Goal: Task Accomplishment & Management: Complete application form

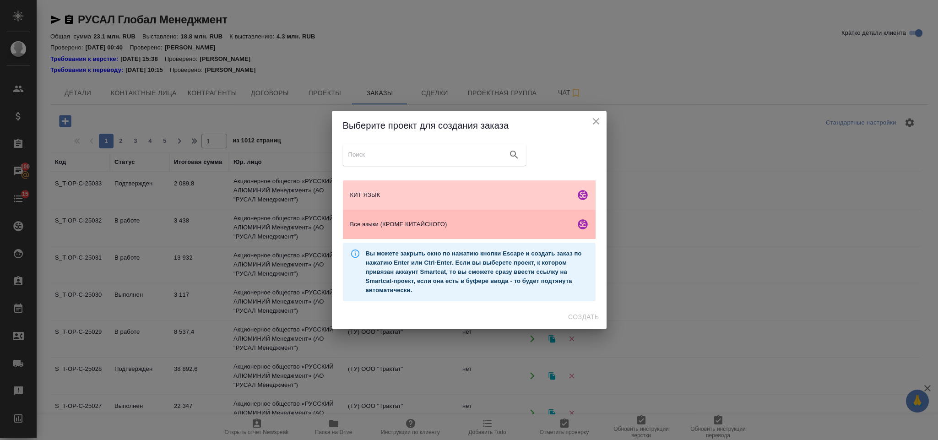
click at [394, 225] on span "Все языки (КРОМЕ КИТАЙСКОГО)" at bounding box center [461, 224] width 222 height 9
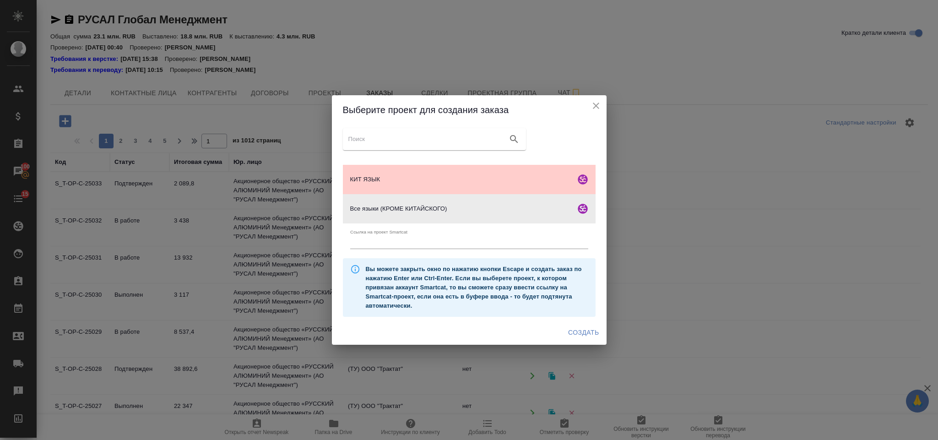
click at [585, 330] on span "Создать" at bounding box center [583, 332] width 31 height 11
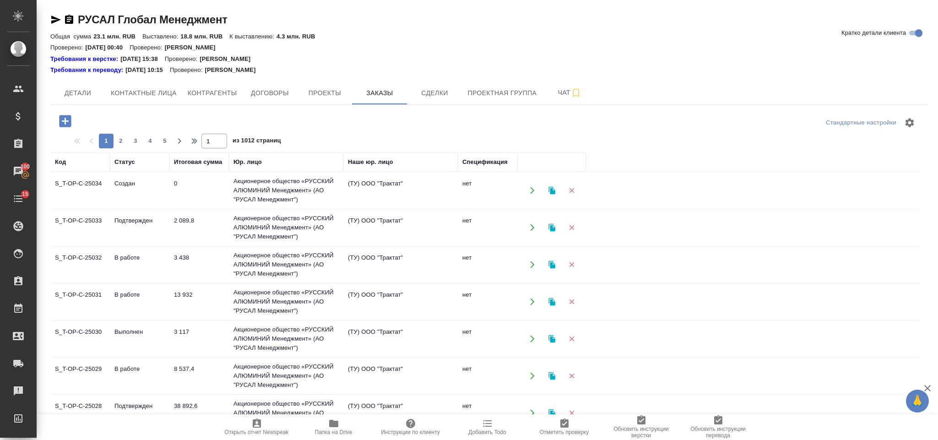
click at [253, 190] on td "Акционерное общество «РУССКИЙ АЛЮМИНИЙ Менеджмент» (АО "РУСАЛ Менеджмент")" at bounding box center [286, 190] width 114 height 37
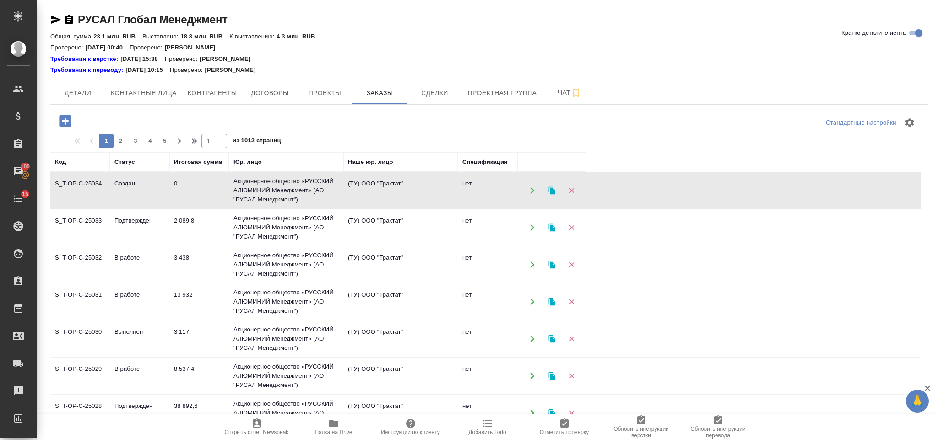
click at [253, 190] on td "Акционерное общество «РУССКИЙ АЛЮМИНИЙ Менеджмент» (АО "РУСАЛ Менеджмент")" at bounding box center [286, 190] width 114 height 37
click at [68, 117] on icon "button" at bounding box center [65, 121] width 12 height 12
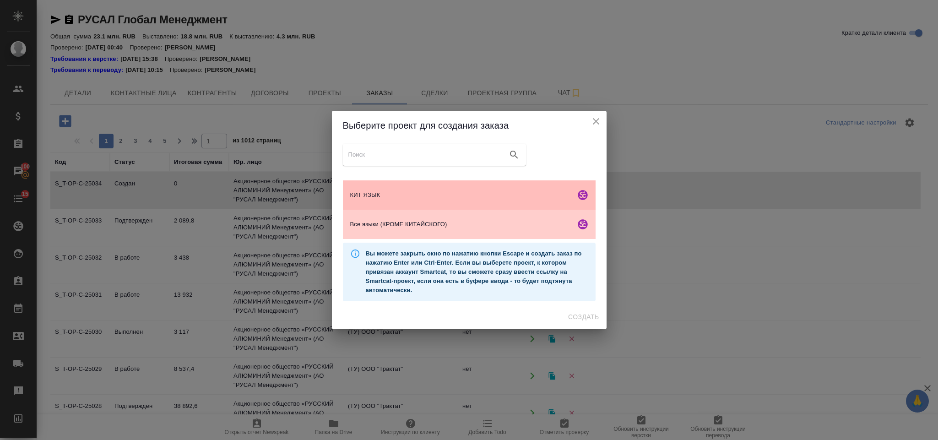
click at [404, 196] on span "КИТ ЯЗЫК" at bounding box center [461, 194] width 222 height 9
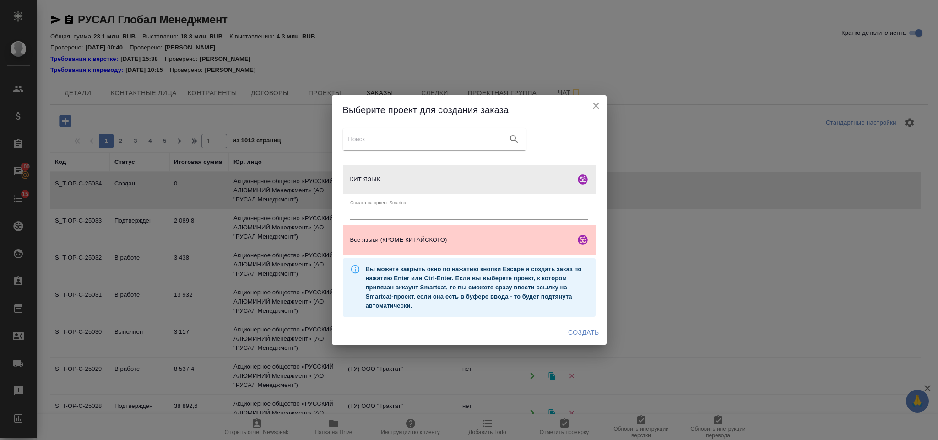
click at [587, 341] on button "Создать" at bounding box center [583, 332] width 38 height 17
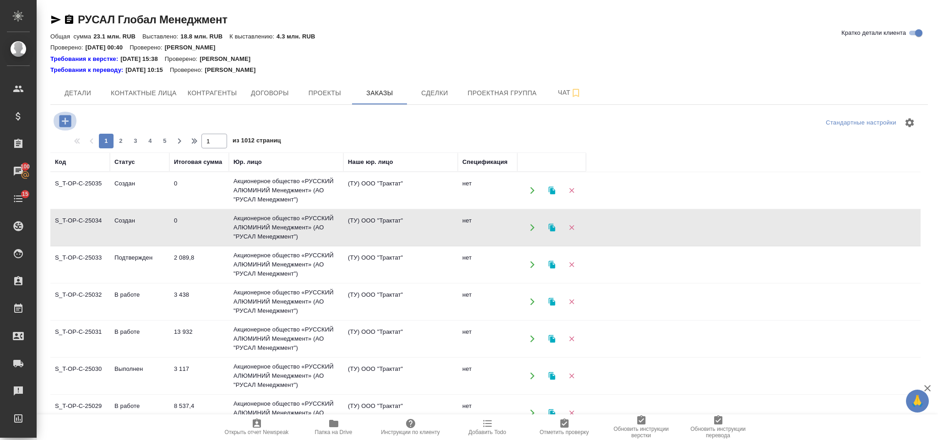
click at [65, 124] on icon "button" at bounding box center [65, 121] width 12 height 12
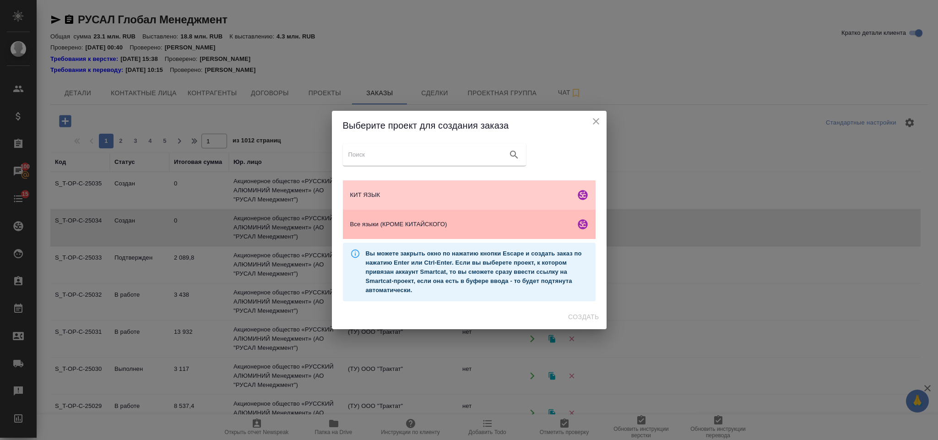
click at [461, 221] on span "Все языки (КРОМЕ КИТАЙСКОГО)" at bounding box center [461, 224] width 222 height 9
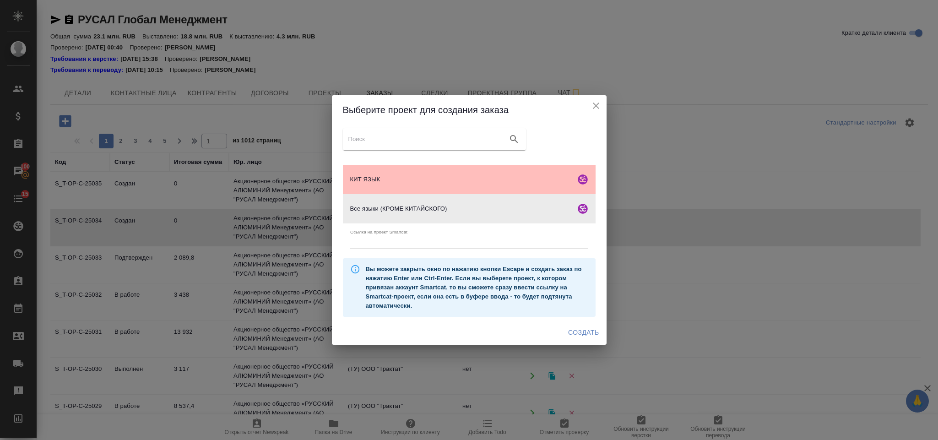
click at [462, 183] on span "КИТ ЯЗЫК" at bounding box center [461, 179] width 222 height 9
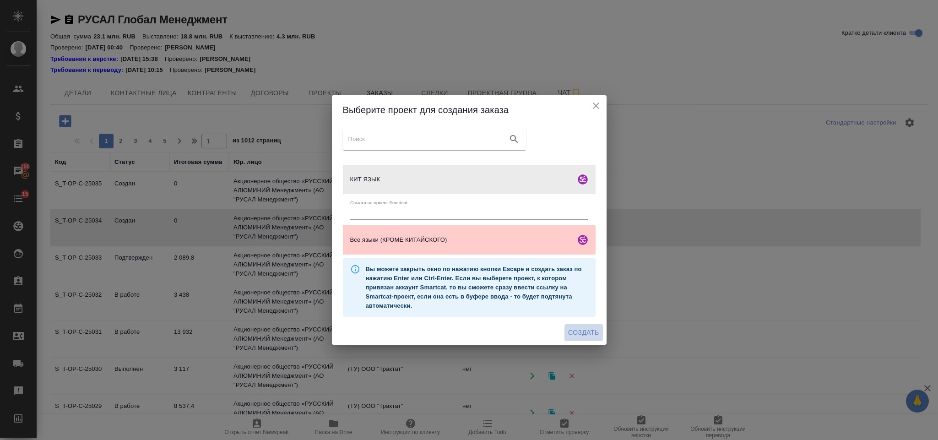
click at [573, 330] on span "Создать" at bounding box center [583, 332] width 31 height 11
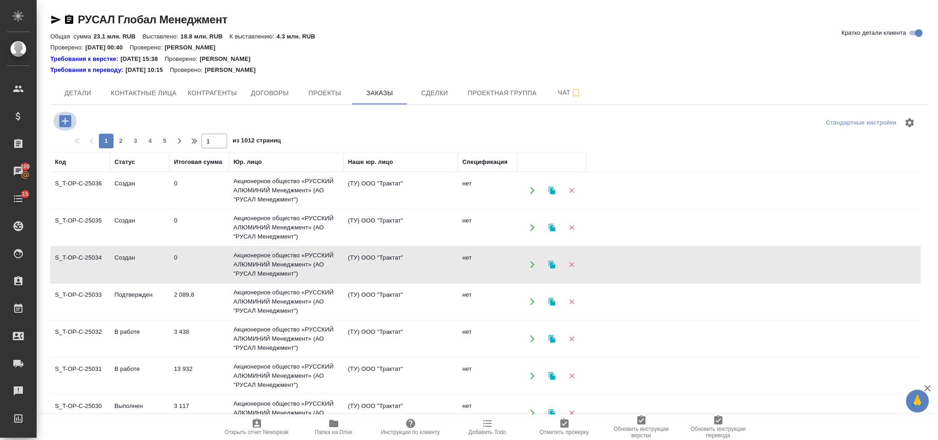
click at [67, 123] on icon "button" at bounding box center [65, 121] width 12 height 12
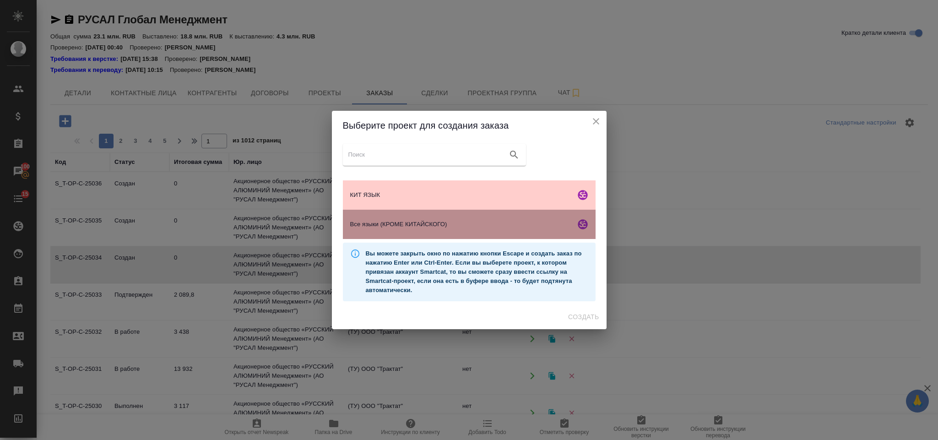
click at [402, 228] on span "Все языки (КРОМЕ КИТАЙСКОГО)" at bounding box center [461, 224] width 222 height 9
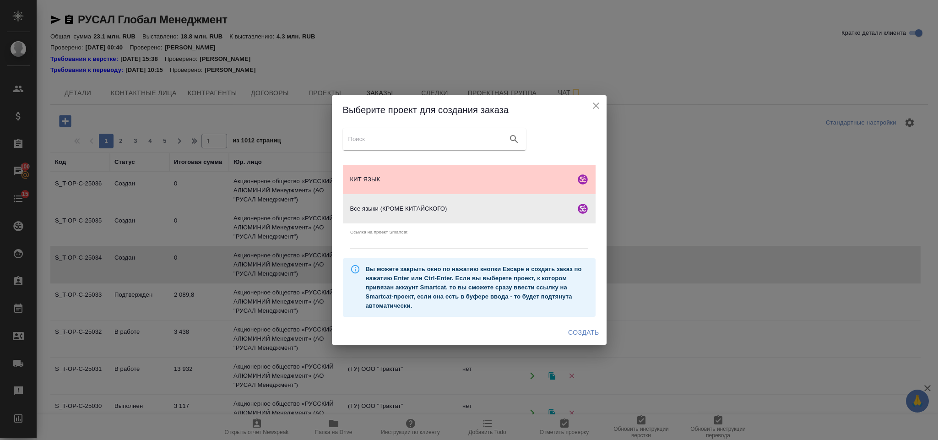
click at [573, 331] on span "Создать" at bounding box center [583, 332] width 31 height 11
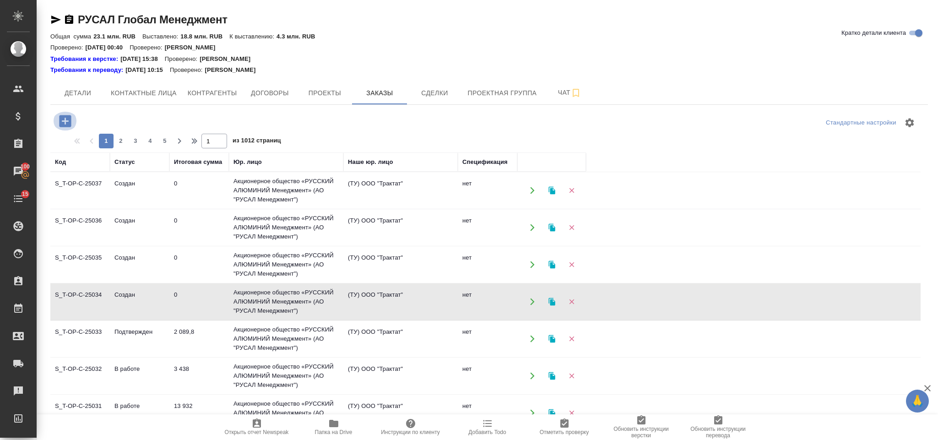
click at [69, 114] on icon "button" at bounding box center [65, 121] width 16 height 16
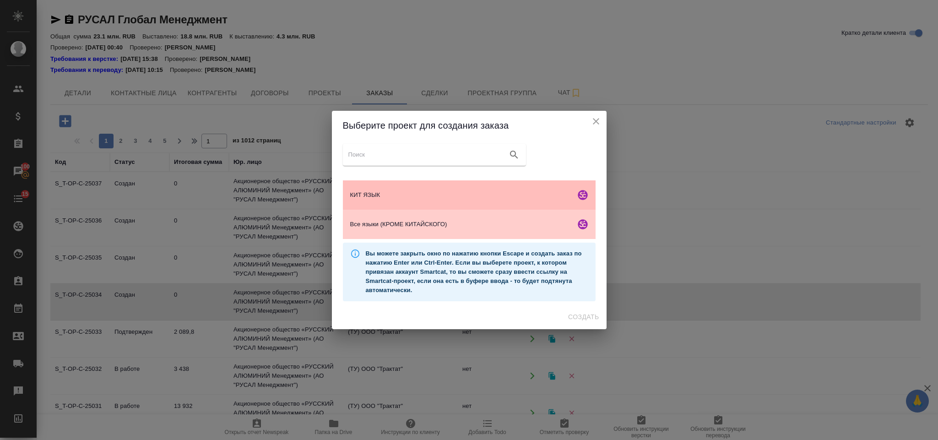
click at [445, 191] on span "КИТ ЯЗЫК" at bounding box center [461, 194] width 222 height 9
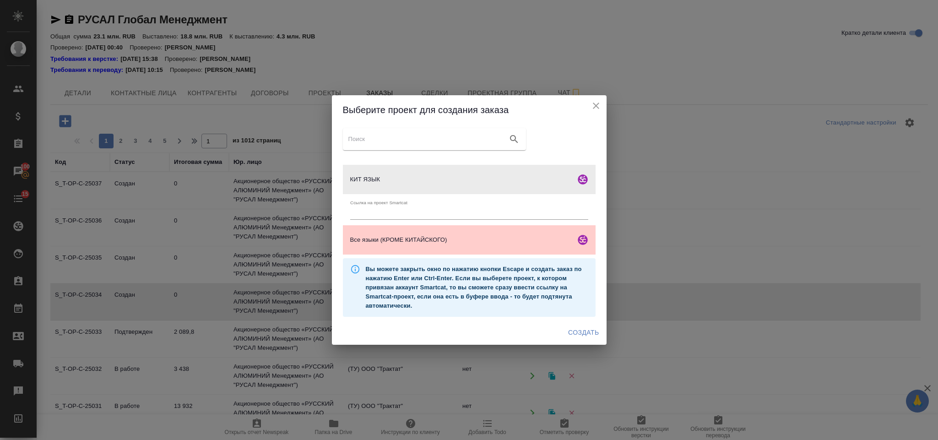
click at [582, 330] on span "Создать" at bounding box center [583, 332] width 31 height 11
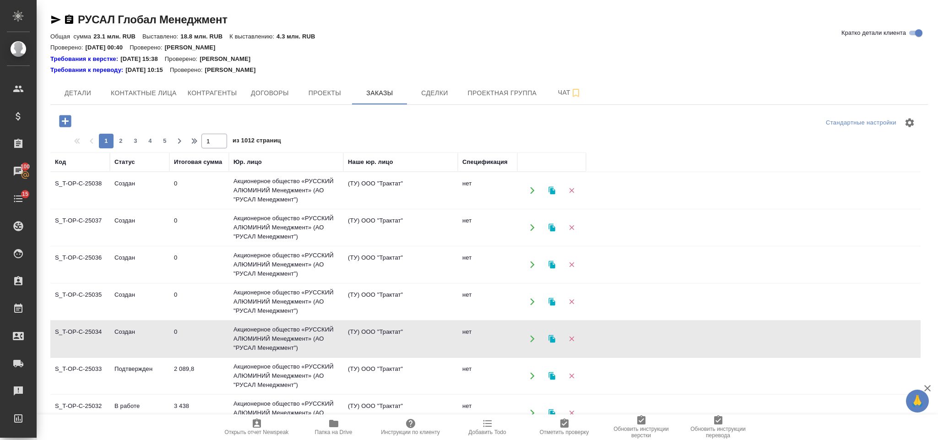
click at [70, 114] on icon "button" at bounding box center [65, 121] width 16 height 16
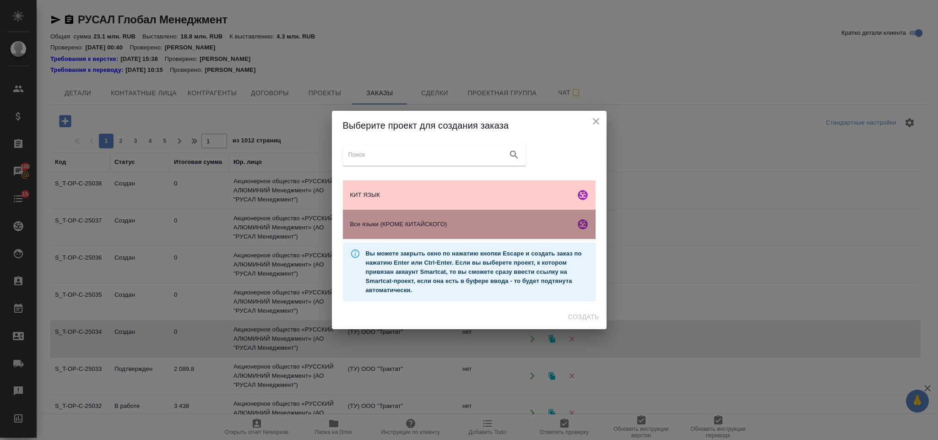
click at [436, 227] on span "Все языки (КРОМЕ КИТАЙСКОГО)" at bounding box center [461, 224] width 222 height 9
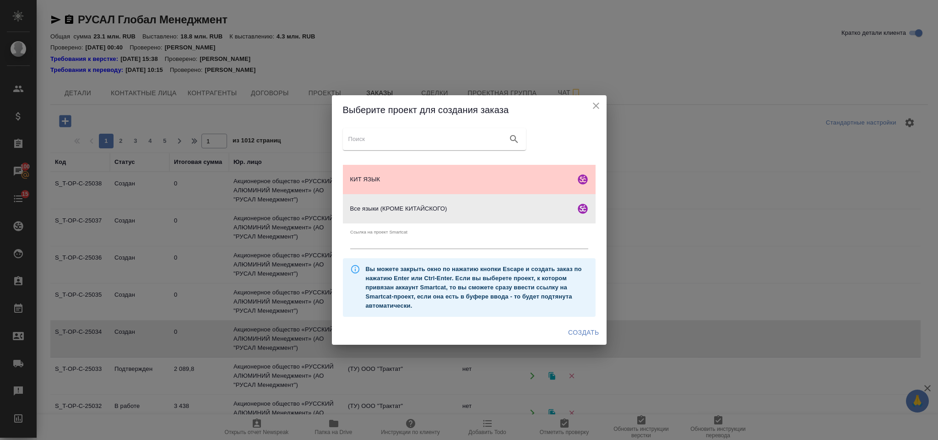
click at [579, 334] on span "Создать" at bounding box center [583, 332] width 31 height 11
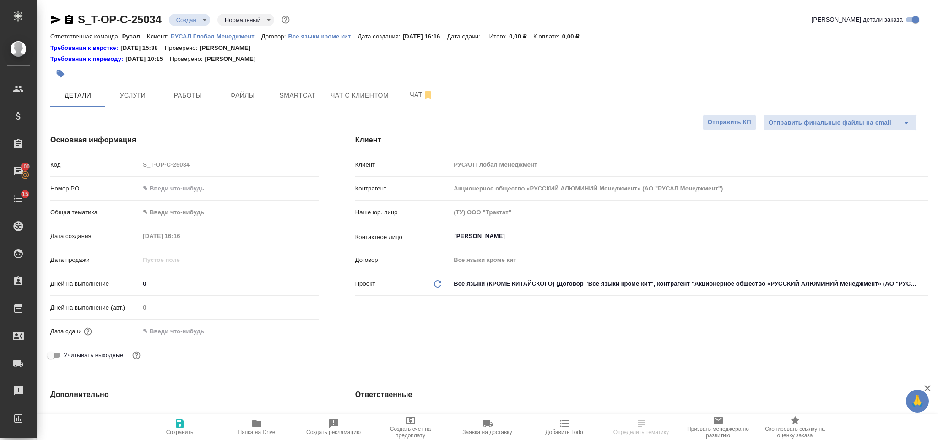
select select "RU"
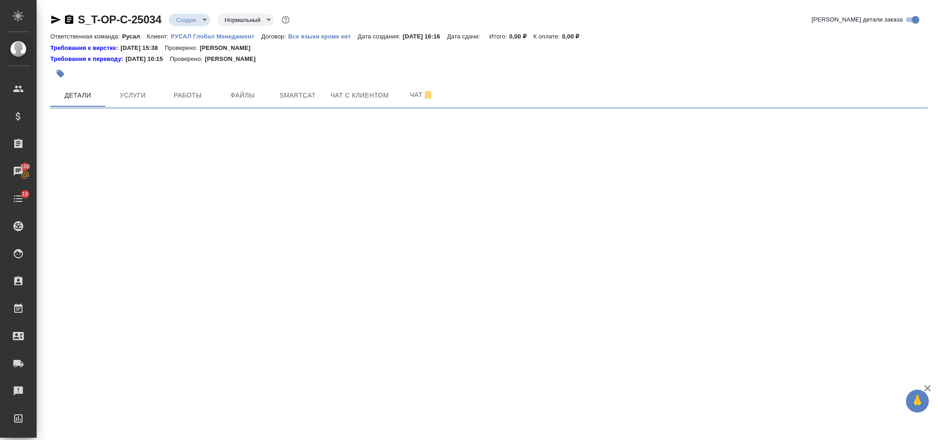
select select "RU"
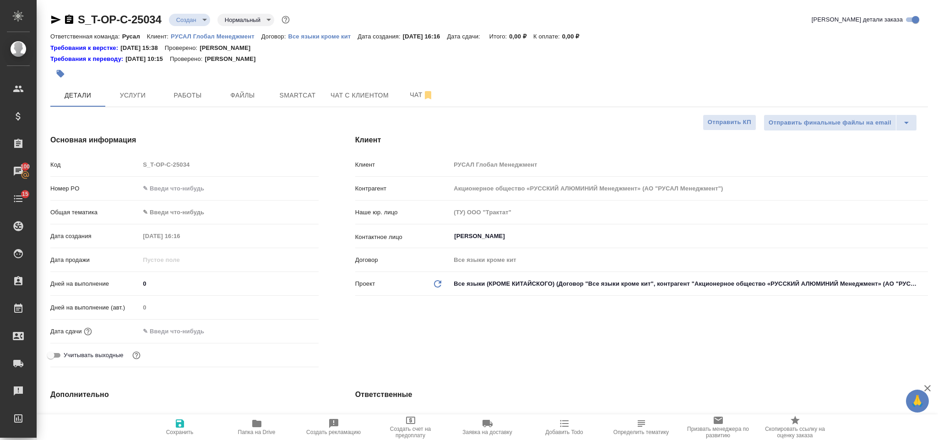
type textarea "x"
click at [211, 191] on input "text" at bounding box center [229, 188] width 178 height 13
paste input "Т-ОП-С-46646"
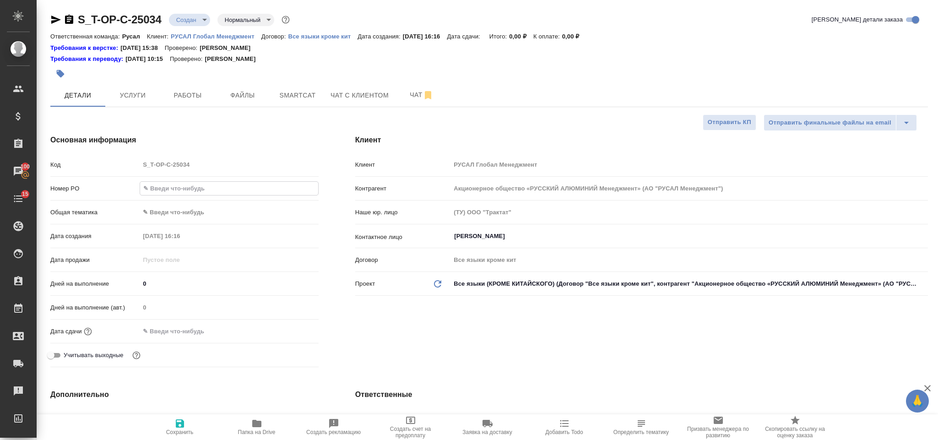
type input "Т-ОП-С-46646"
type textarea "x"
type input "Т-ОП-С-46646"
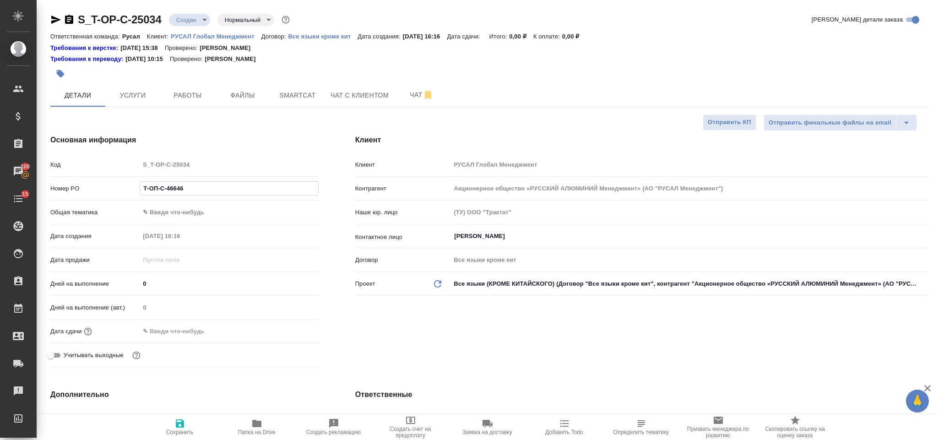
click at [211, 213] on body "🙏 .cls-1 fill:#fff; AWATERA Gorlenko Yuliua Клиенты Спецификации Заказы 100 Чат…" at bounding box center [469, 220] width 938 height 440
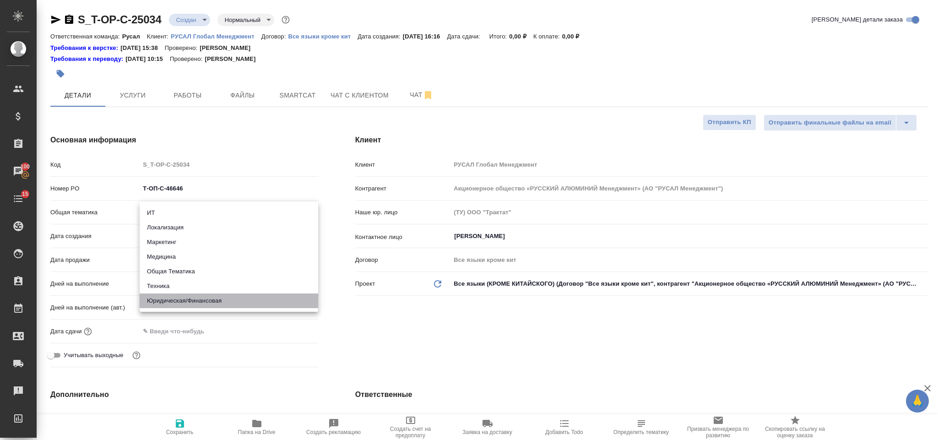
click at [229, 296] on li "Юридическая/Финансовая" at bounding box center [229, 300] width 179 height 15
type input "yr-fn"
type textarea "x"
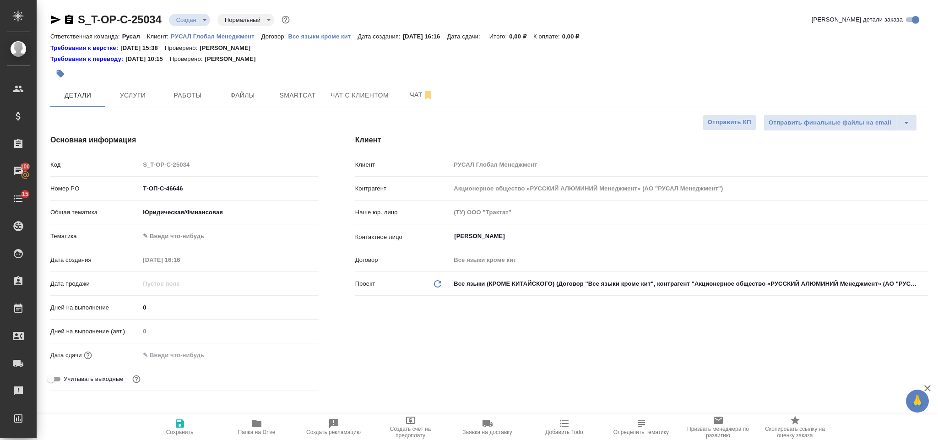
click at [201, 231] on body "🙏 .cls-1 fill:#fff; AWATERA Gorlenko Yuliua Клиенты Спецификации Заказы 100 Чат…" at bounding box center [469, 220] width 938 height 440
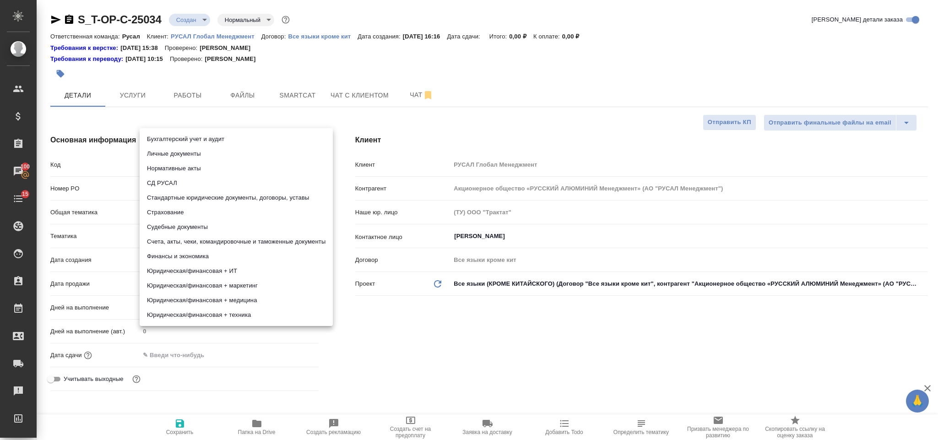
click at [246, 198] on li "Стандартные юридические документы, договоры, уставы" at bounding box center [236, 197] width 193 height 15
type textarea "x"
type input "5f647205b73bc97568ca66bf"
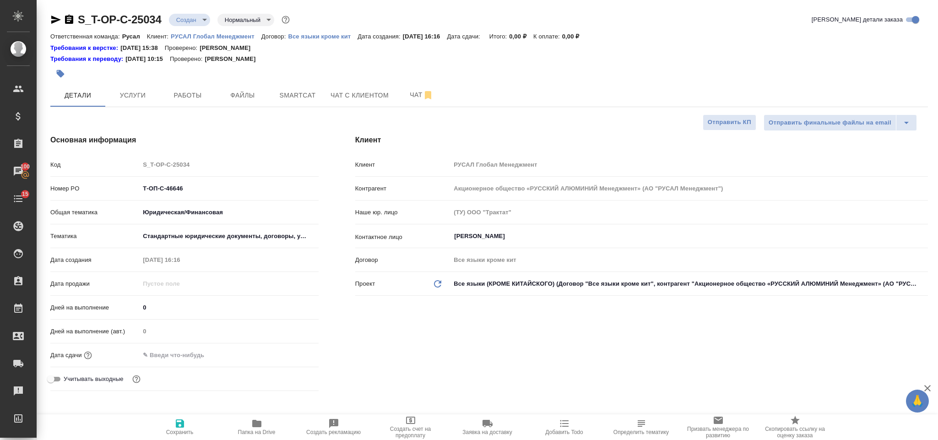
click at [175, 354] on input "text" at bounding box center [180, 354] width 80 height 13
click at [286, 354] on div at bounding box center [229, 354] width 179 height 13
click at [290, 357] on icon "button" at bounding box center [292, 354] width 11 height 11
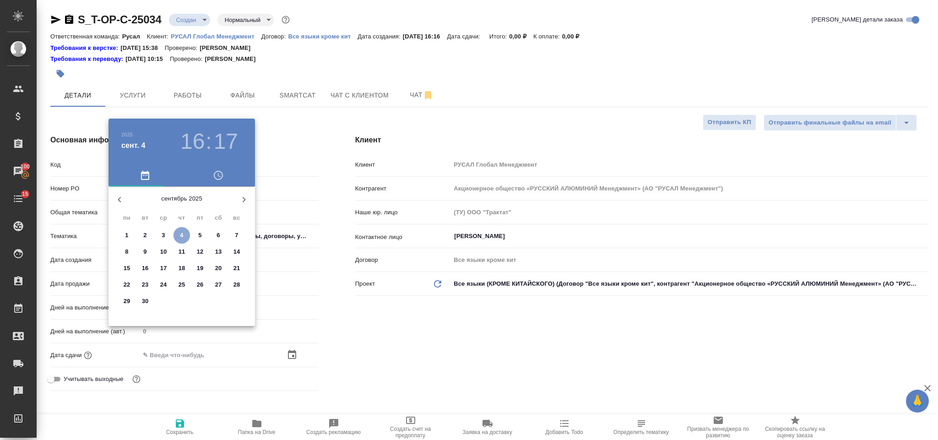
click at [181, 234] on p "4" at bounding box center [181, 235] width 3 height 9
type input "04.09.2025 16:17"
type textarea "x"
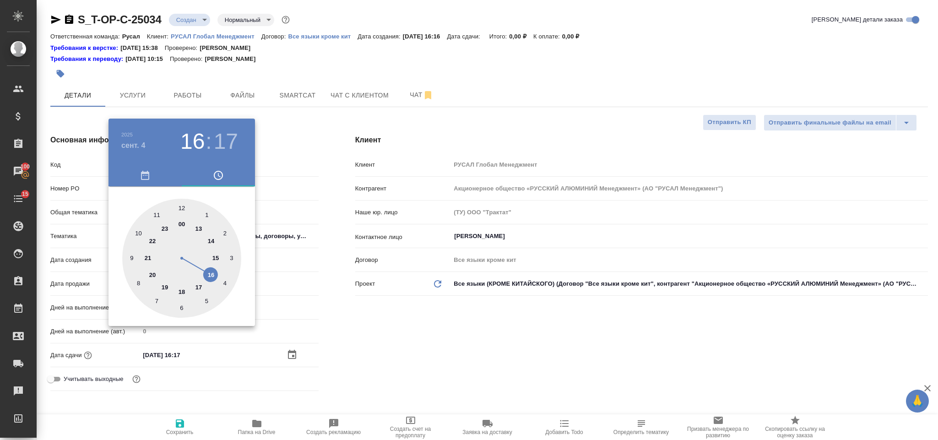
click at [184, 290] on div at bounding box center [181, 258] width 119 height 119
type input "04.09.2025 18:17"
type textarea "x"
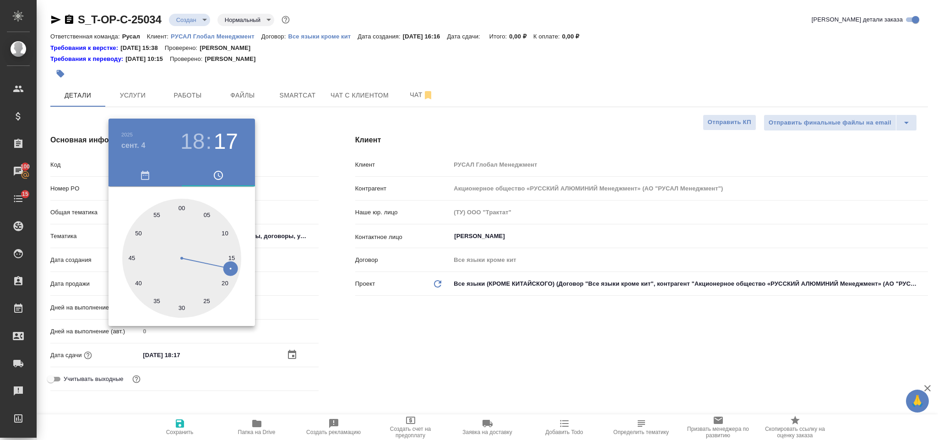
click at [180, 208] on div at bounding box center [181, 258] width 119 height 119
type input "04.09.2025 18:00"
type textarea "x"
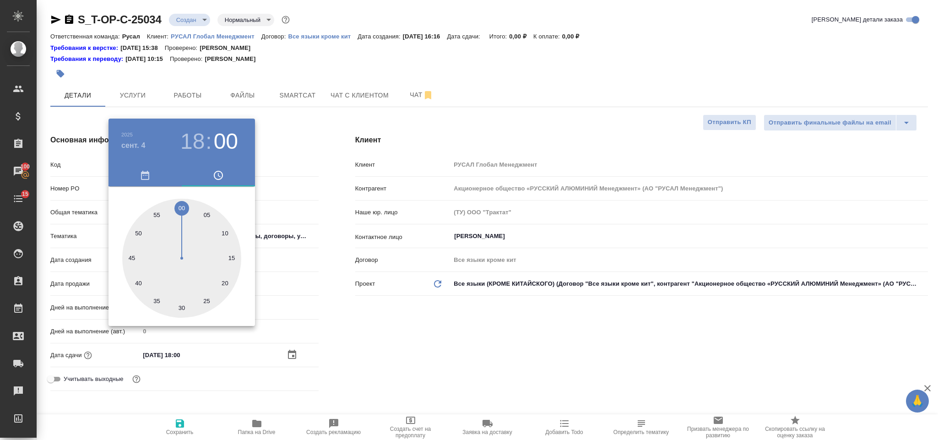
click at [385, 365] on div at bounding box center [469, 220] width 938 height 440
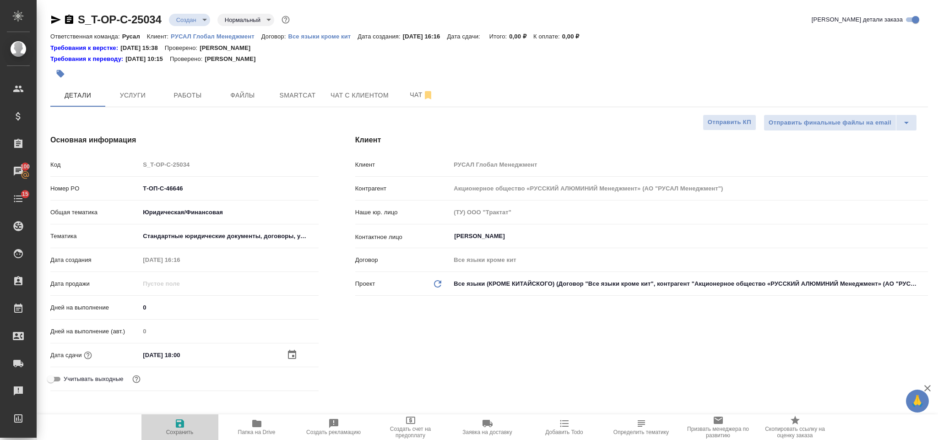
click at [186, 423] on span "Сохранить" at bounding box center [180, 426] width 66 height 17
type textarea "x"
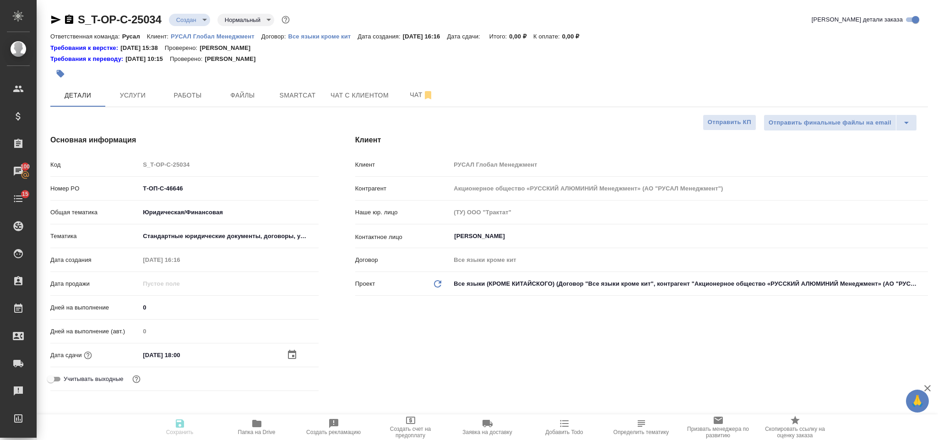
type textarea "x"
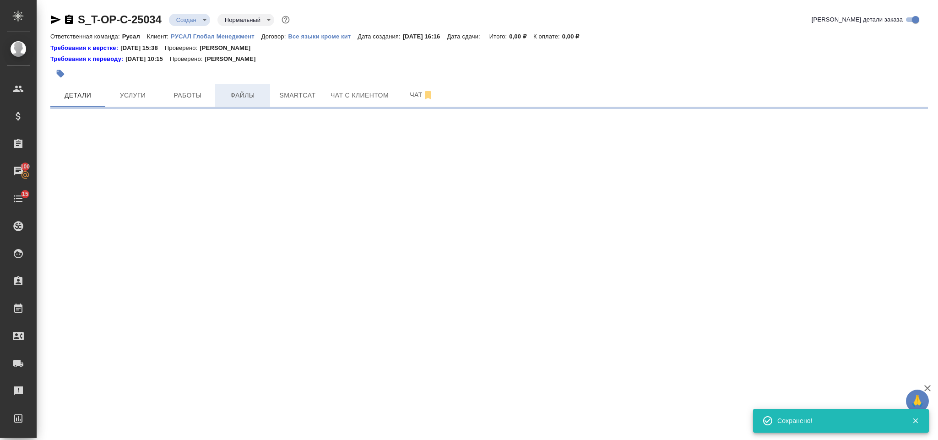
select select "RU"
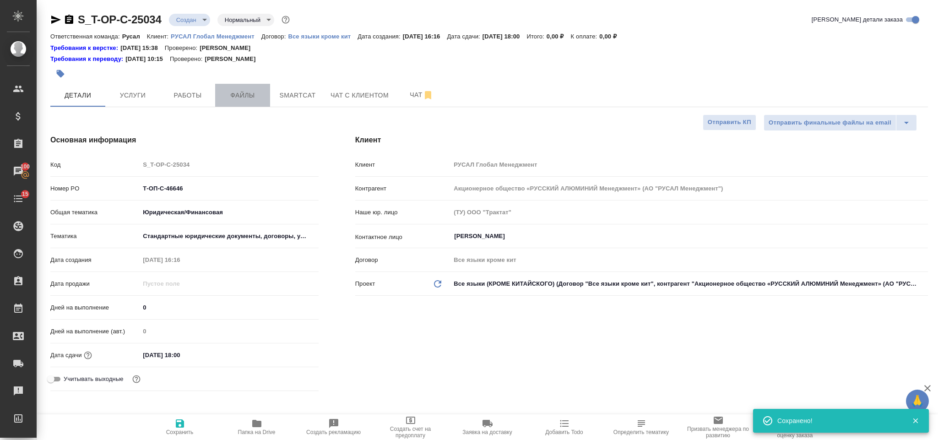
click at [256, 95] on span "Файлы" at bounding box center [243, 95] width 44 height 11
type textarea "x"
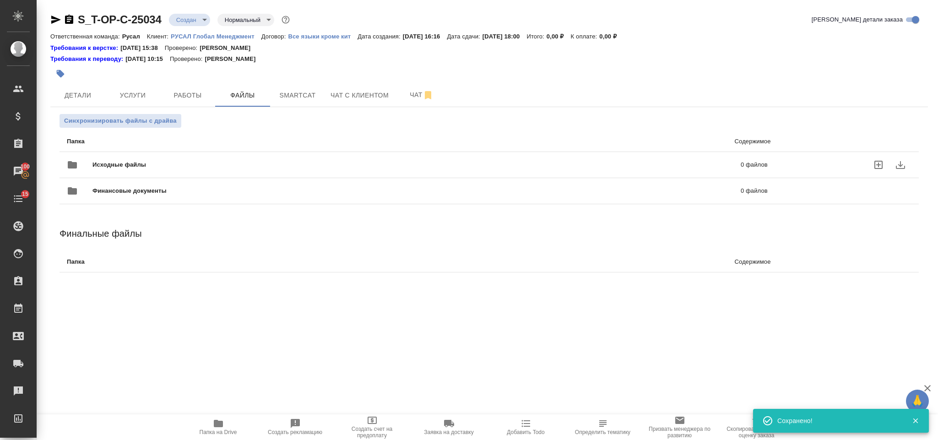
click at [189, 162] on span "Исходные файлы" at bounding box center [267, 164] width 351 height 9
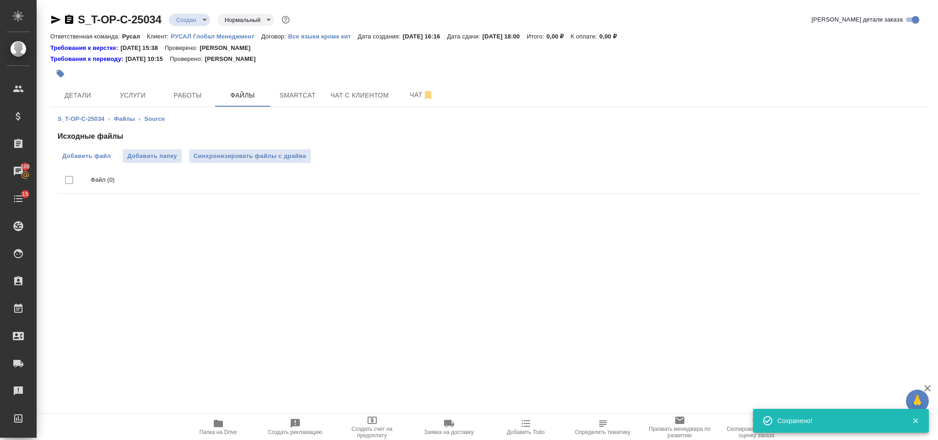
click at [81, 160] on span "Добавить файл" at bounding box center [86, 156] width 49 height 9
click at [0, 0] on input "Добавить файл" at bounding box center [0, 0] width 0 height 0
click at [127, 96] on span "Услуги" at bounding box center [133, 95] width 44 height 11
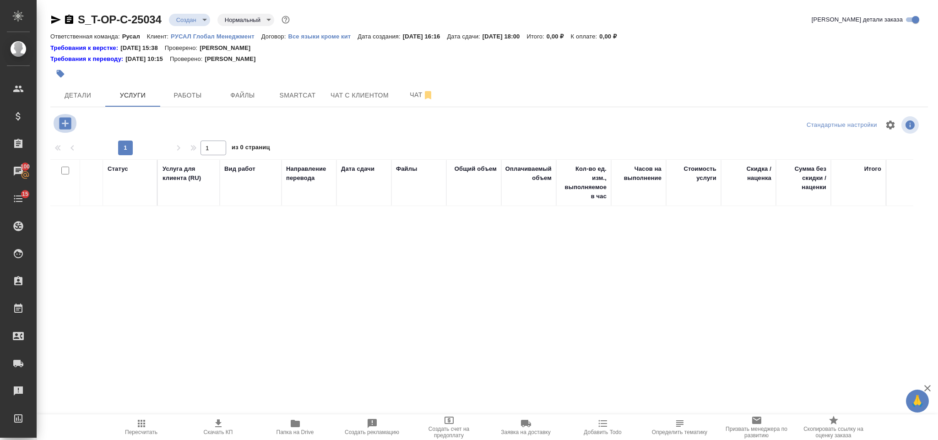
click at [64, 120] on icon "button" at bounding box center [65, 123] width 12 height 12
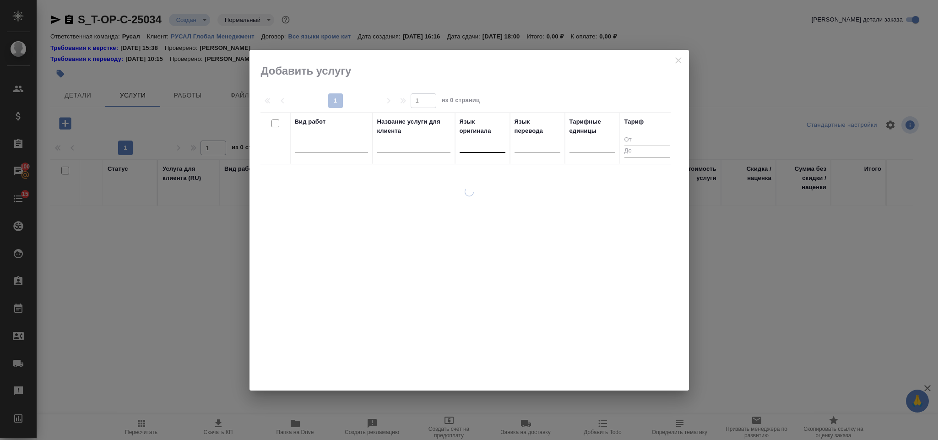
click at [467, 147] on div at bounding box center [483, 143] width 46 height 13
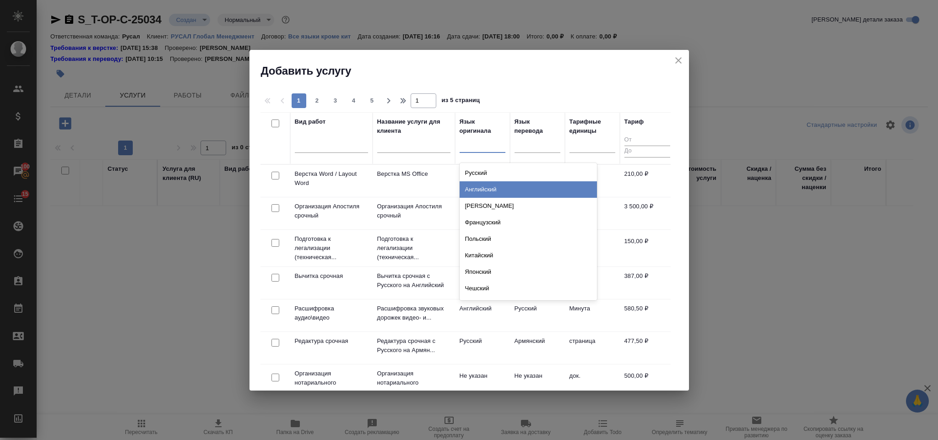
click at [484, 191] on div "Английский" at bounding box center [528, 189] width 137 height 16
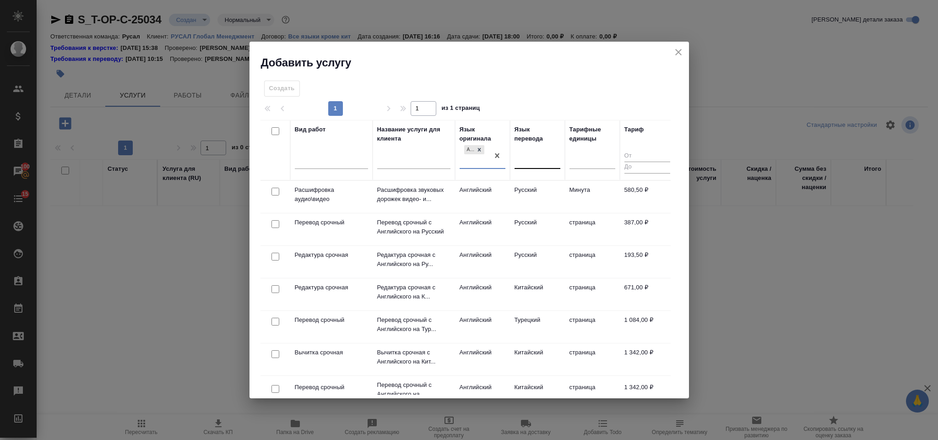
click at [523, 161] on div at bounding box center [537, 159] width 46 height 13
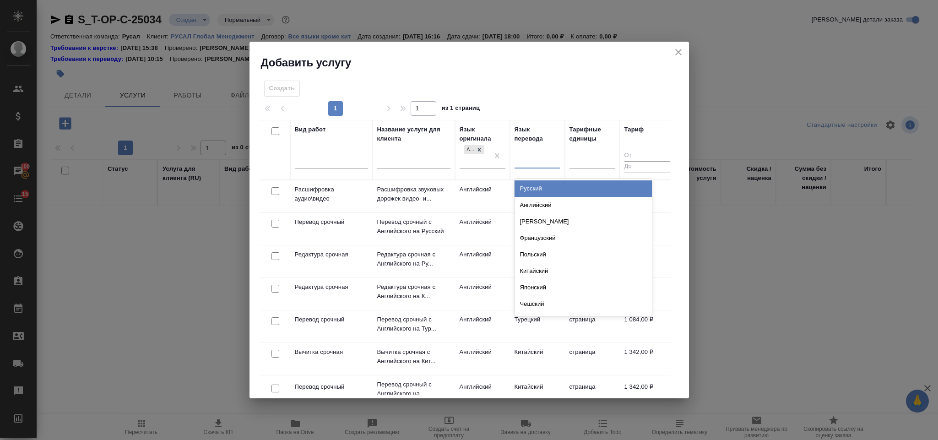
click at [554, 188] on div "Русский" at bounding box center [582, 188] width 137 height 16
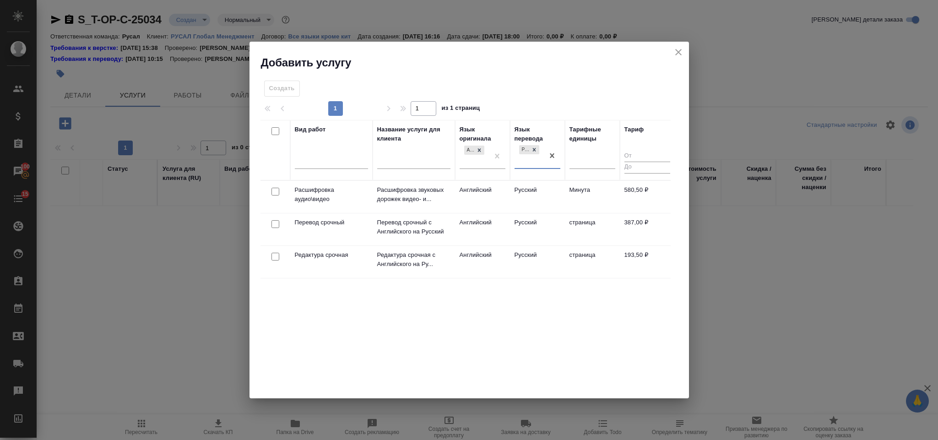
click at [275, 222] on input "checkbox" at bounding box center [275, 224] width 8 height 8
checkbox input "true"
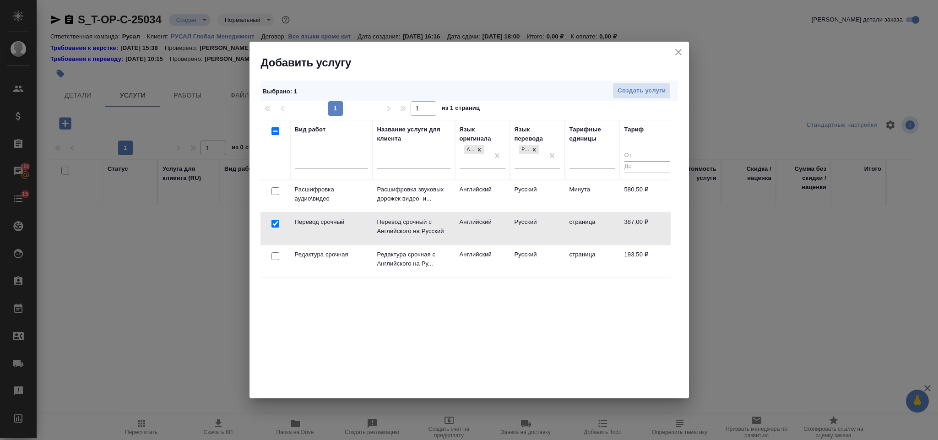
click at [275, 258] on input "checkbox" at bounding box center [275, 256] width 8 height 8
checkbox input "true"
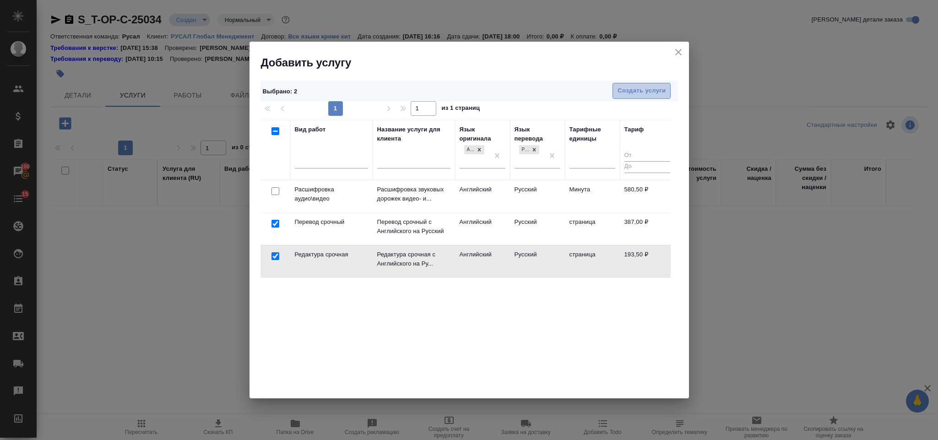
click at [616, 97] on button "Создать услуги" at bounding box center [641, 91] width 58 height 16
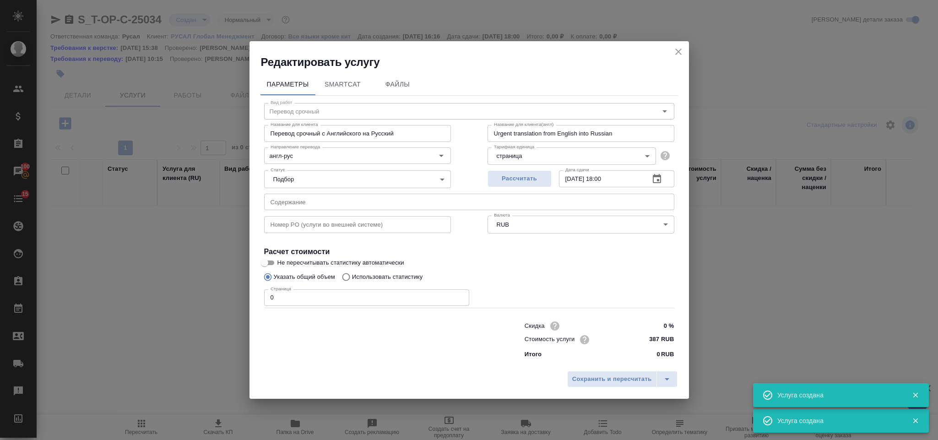
type input "Перевод срочный"
type input "Перевод срочный с Английского на Русский"
type input "Urgent translation from English into Russian"
type input "387 RUB"
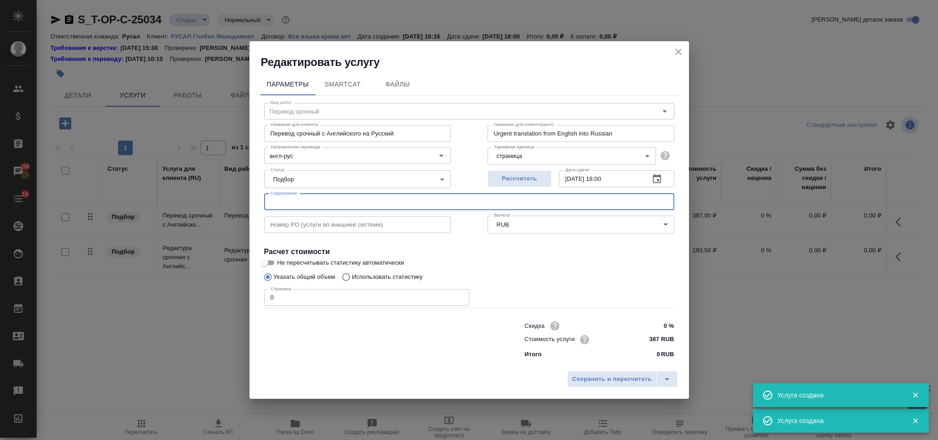
click at [308, 198] on input "text" at bounding box center [469, 202] width 410 height 16
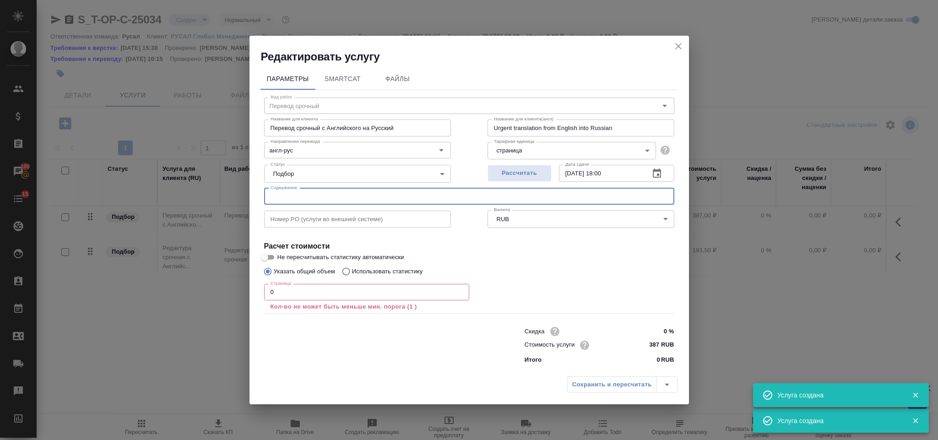
paste input "partner form anshine"
type input "partner form anshine"
click at [298, 290] on input "0" at bounding box center [366, 292] width 205 height 16
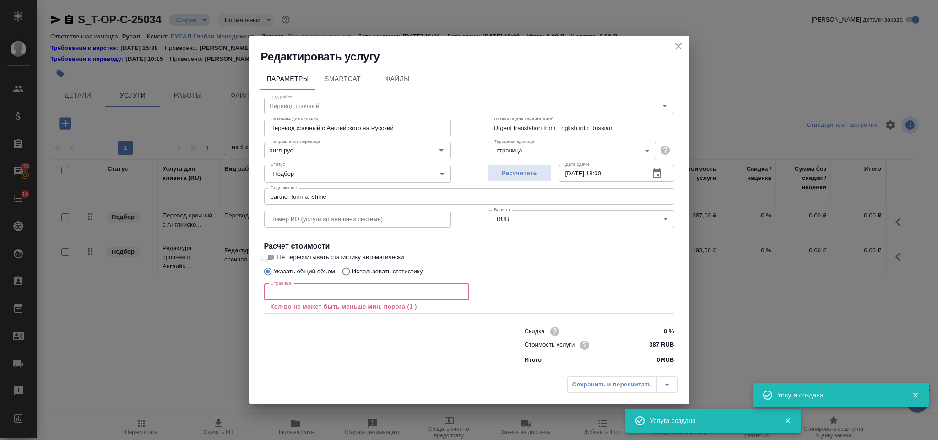
type input "1"
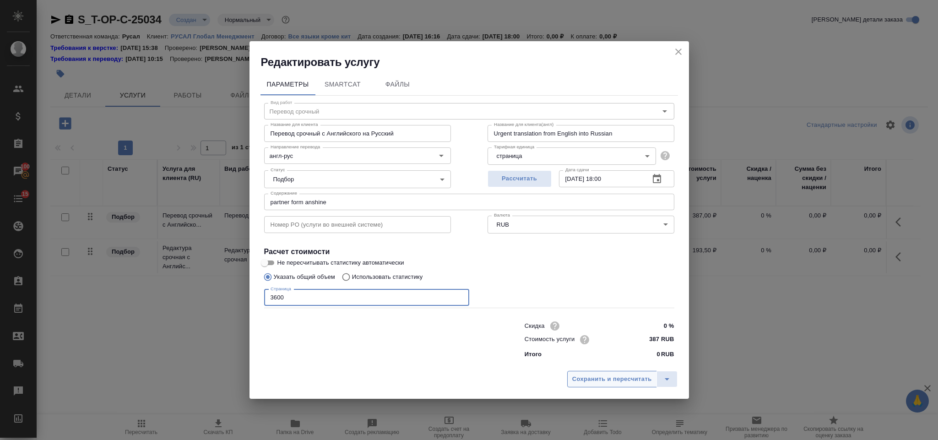
type input "3600"
click at [586, 379] on span "Сохранить и пересчитать" at bounding box center [612, 379] width 80 height 11
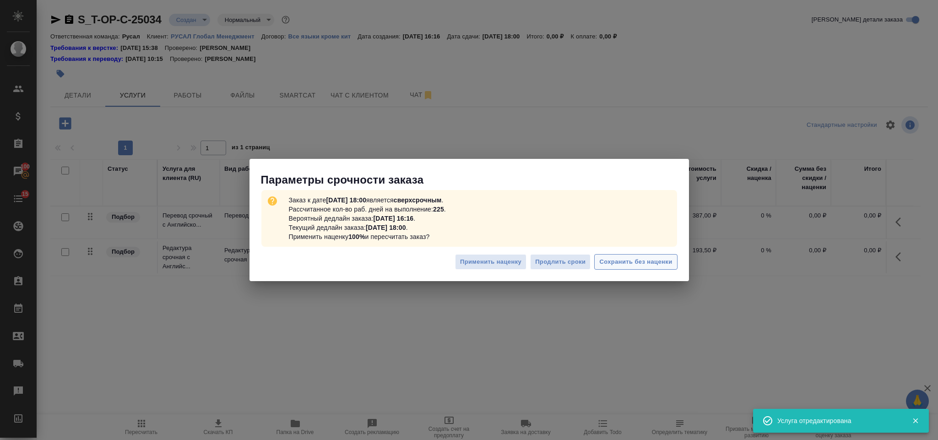
click at [631, 261] on span "Сохранить без наценки" at bounding box center [635, 262] width 73 height 11
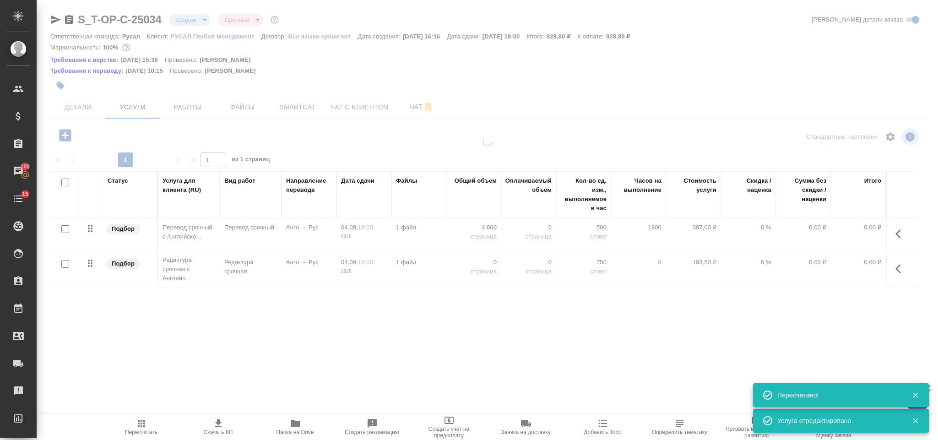
type input "urgent"
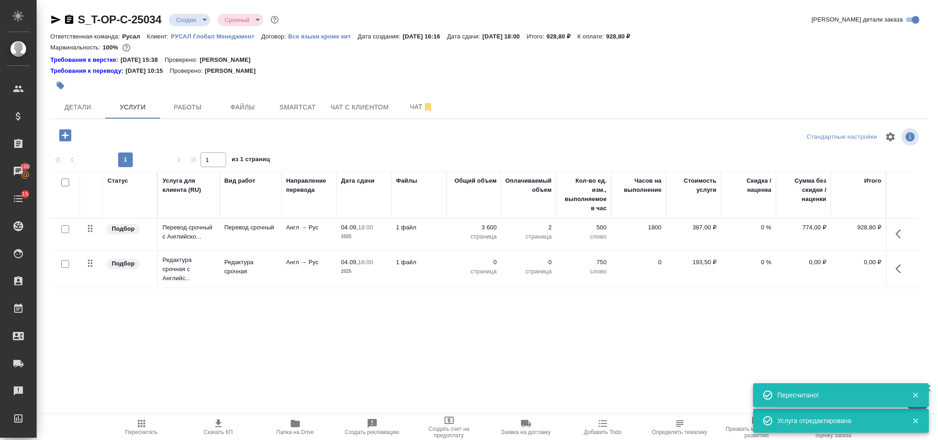
click at [903, 265] on icon "button" at bounding box center [900, 268] width 11 height 11
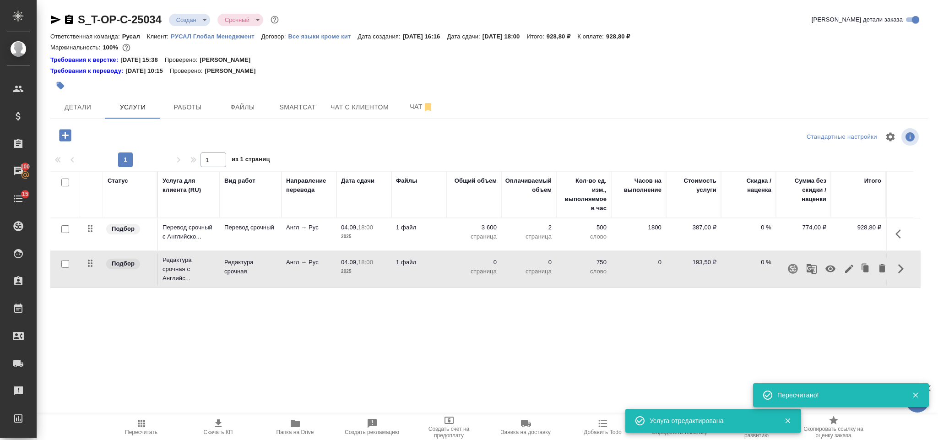
click at [852, 267] on icon "button" at bounding box center [849, 269] width 8 height 8
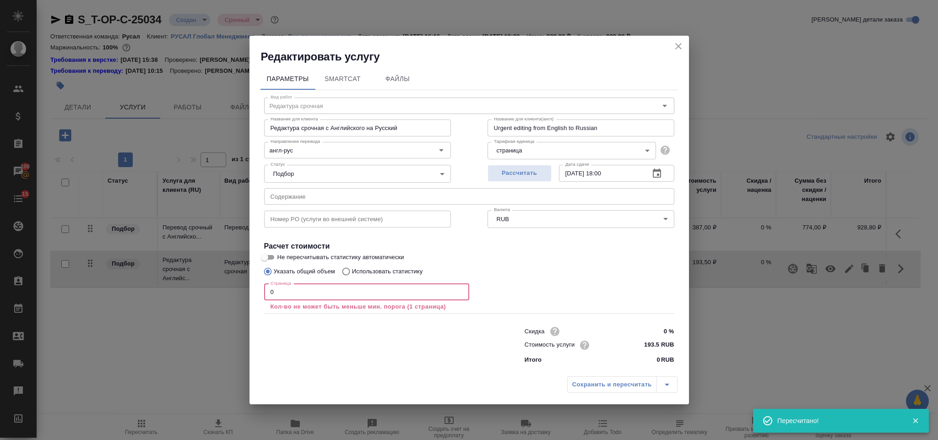
click at [309, 294] on input "0" at bounding box center [366, 292] width 205 height 16
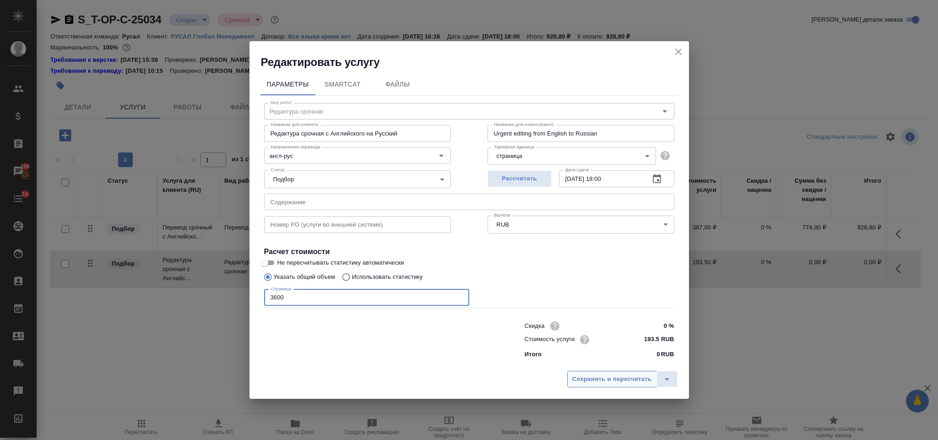
type input "3600"
click at [573, 385] on button "Сохранить и пересчитать" at bounding box center [612, 379] width 90 height 16
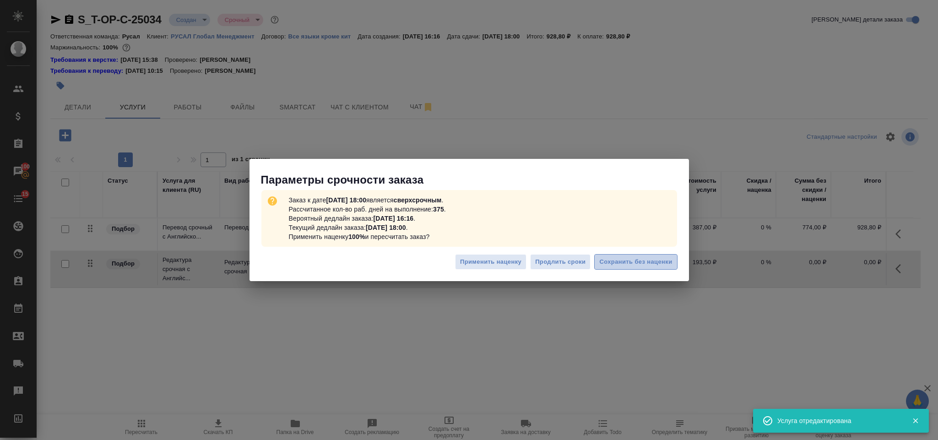
click at [609, 260] on span "Сохранить без наценки" at bounding box center [635, 262] width 73 height 11
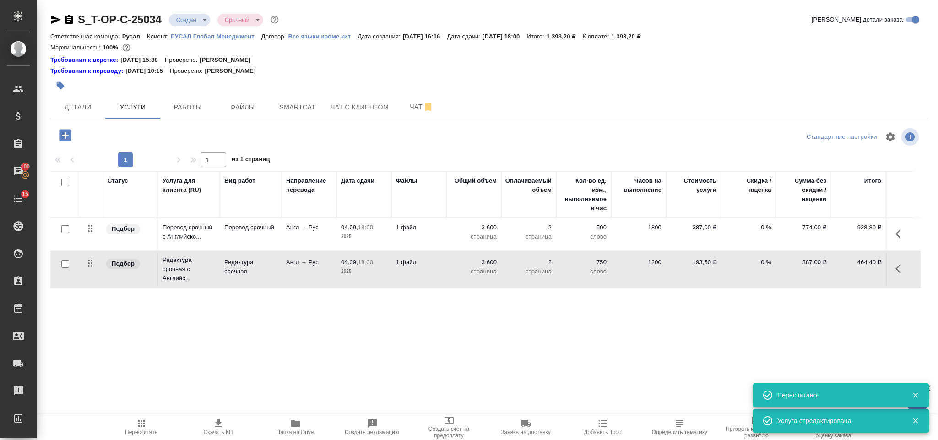
click at [67, 135] on icon "button" at bounding box center [65, 135] width 16 height 16
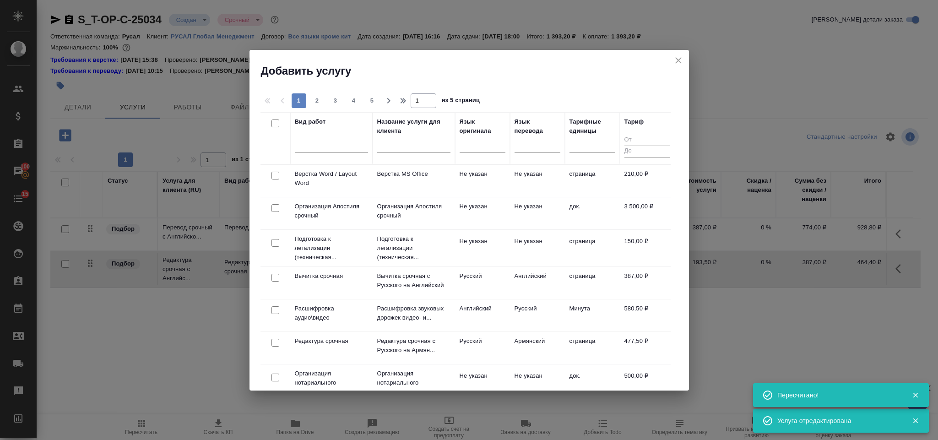
click at [275, 176] on input "checkbox" at bounding box center [275, 176] width 8 height 8
checkbox input "true"
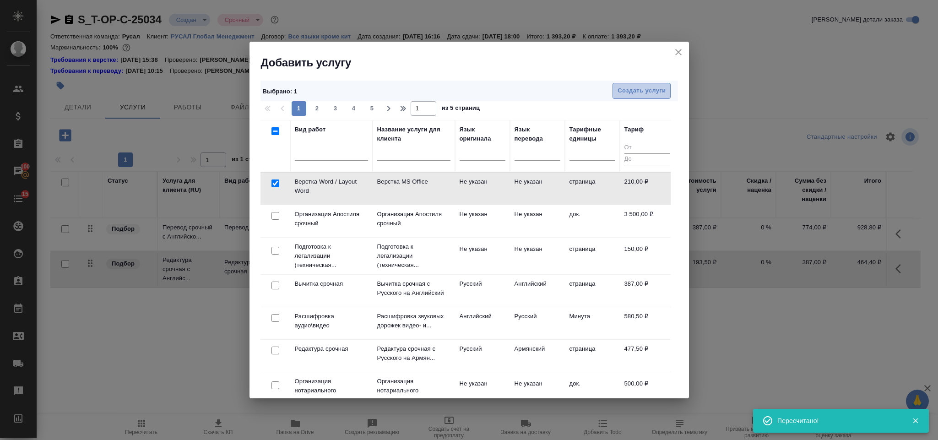
click at [618, 95] on span "Создать услуги" at bounding box center [641, 91] width 48 height 11
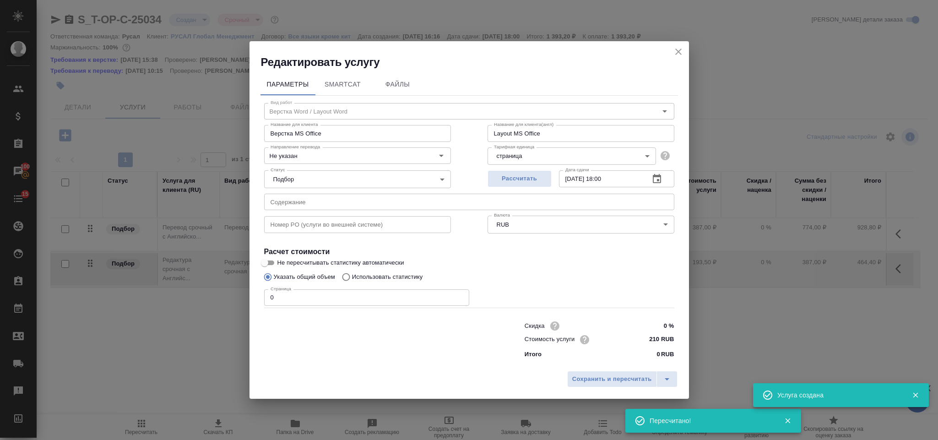
click at [294, 289] on input "0" at bounding box center [366, 297] width 205 height 16
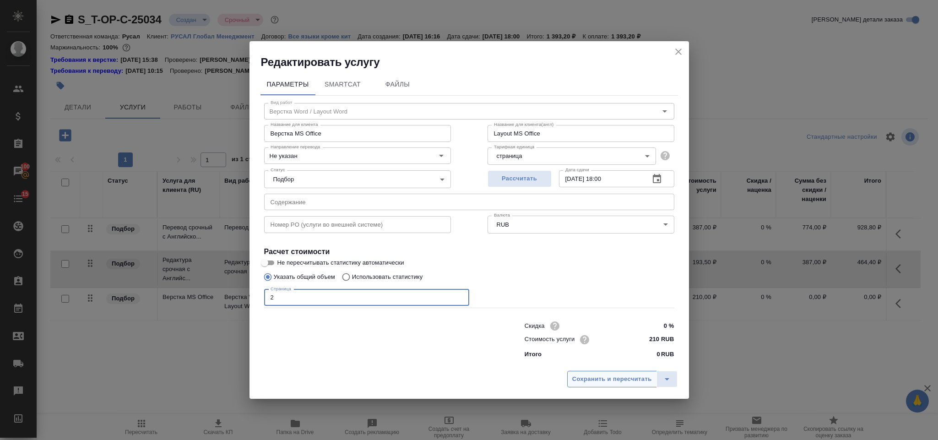
type input "2"
click at [579, 384] on span "Сохранить и пересчитать" at bounding box center [612, 379] width 80 height 11
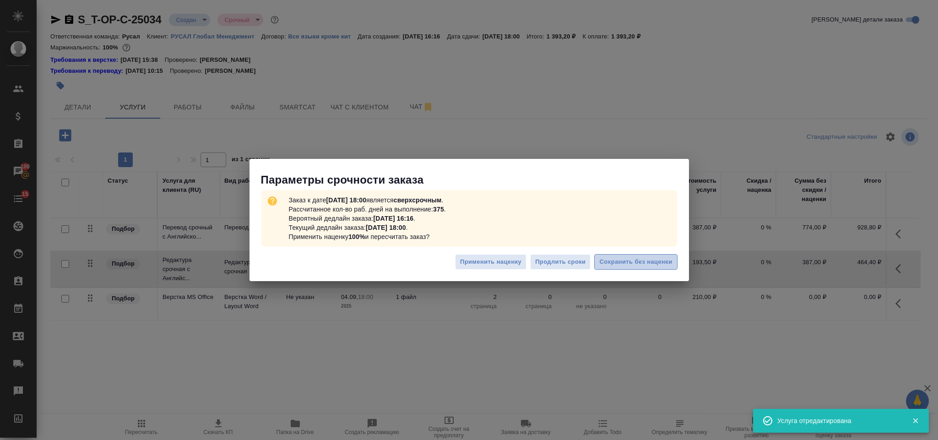
click at [617, 260] on span "Сохранить без наценки" at bounding box center [635, 262] width 73 height 11
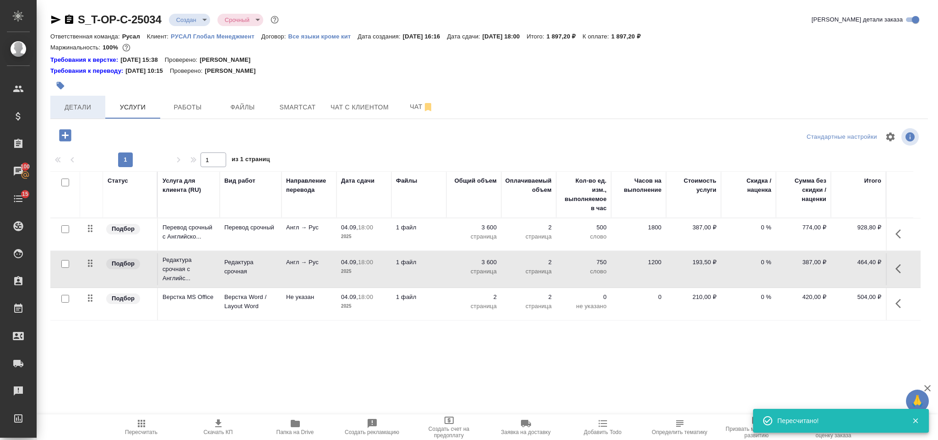
click at [77, 113] on button "Детали" at bounding box center [77, 107] width 55 height 23
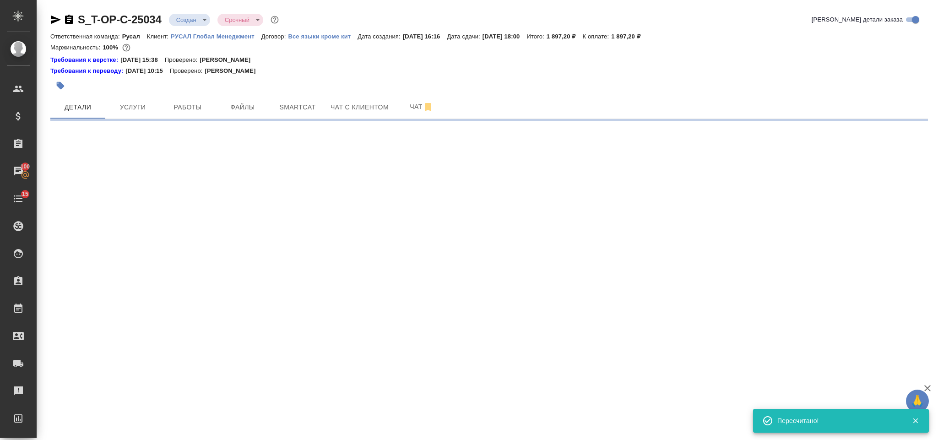
select select "RU"
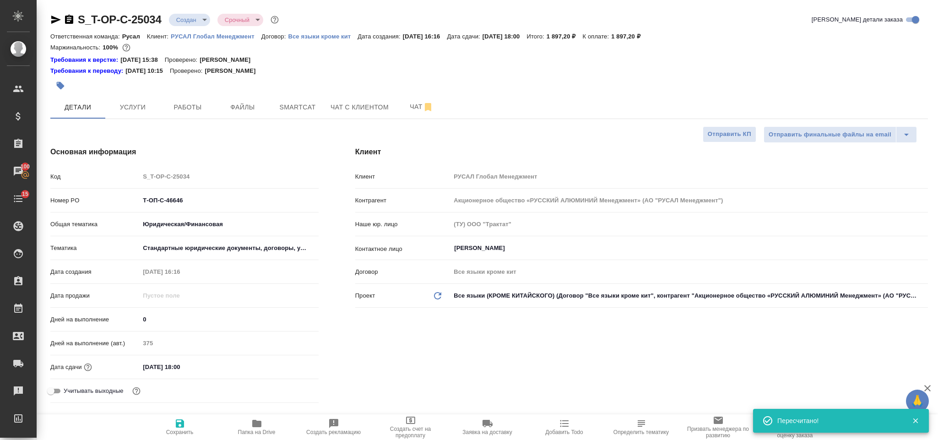
click at [67, 21] on icon "button" at bounding box center [69, 19] width 11 height 11
type textarea "x"
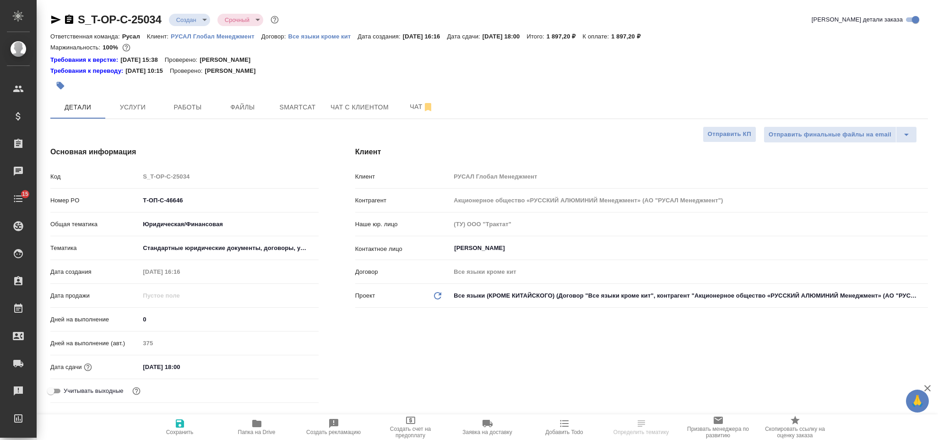
select select "RU"
click at [54, 20] on icon "button" at bounding box center [55, 19] width 11 height 11
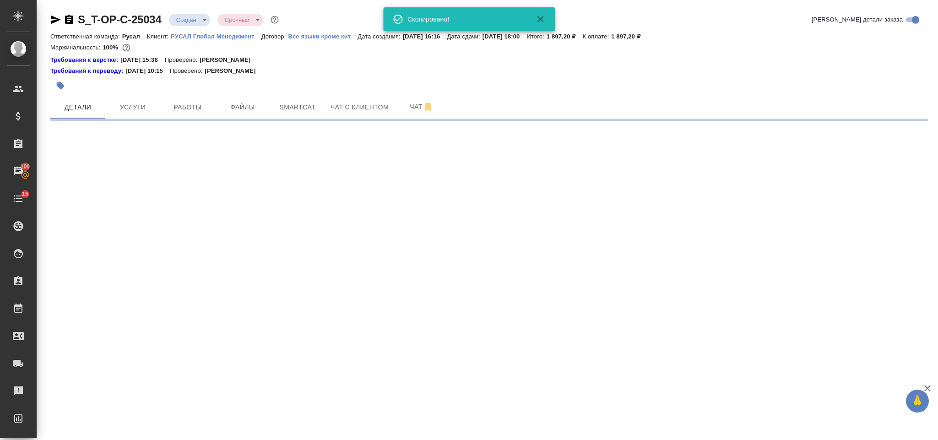
select select "RU"
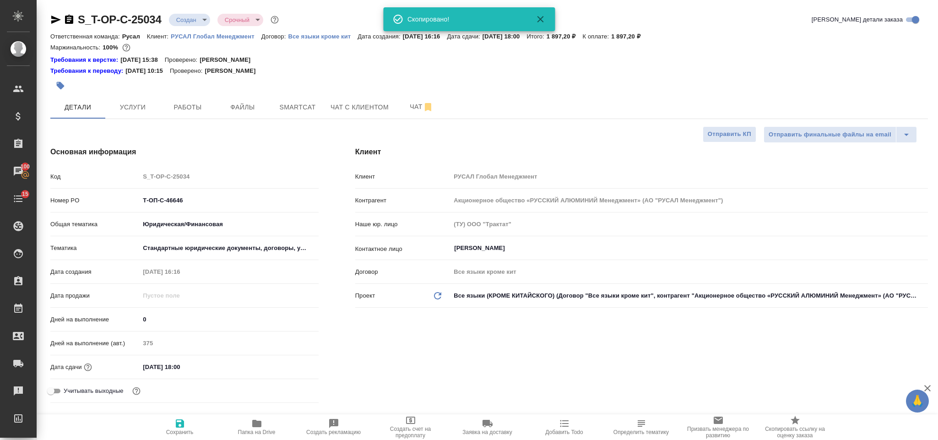
type textarea "x"
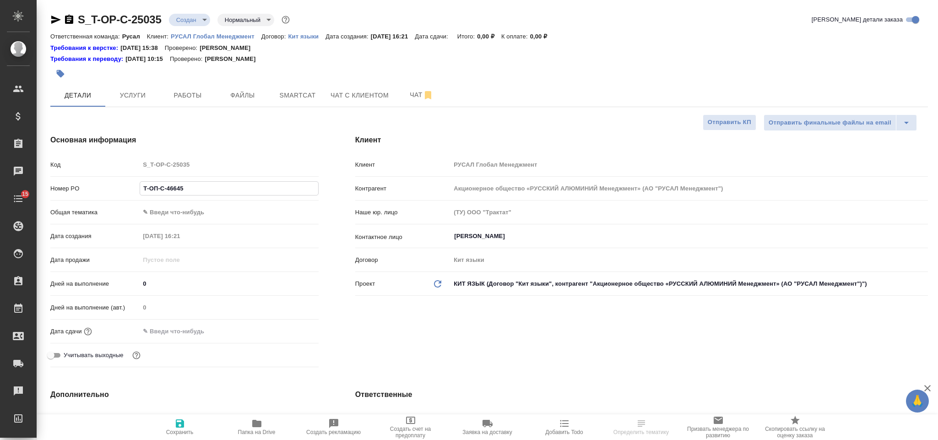
select select "RU"
type input "Т-ОП-С-46645"
click at [213, 209] on body "🙏 .cls-1 fill:#fff; AWATERA Gorlenko Yuliua Клиенты Спецификации Заказы Чаты 15…" at bounding box center [469, 220] width 938 height 440
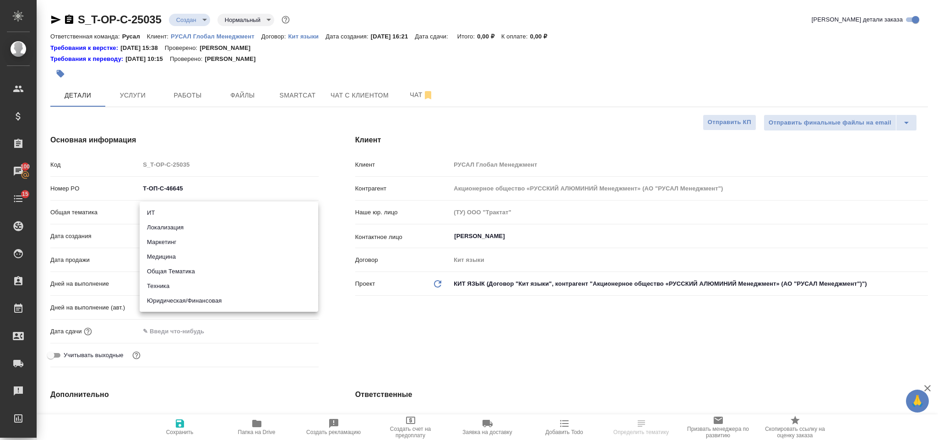
click at [231, 298] on li "Юридическая/Финансовая" at bounding box center [229, 300] width 179 height 15
type input "yr-fn"
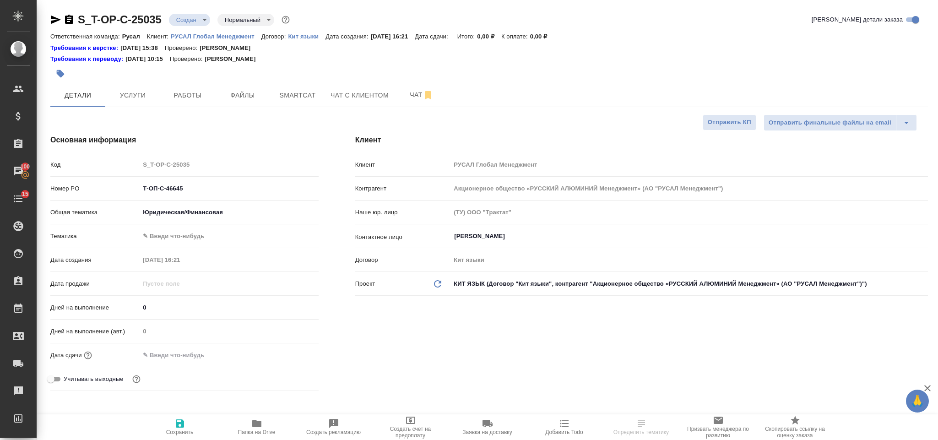
click at [217, 232] on body "🙏 .cls-1 fill:#fff; AWATERA Gorlenko Yuliua Клиенты Спецификации Заказы 100 Чат…" at bounding box center [469, 220] width 938 height 440
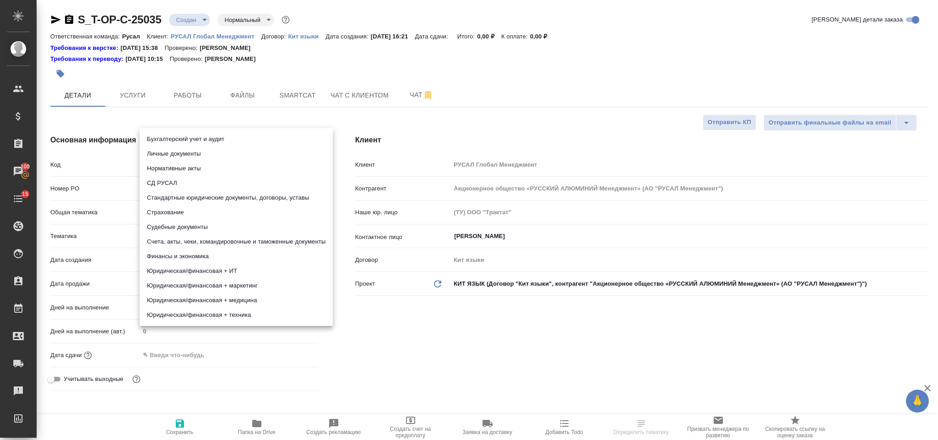
click at [235, 198] on li "Стандартные юридические документы, договоры, уставы" at bounding box center [236, 197] width 193 height 15
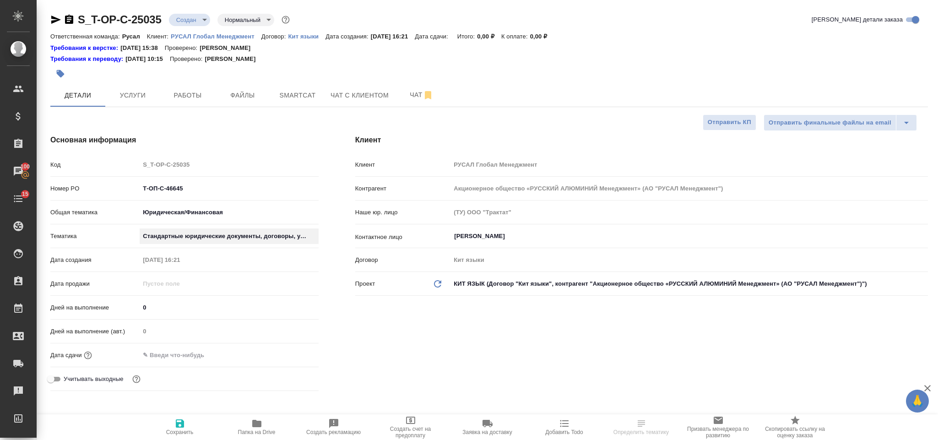
type input "5f647205b73bc97568ca66bf"
click at [212, 353] on input "text" at bounding box center [180, 354] width 80 height 13
click at [287, 352] on icon "button" at bounding box center [292, 354] width 11 height 11
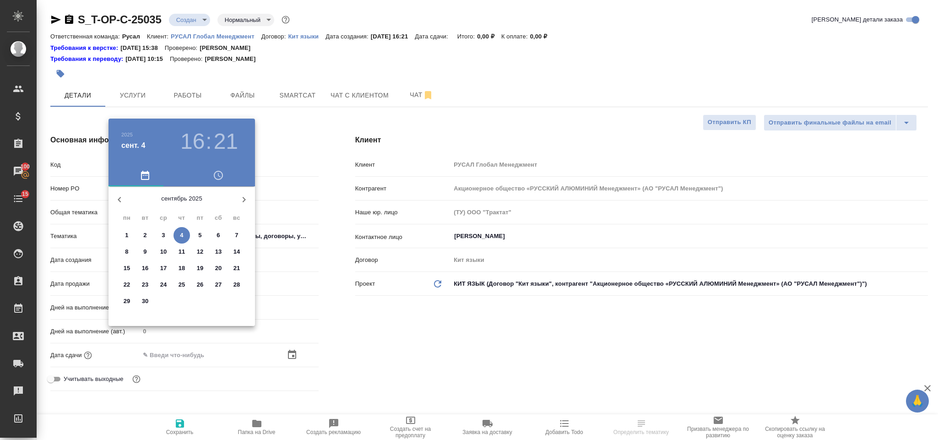
click at [200, 234] on p "5" at bounding box center [199, 235] width 3 height 9
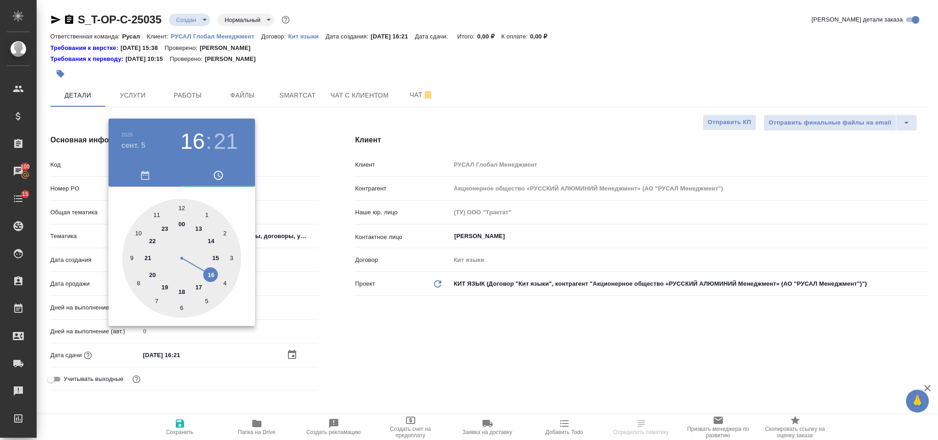
type input "05.09.2025 16:21"
click at [137, 226] on div ".cls-1 fill:#fff; AWATERA Gorlenko Yuliua Клиенты Спецификации Заказы 100 Чаты …" at bounding box center [469, 220] width 938 height 440
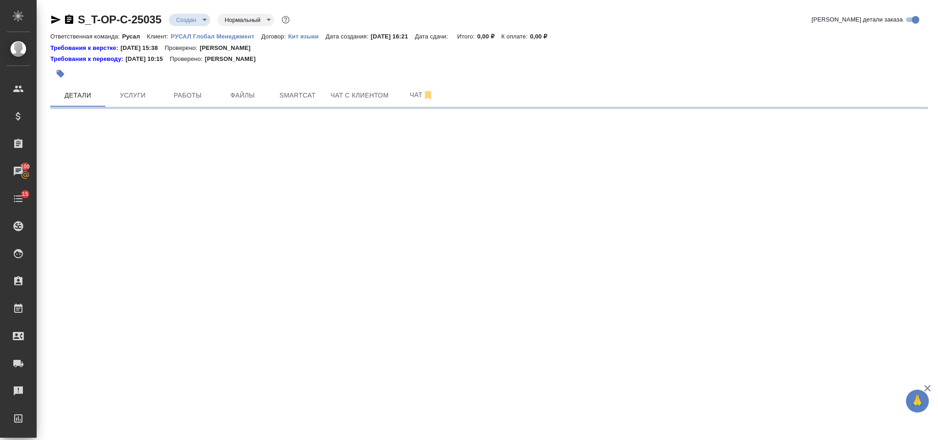
select select "RU"
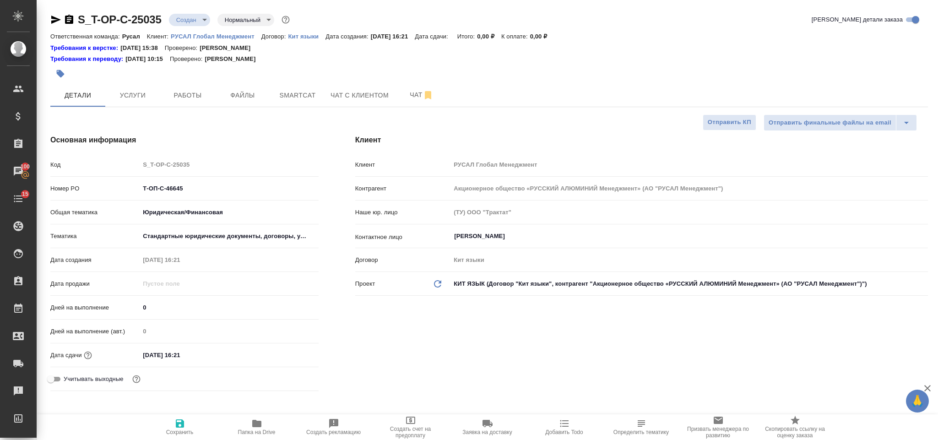
type textarea "x"
click at [219, 352] on input "05.09.2025 16:21" at bounding box center [180, 354] width 80 height 13
click at [287, 353] on icon "button" at bounding box center [292, 354] width 11 height 11
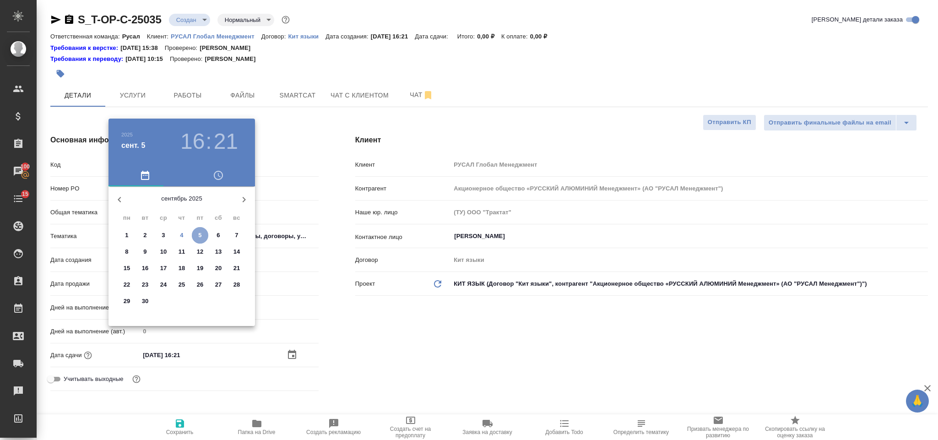
click at [200, 238] on p "5" at bounding box center [199, 235] width 3 height 9
type textarea "x"
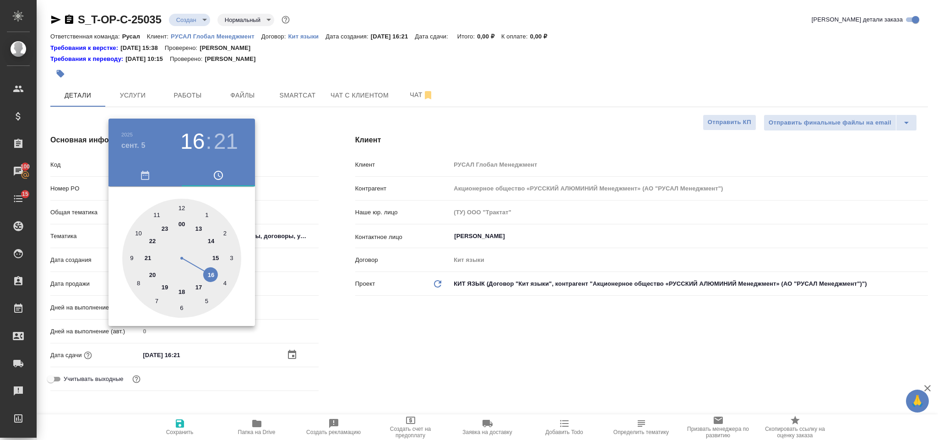
click at [139, 232] on div at bounding box center [181, 258] width 119 height 119
type input "05.09.2025 10:21"
type textarea "x"
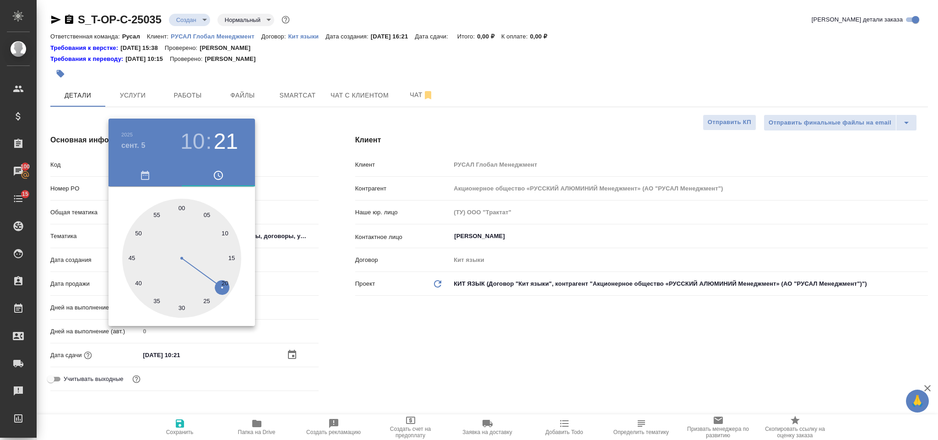
click at [180, 308] on div at bounding box center [181, 258] width 119 height 119
type input "05.09.2025 10:30"
type textarea "x"
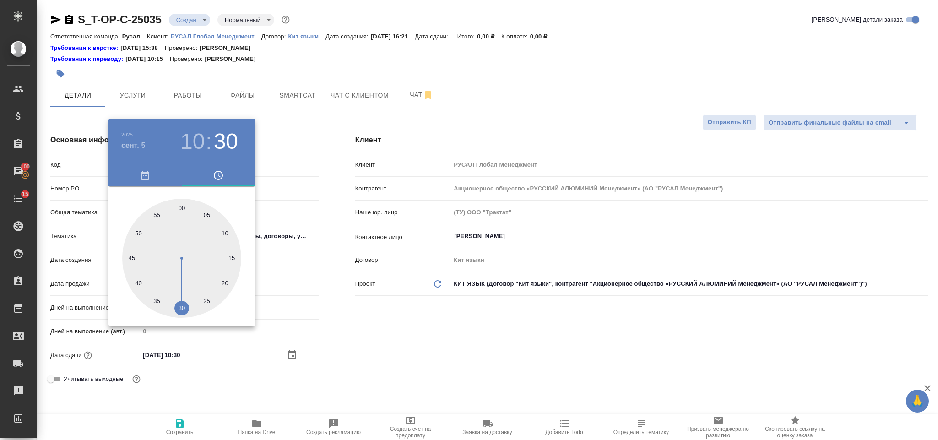
click at [327, 346] on div at bounding box center [469, 220] width 938 height 440
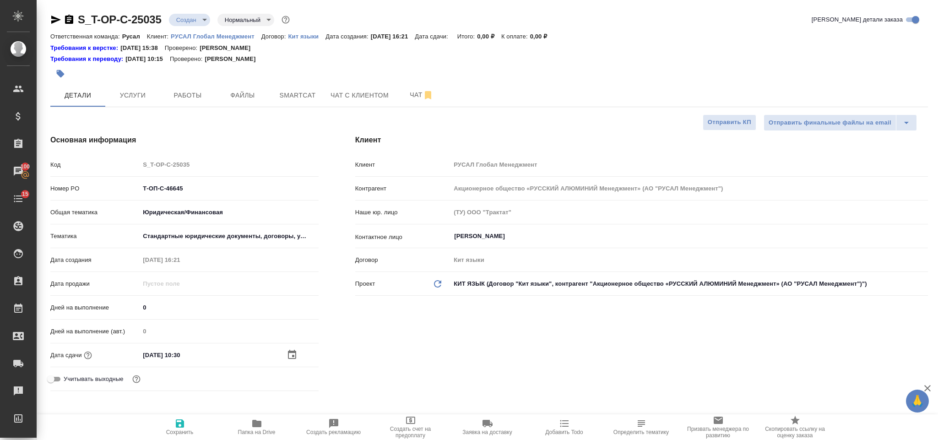
click at [183, 413] on h4 "Дополнительно" at bounding box center [184, 418] width 268 height 11
click at [187, 426] on span "Сохранить" at bounding box center [180, 426] width 66 height 17
type textarea "x"
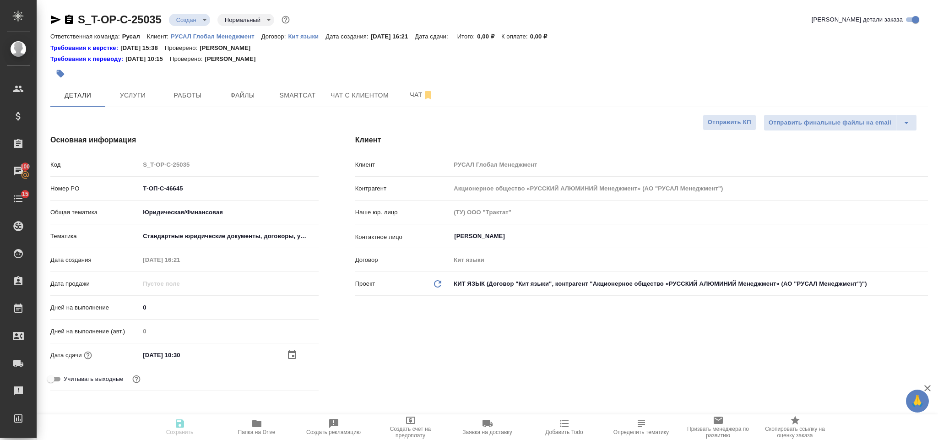
type textarea "x"
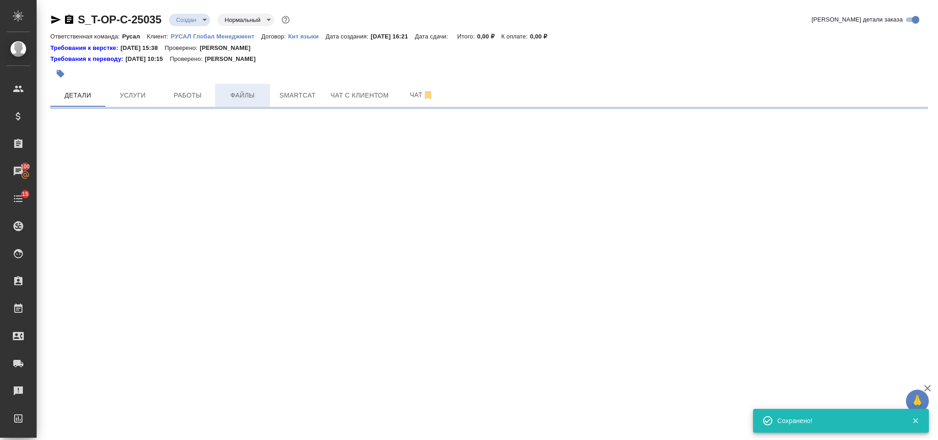
select select "RU"
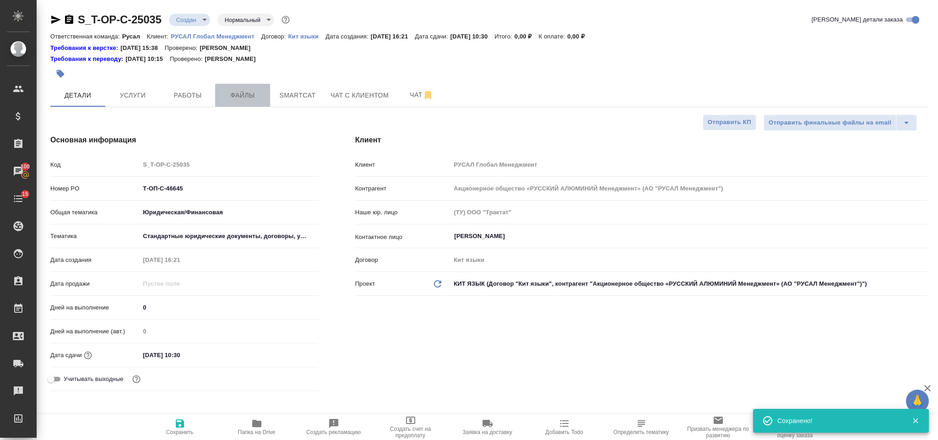
click at [235, 102] on button "Файлы" at bounding box center [242, 95] width 55 height 23
type textarea "x"
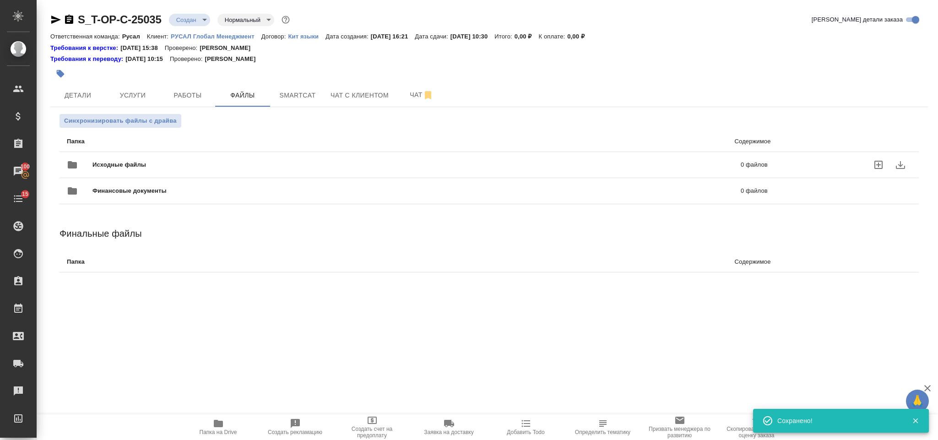
click at [145, 162] on span "Исходные файлы" at bounding box center [267, 164] width 351 height 9
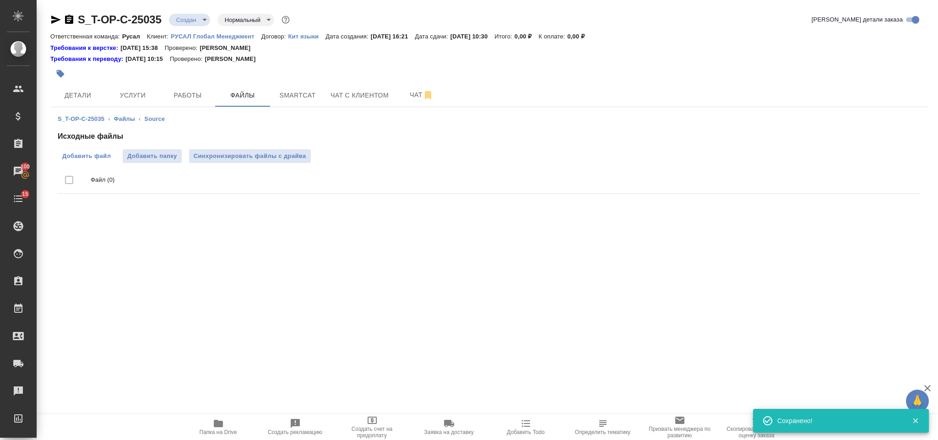
click at [80, 152] on span "Добавить файл" at bounding box center [86, 156] width 49 height 9
click at [0, 0] on input "Добавить файл" at bounding box center [0, 0] width 0 height 0
click at [135, 111] on div "S_T-OP-C-25035 ‹ Файлы ‹ Source Исходные файлы Добавить файл Добавить папку Син…" at bounding box center [488, 167] width 877 height 121
click at [135, 99] on span "Услуги" at bounding box center [133, 95] width 44 height 11
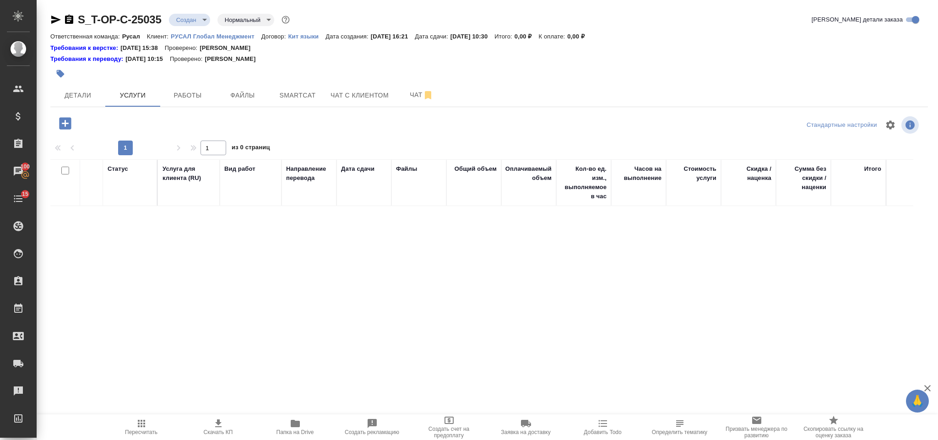
click at [69, 117] on icon "button" at bounding box center [65, 123] width 16 height 16
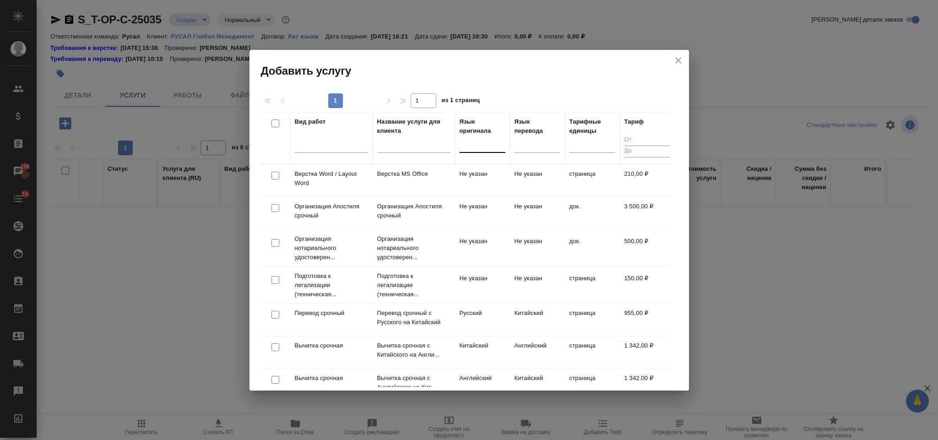
click at [468, 147] on div at bounding box center [483, 143] width 46 height 13
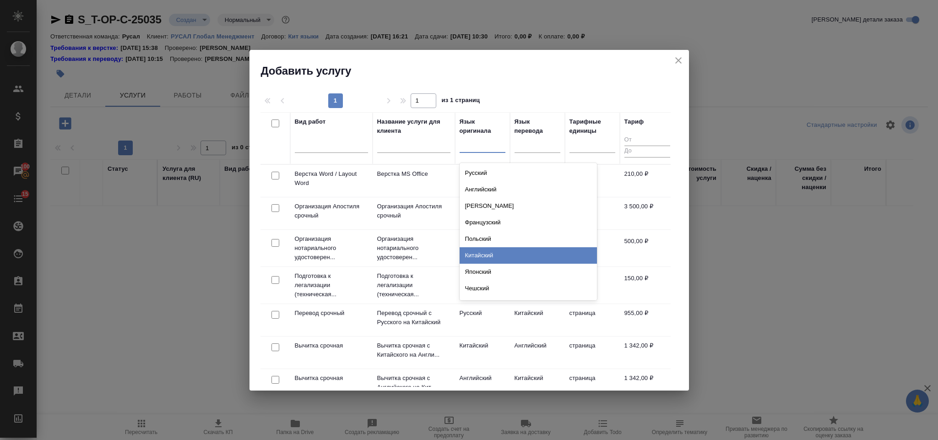
click at [493, 251] on div "Китайский" at bounding box center [528, 255] width 137 height 16
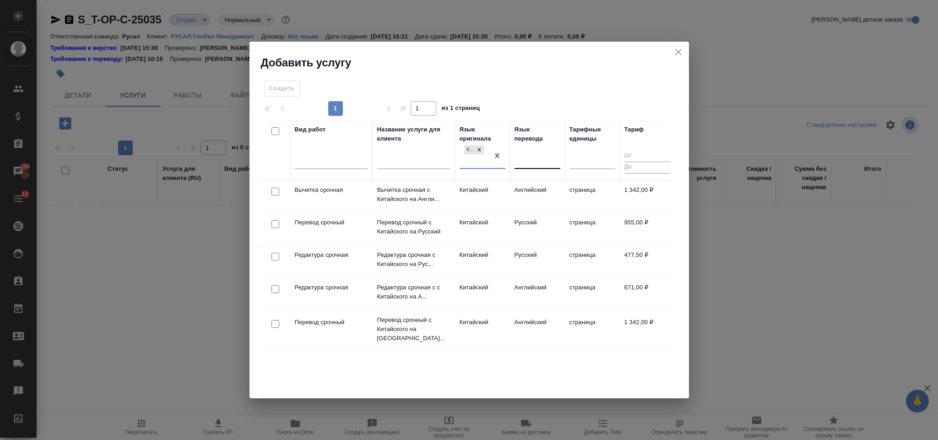
click at [533, 161] on div at bounding box center [537, 159] width 46 height 13
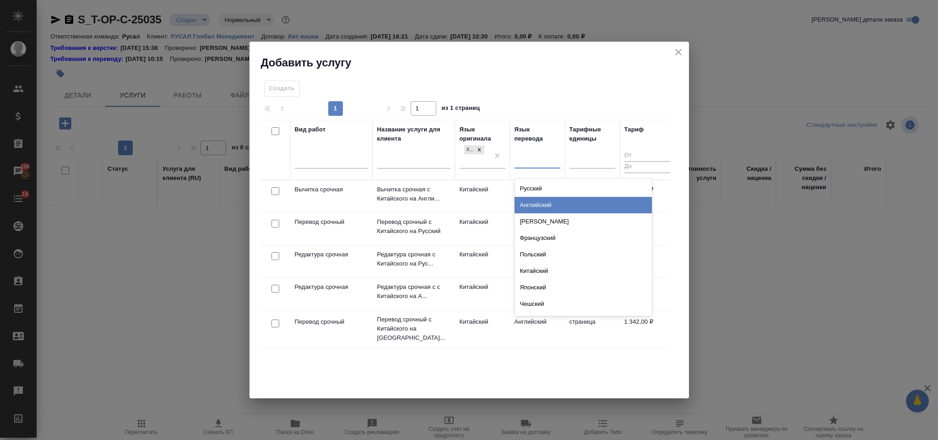
click at [533, 191] on div "Русский" at bounding box center [582, 188] width 137 height 16
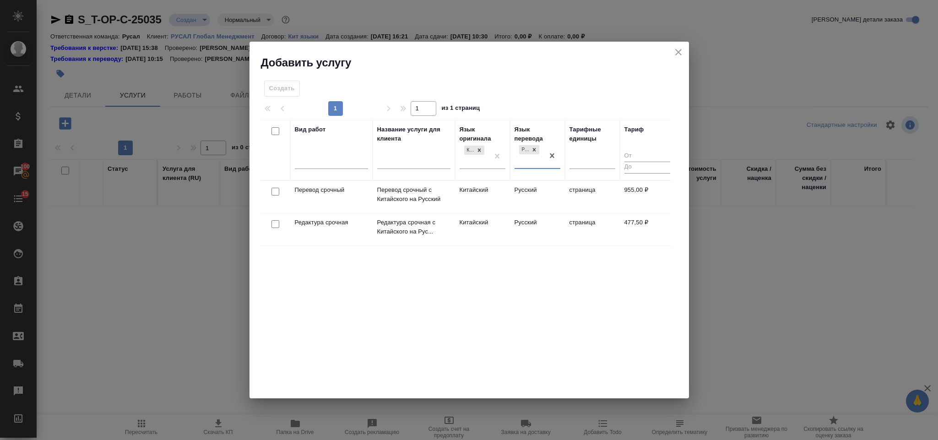
click at [275, 192] on input "checkbox" at bounding box center [275, 192] width 8 height 8
checkbox input "true"
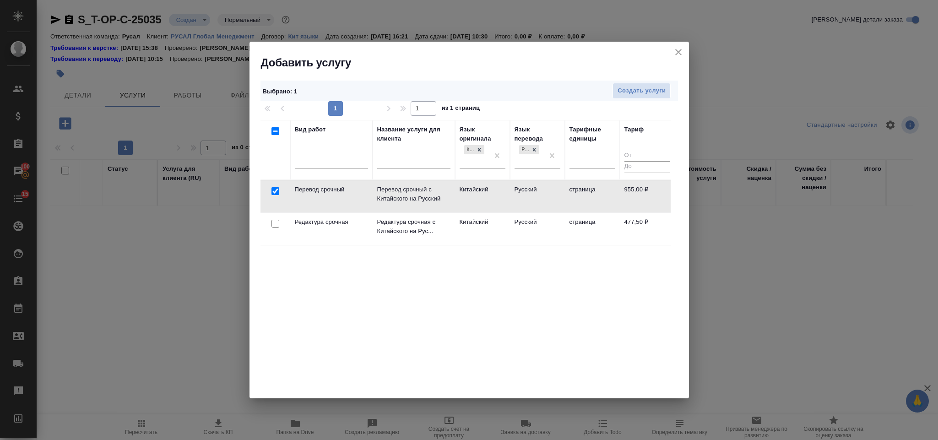
click at [276, 229] on div at bounding box center [275, 223] width 21 height 13
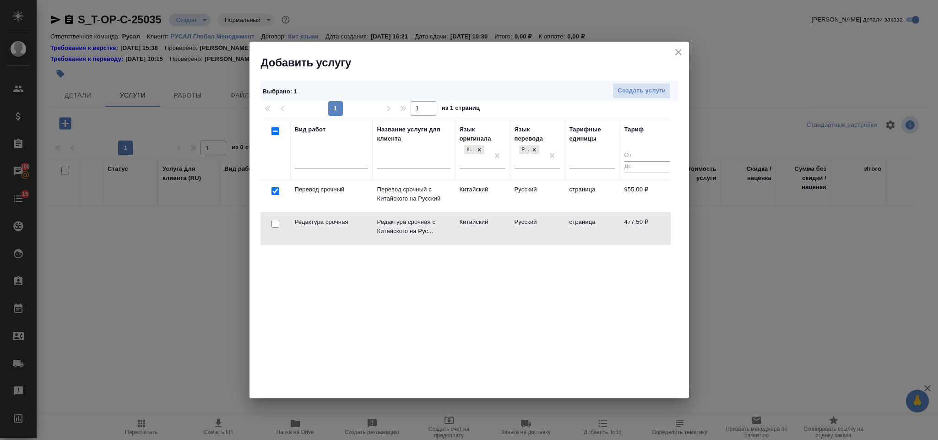
click at [282, 216] on td at bounding box center [275, 229] width 30 height 32
click at [279, 224] on input "checkbox" at bounding box center [275, 224] width 8 height 8
checkbox input "true"
click at [621, 94] on span "Создать услуги" at bounding box center [641, 91] width 48 height 11
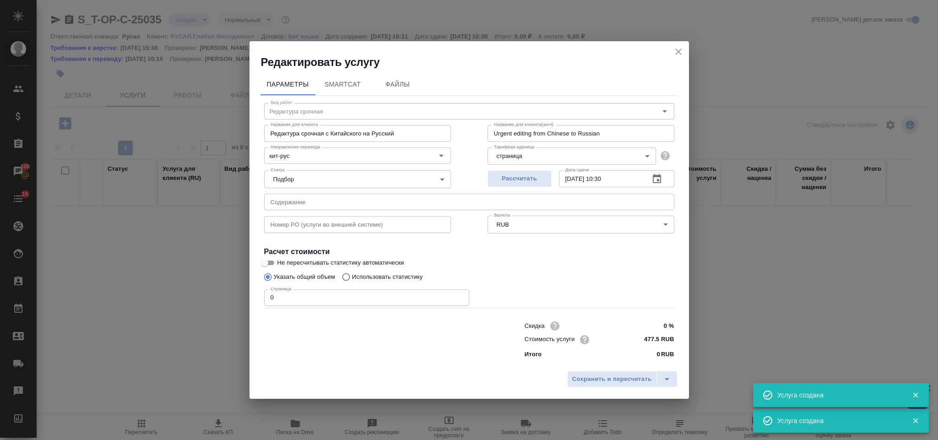
click at [434, 198] on input "text" at bounding box center [469, 202] width 410 height 16
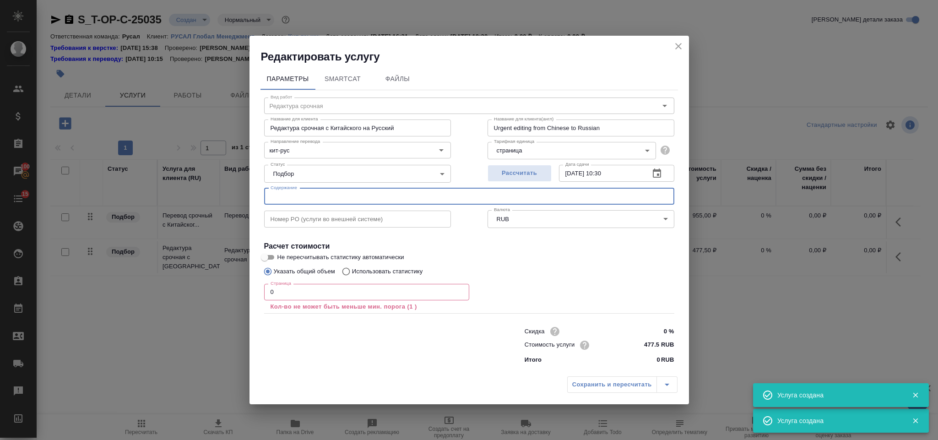
paste input "Bank info"
type input "Bank info"
type input "Перевод срочный"
type input "Перевод срочный с Китайского на Русский"
type input "Urgent translation from Chinese into Russian"
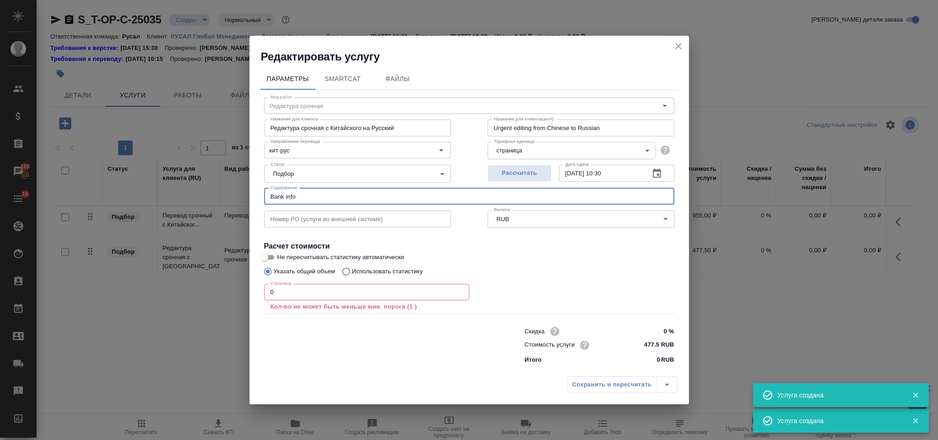
type input "955 RUB"
type input "Bank info"
click at [330, 287] on input "0" at bounding box center [366, 292] width 205 height 16
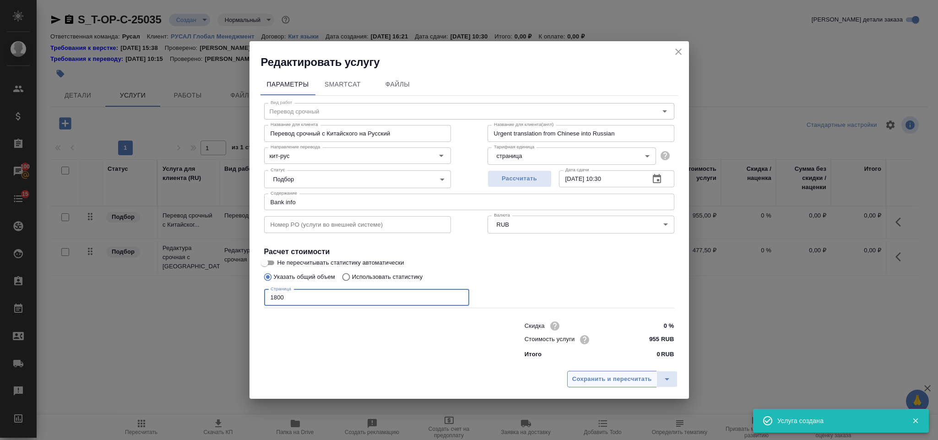
type input "1800"
click at [570, 378] on button "Сохранить и пересчитать" at bounding box center [612, 379] width 90 height 16
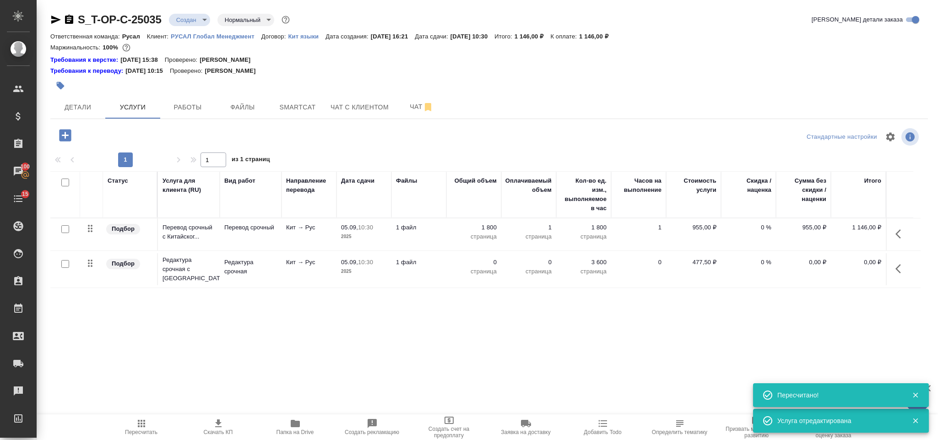
click at [906, 269] on button "button" at bounding box center [901, 269] width 22 height 22
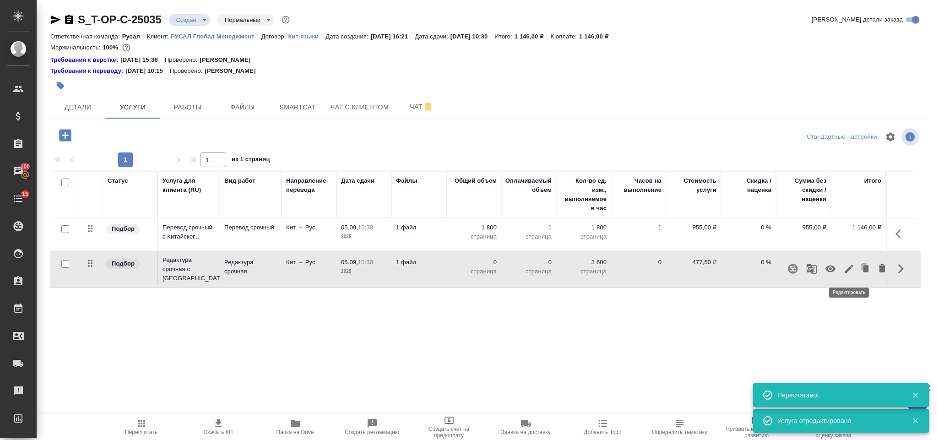
click at [849, 270] on icon "button" at bounding box center [849, 269] width 8 height 8
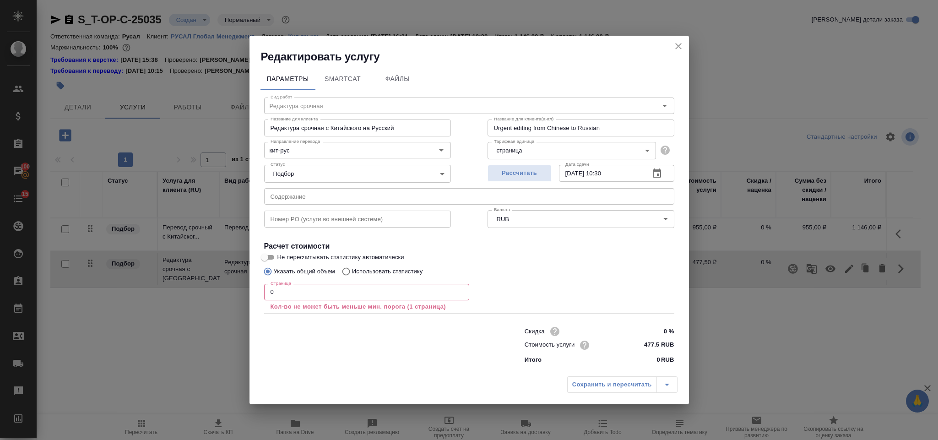
click at [293, 290] on input "0" at bounding box center [366, 292] width 205 height 16
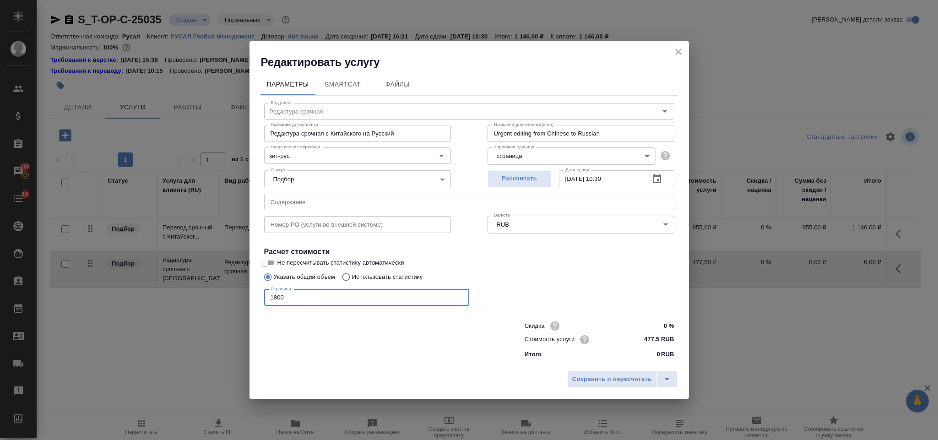
type input "1800"
click at [614, 364] on div "Параметры SmartCat Файлы Вид работ Редактура срочная Вид работ Название для кли…" at bounding box center [468, 218] width 439 height 297
click at [615, 375] on span "Сохранить и пересчитать" at bounding box center [612, 379] width 80 height 11
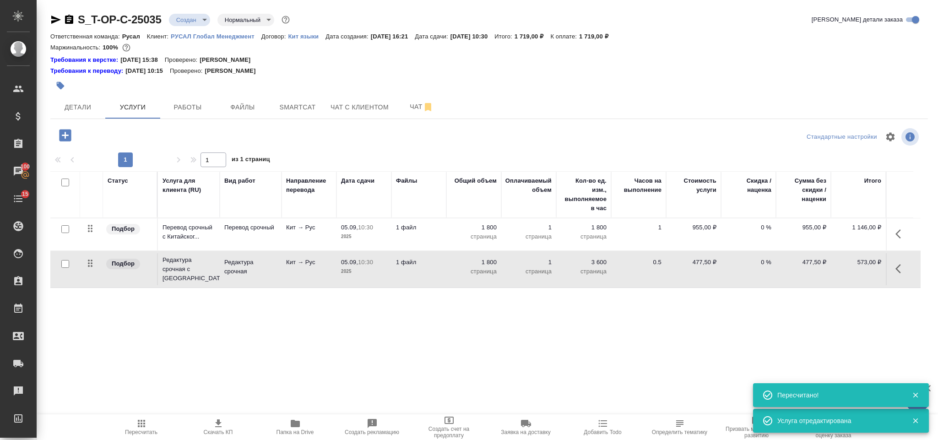
click at [73, 139] on button "button" at bounding box center [65, 135] width 25 height 19
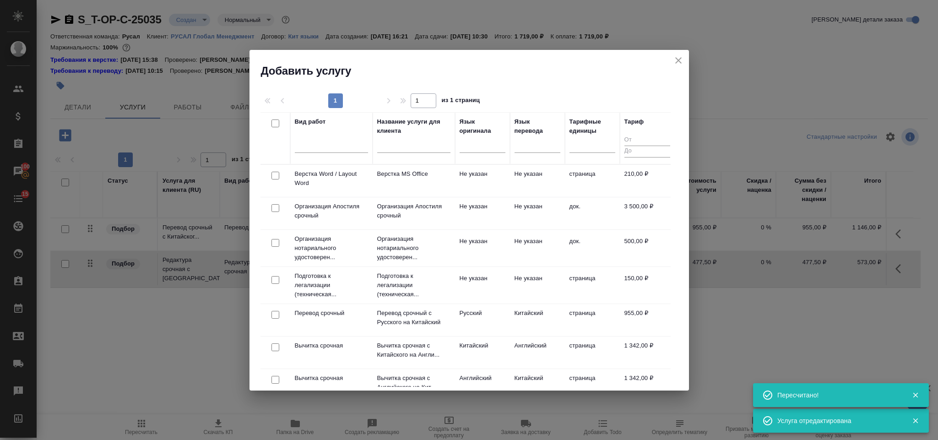
click at [276, 177] on input "checkbox" at bounding box center [275, 176] width 8 height 8
checkbox input "true"
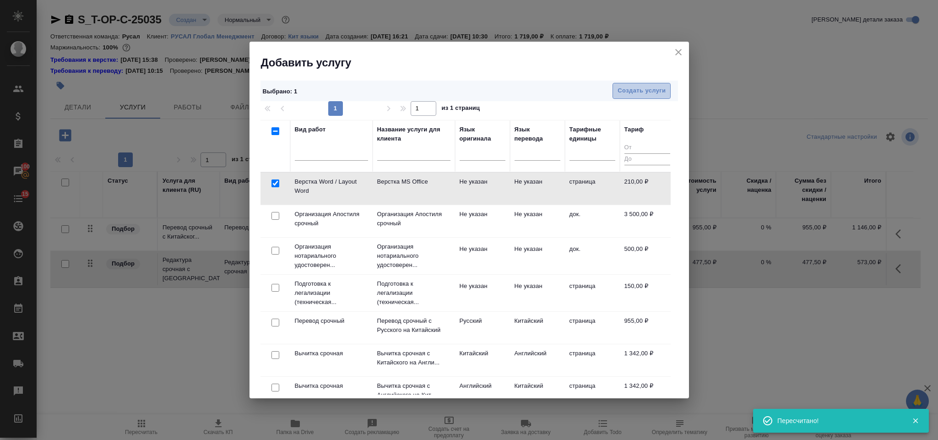
click at [640, 87] on span "Создать услуги" at bounding box center [641, 91] width 48 height 11
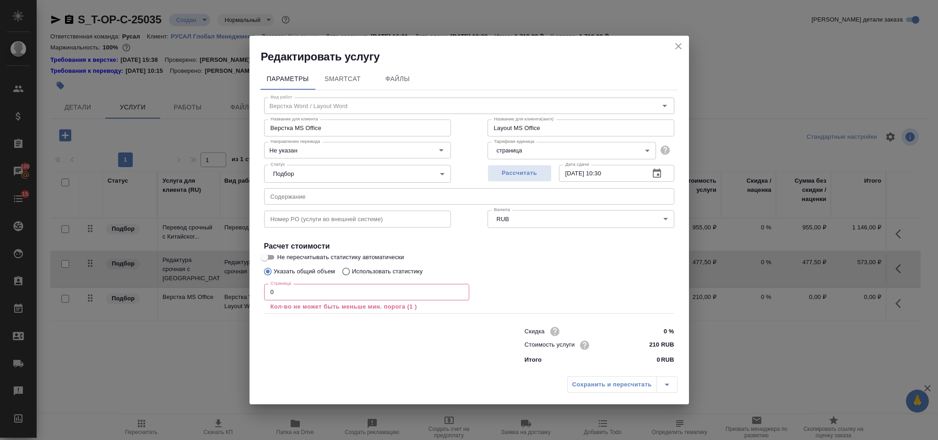
click at [281, 299] on input "0" at bounding box center [366, 292] width 205 height 16
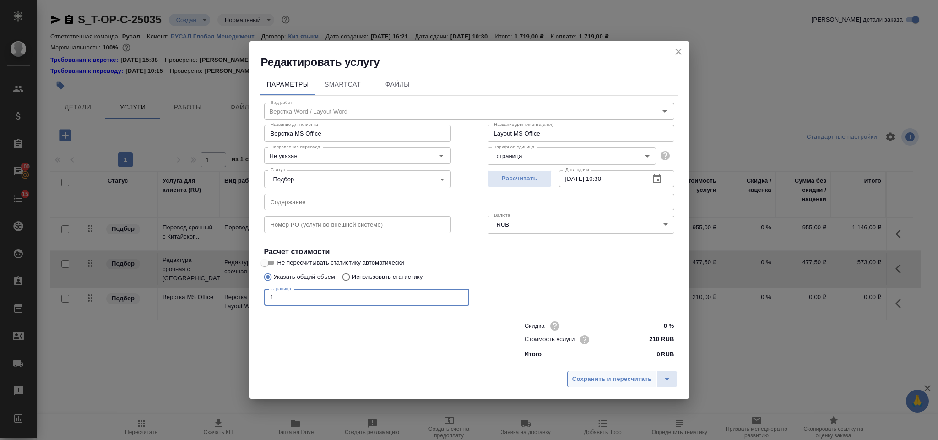
type input "1"
click at [610, 379] on span "Сохранить и пересчитать" at bounding box center [612, 379] width 80 height 11
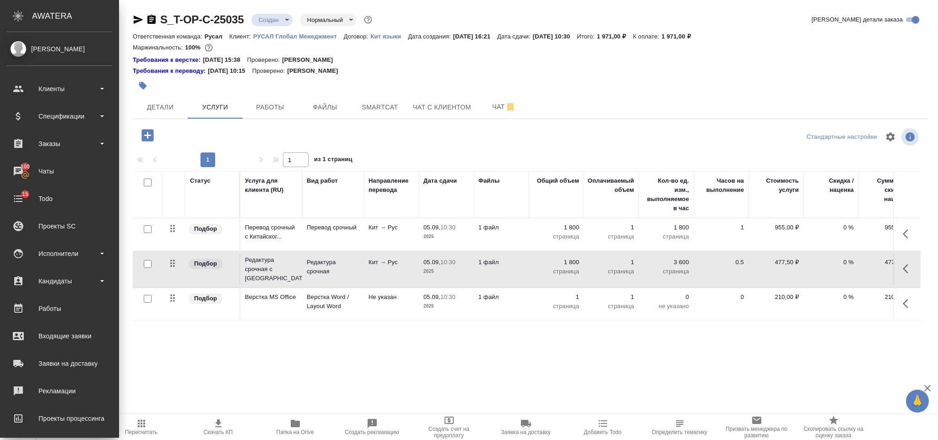
click at [69, 102] on ul "Клиенты Спецификации Заказы 100 Чаты 15 Todo Проекты SC Исполнители Кандидаты Р…" at bounding box center [59, 279] width 119 height 412
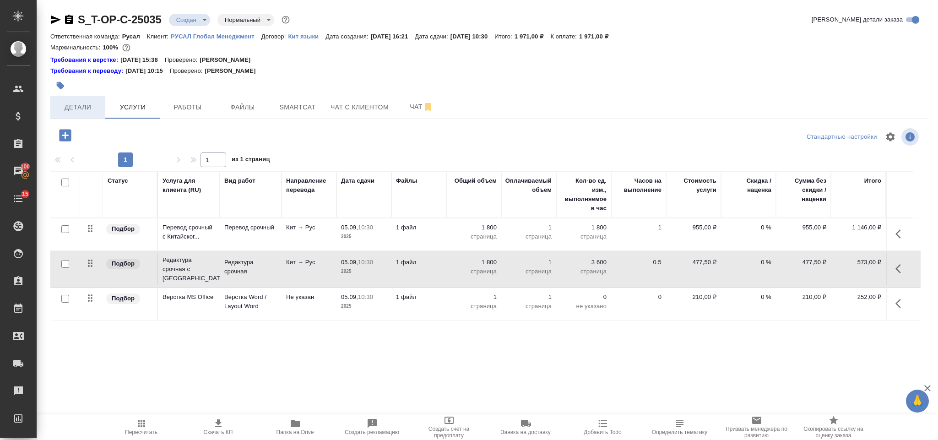
click at [85, 101] on button "Детали" at bounding box center [77, 107] width 55 height 23
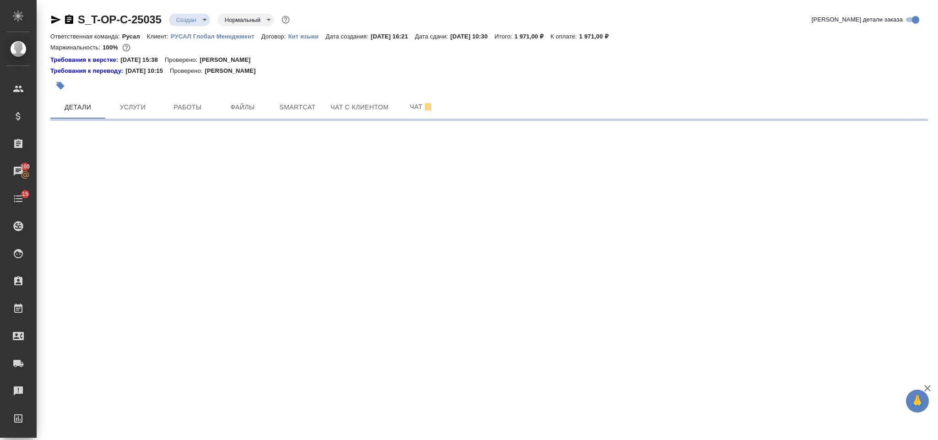
select select "RU"
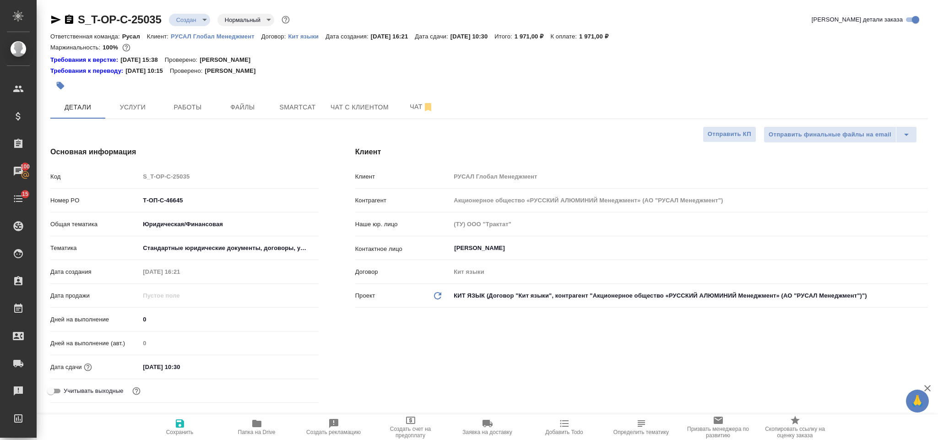
type textarea "x"
click at [69, 24] on icon "button" at bounding box center [69, 19] width 11 height 11
click at [67, 22] on icon "button" at bounding box center [69, 19] width 8 height 9
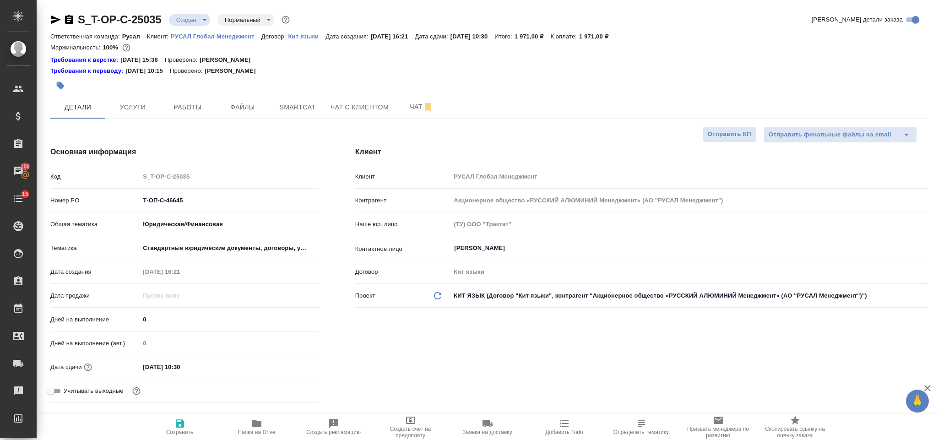
click at [52, 18] on icon "button" at bounding box center [56, 20] width 10 height 8
drag, startPoint x: 200, startPoint y: 200, endPoint x: 136, endPoint y: 195, distance: 64.8
click at [136, 195] on div "Номер PO Т-ОП-С-46645" at bounding box center [184, 200] width 268 height 16
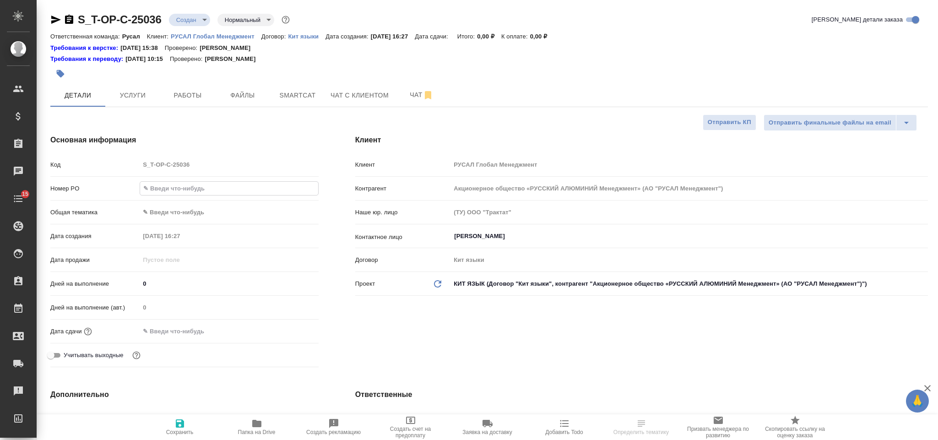
select select "RU"
type input "Т-ОП-С-46647"
click at [222, 218] on body "🙏 .cls-1 fill:#fff; AWATERA Gorlenko [PERSON_NAME] Спецификации Заказы Чаты 15 …" at bounding box center [469, 220] width 938 height 440
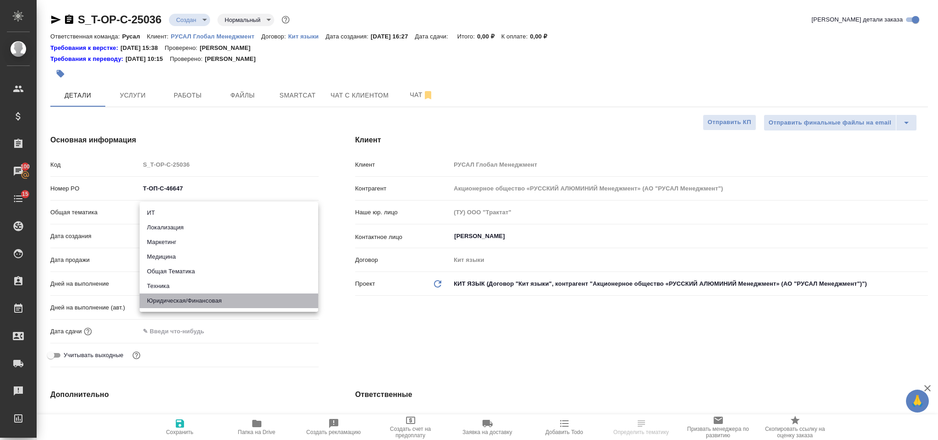
click at [223, 301] on li "Юридическая/Финансовая" at bounding box center [229, 300] width 179 height 15
type input "yr-fn"
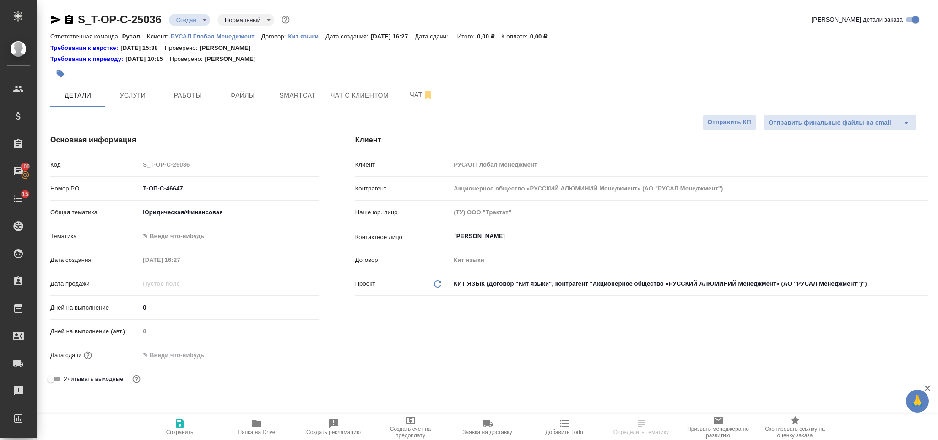
click at [201, 235] on body "🙏 .cls-1 fill:#fff; AWATERA [PERSON_NAME] Спецификации Заказы 100 Чаты 15 Todo …" at bounding box center [469, 220] width 938 height 440
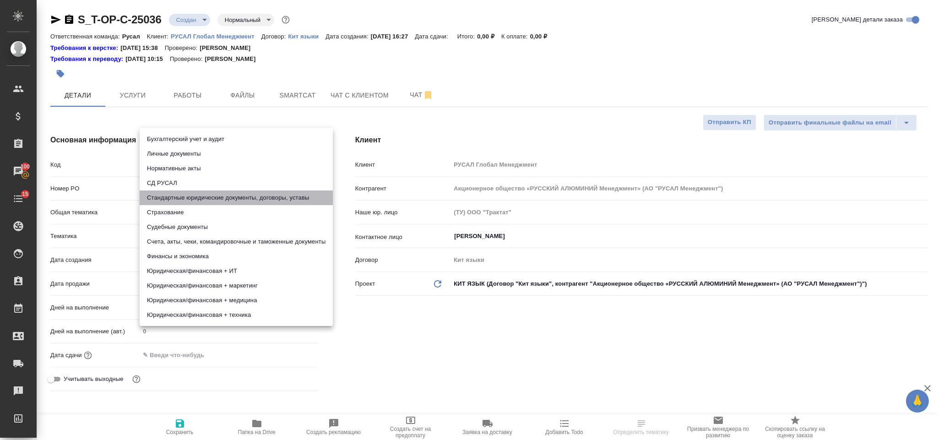
click at [233, 201] on li "Стандартные юридические документы, договоры, уставы" at bounding box center [236, 197] width 193 height 15
type input "5f647205b73bc97568ca66bf"
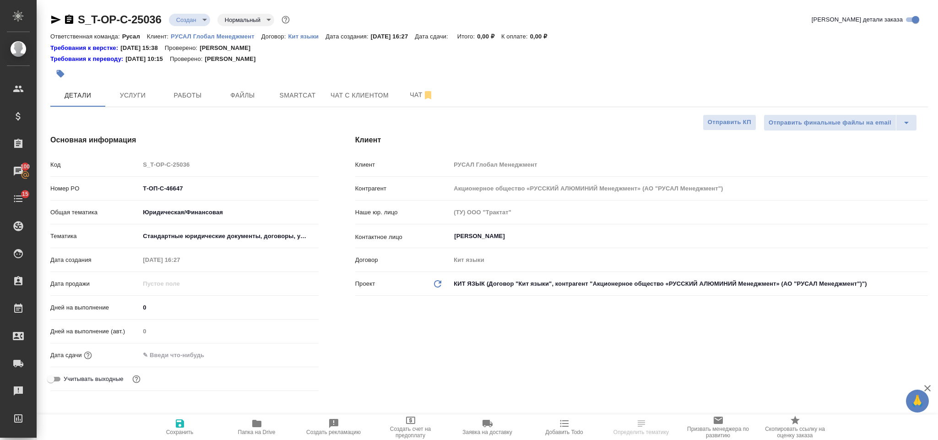
click at [199, 356] on input "text" at bounding box center [180, 354] width 80 height 13
click at [290, 354] on icon "button" at bounding box center [292, 354] width 11 height 11
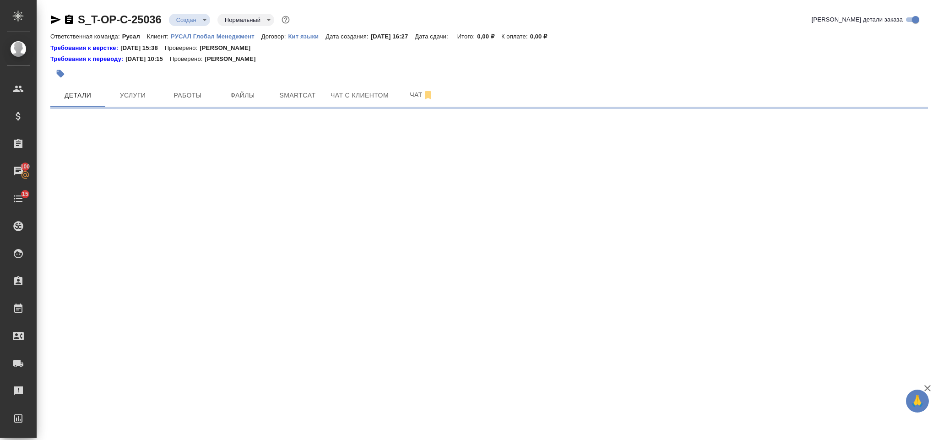
select select "RU"
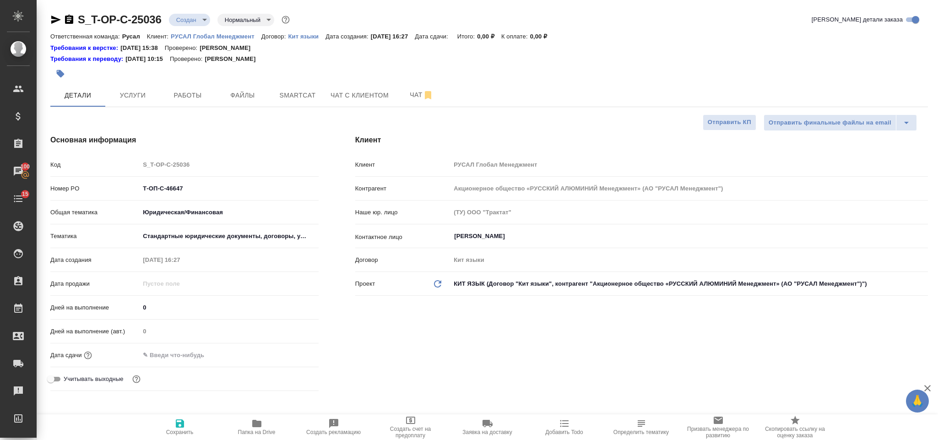
type textarea "x"
click at [216, 356] on input "text" at bounding box center [180, 354] width 80 height 13
click at [291, 353] on icon "button" at bounding box center [292, 354] width 11 height 11
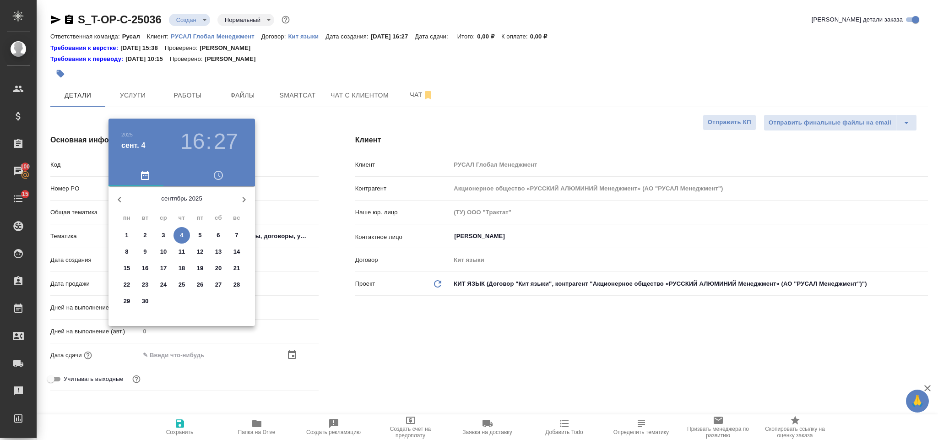
click at [199, 233] on p "5" at bounding box center [199, 235] width 3 height 9
type input "[DATE] 16:27"
type textarea "x"
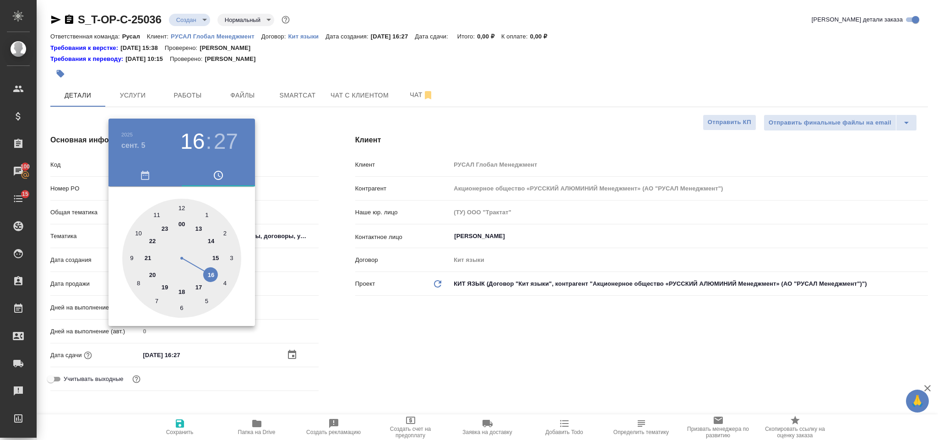
click at [201, 231] on div at bounding box center [181, 258] width 119 height 119
type input "[DATE] 13:27"
type textarea "x"
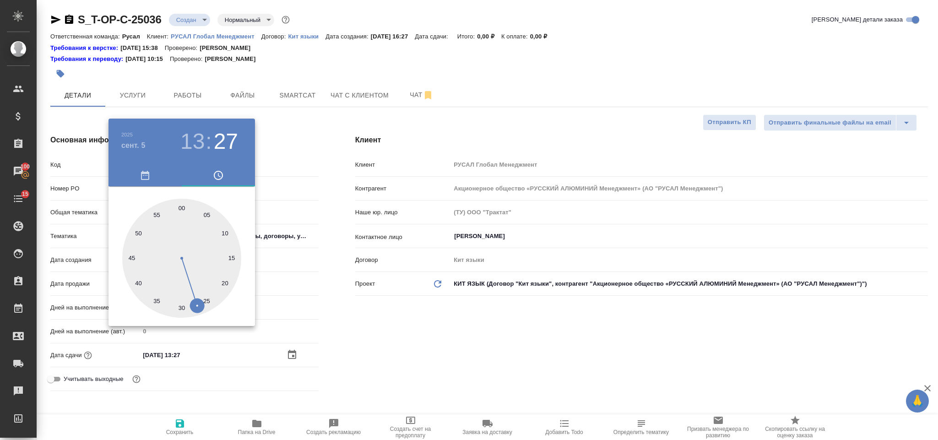
click at [181, 308] on div at bounding box center [181, 258] width 119 height 119
type input "[DATE] 13:30"
type textarea "x"
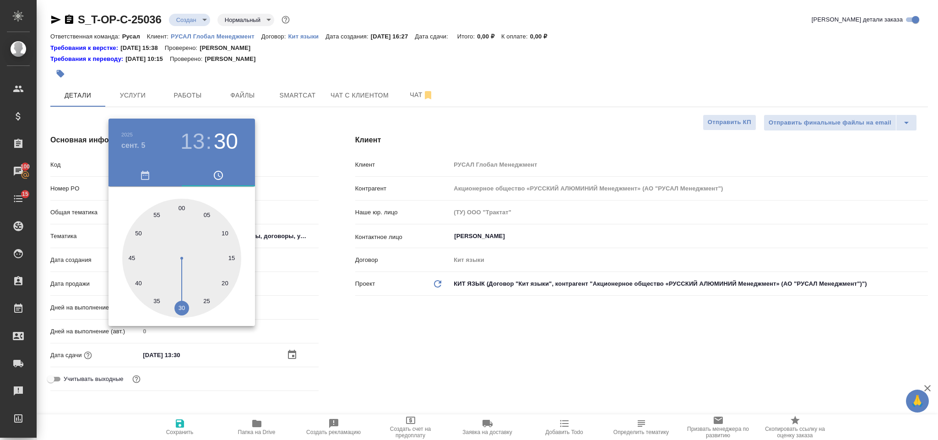
click at [373, 343] on div at bounding box center [469, 220] width 938 height 440
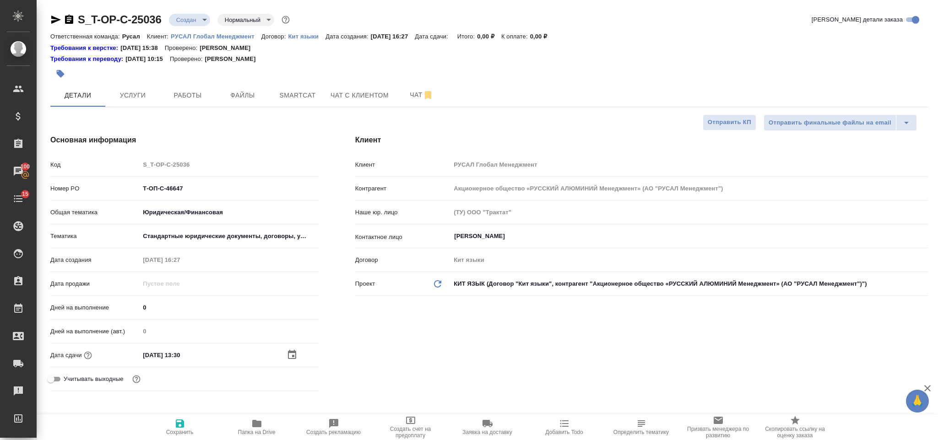
click at [172, 417] on button "Сохранить" at bounding box center [179, 427] width 77 height 26
type textarea "x"
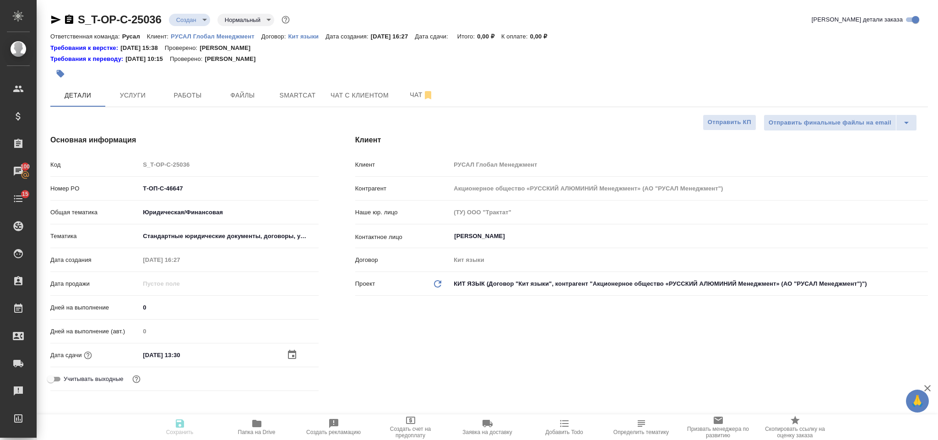
type textarea "x"
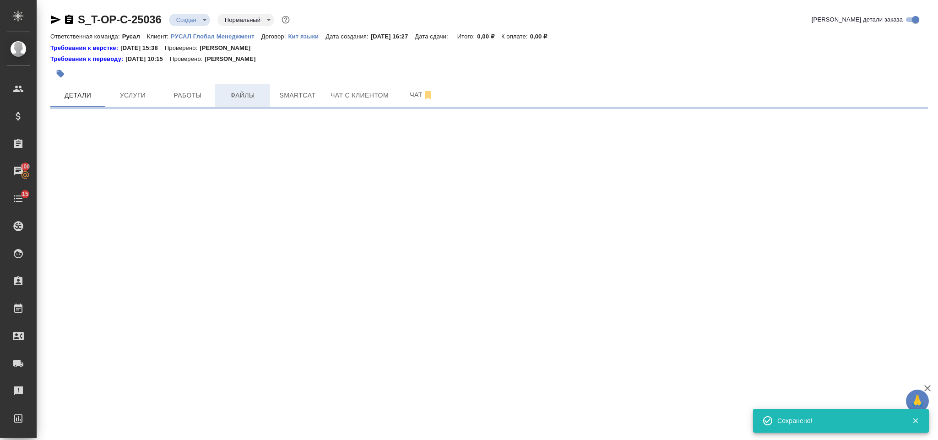
select select "RU"
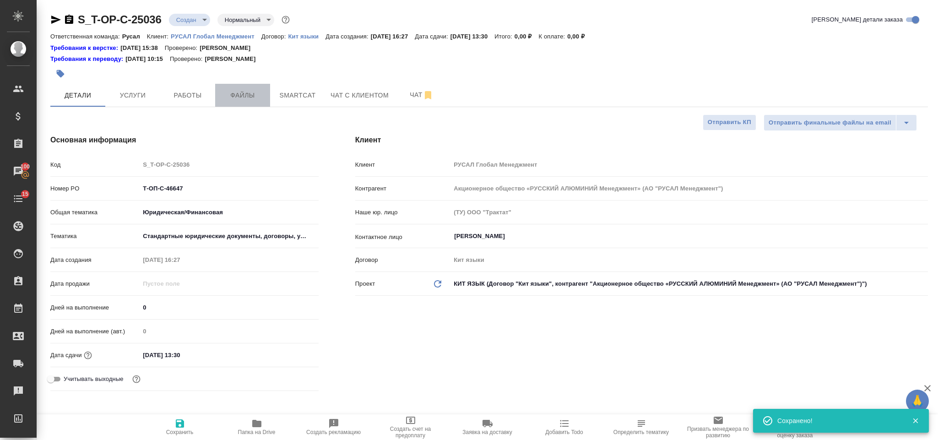
click at [228, 100] on span "Файлы" at bounding box center [243, 95] width 44 height 11
type textarea "x"
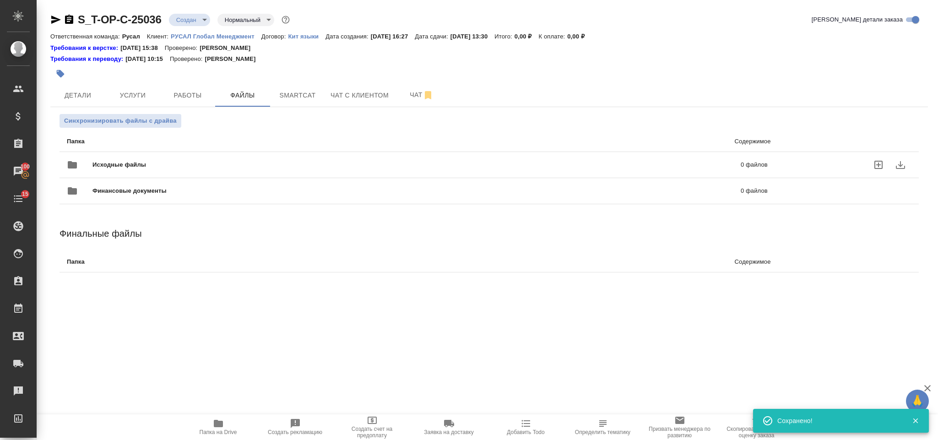
click at [156, 160] on span "Исходные файлы" at bounding box center [267, 164] width 351 height 9
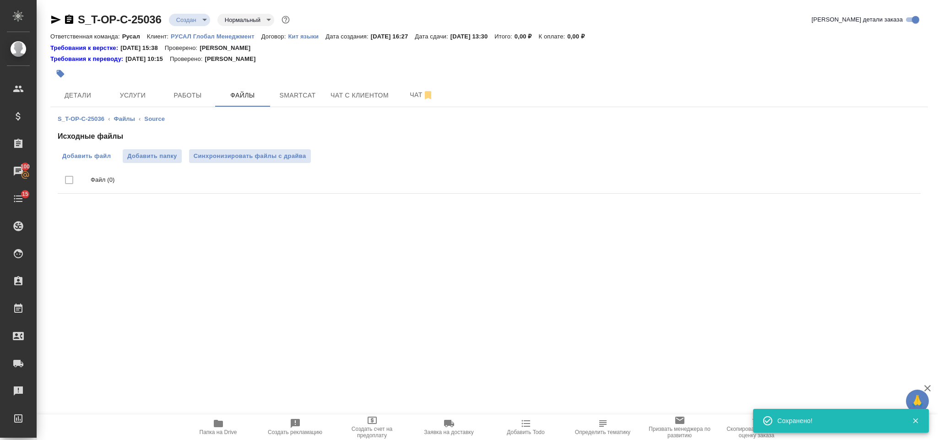
click at [95, 158] on span "Добавить файл" at bounding box center [86, 156] width 49 height 9
click at [0, 0] on input "Добавить файл" at bounding box center [0, 0] width 0 height 0
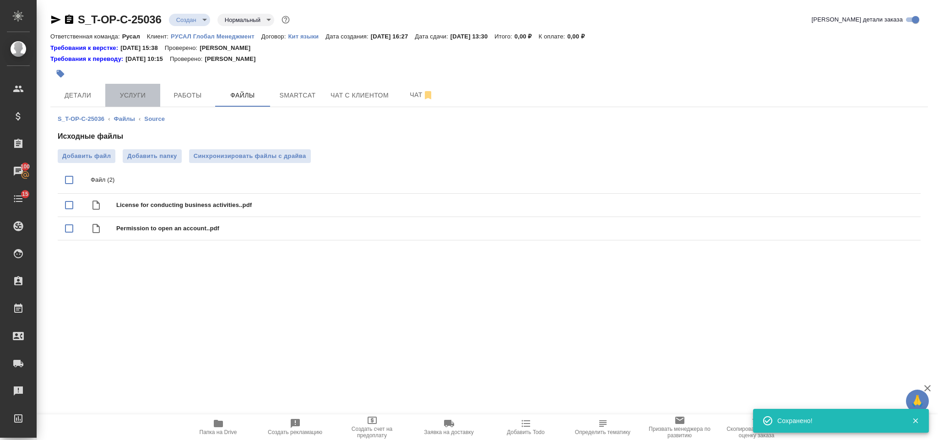
click at [139, 92] on span "Услуги" at bounding box center [133, 95] width 44 height 11
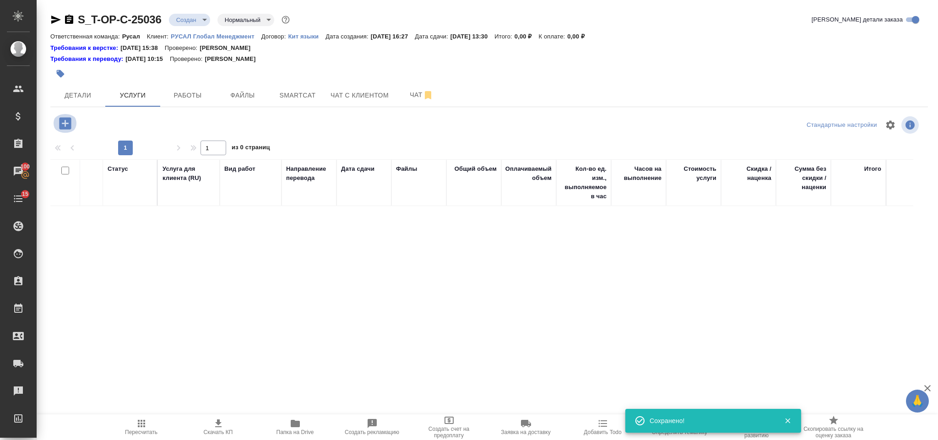
click at [58, 130] on icon "button" at bounding box center [65, 123] width 16 height 16
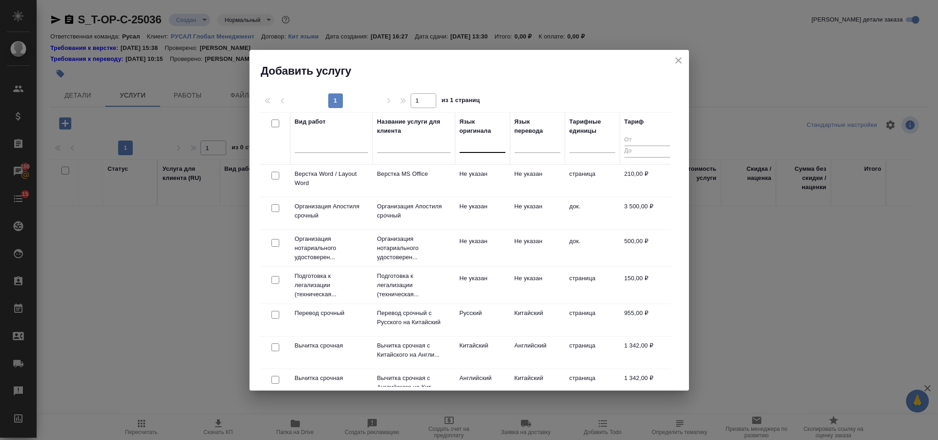
click at [493, 141] on div at bounding box center [483, 143] width 46 height 13
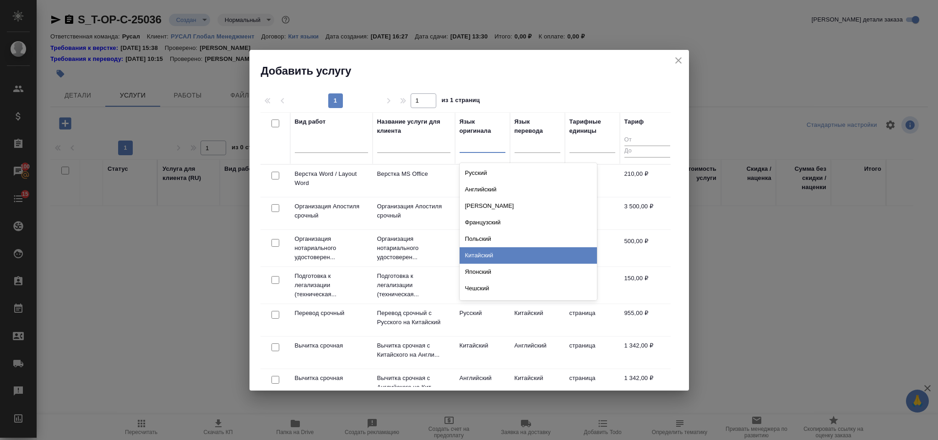
click at [503, 257] on div "Китайский" at bounding box center [528, 255] width 137 height 16
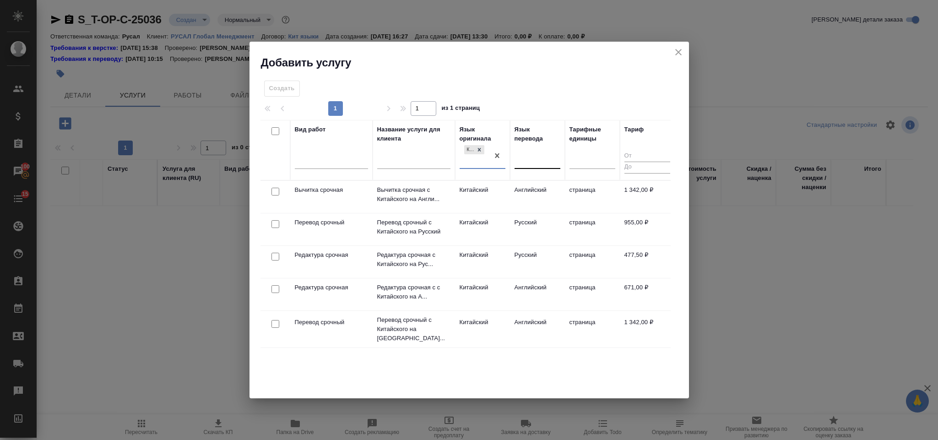
click at [536, 160] on div at bounding box center [537, 159] width 46 height 13
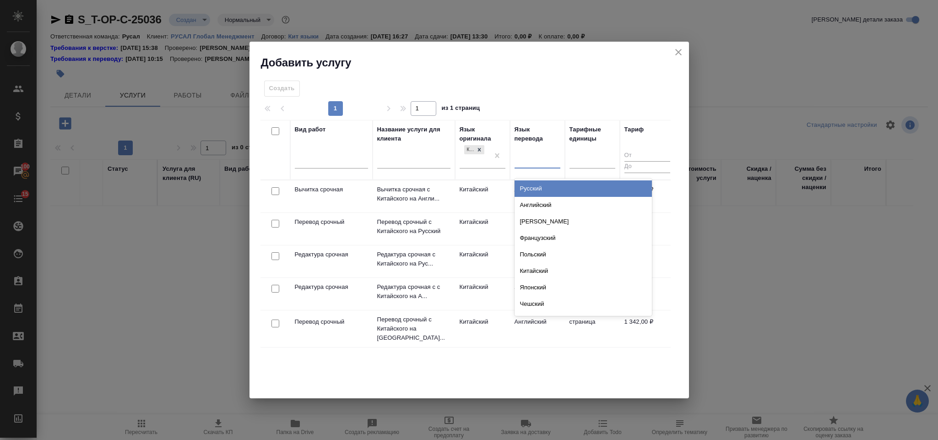
click at [547, 194] on div "Русский" at bounding box center [582, 188] width 137 height 16
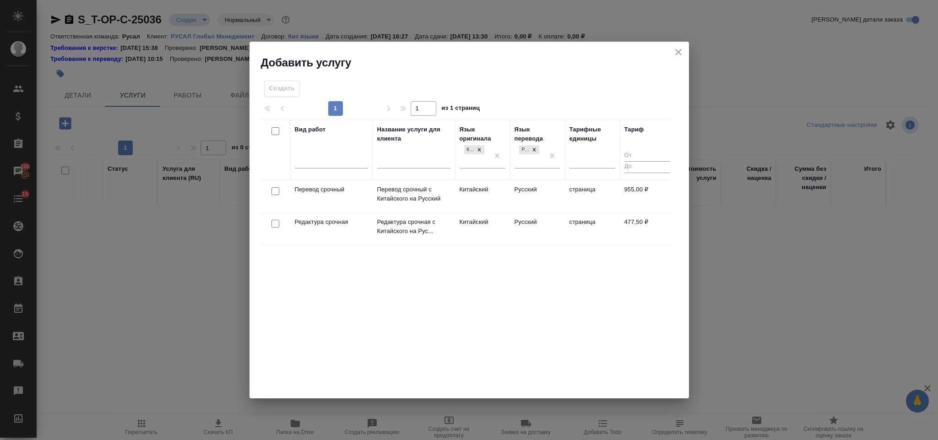
click at [270, 189] on div at bounding box center [275, 191] width 21 height 13
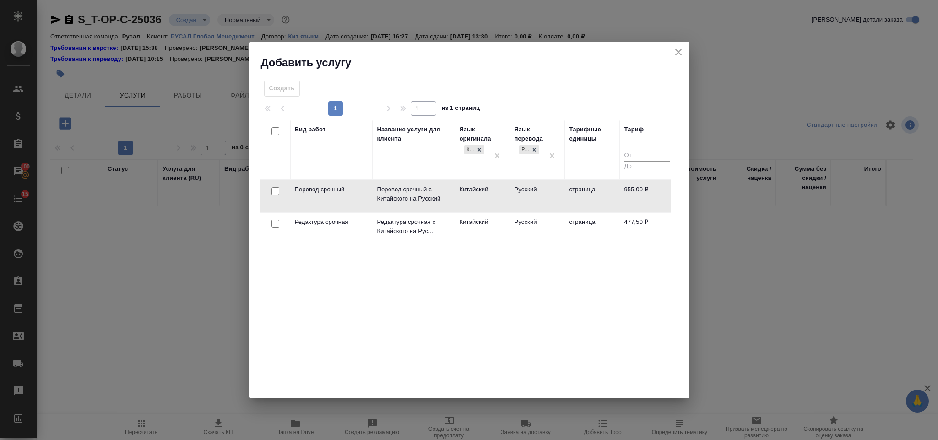
click at [274, 194] on input "checkbox" at bounding box center [275, 191] width 8 height 8
checkbox input "true"
click at [271, 227] on input "checkbox" at bounding box center [275, 224] width 8 height 8
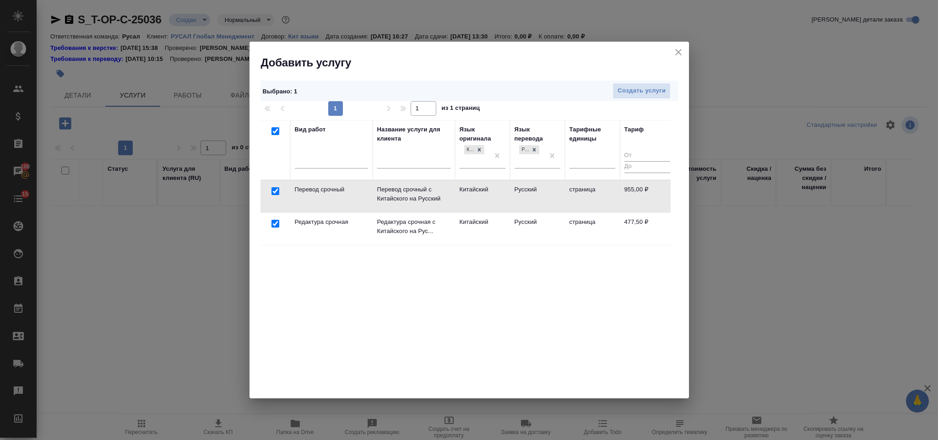
checkbox input "true"
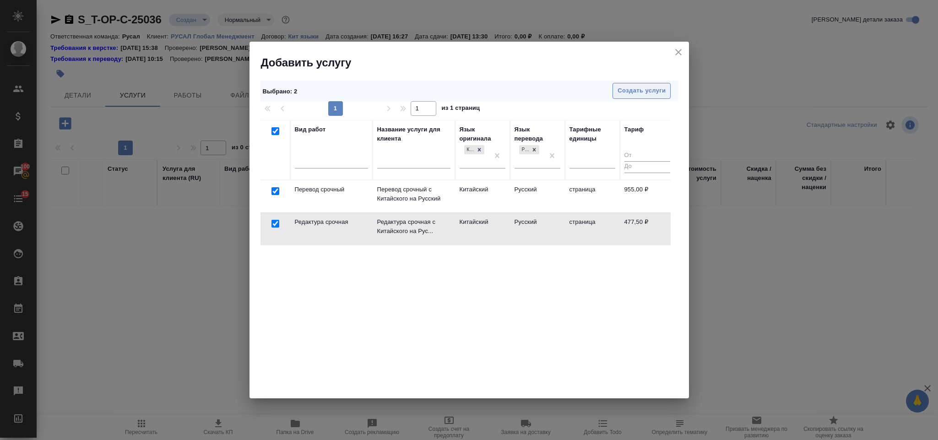
click at [650, 92] on span "Создать услуги" at bounding box center [641, 91] width 48 height 11
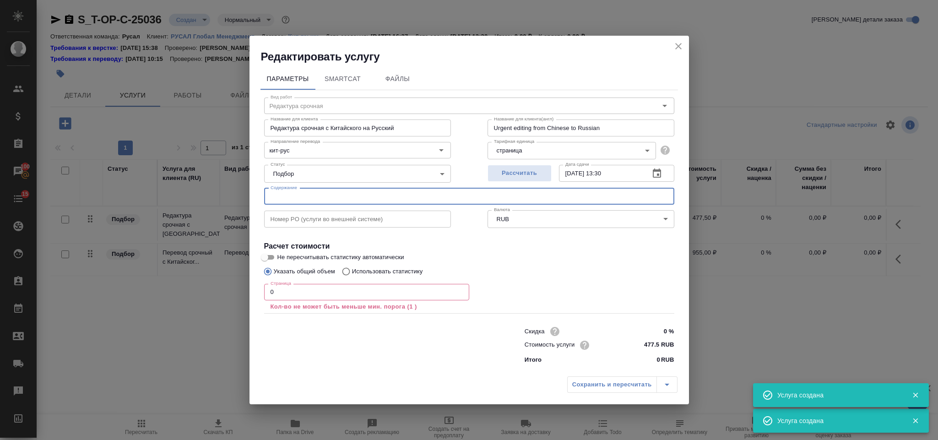
click at [352, 194] on input "text" at bounding box center [469, 196] width 410 height 16
type input "Перевод срочный"
type input "Перевод срочный с Китайского на Русский"
type input "Urgent translation from Chinese into Russian"
type input "955 RUB"
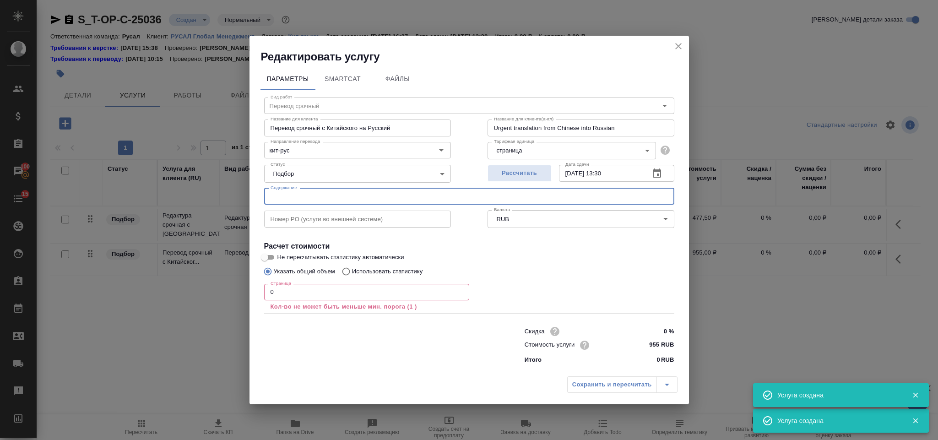
paste input "License for conducting business activities."
type input "License for conducting business activities."
click at [293, 287] on input "0" at bounding box center [366, 292] width 205 height 16
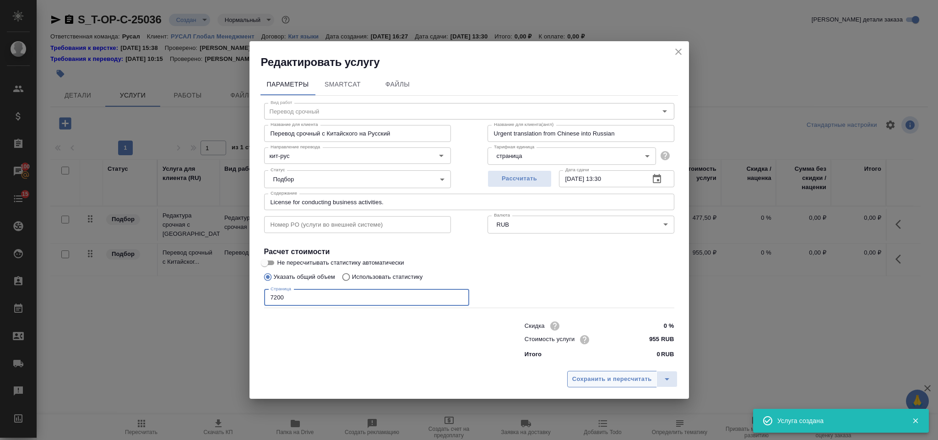
type input "7200"
click at [591, 383] on span "Сохранить и пересчитать" at bounding box center [612, 379] width 80 height 11
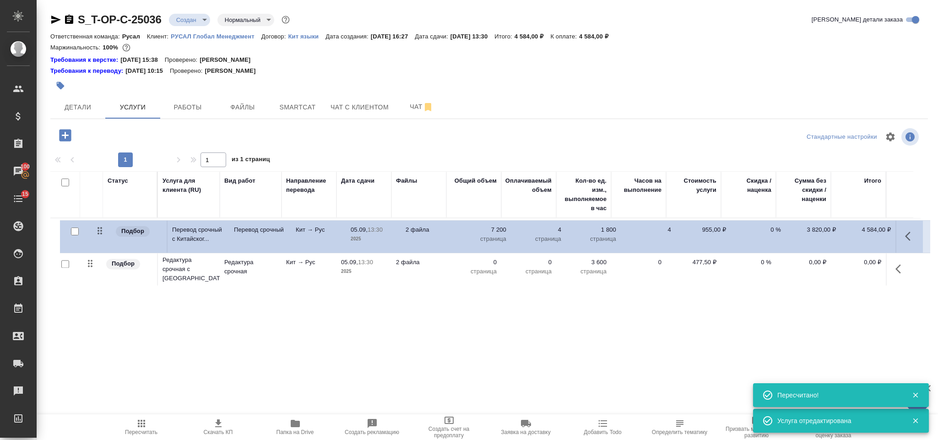
drag, startPoint x: 89, startPoint y: 270, endPoint x: 99, endPoint y: 228, distance: 42.9
click at [99, 228] on table "Статус Услуга для клиента (RU) Вид работ Направление перевода Дата сдачи Файлы …" at bounding box center [485, 229] width 870 height 117
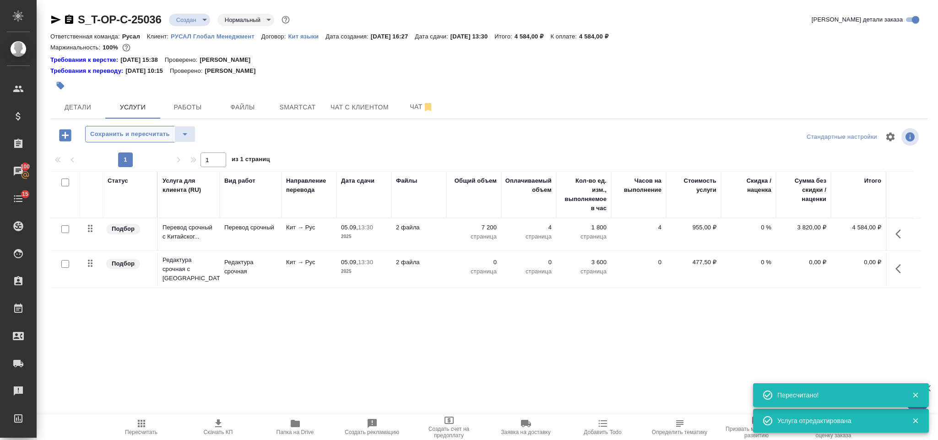
click at [115, 134] on span "Сохранить и пересчитать" at bounding box center [130, 134] width 80 height 11
click at [904, 265] on icon "button" at bounding box center [900, 268] width 11 height 11
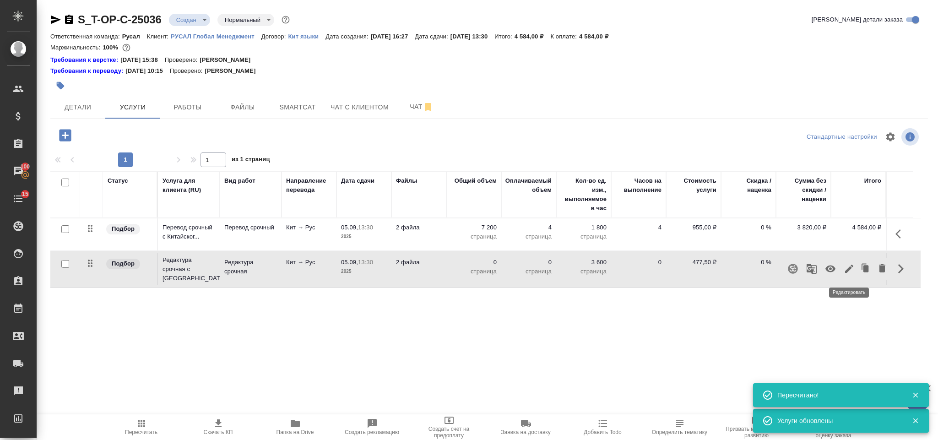
click at [850, 271] on icon "button" at bounding box center [849, 269] width 8 height 8
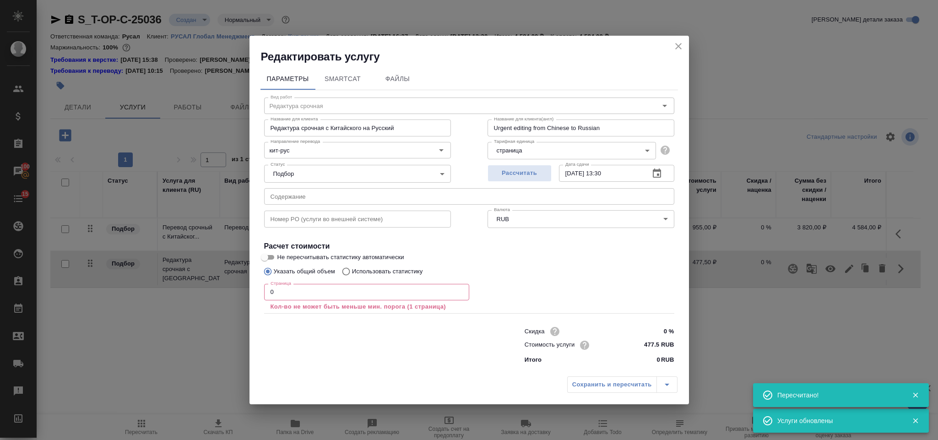
click at [341, 295] on input "0" at bounding box center [366, 292] width 205 height 16
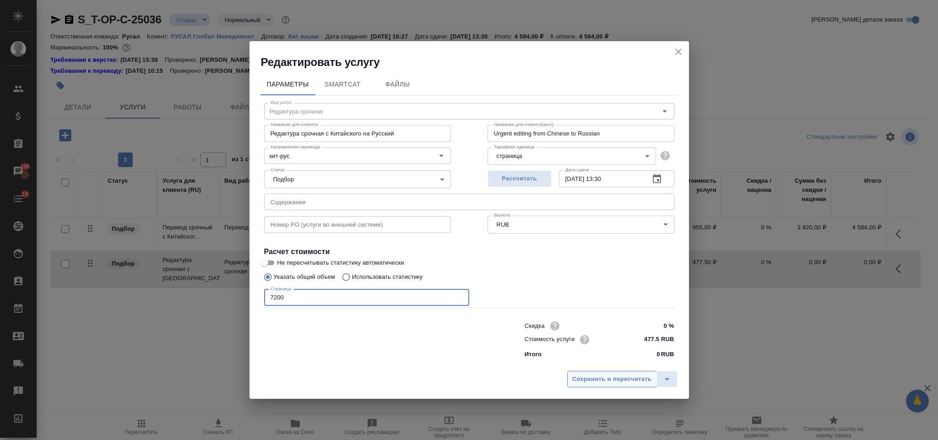
type input "7200"
click at [576, 381] on span "Сохранить и пересчитать" at bounding box center [612, 379] width 80 height 11
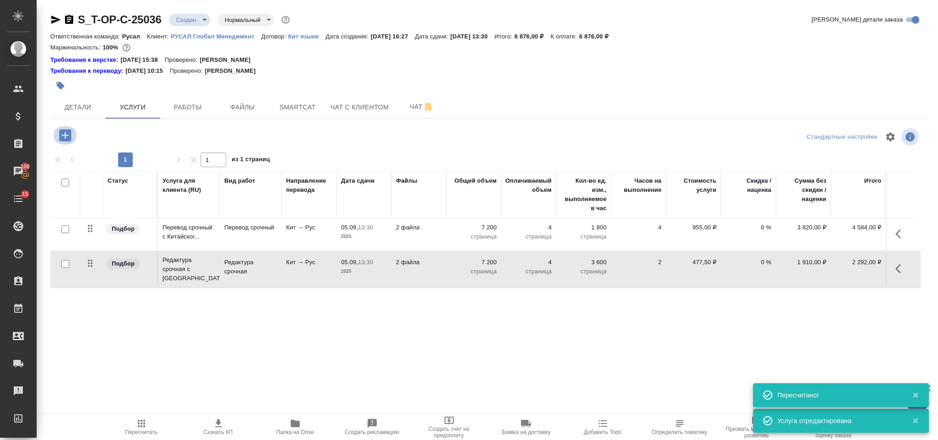
click at [67, 139] on icon "button" at bounding box center [65, 135] width 12 height 12
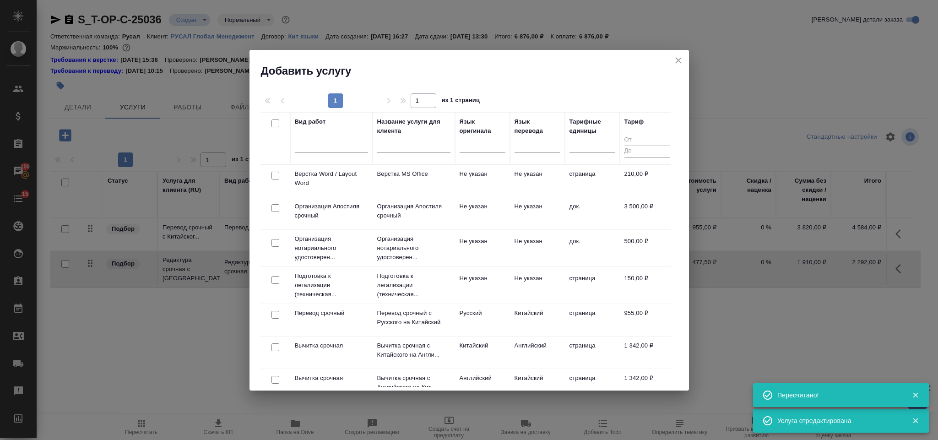
click at [276, 176] on input "checkbox" at bounding box center [275, 176] width 8 height 8
checkbox input "true"
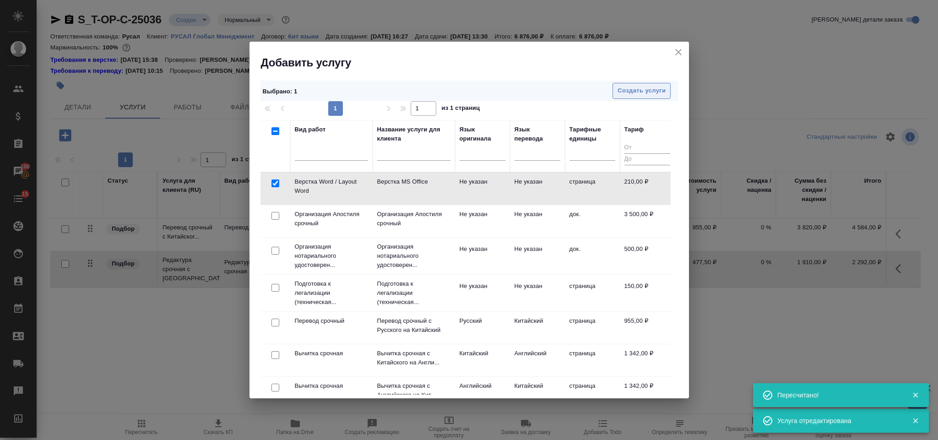
click at [632, 97] on button "Создать услуги" at bounding box center [641, 91] width 58 height 16
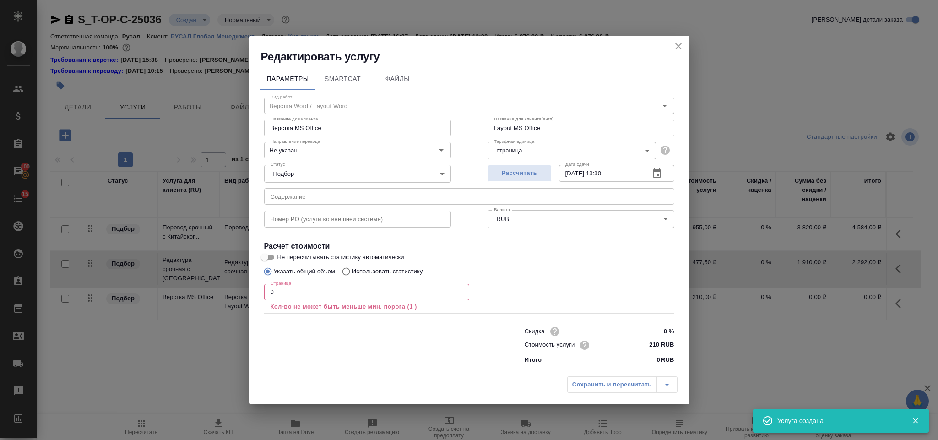
click at [299, 290] on input "0" at bounding box center [366, 292] width 205 height 16
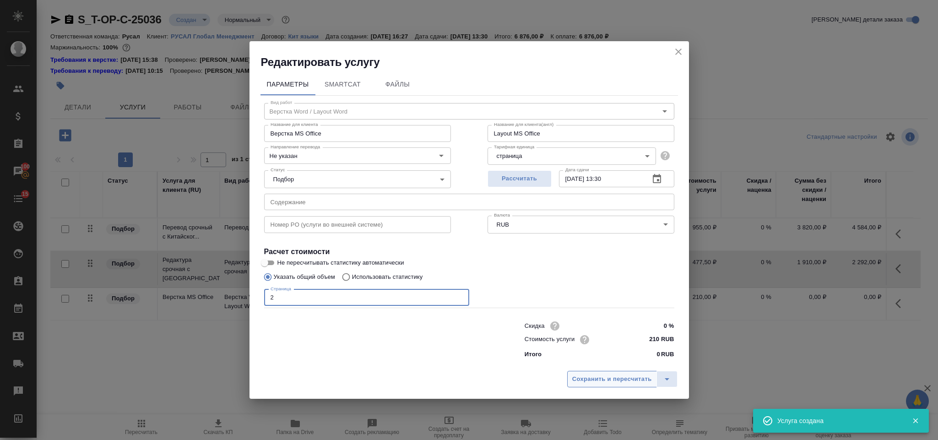
type input "2"
click at [591, 379] on span "Сохранить и пересчитать" at bounding box center [612, 379] width 80 height 11
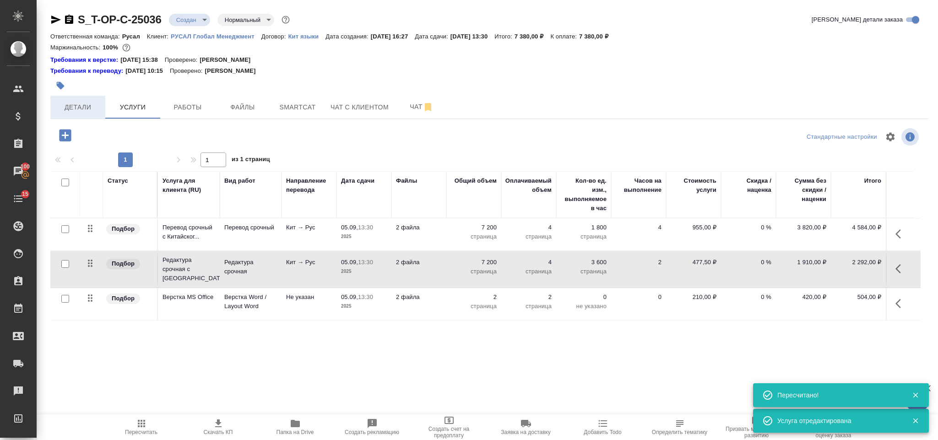
click at [97, 102] on span "Детали" at bounding box center [78, 107] width 44 height 11
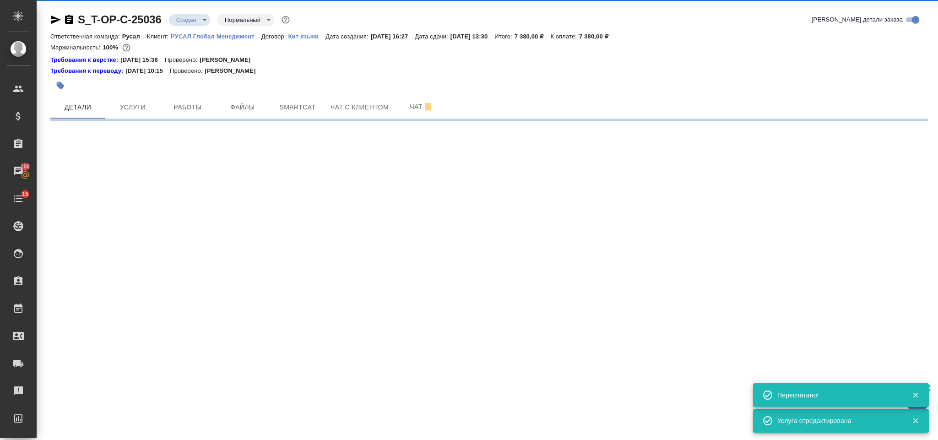
select select "RU"
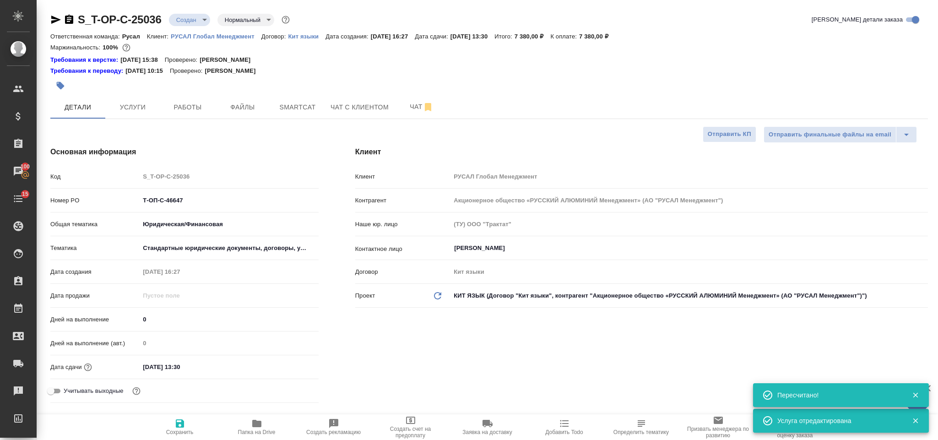
type textarea "x"
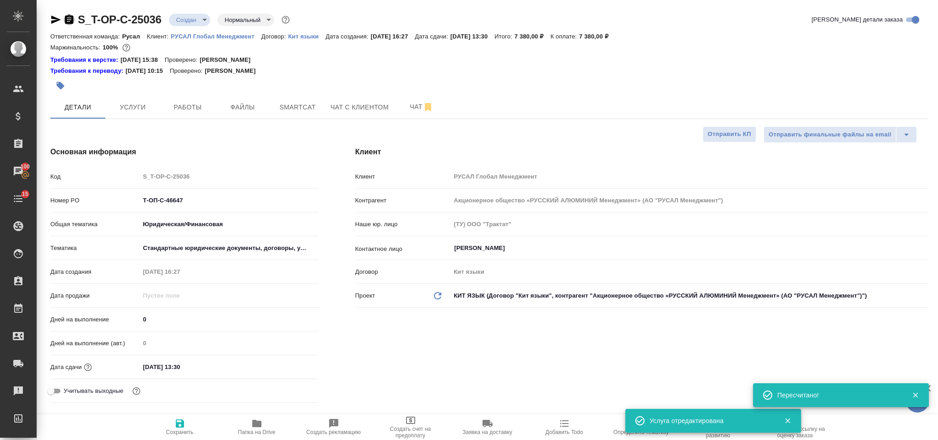
click at [70, 18] on icon "button" at bounding box center [69, 19] width 11 height 11
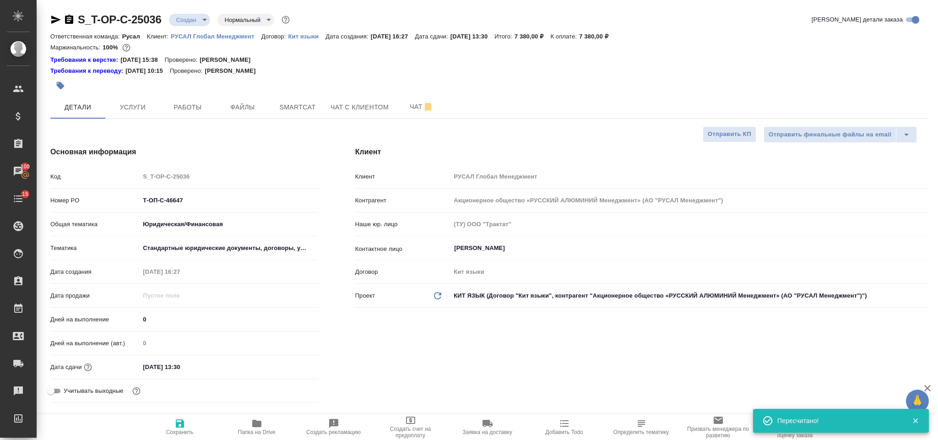
click at [57, 18] on icon "button" at bounding box center [56, 20] width 10 height 8
drag, startPoint x: 191, startPoint y: 204, endPoint x: 143, endPoint y: 200, distance: 48.2
click at [143, 200] on input "Т-ОП-С-46647" at bounding box center [229, 200] width 178 height 13
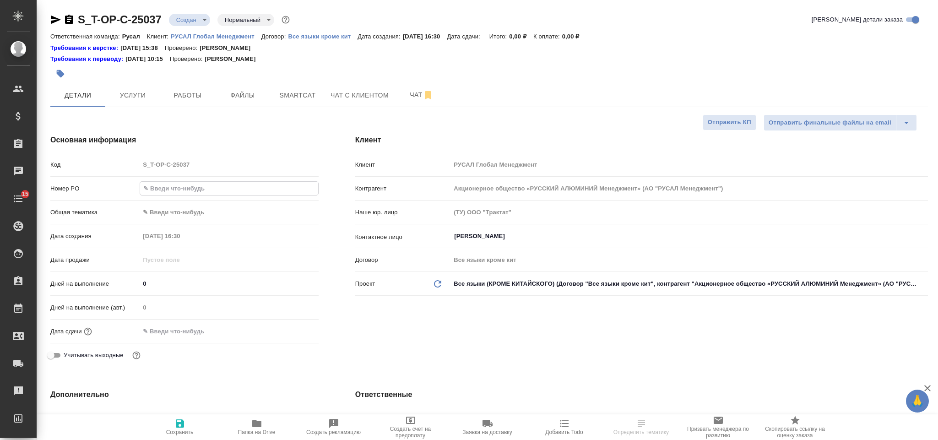
select select "RU"
click at [183, 194] on input "text" at bounding box center [229, 188] width 178 height 13
type input "Т-ОП-С-46648"
click at [200, 217] on body "🙏 .cls-1 fill:#fff; AWATERA [PERSON_NAME] Спецификации Заказы Чаты 15 Todo Прое…" at bounding box center [469, 220] width 938 height 440
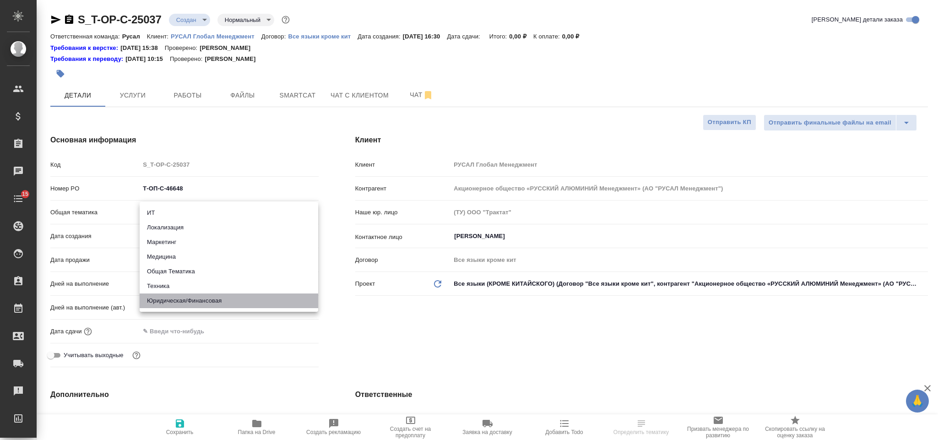
click at [231, 293] on li "Юридическая/Финансовая" at bounding box center [229, 300] width 179 height 15
type input "yr-fn"
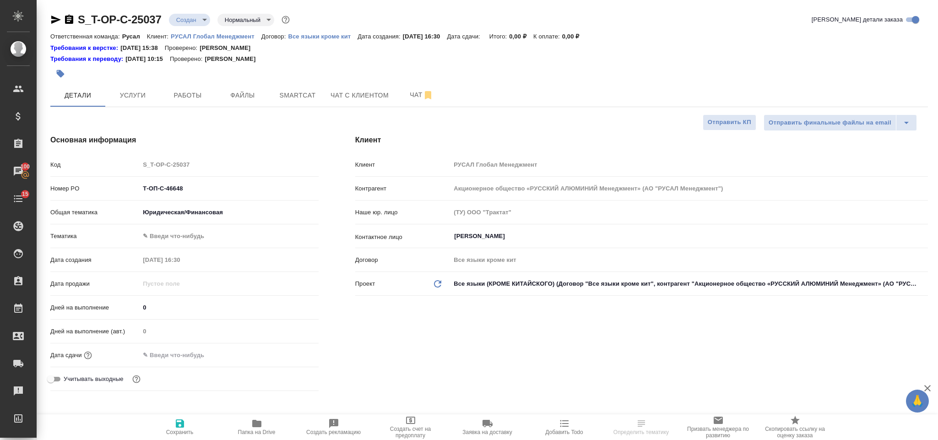
click at [206, 238] on body "🙏 .cls-1 fill:#fff; AWATERA [PERSON_NAME] Спецификации Заказы 100 Чаты 15 Todo …" at bounding box center [469, 220] width 938 height 440
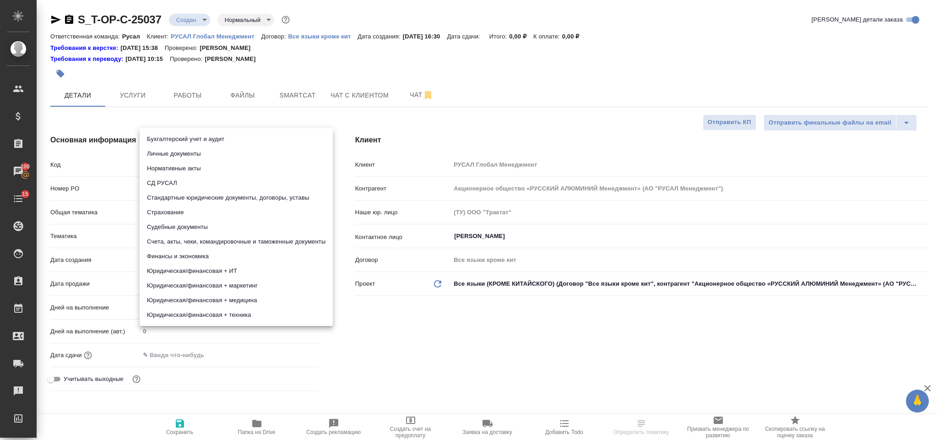
click at [262, 201] on li "Стандартные юридические документы, договоры, уставы" at bounding box center [236, 197] width 193 height 15
type input "5f647205b73bc97568ca66bf"
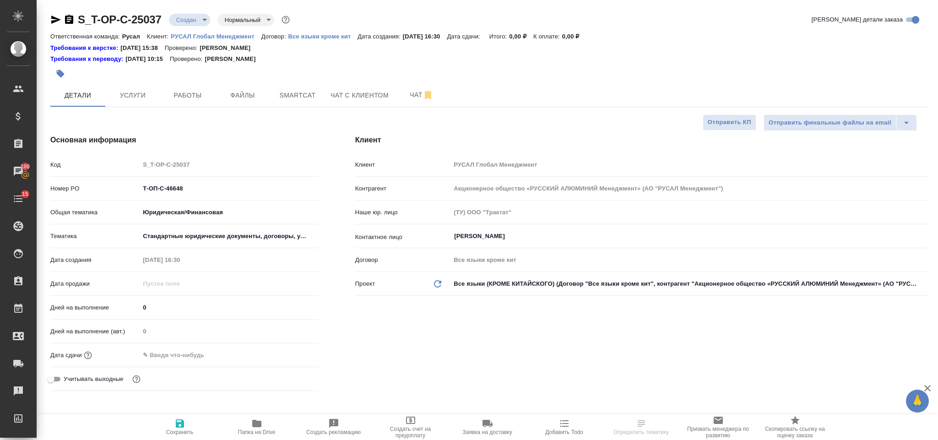
click at [220, 354] on input "text" at bounding box center [180, 354] width 80 height 13
click at [290, 357] on icon "button" at bounding box center [292, 354] width 11 height 11
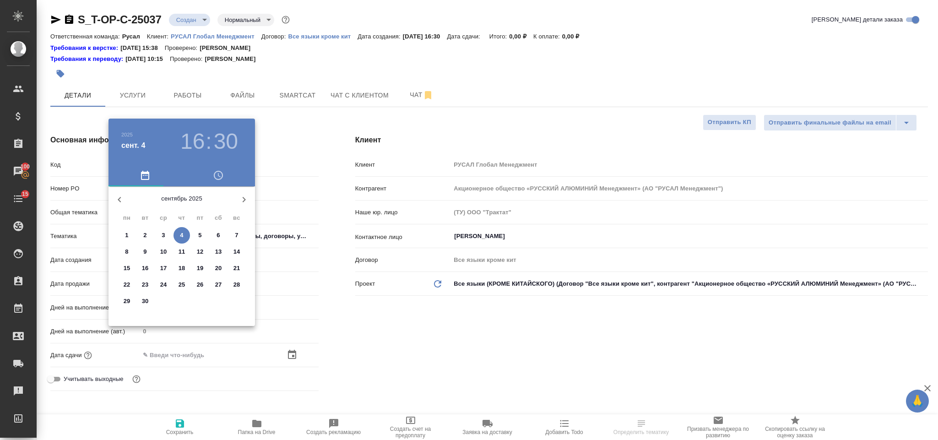
click at [195, 239] on span "5" at bounding box center [200, 235] width 16 height 9
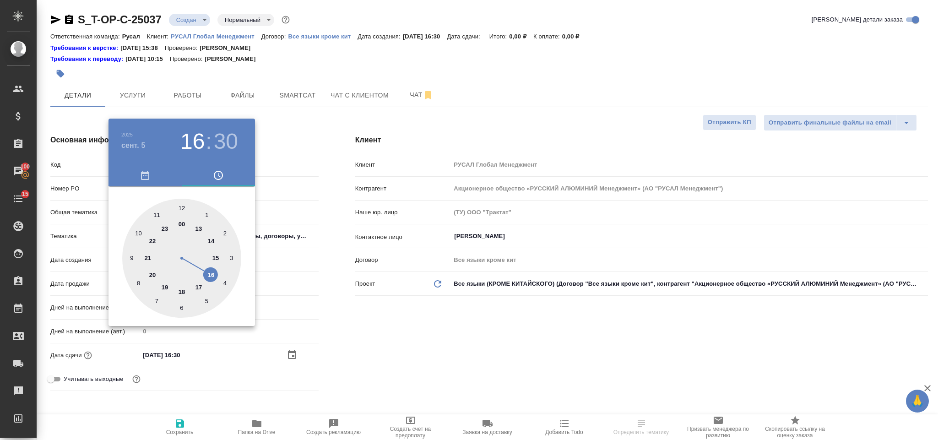
type input "05.09.2025 16:30"
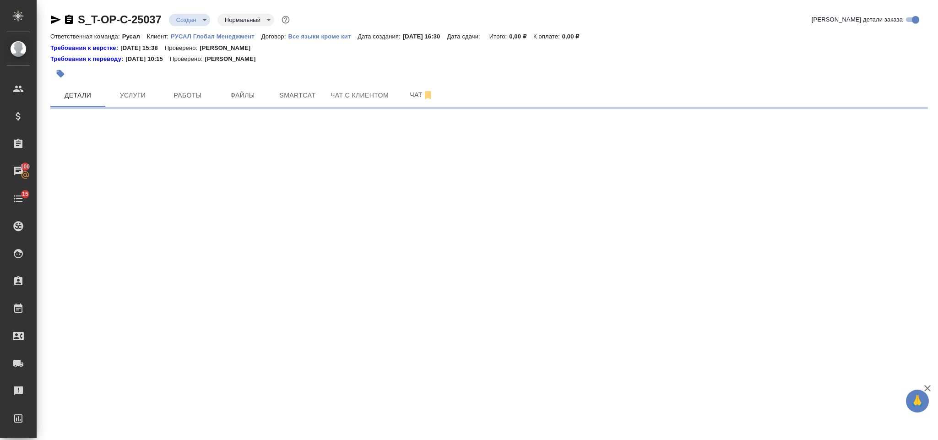
select select "RU"
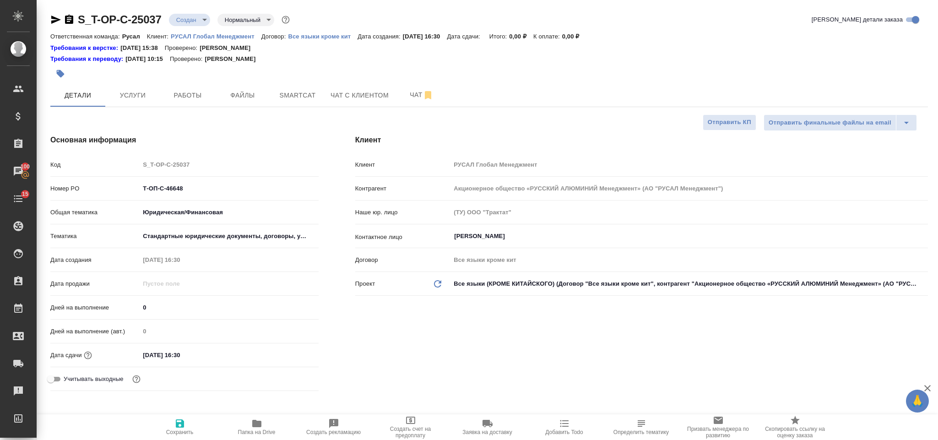
type textarea "x"
click at [211, 356] on input "05.09.2025 16:30" at bounding box center [180, 354] width 80 height 13
click at [290, 353] on icon "button" at bounding box center [292, 354] width 11 height 11
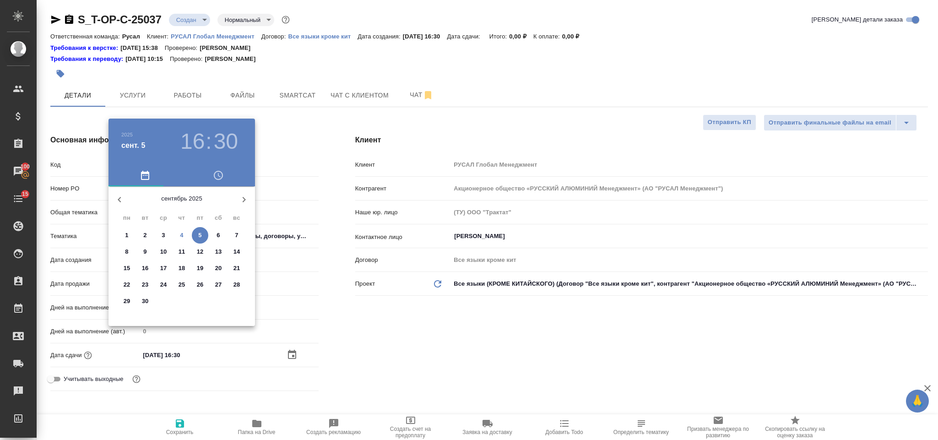
click at [198, 236] on p "5" at bounding box center [199, 235] width 3 height 9
type textarea "x"
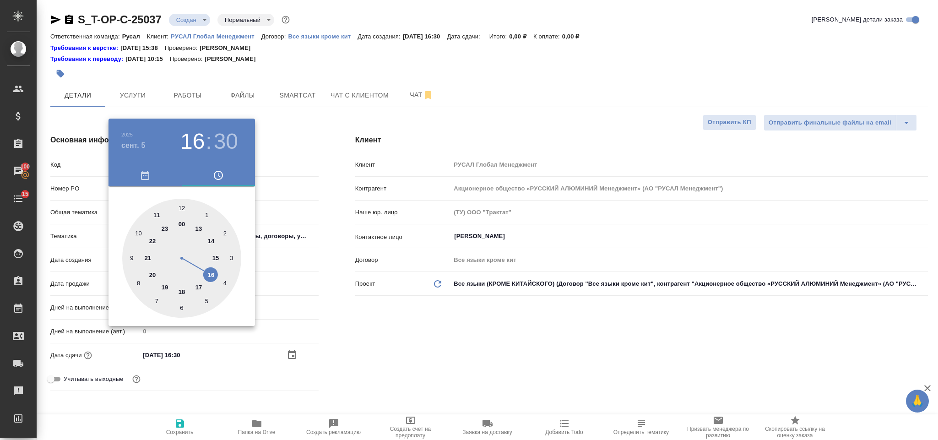
click at [158, 215] on div at bounding box center [181, 258] width 119 height 119
type input "05.09.2025 11:30"
type textarea "x"
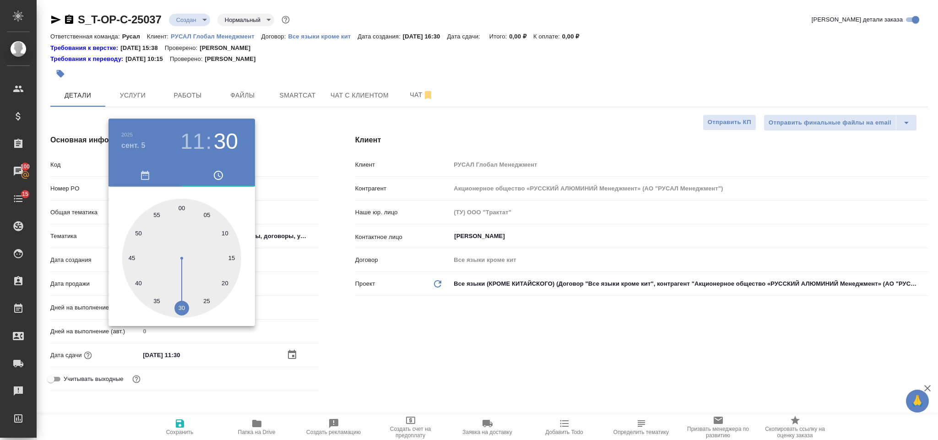
click at [183, 306] on div at bounding box center [181, 258] width 119 height 119
type textarea "x"
click at [369, 347] on div at bounding box center [469, 220] width 938 height 440
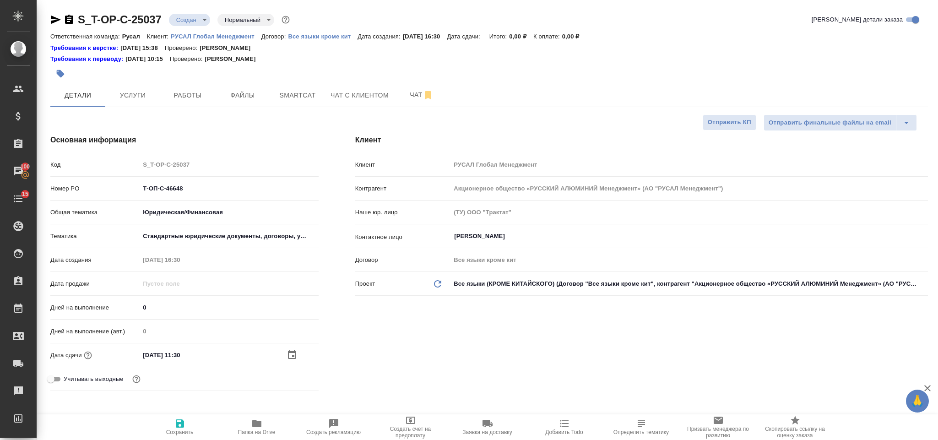
click at [183, 419] on icon "button" at bounding box center [179, 423] width 11 height 11
type textarea "x"
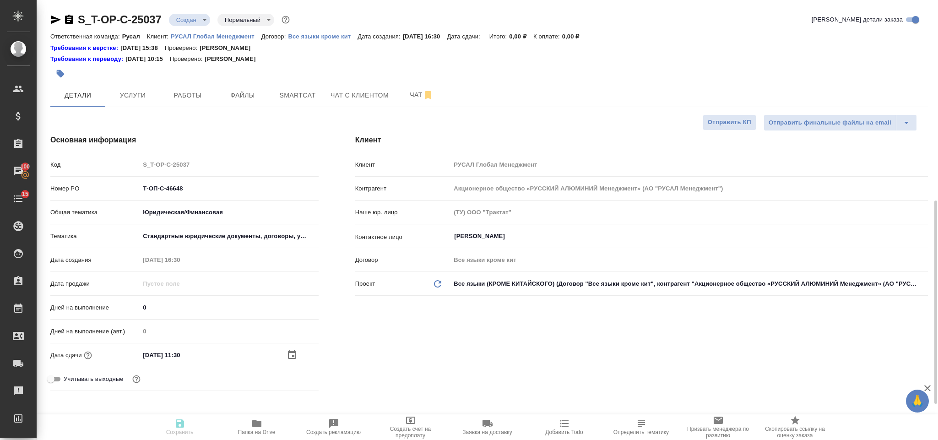
type textarea "x"
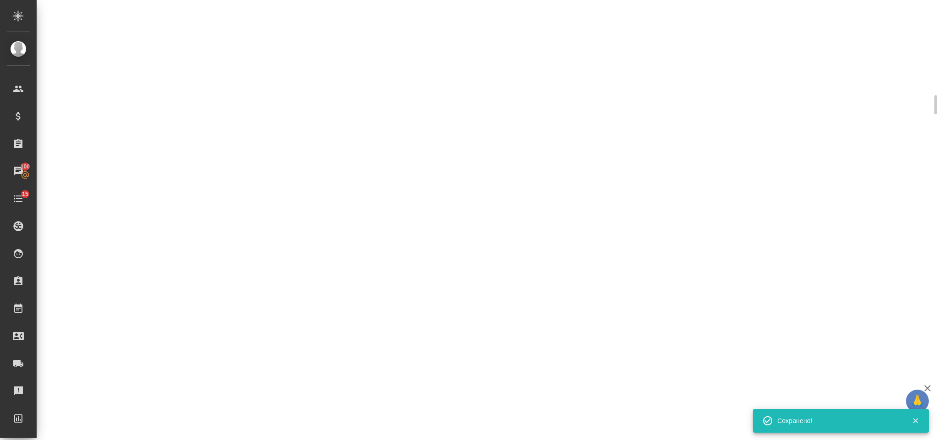
select select "RU"
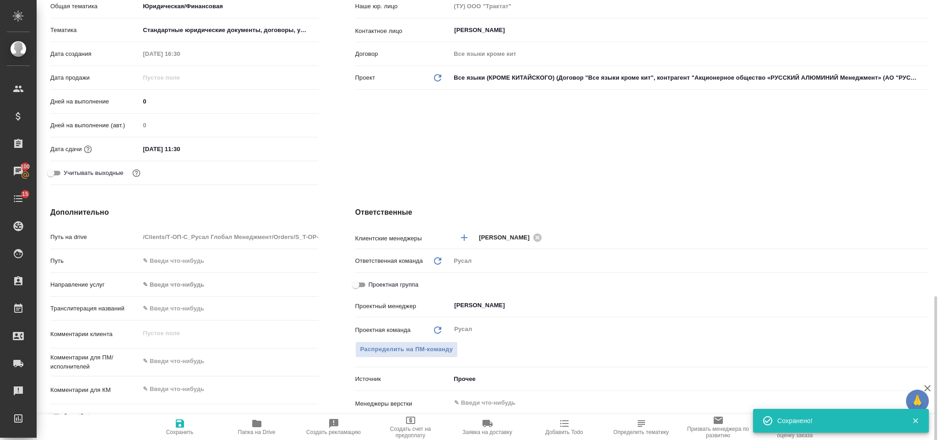
type textarea "x"
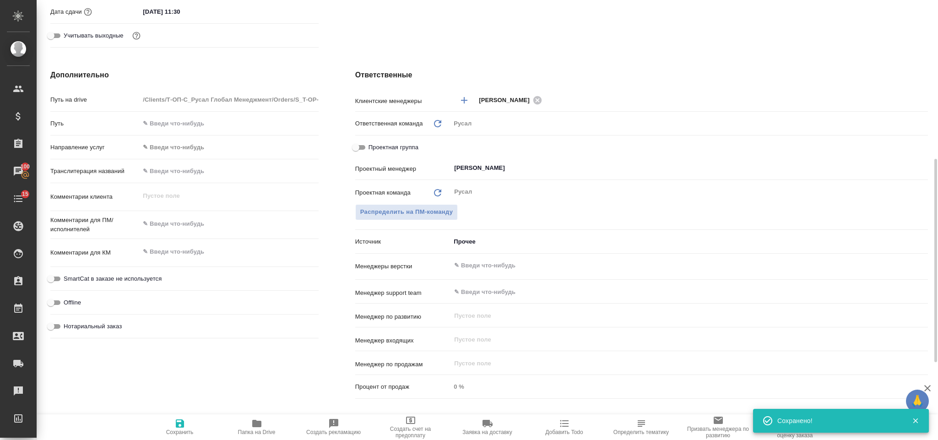
type textarea "x"
click at [194, 229] on textarea at bounding box center [229, 225] width 178 height 16
type textarea "м"
type textarea "x"
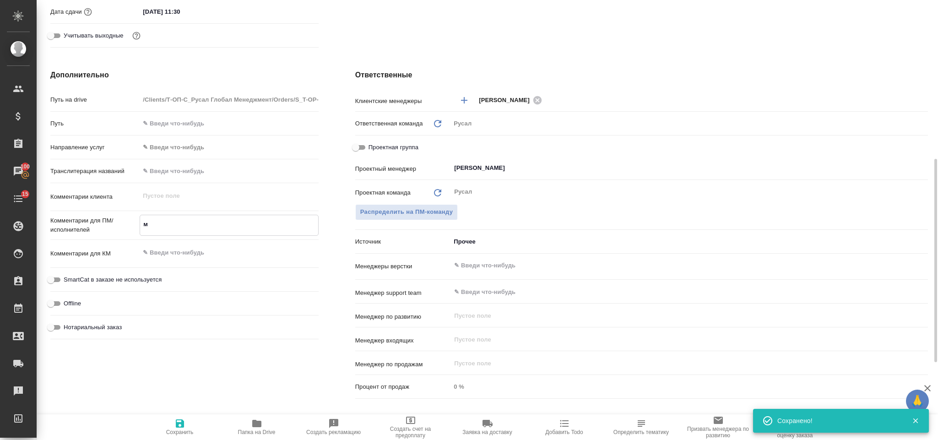
type textarea "x"
type textarea "мо"
type textarea "x"
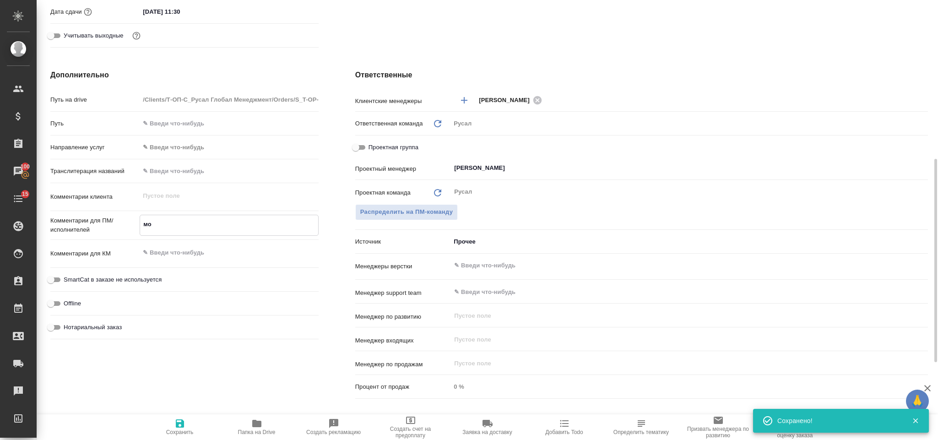
type textarea "мон"
type textarea "x"
type textarea "монг"
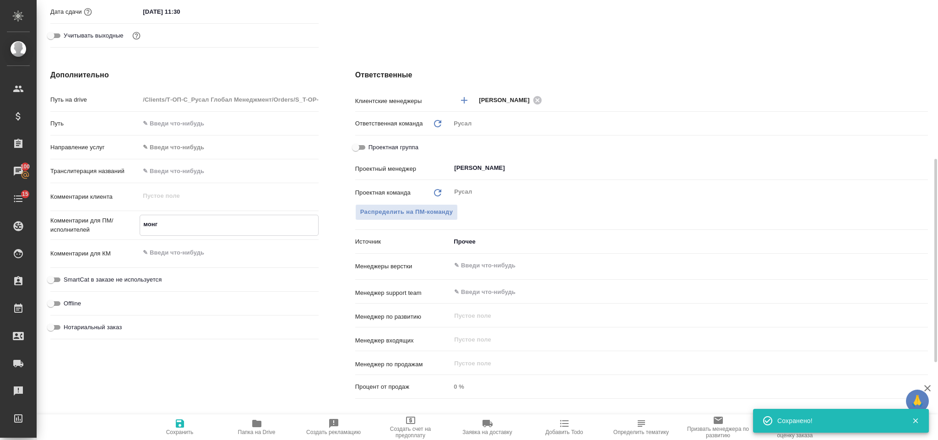
type textarea "x"
type textarea "монго"
type textarea "x"
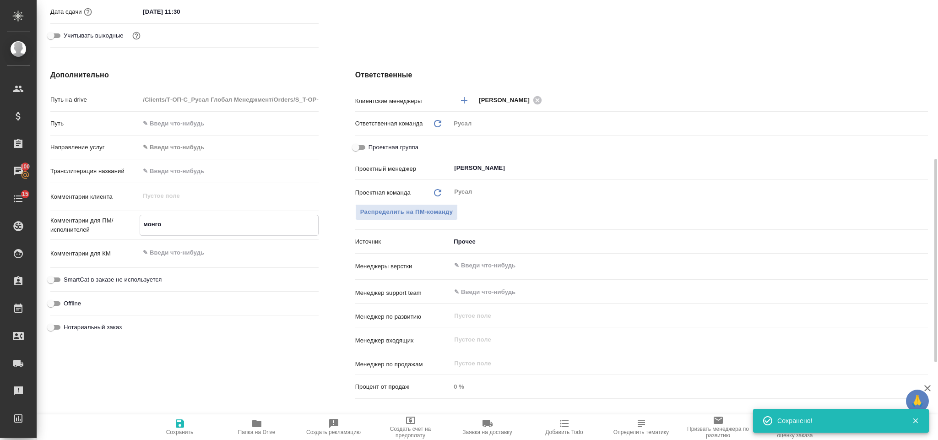
type textarea "x"
type textarea "монгол"
type textarea "x"
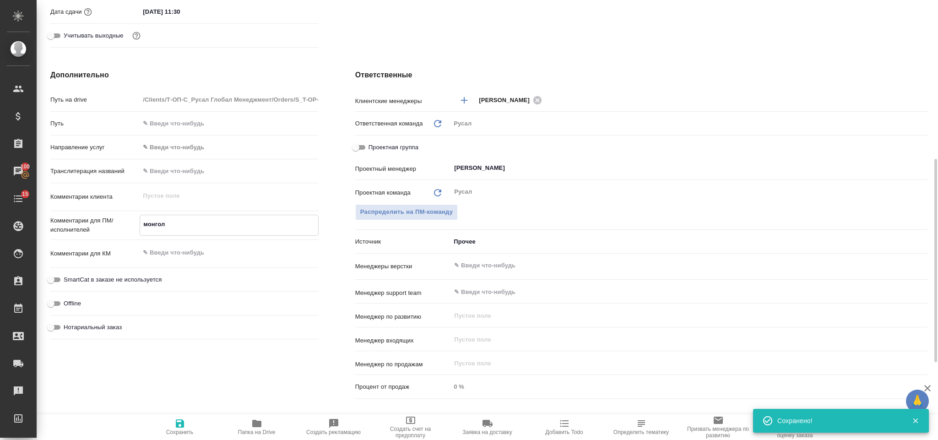
type textarea "x"
type textarea "монголь"
type textarea "x"
type textarea "монгольс"
type textarea "x"
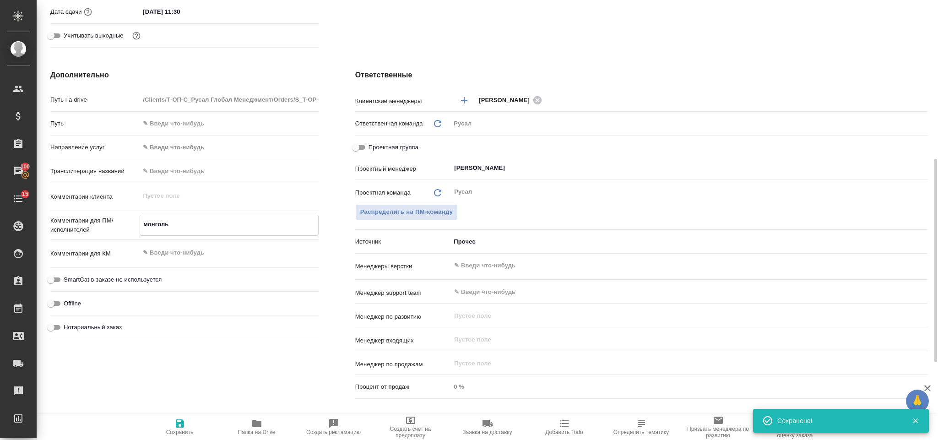
type textarea "x"
type textarea "монгольск"
type textarea "x"
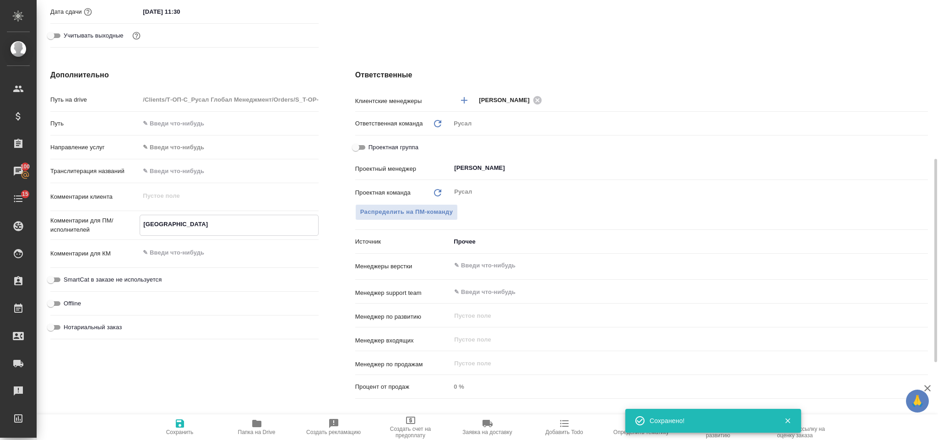
type textarea "монгольски"
type textarea "x"
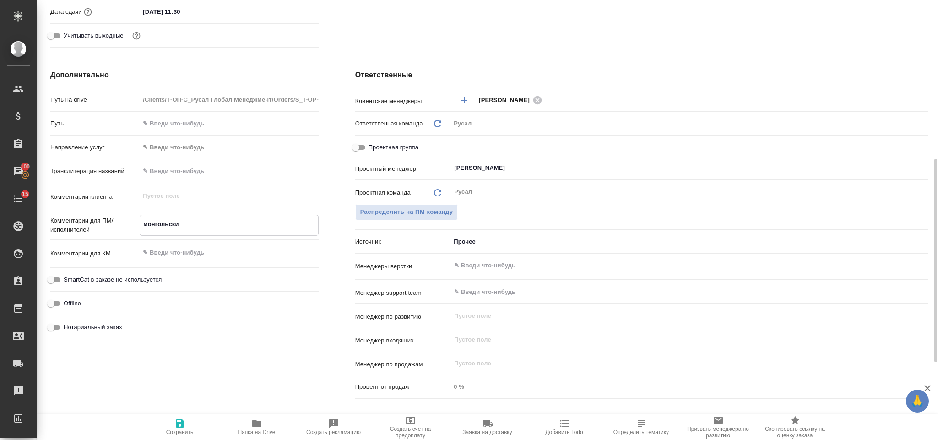
type textarea "x"
type textarea "монгольский"
type textarea "x"
type textarea "монгольский-"
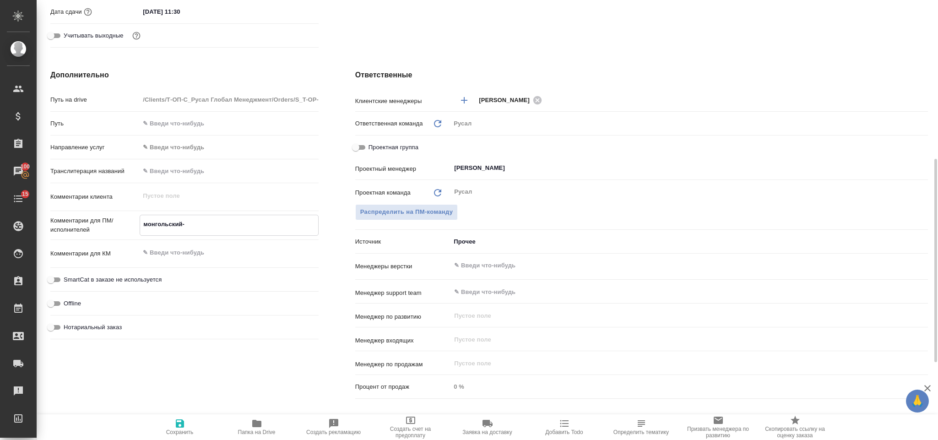
type textarea "x"
type textarea "монгольский-ру"
type textarea "x"
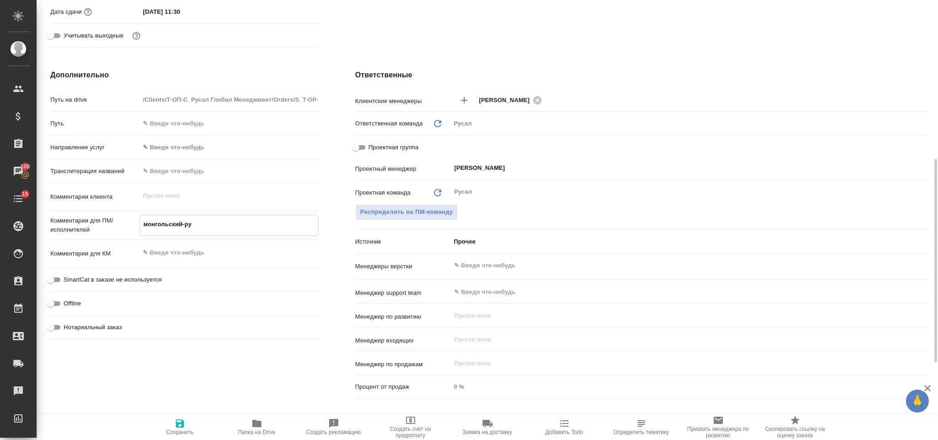
type textarea "x"
type textarea "монгольский-рус"
type textarea "x"
type textarea "монгольский-русс"
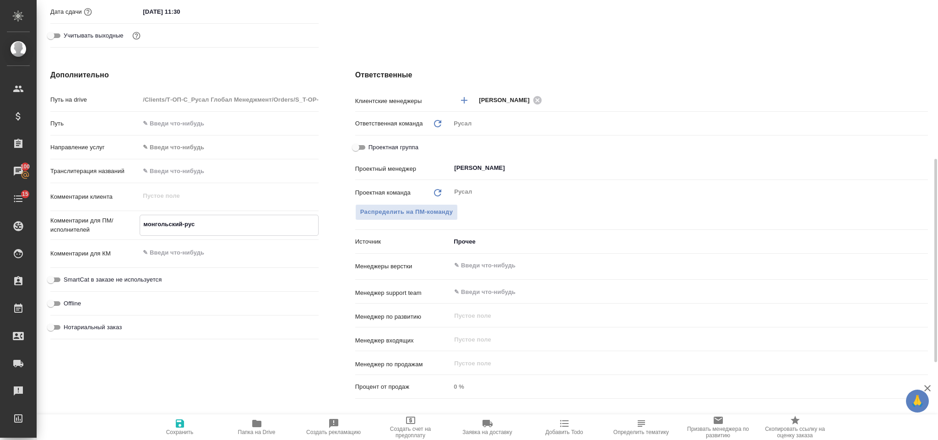
type textarea "x"
type textarea "монгольский-русск"
type textarea "x"
type textarea "монгольский-русски"
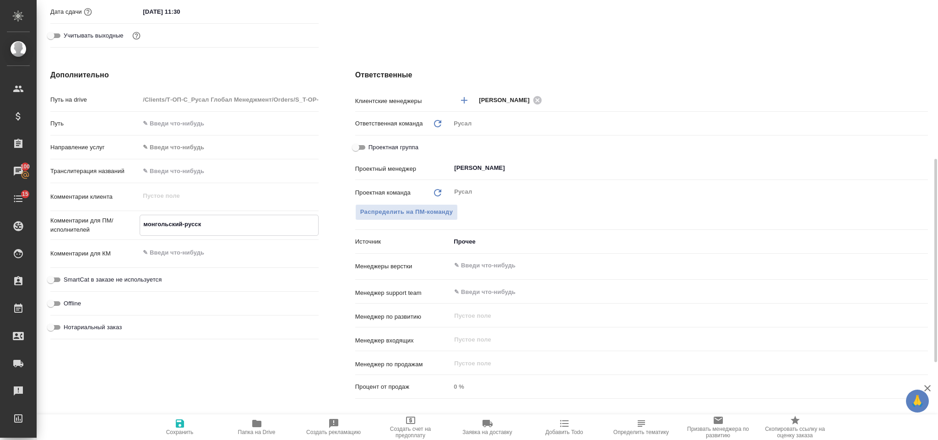
type textarea "x"
type textarea "монгольский-русский"
type textarea "x"
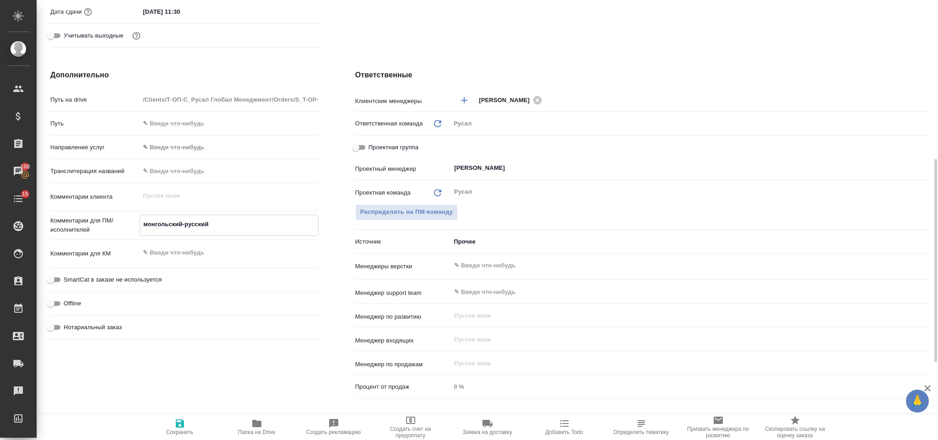
type textarea "x"
type textarea "монгольский-русский"
type textarea "x"
click at [187, 418] on span "Сохранить" at bounding box center [180, 426] width 66 height 17
type textarea "x"
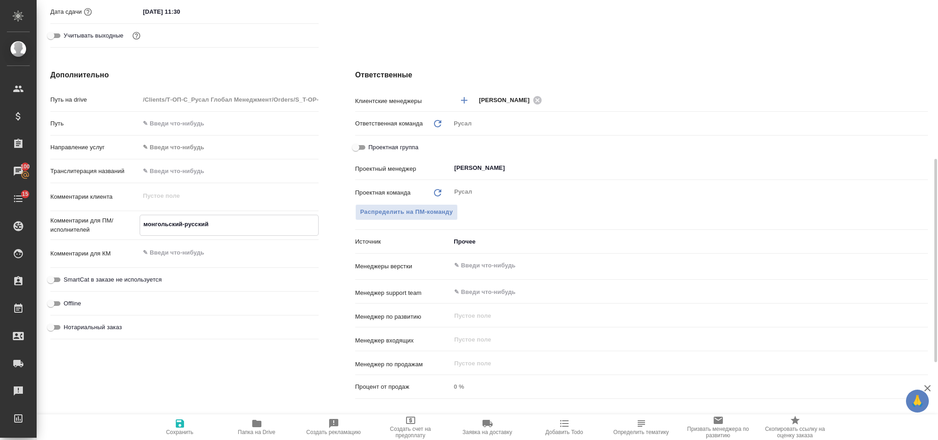
type textarea "x"
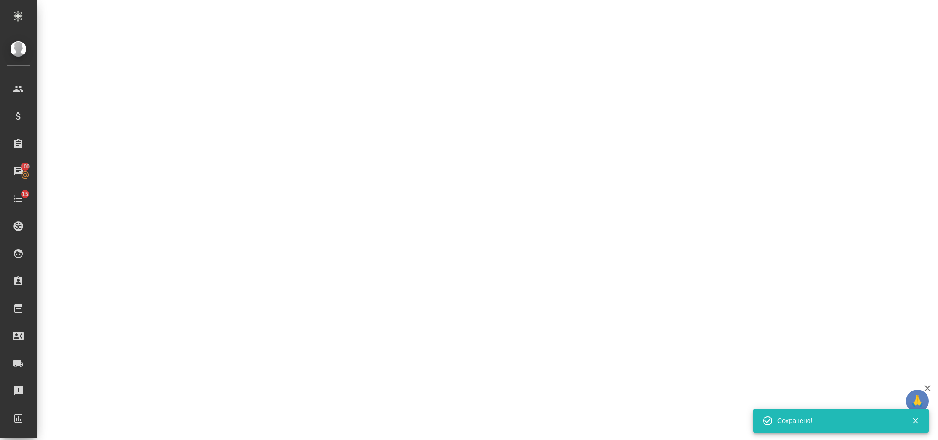
select select "RU"
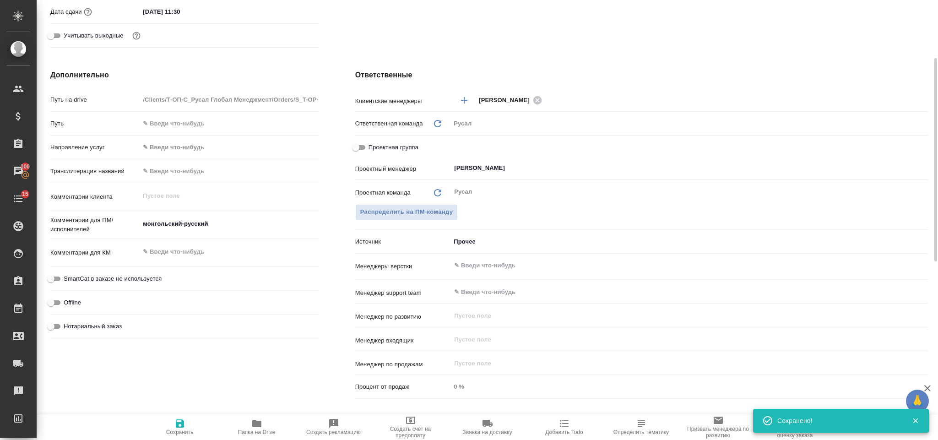
type textarea "x"
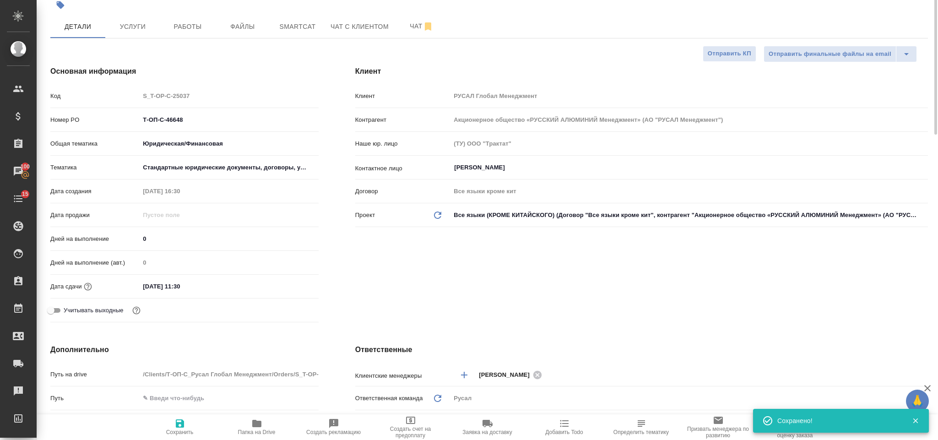
scroll to position [0, 0]
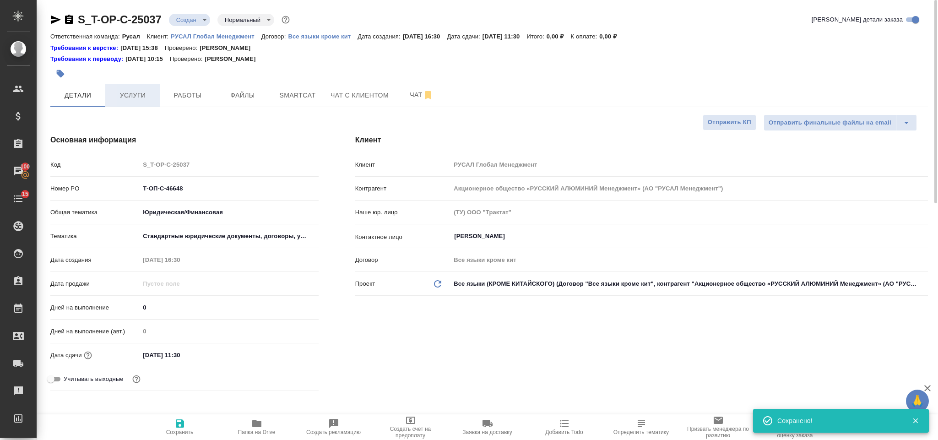
click at [147, 88] on button "Услуги" at bounding box center [132, 95] width 55 height 23
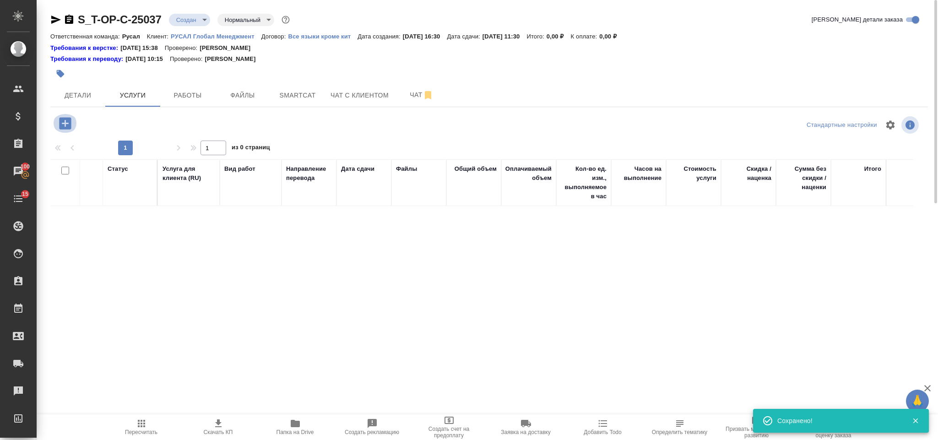
click at [65, 124] on icon "button" at bounding box center [65, 123] width 16 height 16
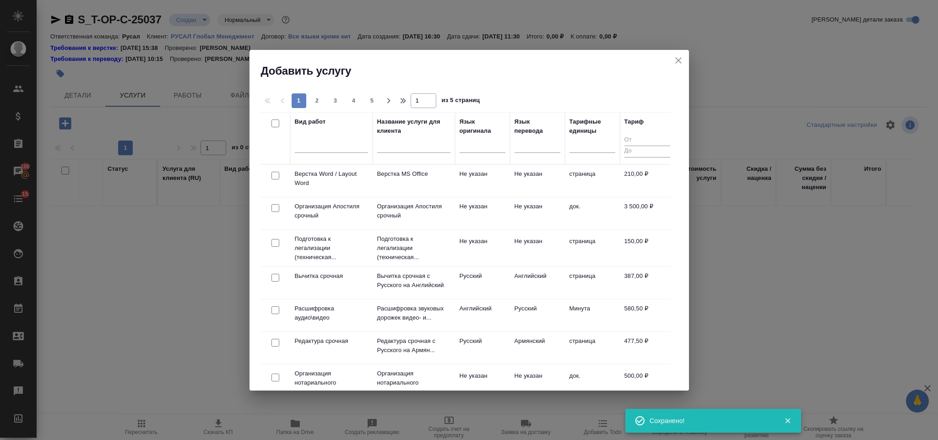
click at [673, 61] on icon "close" at bounding box center [678, 60] width 11 height 11
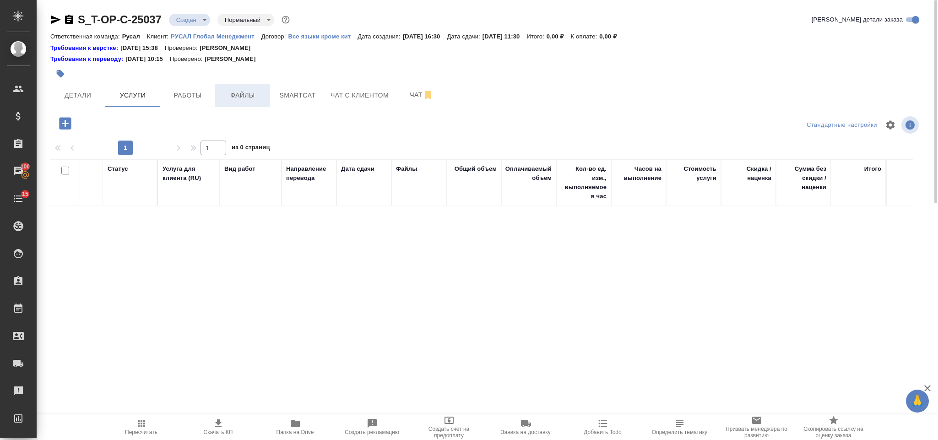
click at [240, 97] on span "Файлы" at bounding box center [243, 95] width 44 height 11
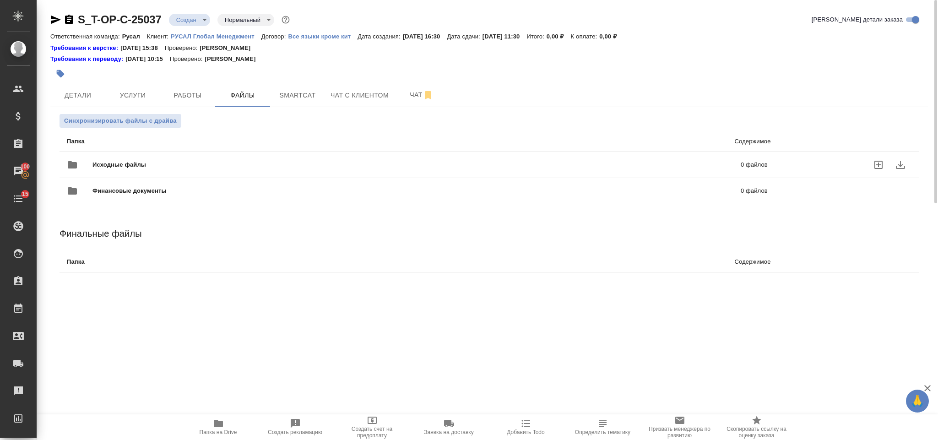
click at [153, 162] on span "Исходные файлы" at bounding box center [267, 164] width 351 height 9
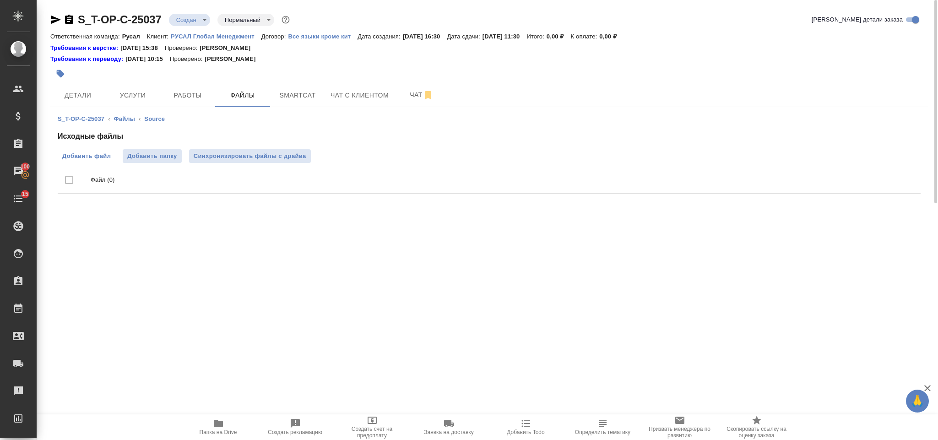
click at [94, 158] on span "Добавить файл" at bounding box center [86, 156] width 49 height 9
click at [0, 0] on input "Добавить файл" at bounding box center [0, 0] width 0 height 0
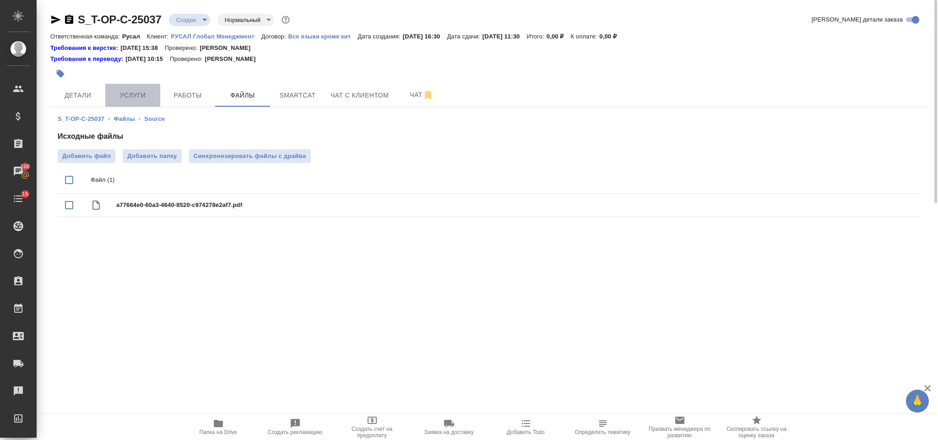
click at [146, 88] on button "Услуги" at bounding box center [132, 95] width 55 height 23
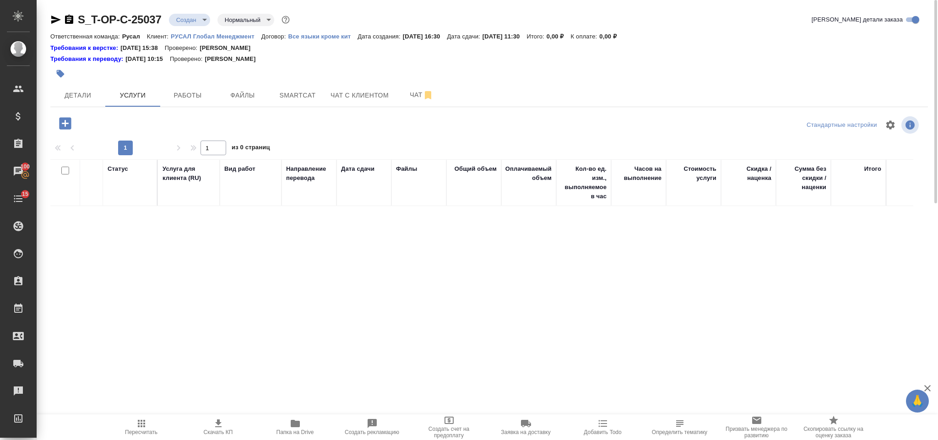
click at [58, 125] on icon "button" at bounding box center [65, 123] width 16 height 16
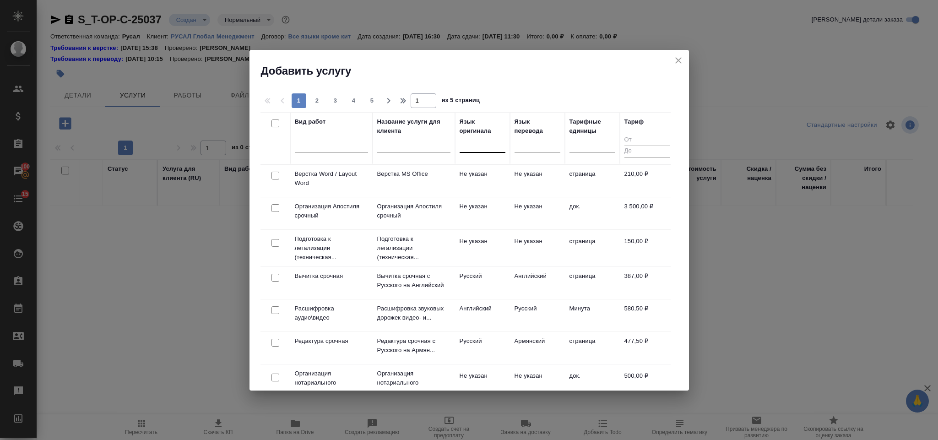
click at [483, 145] on div at bounding box center [483, 143] width 46 height 13
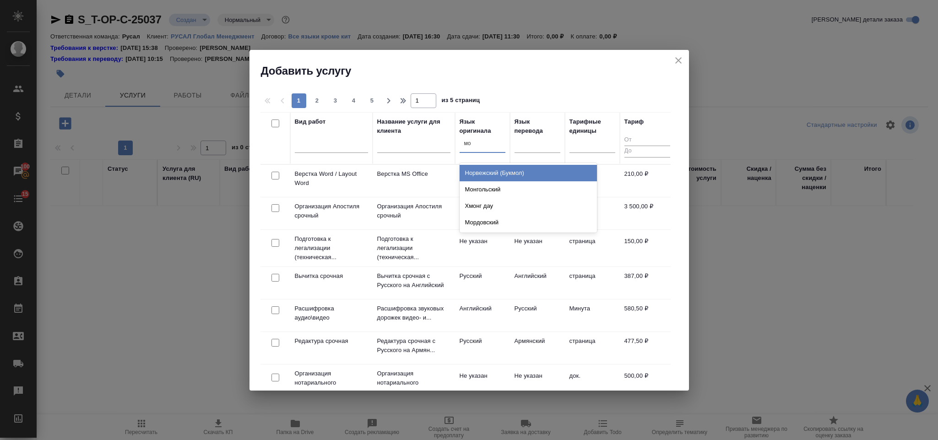
type input "мон"
click at [484, 173] on div "Монгольский" at bounding box center [528, 173] width 137 height 16
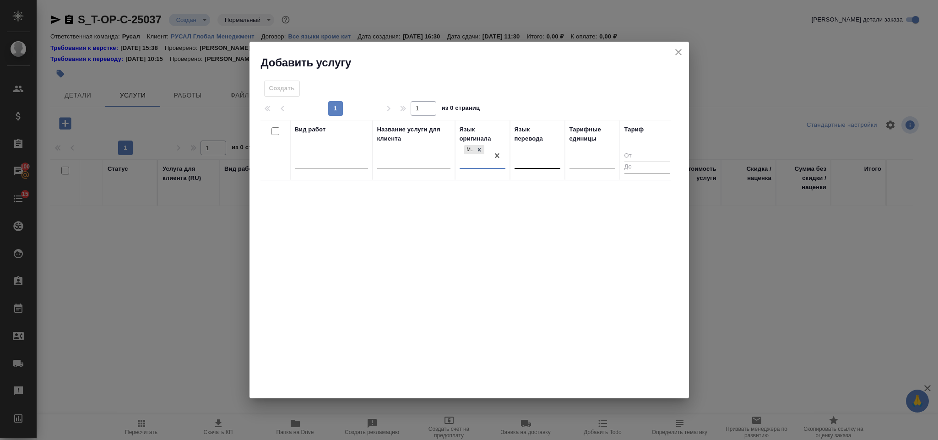
click at [520, 154] on div at bounding box center [537, 159] width 46 height 13
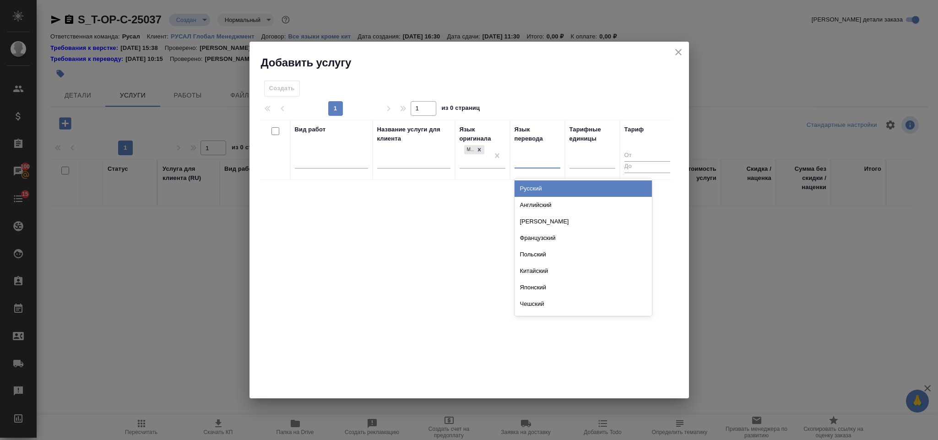
click at [542, 185] on div "Русский" at bounding box center [582, 188] width 137 height 16
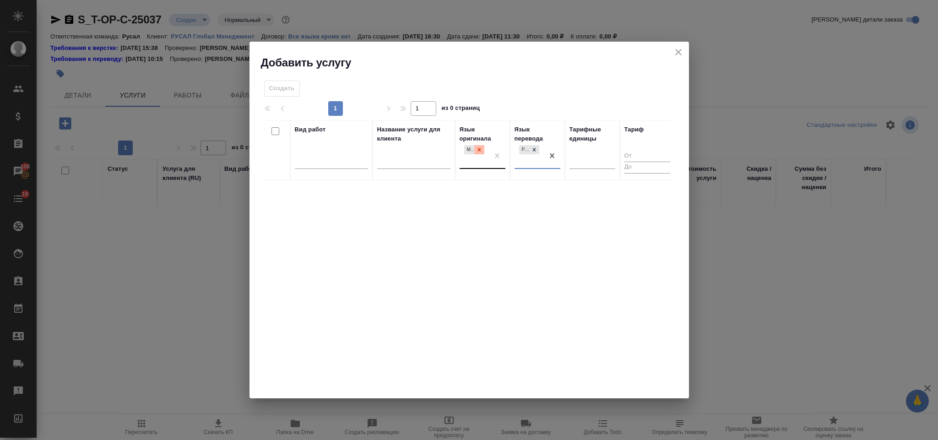
click at [481, 148] on icon at bounding box center [479, 149] width 6 height 6
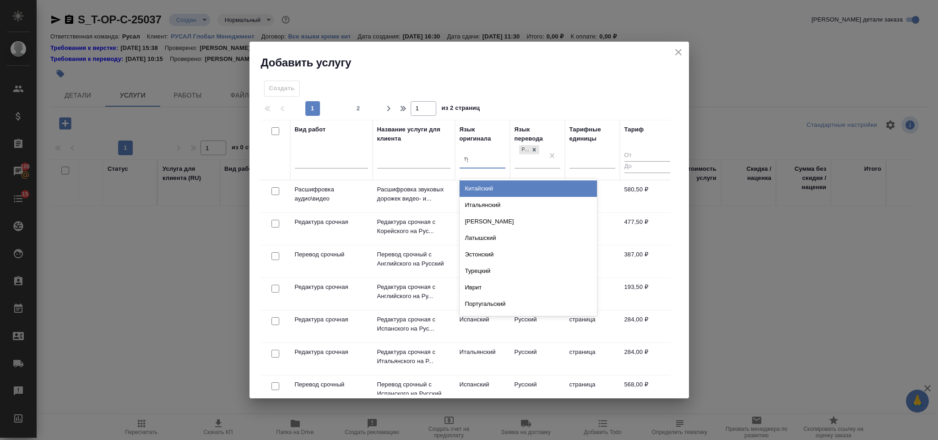
type input "тур"
click at [508, 190] on div "Турецкий" at bounding box center [528, 188] width 137 height 16
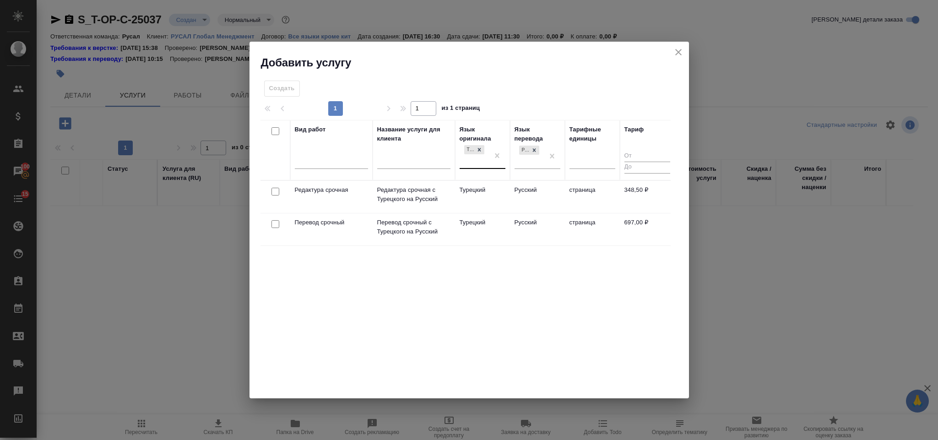
click at [273, 191] on input "checkbox" at bounding box center [275, 192] width 8 height 8
checkbox input "true"
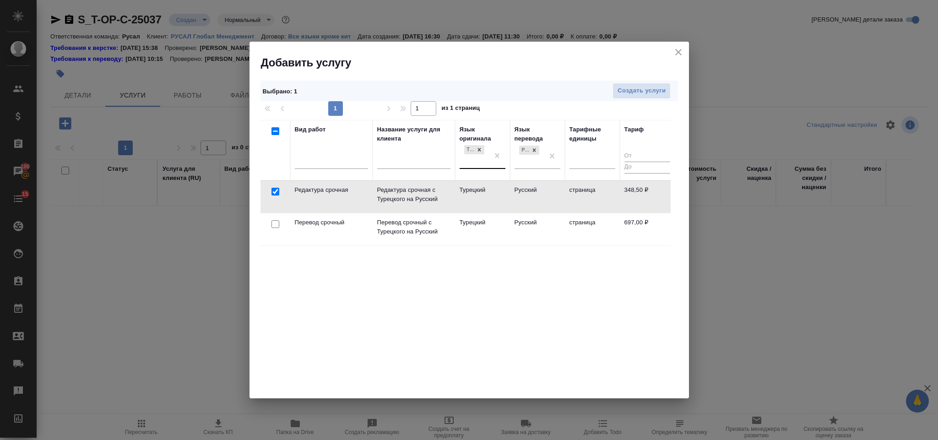
click at [275, 224] on input "checkbox" at bounding box center [275, 224] width 8 height 8
checkbox input "true"
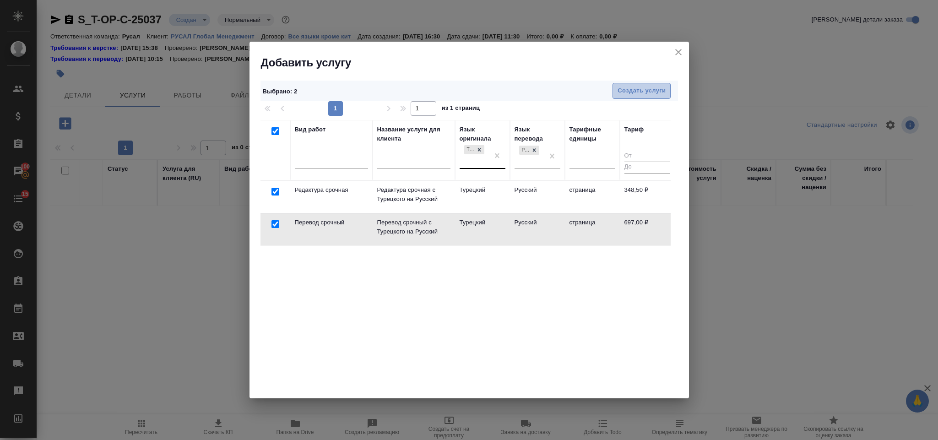
click at [632, 90] on span "Создать услуги" at bounding box center [641, 91] width 48 height 11
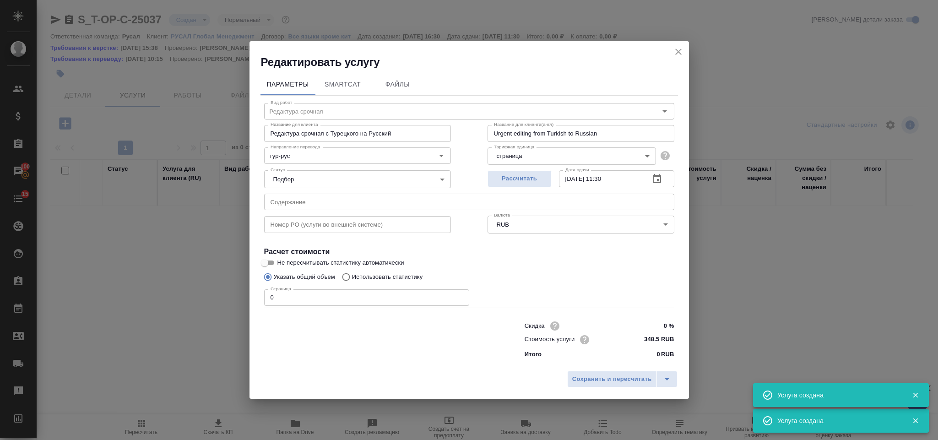
click at [356, 198] on input "text" at bounding box center [469, 202] width 410 height 16
type input "Перевод срочный"
type input "Перевод срочный с Турецкого на Русский"
type input "Urgent translation from Turkish to Russian"
type input "697 RUB"
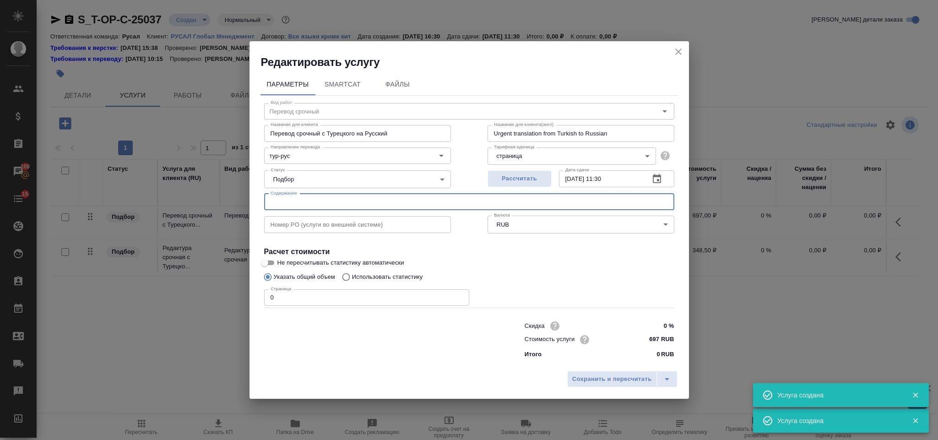
paste input "a77664e0-60a3-4640-8520-c974278e2af7"
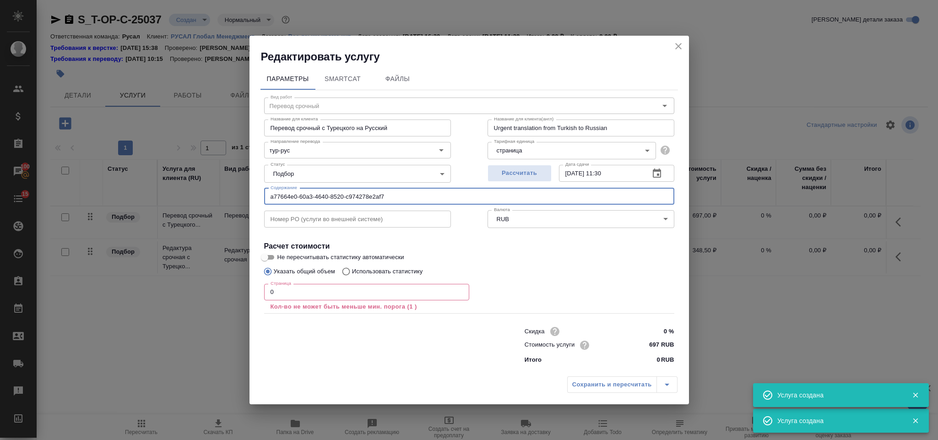
type input "a77664e0-60a3-4640-8520-c974278e2af7"
click at [305, 284] on input "0" at bounding box center [366, 292] width 205 height 16
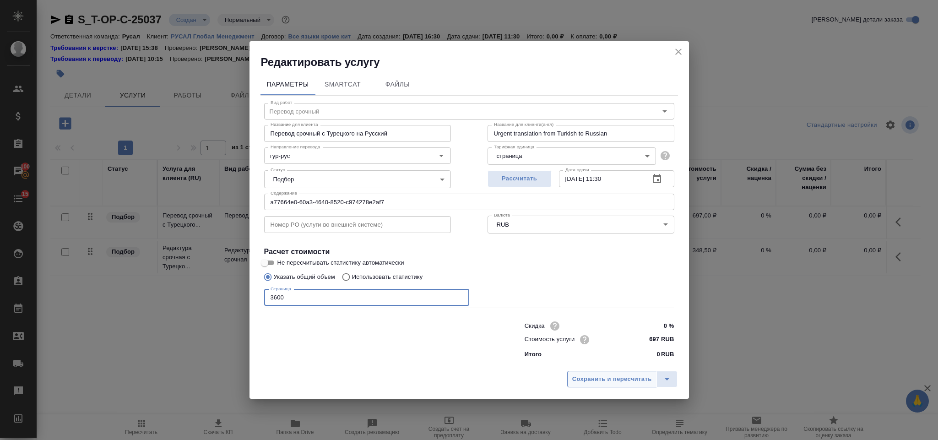
type input "3600"
click at [613, 378] on span "Сохранить и пересчитать" at bounding box center [612, 379] width 80 height 11
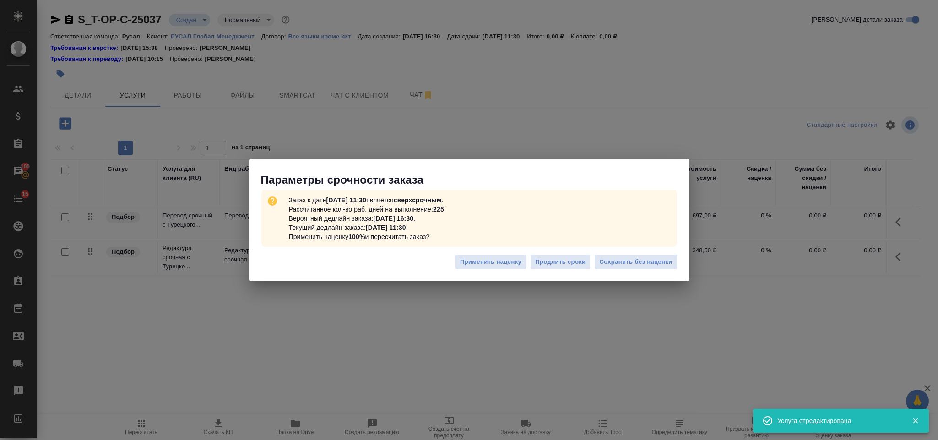
click at [675, 253] on div "Применить наценку Продлить сроки Сохранить без наценки" at bounding box center [468, 265] width 439 height 32
click at [662, 261] on span "Сохранить без наценки" at bounding box center [635, 262] width 73 height 11
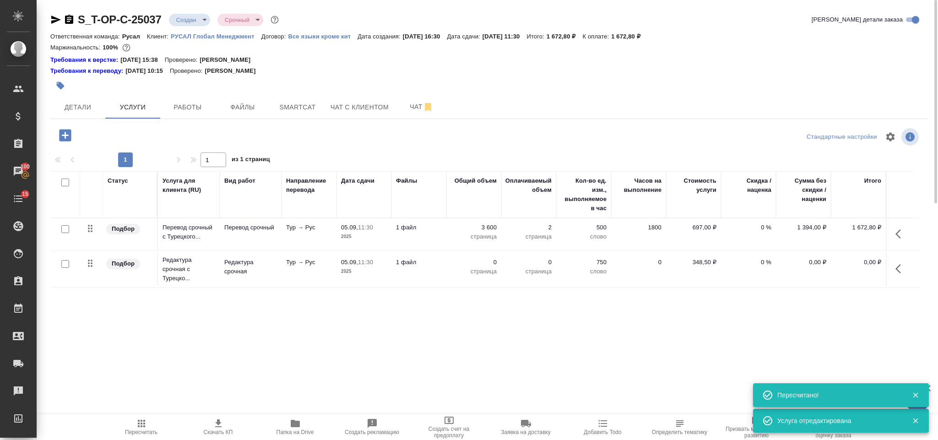
type input "urgent"
click at [903, 272] on icon "button" at bounding box center [900, 268] width 11 height 11
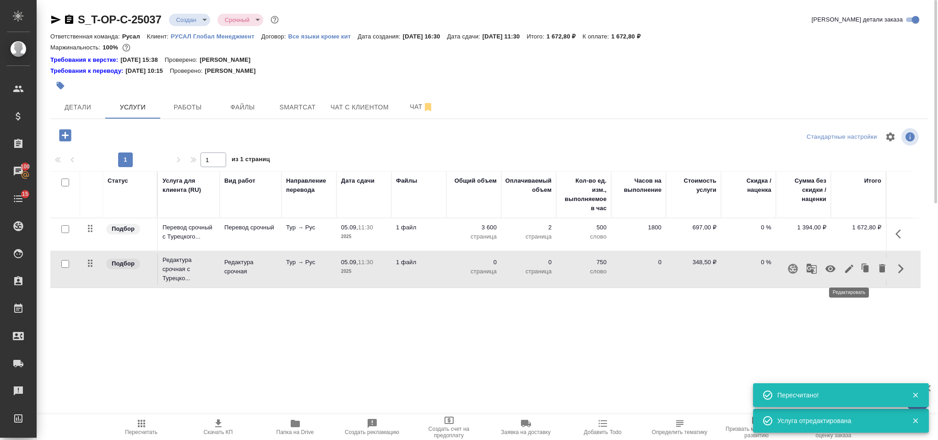
click at [853, 269] on icon "button" at bounding box center [849, 268] width 11 height 11
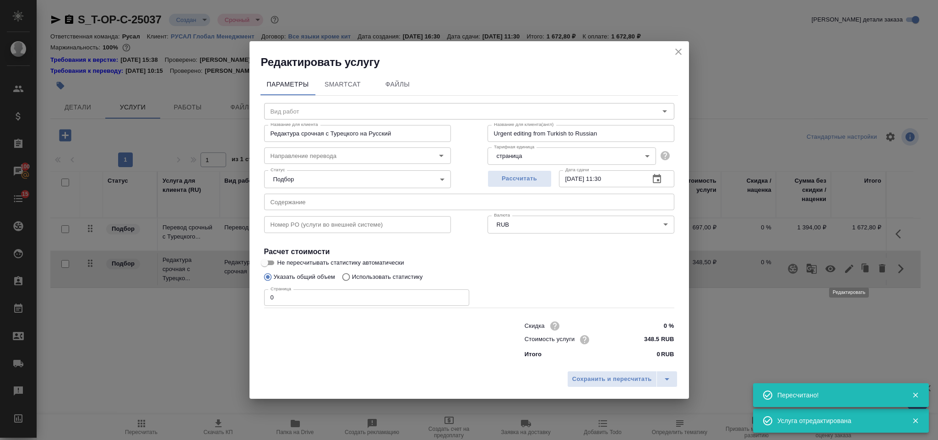
type input "Редактура срочная"
type input "тур-рус"
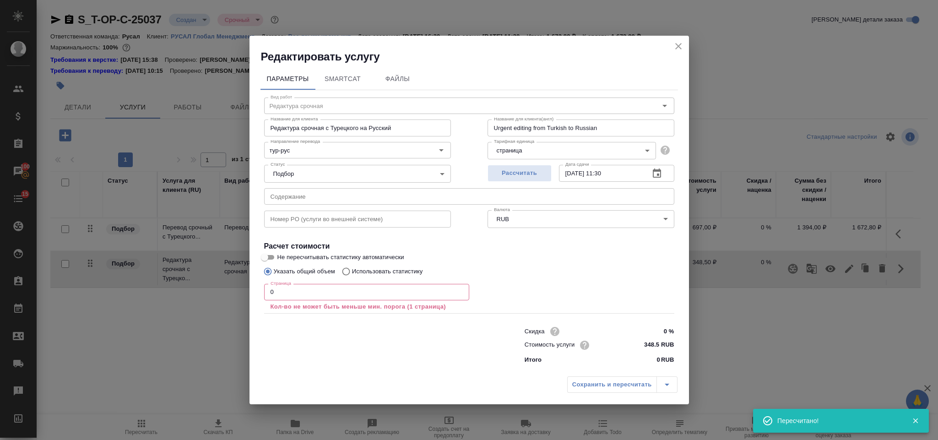
click at [279, 294] on input "0" at bounding box center [366, 292] width 205 height 16
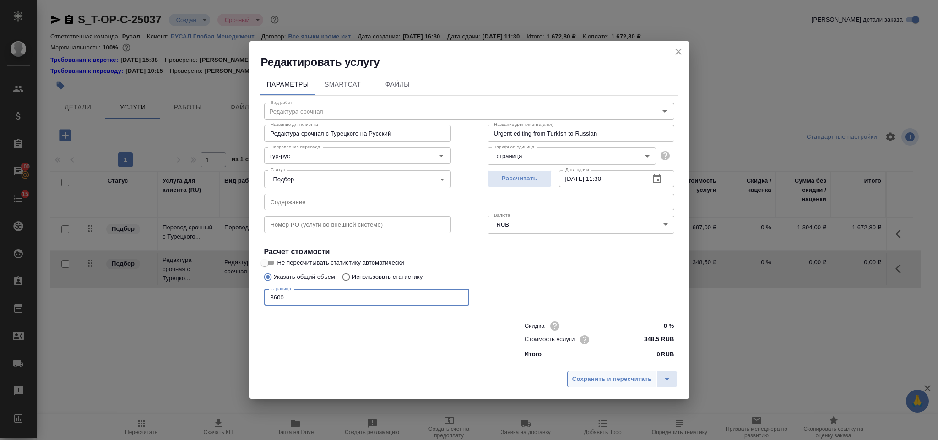
type input "3600"
click at [610, 380] on span "Сохранить и пересчитать" at bounding box center [612, 379] width 80 height 11
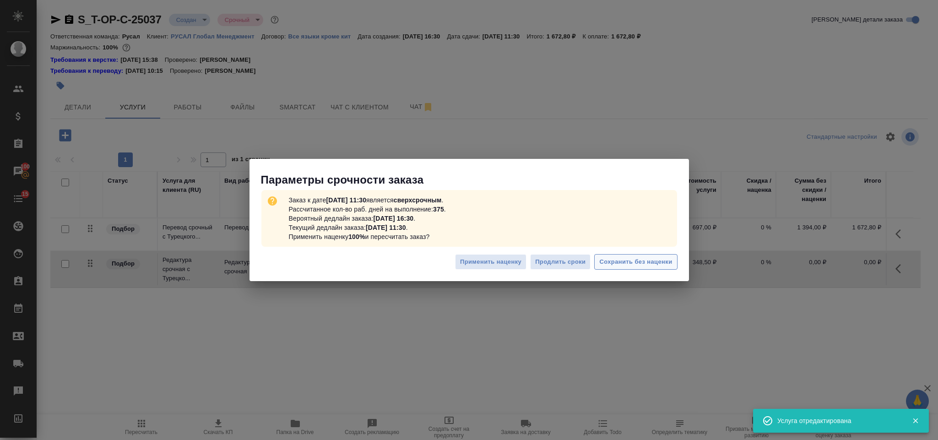
click at [611, 260] on span "Сохранить без наценки" at bounding box center [635, 262] width 73 height 11
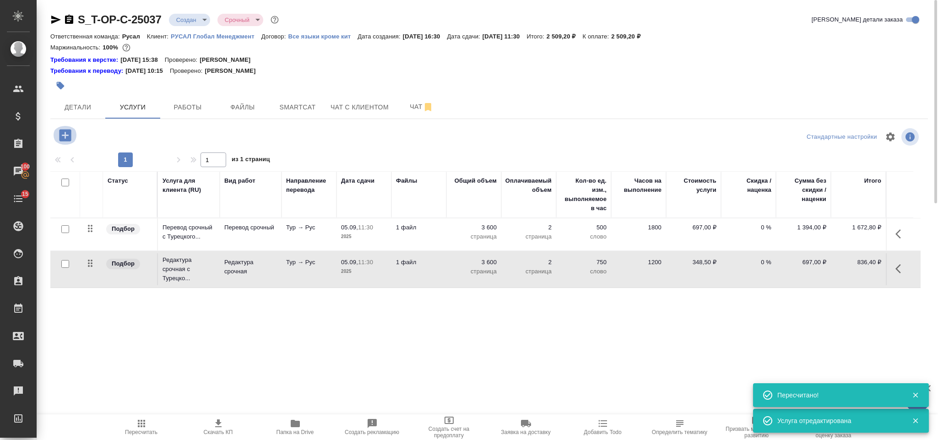
click at [67, 133] on icon "button" at bounding box center [65, 135] width 12 height 12
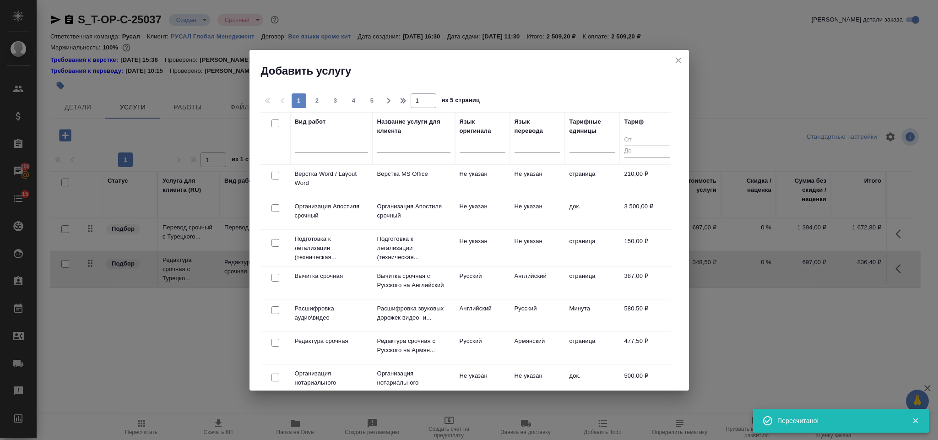
click at [271, 179] on input "checkbox" at bounding box center [275, 176] width 8 height 8
checkbox input "true"
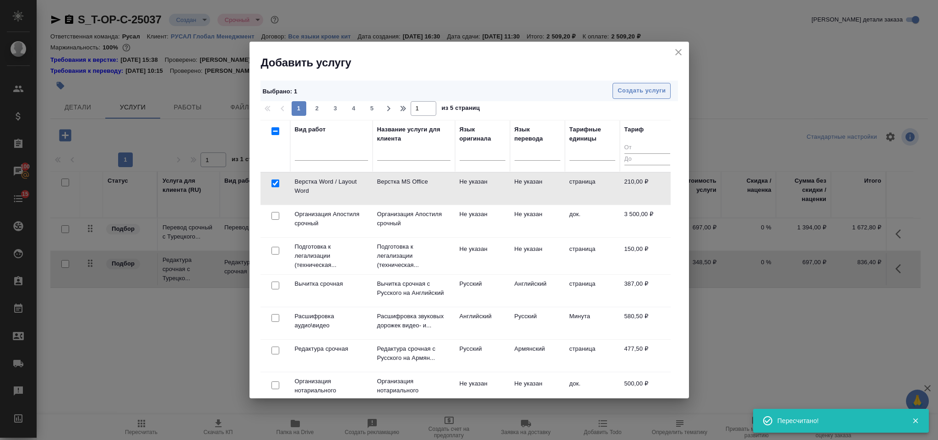
click at [615, 96] on button "Создать услуги" at bounding box center [641, 91] width 58 height 16
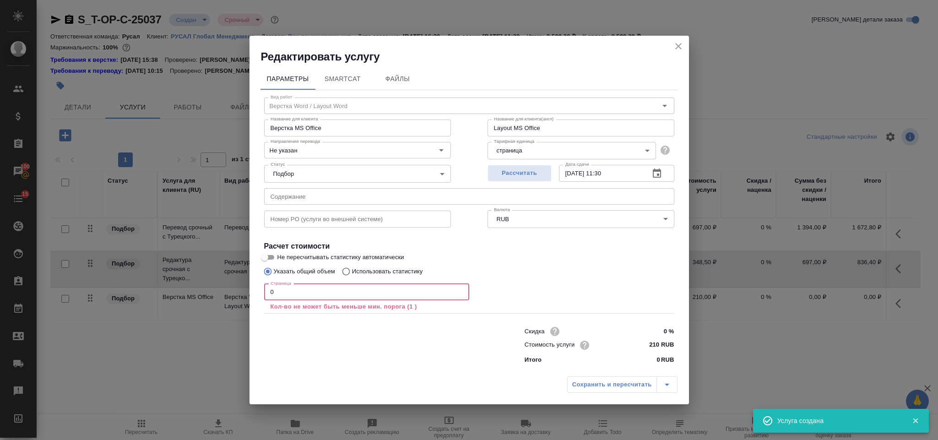
click at [297, 295] on input "0" at bounding box center [366, 292] width 205 height 16
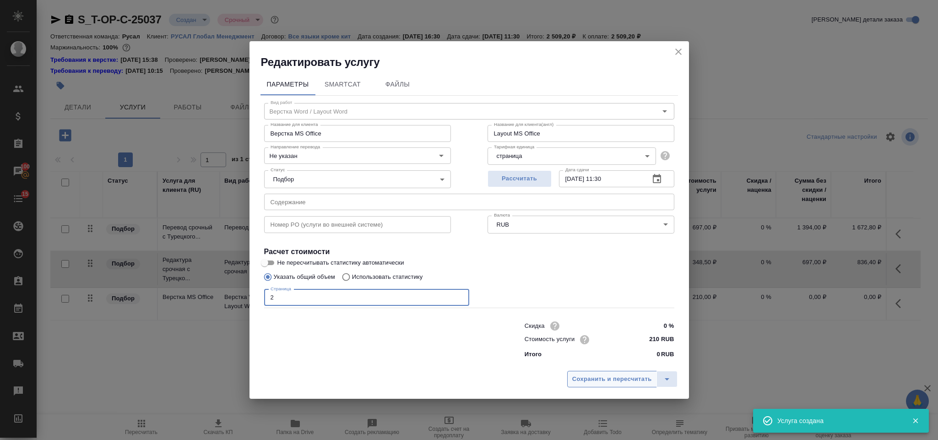
type input "2"
click at [581, 379] on span "Сохранить и пересчитать" at bounding box center [612, 379] width 80 height 11
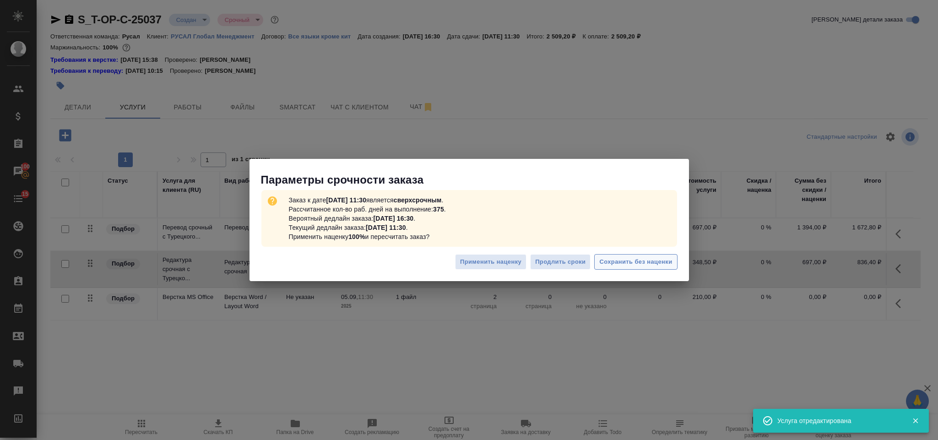
click at [610, 264] on span "Сохранить без наценки" at bounding box center [635, 262] width 73 height 11
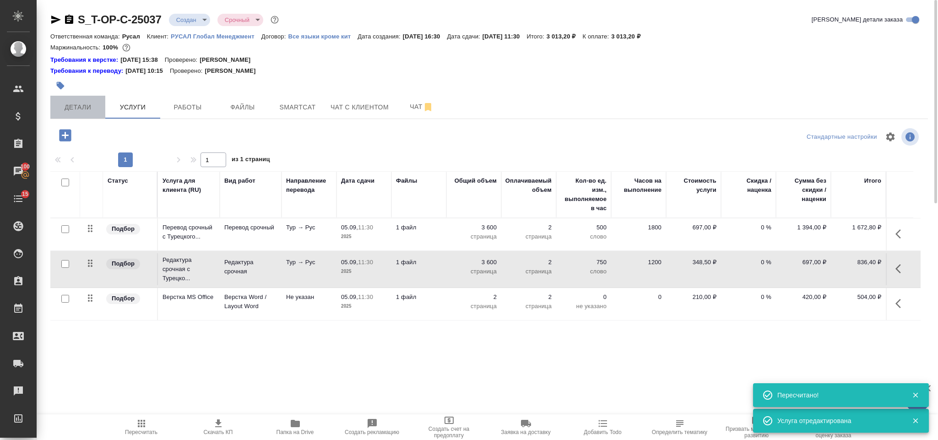
click at [92, 110] on span "Детали" at bounding box center [78, 107] width 44 height 11
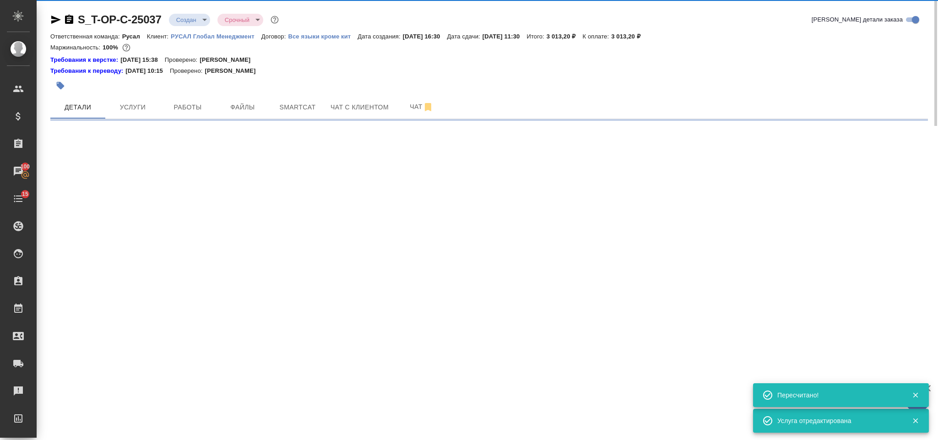
select select "RU"
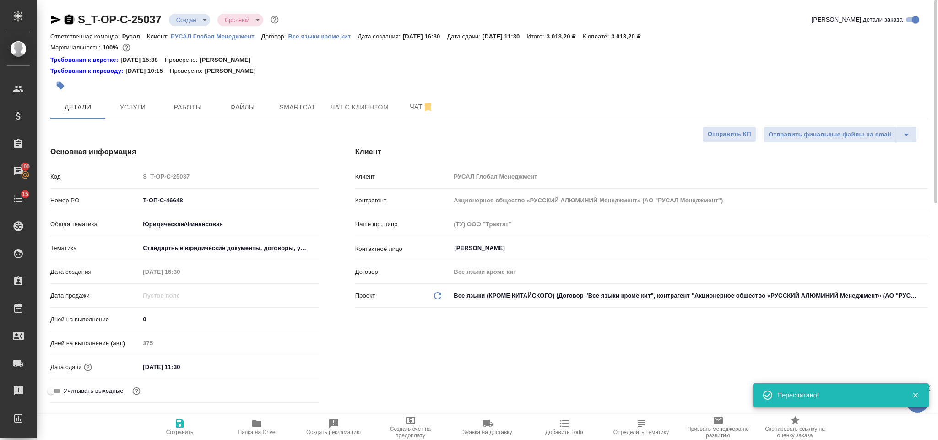
click at [72, 18] on icon "button" at bounding box center [69, 19] width 8 height 9
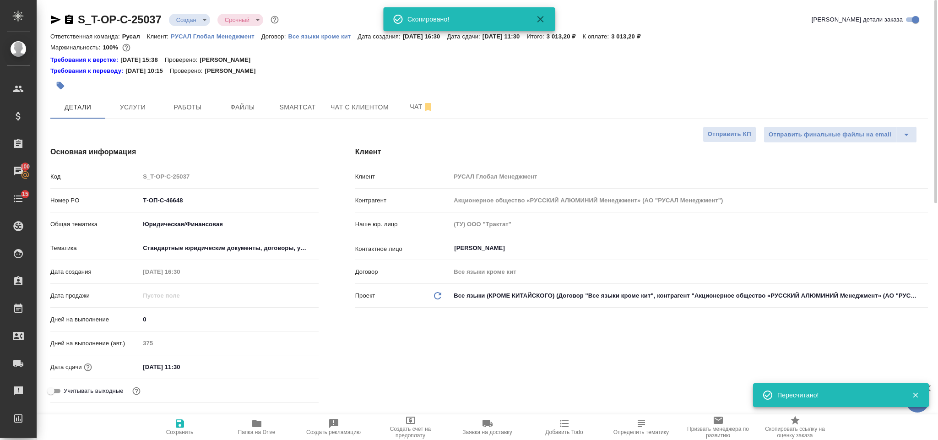
type textarea "x"
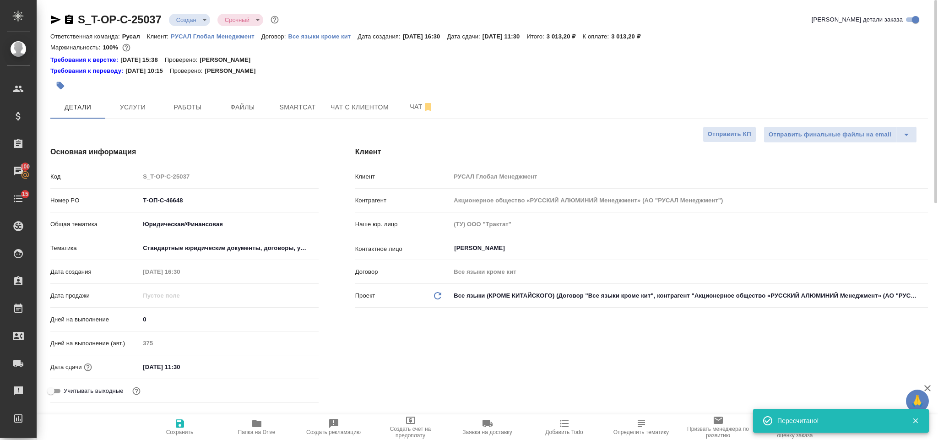
click at [55, 18] on icon "button" at bounding box center [56, 20] width 10 height 8
drag, startPoint x: 204, startPoint y: 197, endPoint x: 128, endPoint y: 198, distance: 75.5
click at [128, 198] on div "Номер PO Т-ОП-С-46648" at bounding box center [184, 200] width 268 height 16
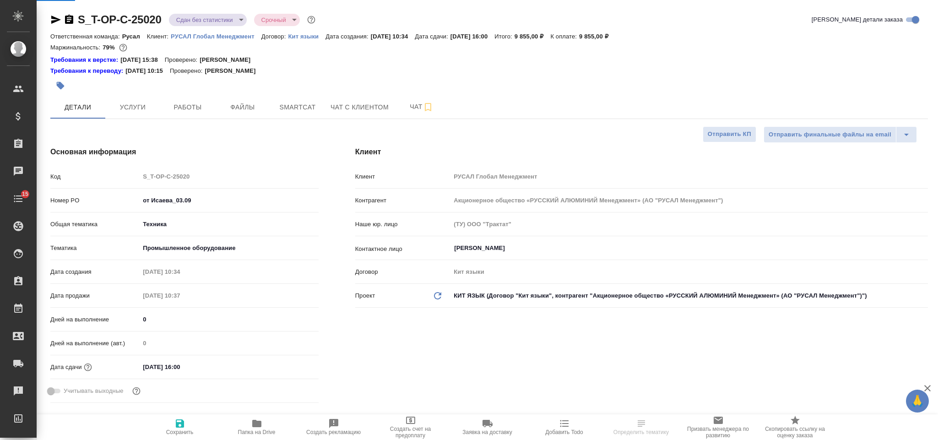
select select "RU"
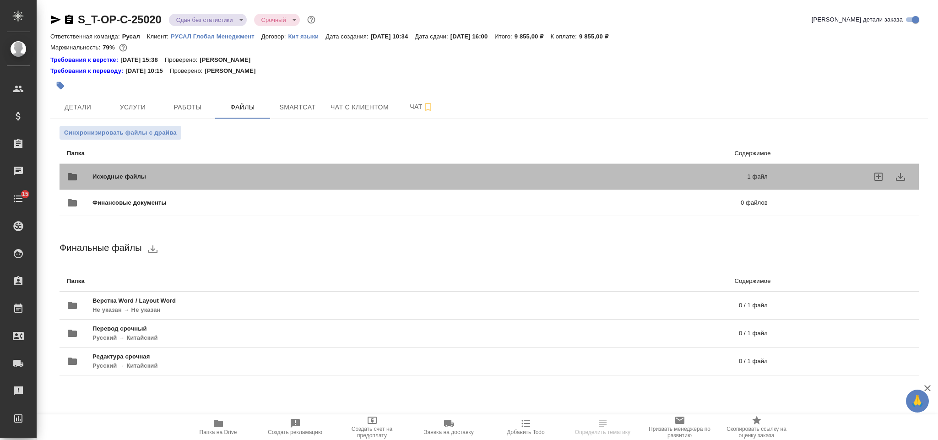
click at [149, 179] on span "Исходные файлы" at bounding box center [269, 176] width 354 height 9
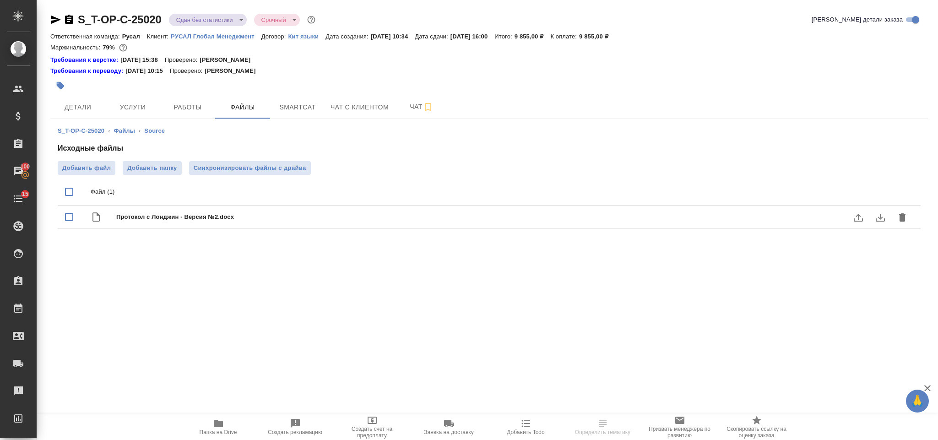
click at [153, 216] on span "Протокол с Лонджин - Версия №2.docx" at bounding box center [507, 216] width 782 height 9
checkbox input "true"
click at [70, 104] on span "Детали" at bounding box center [78, 107] width 44 height 11
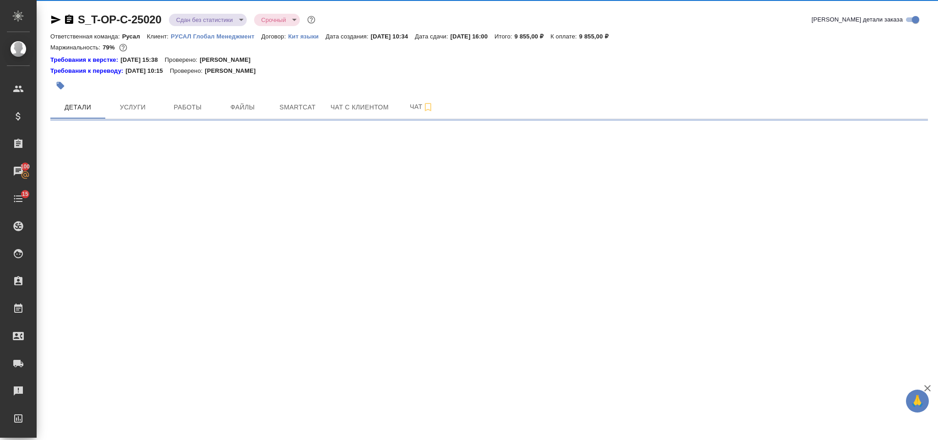
click at [55, 19] on icon "button" at bounding box center [56, 20] width 10 height 8
select select "RU"
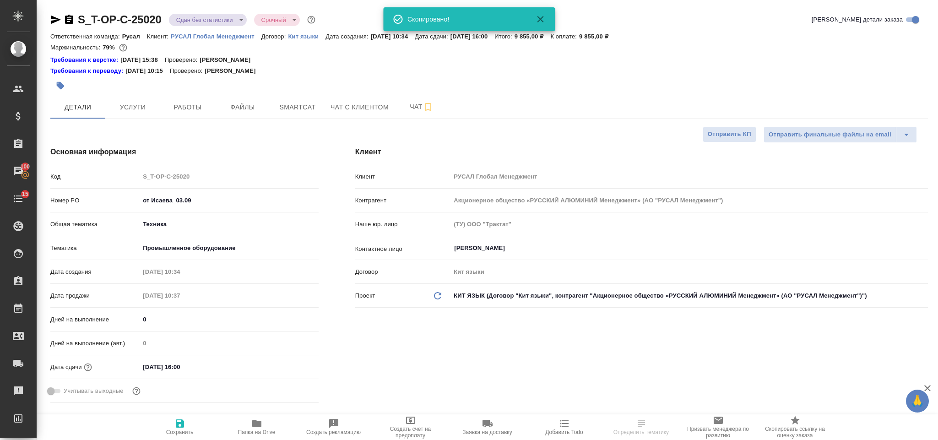
type textarea "x"
click at [55, 20] on icon "button" at bounding box center [55, 19] width 11 height 11
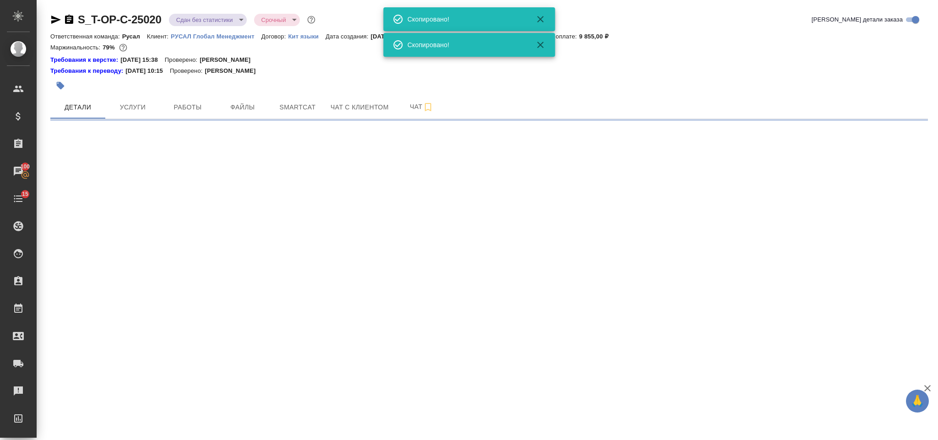
select select "RU"
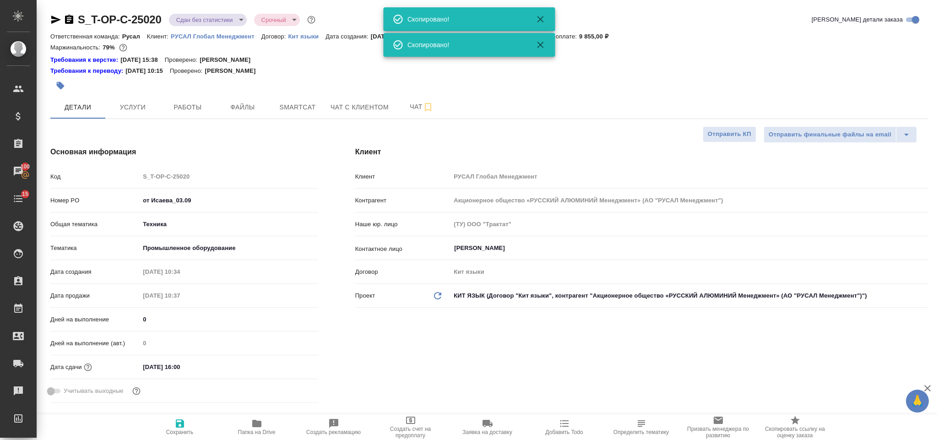
type textarea "x"
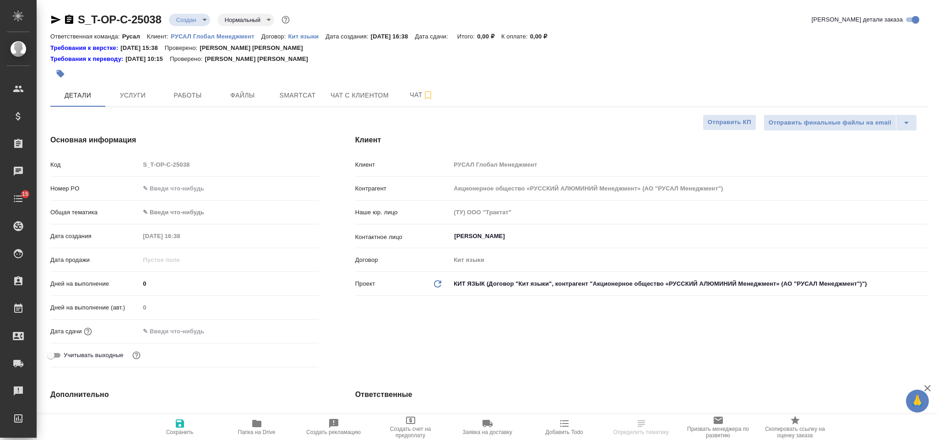
select select "RU"
click at [216, 183] on input "text" at bounding box center [229, 188] width 178 height 13
paste input "Т-ОП-С-46650"
type input "Т-ОП-С-46650"
click at [202, 206] on body "🙏 .cls-1 fill:#fff; AWATERA [PERSON_NAME] Спецификации Заказы 100 Чаты 15 Todo …" at bounding box center [469, 220] width 938 height 440
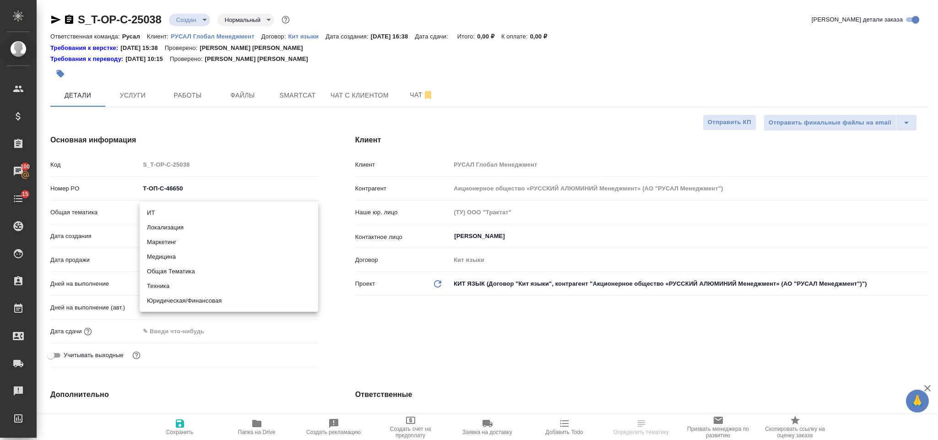
click at [231, 300] on li "Юридическая/Финансовая" at bounding box center [229, 300] width 179 height 15
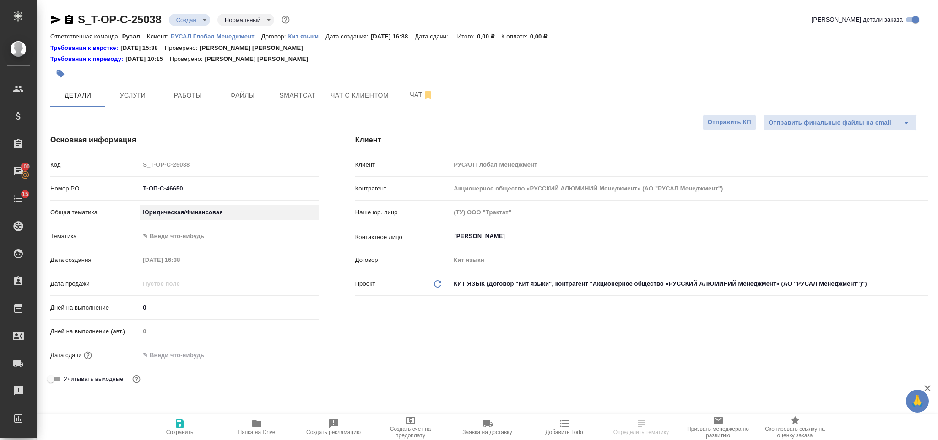
type input "yr-fn"
click at [212, 235] on body "🙏 .cls-1 fill:#fff; AWATERA Gorlenko Yuliua Клиенты Спецификации Заказы 100 Чат…" at bounding box center [469, 220] width 938 height 440
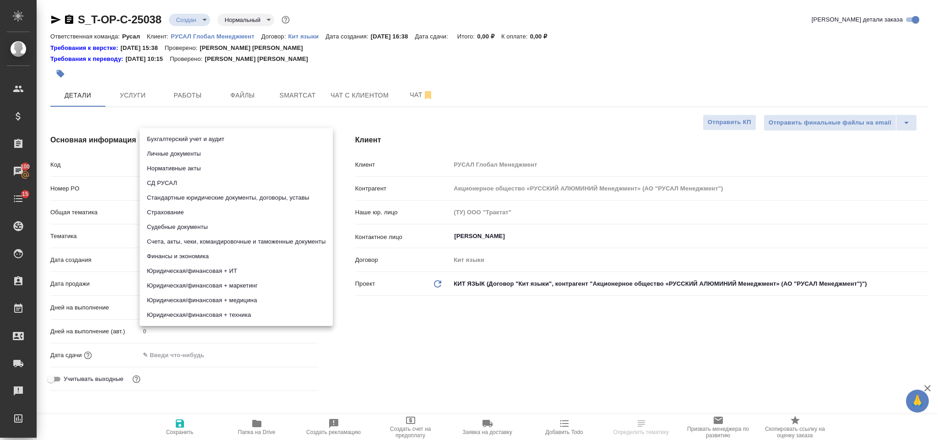
drag, startPoint x: 271, startPoint y: 239, endPoint x: 266, endPoint y: 191, distance: 48.3
click at [266, 191] on ul "Бухгалтерский учет и аудит Личные документы Нормативные акты СД РУСАЛ Стандартн…" at bounding box center [236, 227] width 193 height 198
click at [266, 191] on li "Стандартные юридические документы, договоры, уставы" at bounding box center [236, 197] width 193 height 15
type input "5f647205b73bc97568ca66bf"
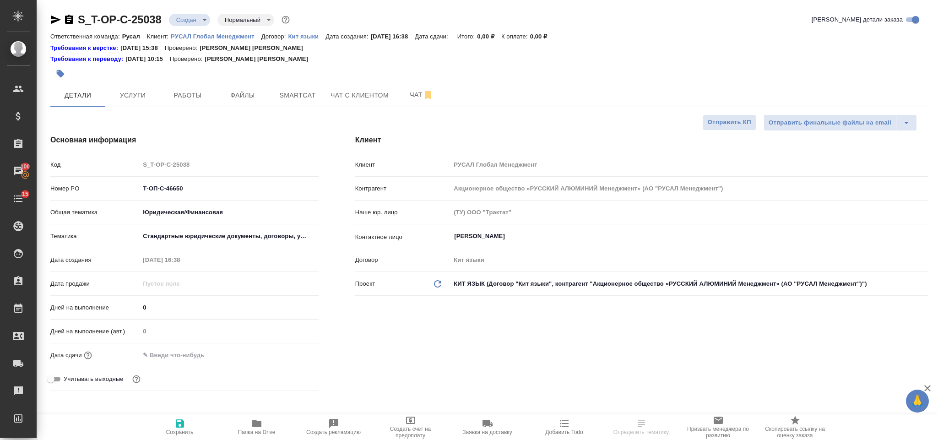
click at [207, 353] on div ".cls-1 fill:#fff; AWATERA Gorlenko Yuliua Клиенты Спецификации Заказы 100 Чаты …" at bounding box center [469, 220] width 938 height 440
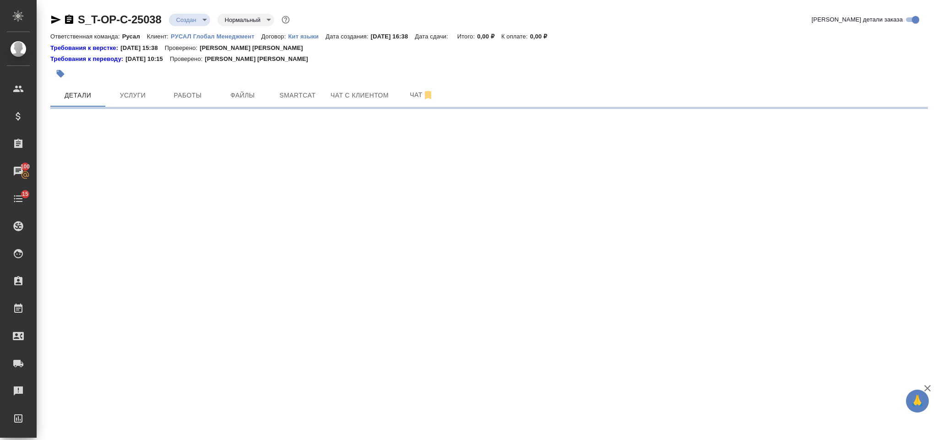
select select "RU"
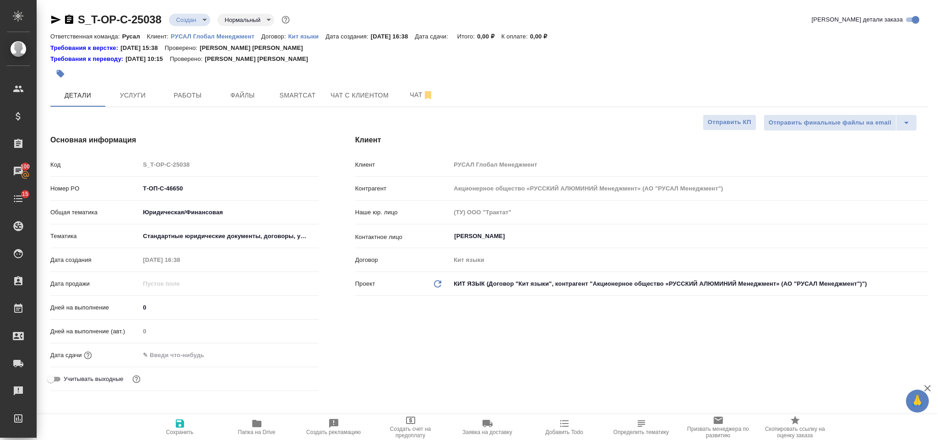
type textarea "x"
click at [216, 357] on input "text" at bounding box center [180, 354] width 80 height 13
click at [287, 355] on icon "button" at bounding box center [292, 354] width 11 height 11
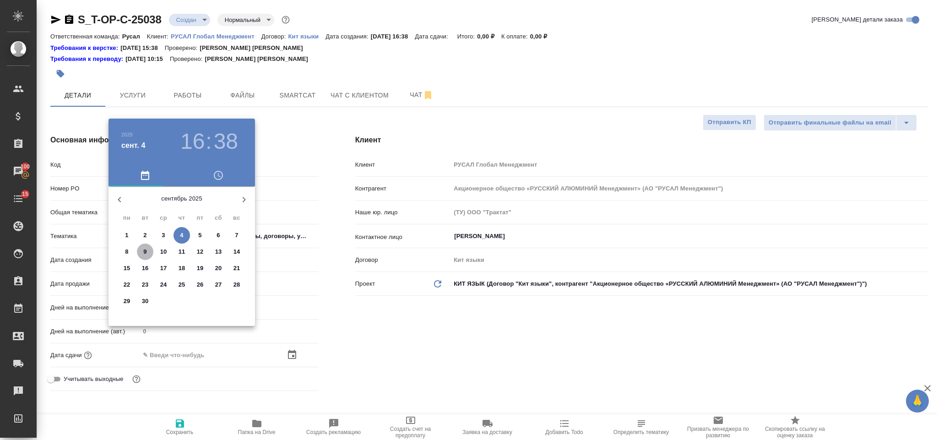
click at [143, 253] on p "9" at bounding box center [144, 251] width 3 height 9
type input "09.09.2025 16:38"
type textarea "x"
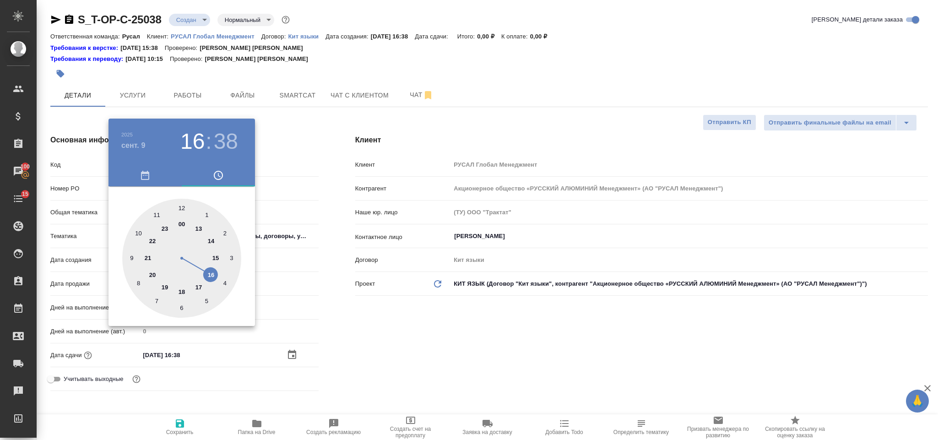
click at [211, 238] on div at bounding box center [181, 258] width 119 height 119
type input "09.09.2025 14:38"
type textarea "x"
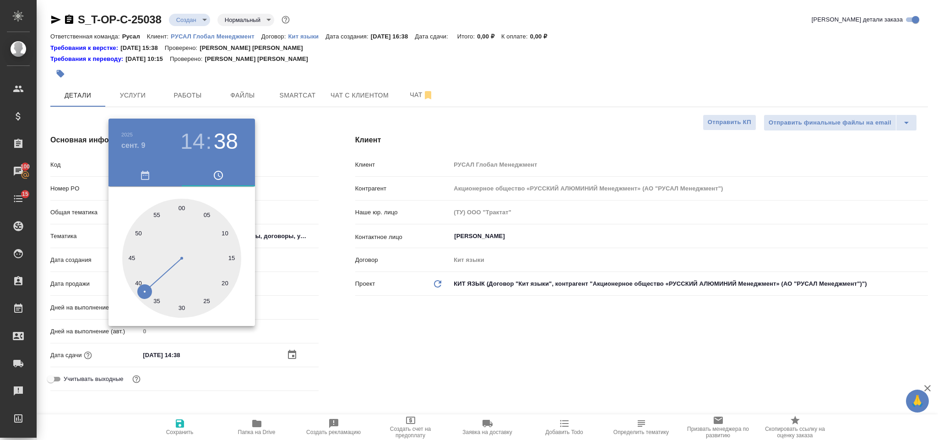
click at [181, 208] on div at bounding box center [181, 258] width 119 height 119
type input "09.09.2025 14:00"
type textarea "x"
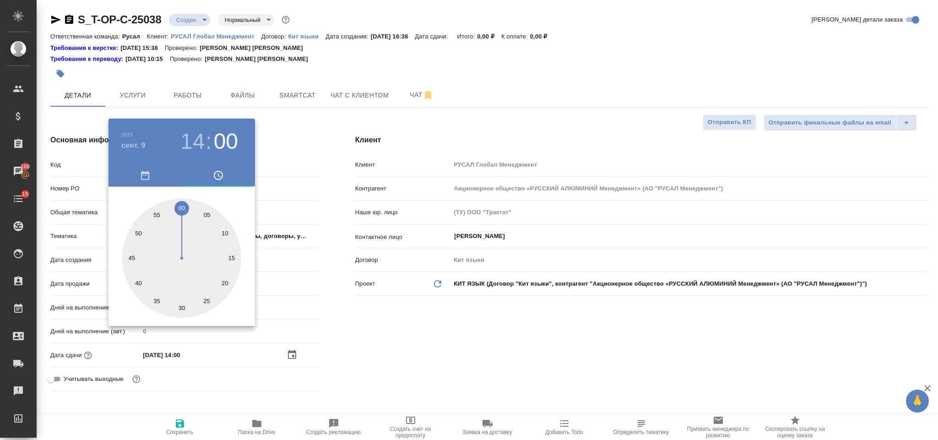
click at [399, 338] on div at bounding box center [469, 220] width 938 height 440
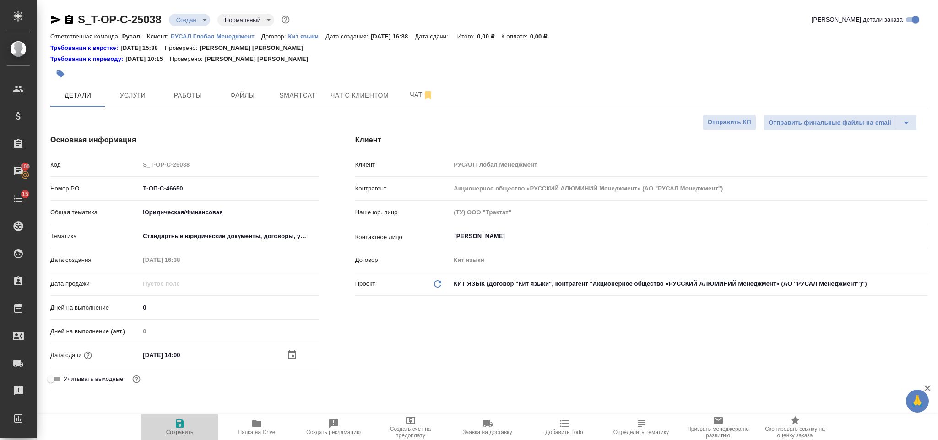
click at [177, 425] on icon "button" at bounding box center [180, 423] width 8 height 8
type textarea "x"
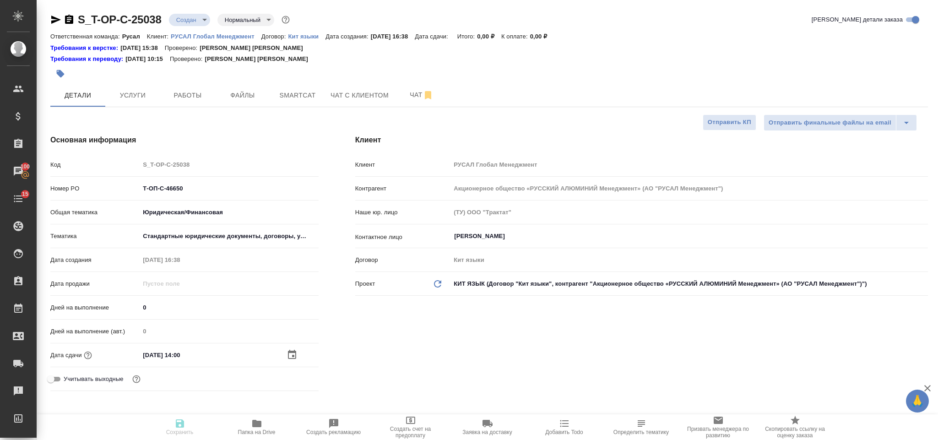
type textarea "x"
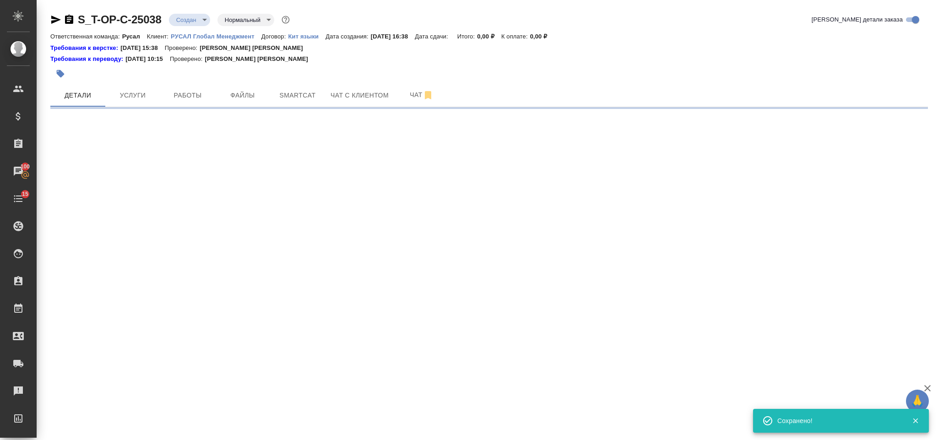
select select "RU"
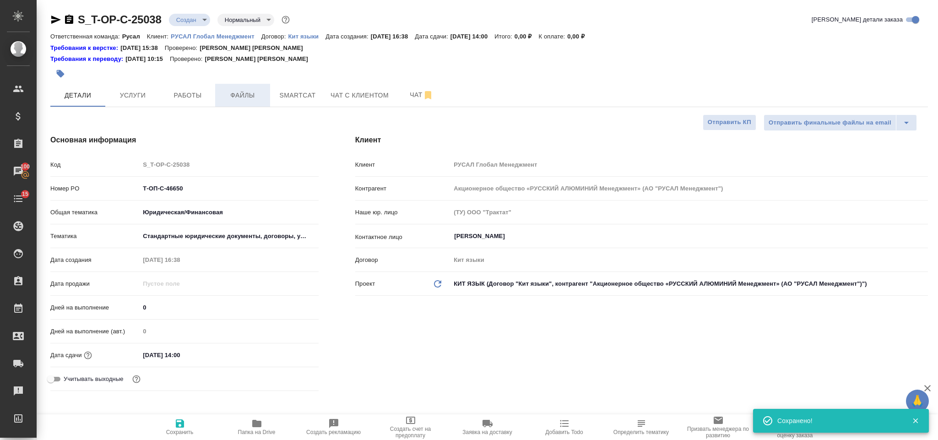
click at [257, 104] on button "Файлы" at bounding box center [242, 95] width 55 height 23
type textarea "x"
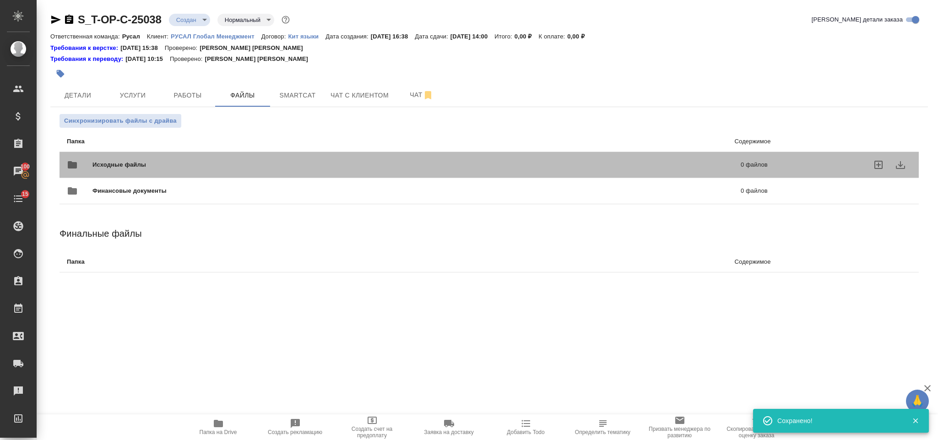
click at [195, 164] on span "Исходные файлы" at bounding box center [267, 164] width 351 height 9
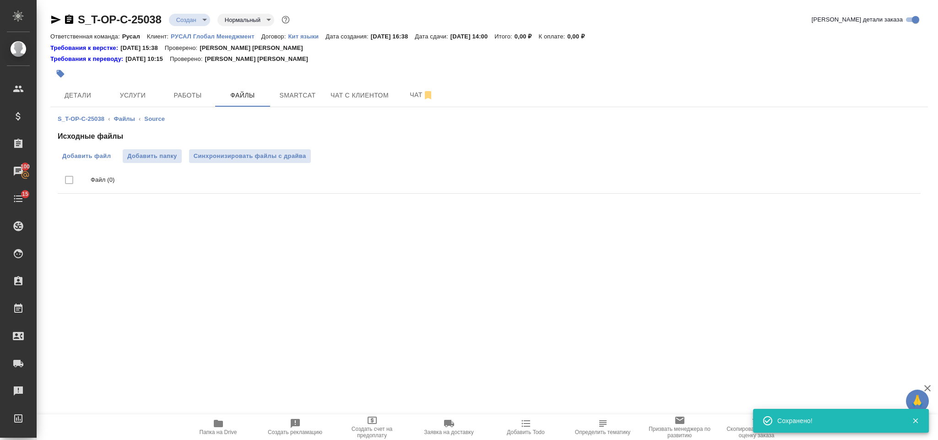
click at [91, 154] on span "Добавить файл" at bounding box center [86, 156] width 49 height 9
click at [0, 0] on input "Добавить файл" at bounding box center [0, 0] width 0 height 0
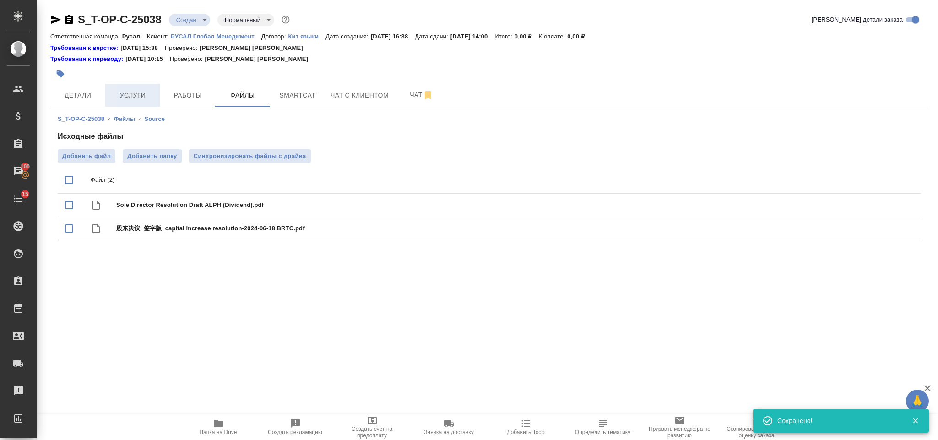
click at [125, 97] on span "Услуги" at bounding box center [133, 95] width 44 height 11
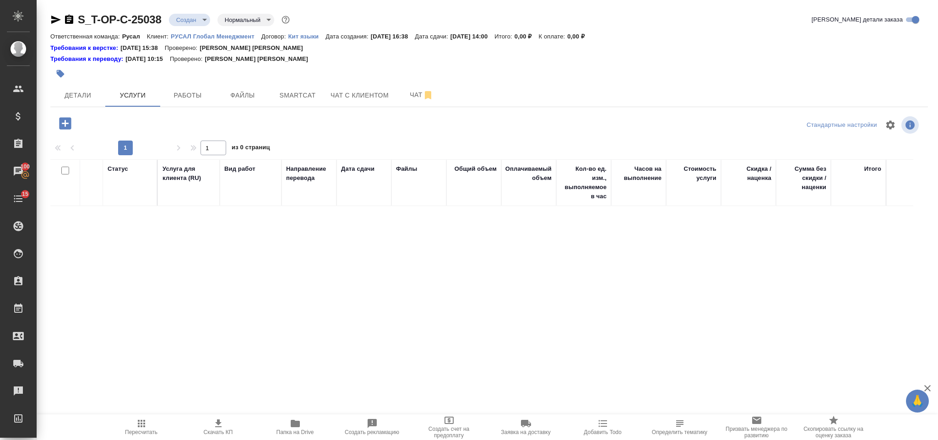
click at [73, 112] on div "S_T-OP-C-25038 Создан new Нормальный normal Кратко детали заказа Ответственная …" at bounding box center [489, 189] width 888 height 379
click at [68, 124] on icon "button" at bounding box center [65, 123] width 12 height 12
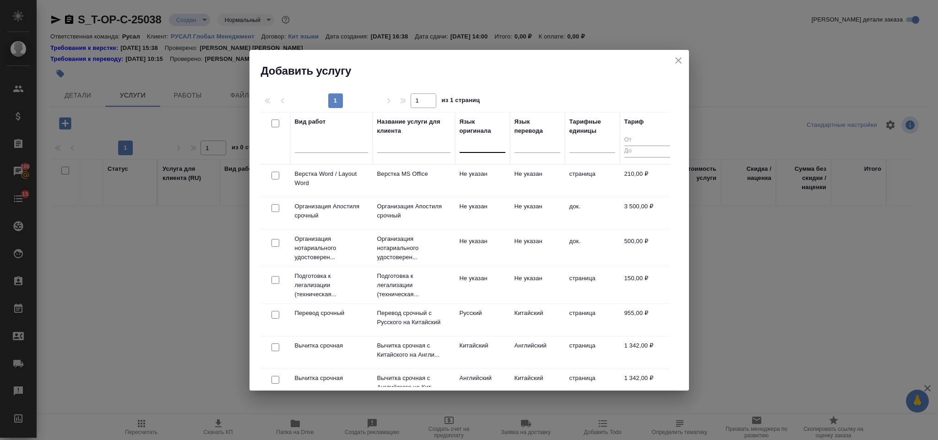
click at [476, 148] on div at bounding box center [483, 143] width 46 height 13
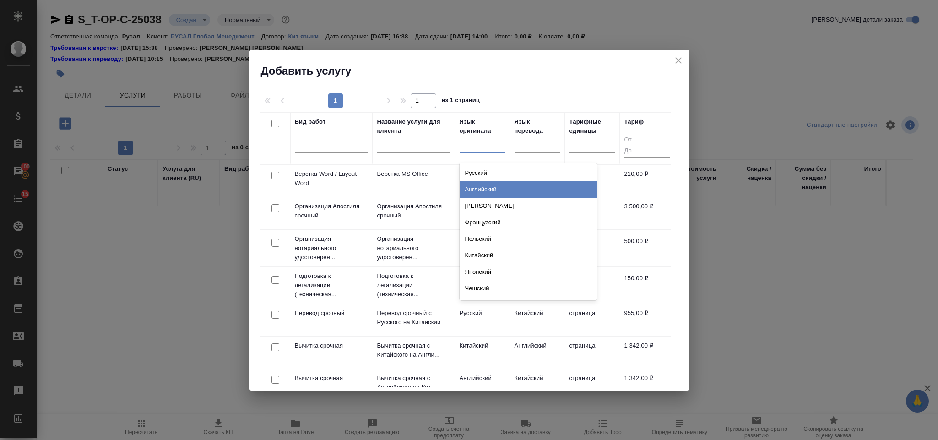
click at [483, 190] on div "Английский" at bounding box center [528, 189] width 137 height 16
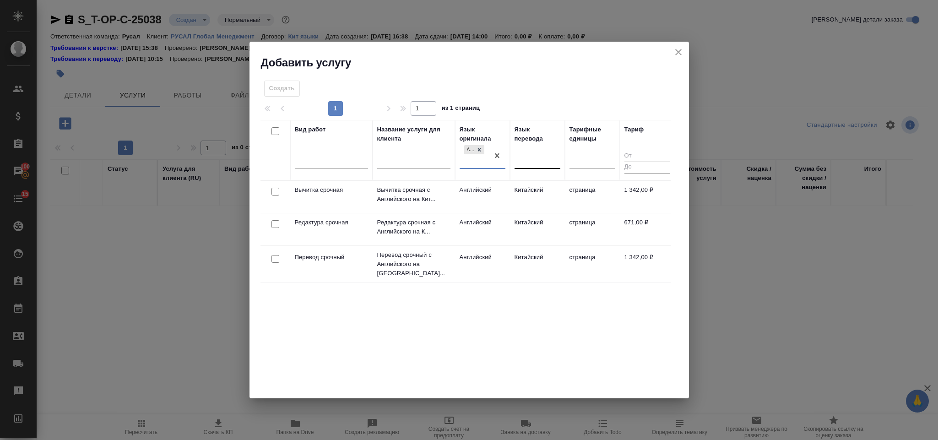
click at [536, 154] on div at bounding box center [537, 159] width 46 height 13
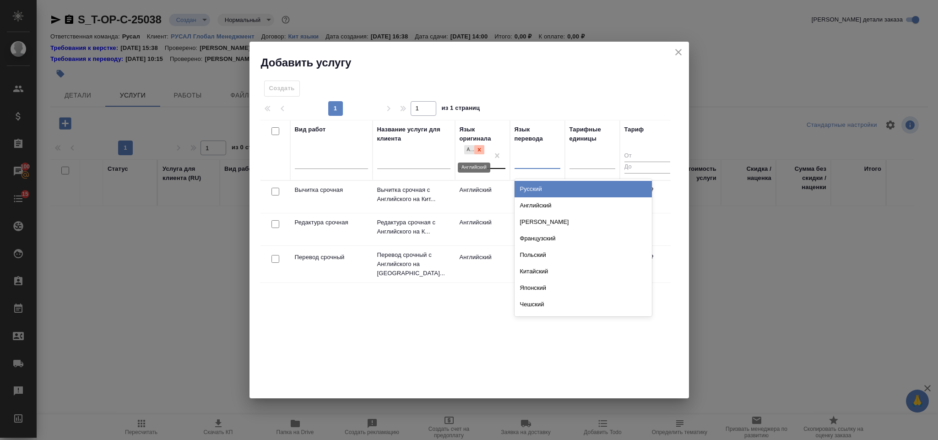
click at [478, 149] on icon at bounding box center [479, 149] width 6 height 6
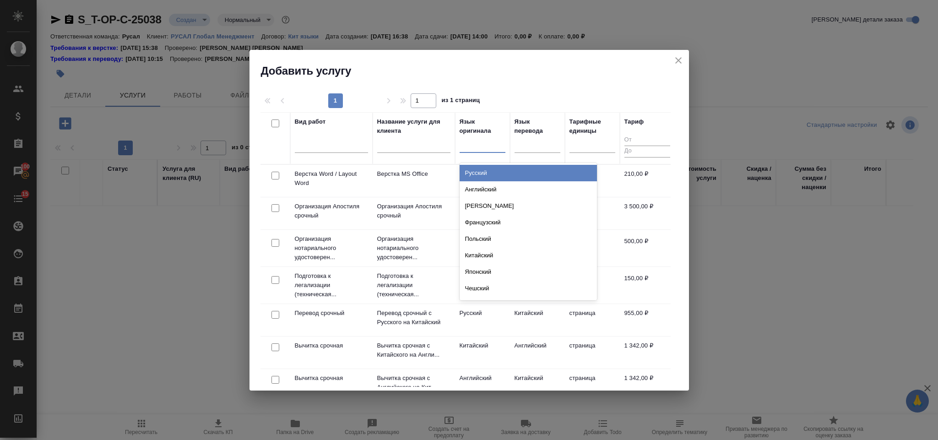
click at [471, 146] on div at bounding box center [483, 143] width 46 height 13
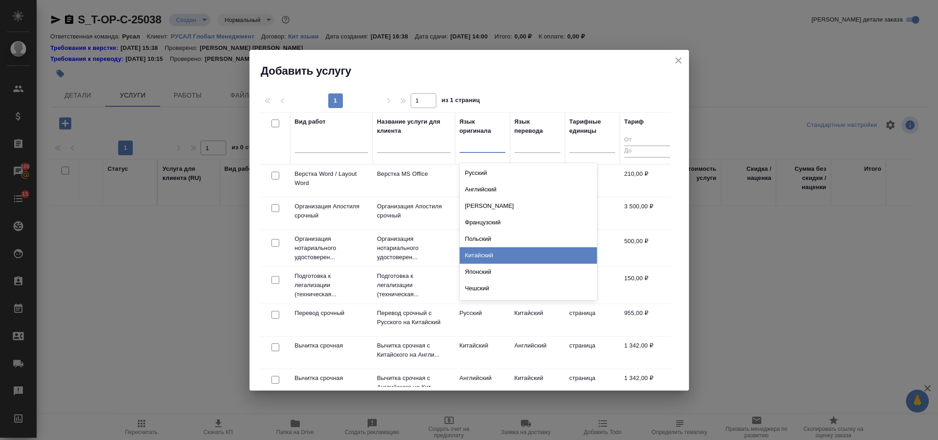
click at [503, 255] on div "Китайский" at bounding box center [528, 255] width 137 height 16
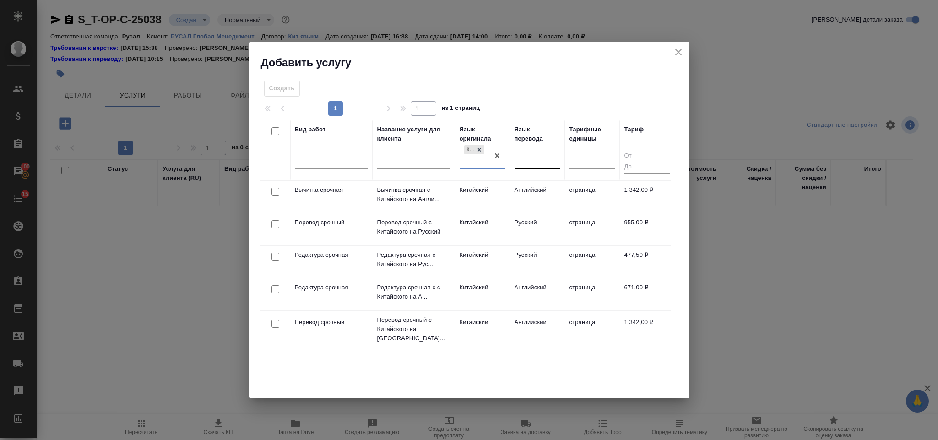
click at [526, 158] on div at bounding box center [537, 159] width 46 height 13
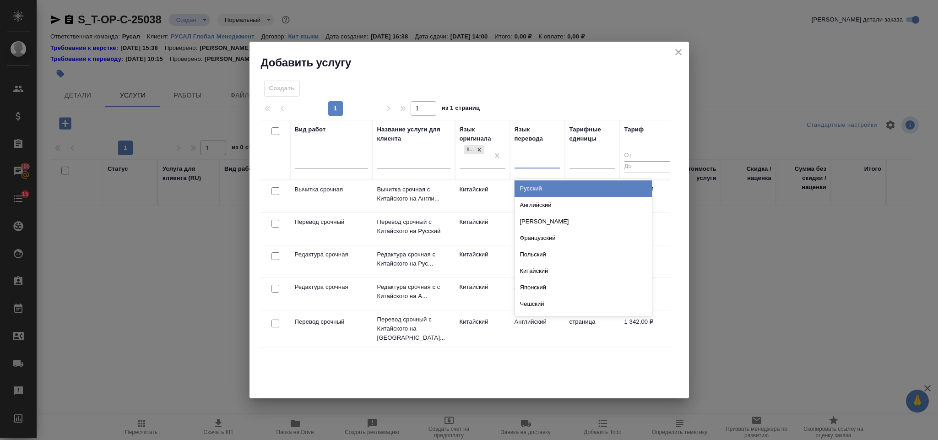
click at [541, 186] on div "Русский" at bounding box center [582, 188] width 137 height 16
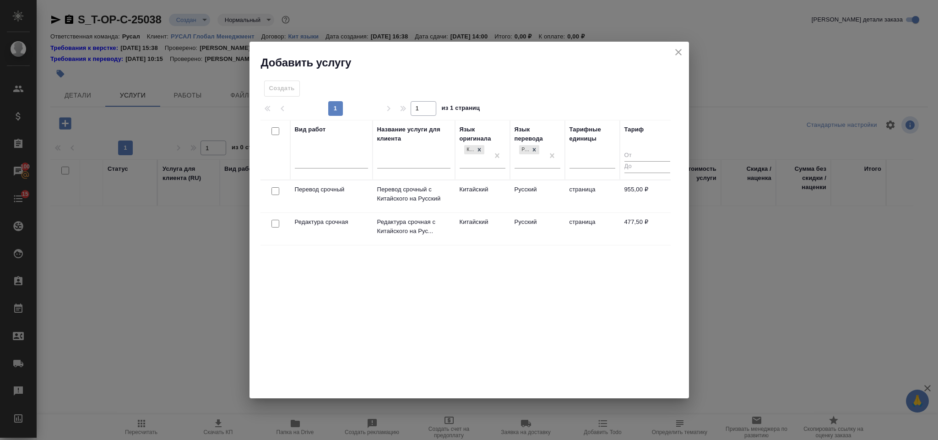
click at [279, 190] on div at bounding box center [275, 191] width 21 height 13
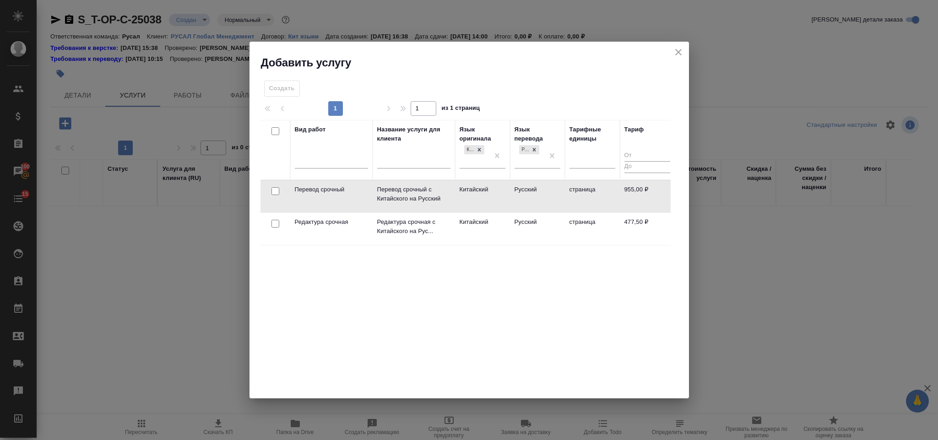
click at [272, 191] on input "checkbox" at bounding box center [275, 191] width 8 height 8
checkbox input "true"
click at [279, 220] on div at bounding box center [275, 223] width 21 height 13
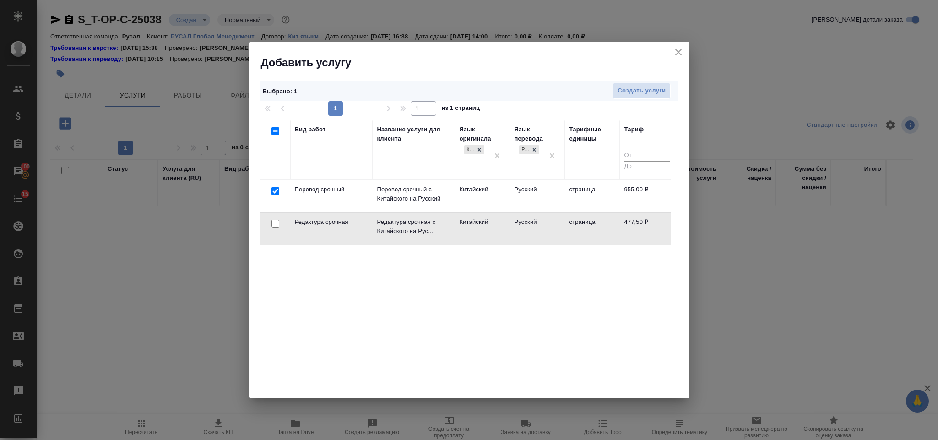
click at [274, 225] on input "checkbox" at bounding box center [275, 224] width 8 height 8
checkbox input "true"
click at [616, 84] on button "Создать услуги" at bounding box center [641, 91] width 58 height 16
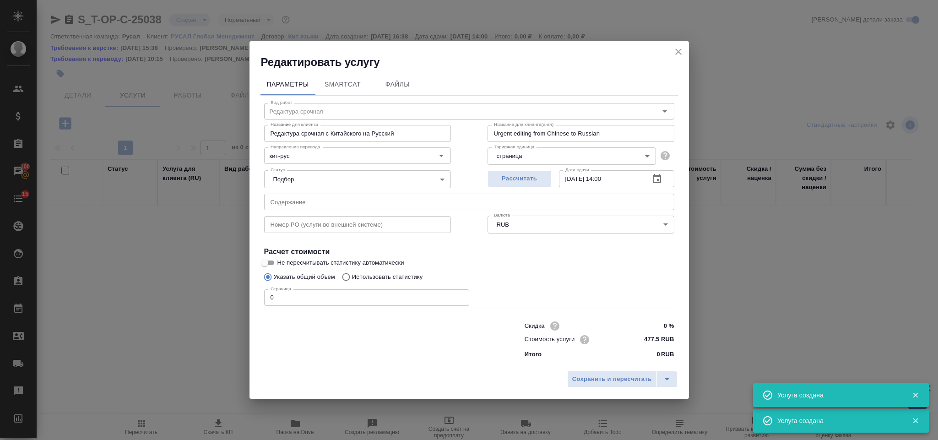
type input "Перевод срочный"
type input "Перевод срочный с Китайского на Русский"
type input "Urgent translation from Chinese into Russian"
type input "955 RUB"
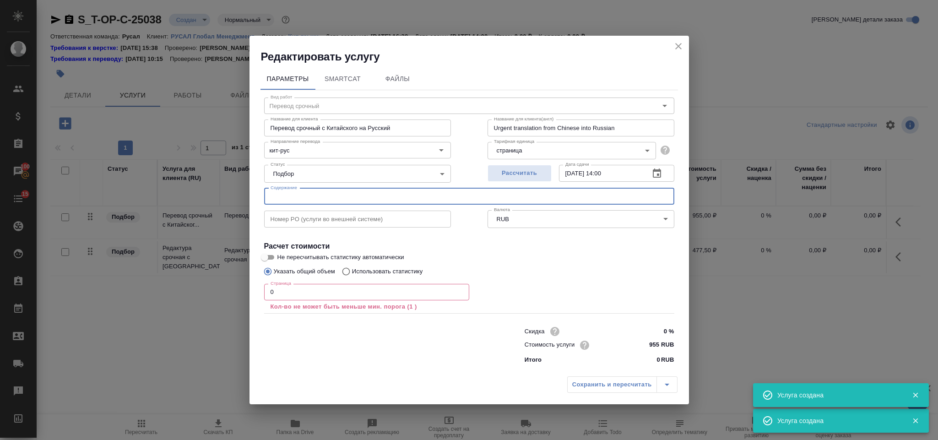
click at [389, 202] on input "text" at bounding box center [469, 196] width 410 height 16
paste input "Sole Director Resolution Draft ALPH (Dividend)"
type input "Sole Director Resolution Draft ALPH (Dividend)"
click at [341, 295] on input "0" at bounding box center [366, 292] width 205 height 16
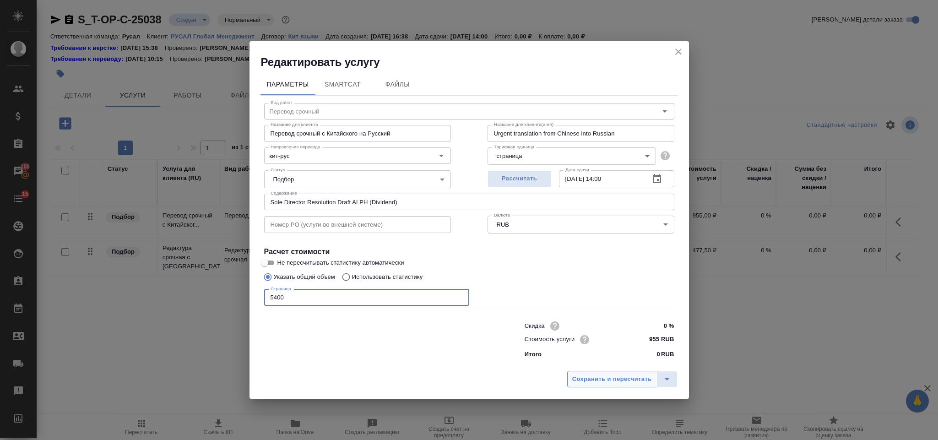
type input "5400"
click at [583, 380] on span "Сохранить и пересчитать" at bounding box center [612, 379] width 80 height 11
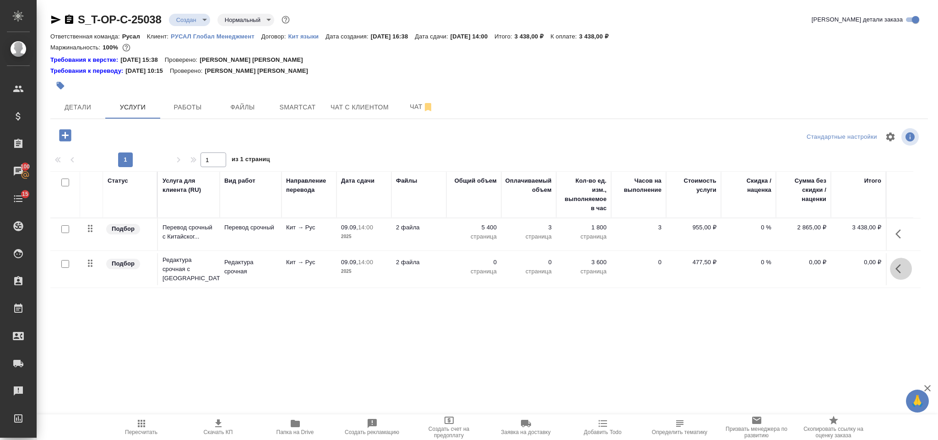
click at [897, 274] on icon "button" at bounding box center [900, 268] width 11 height 11
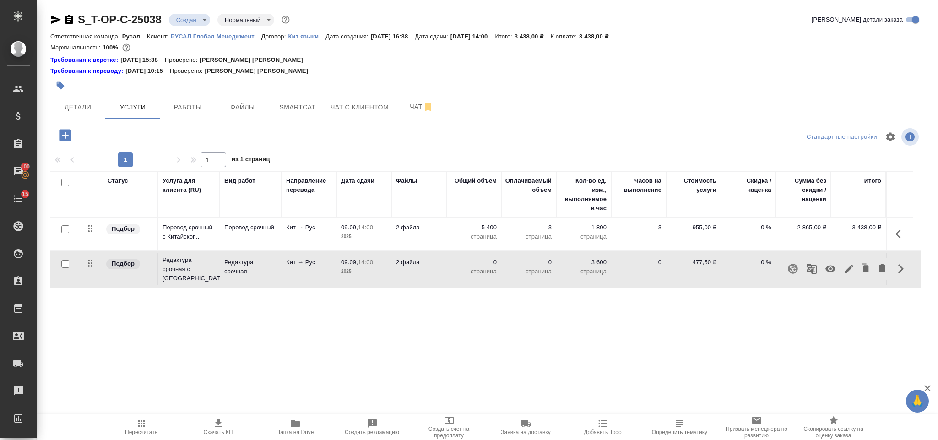
click at [851, 265] on icon "button" at bounding box center [849, 268] width 11 height 11
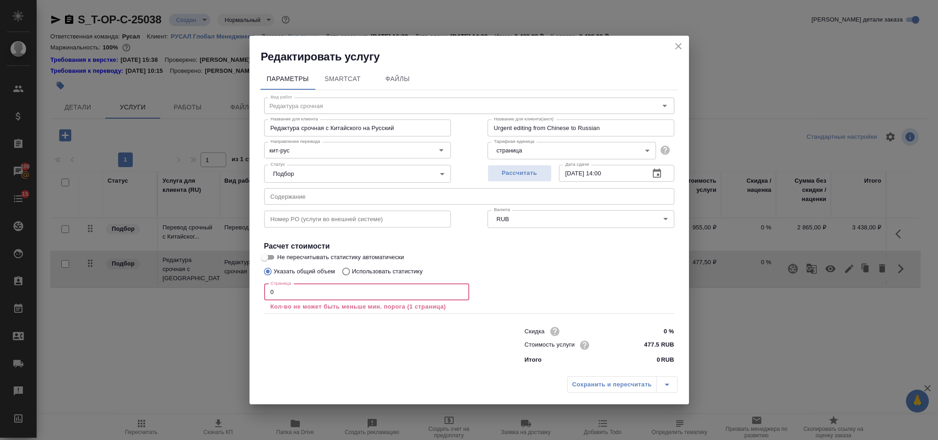
click at [285, 291] on input "0" at bounding box center [366, 292] width 205 height 16
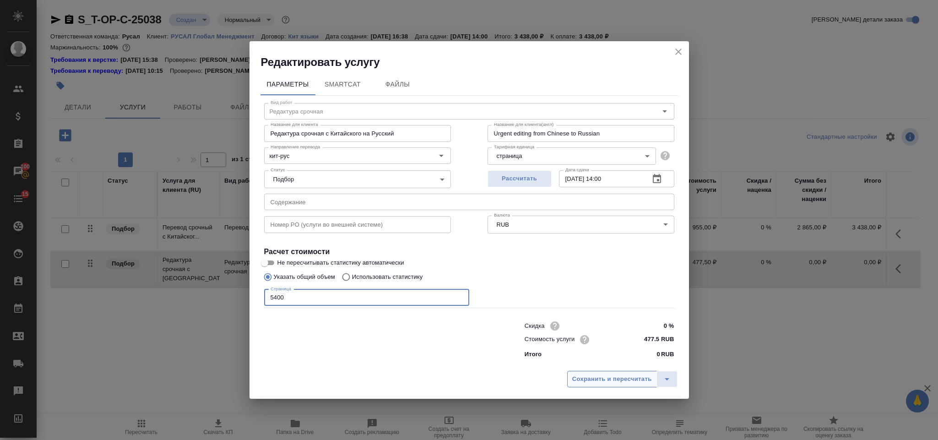
type input "5400"
click at [573, 377] on span "Сохранить и пересчитать" at bounding box center [612, 379] width 80 height 11
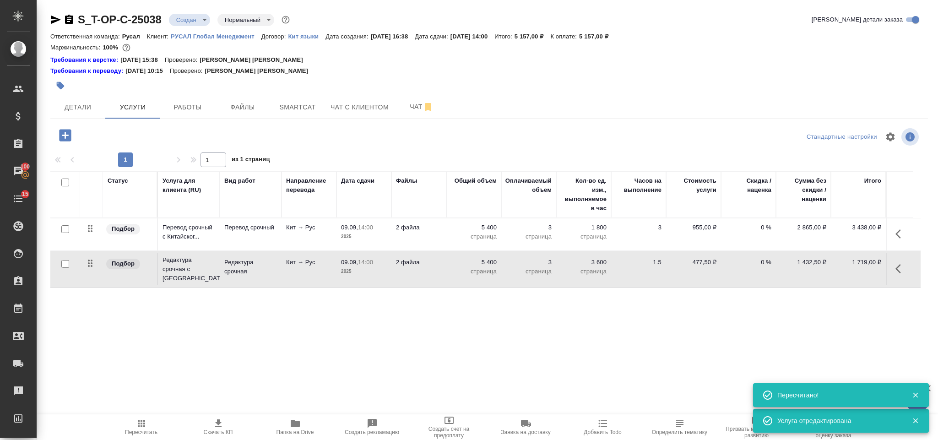
click at [58, 136] on icon "button" at bounding box center [65, 135] width 16 height 16
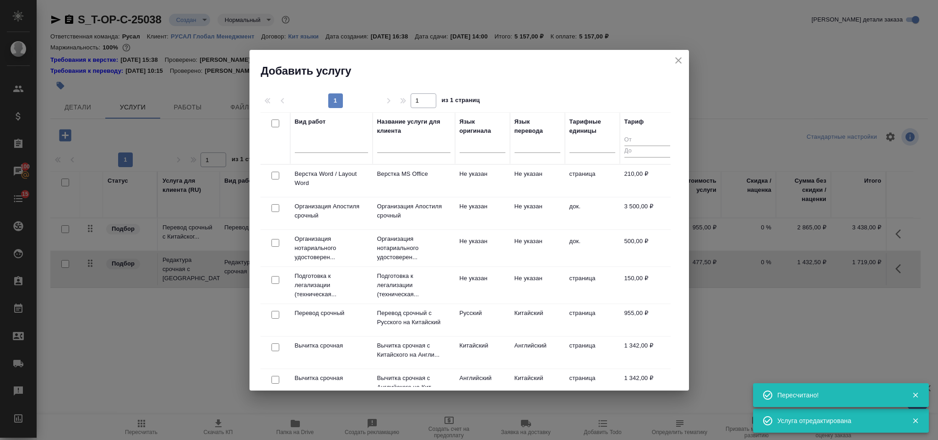
click at [271, 174] on input "checkbox" at bounding box center [275, 176] width 8 height 8
checkbox input "true"
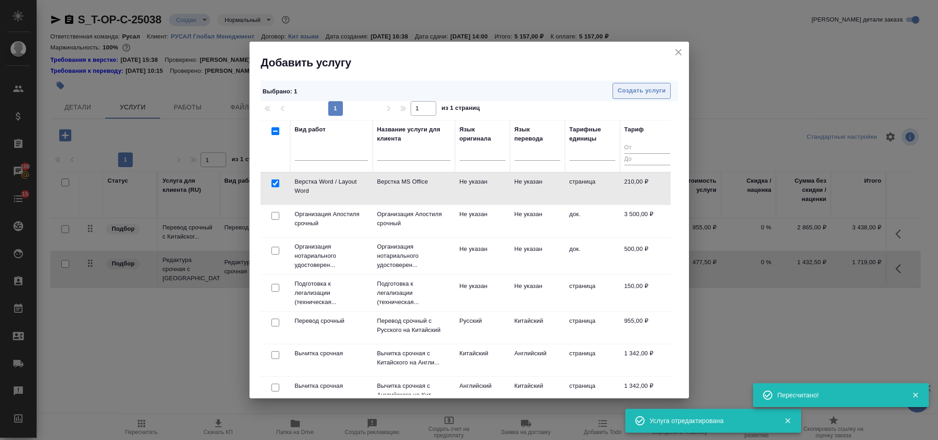
click at [644, 92] on span "Создать услуги" at bounding box center [641, 91] width 48 height 11
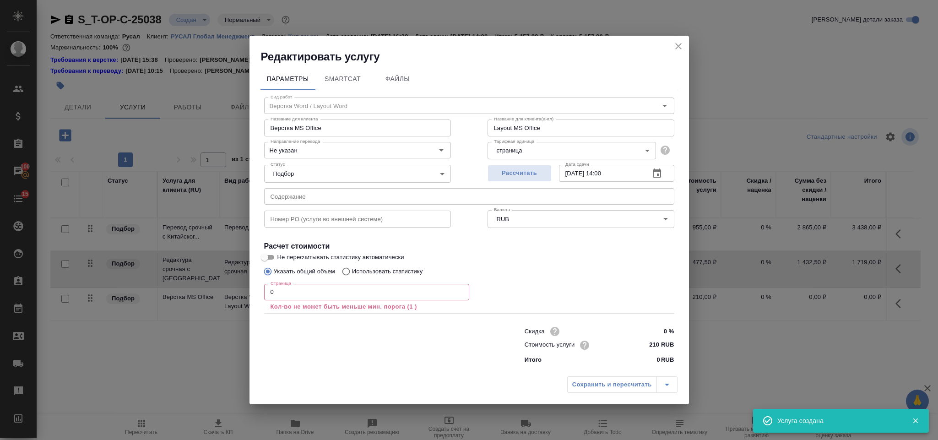
click at [287, 290] on input "0" at bounding box center [366, 292] width 205 height 16
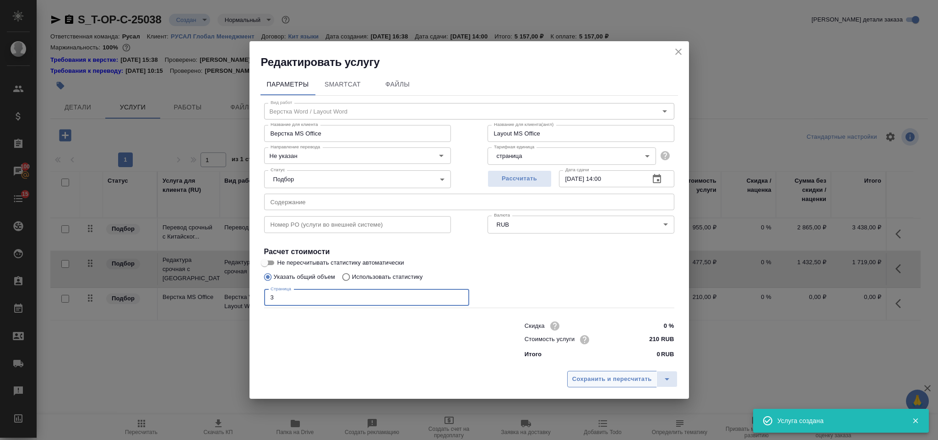
type input "3"
click at [569, 378] on button "Сохранить и пересчитать" at bounding box center [612, 379] width 90 height 16
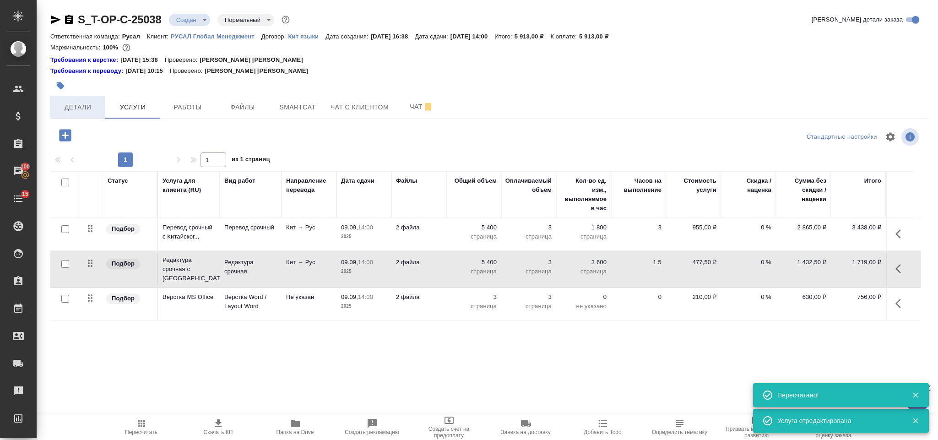
click at [91, 109] on span "Детали" at bounding box center [78, 107] width 44 height 11
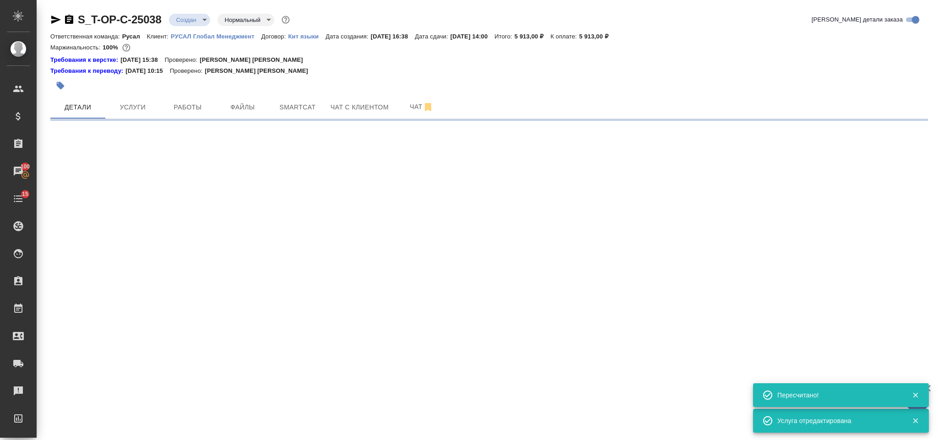
select select "RU"
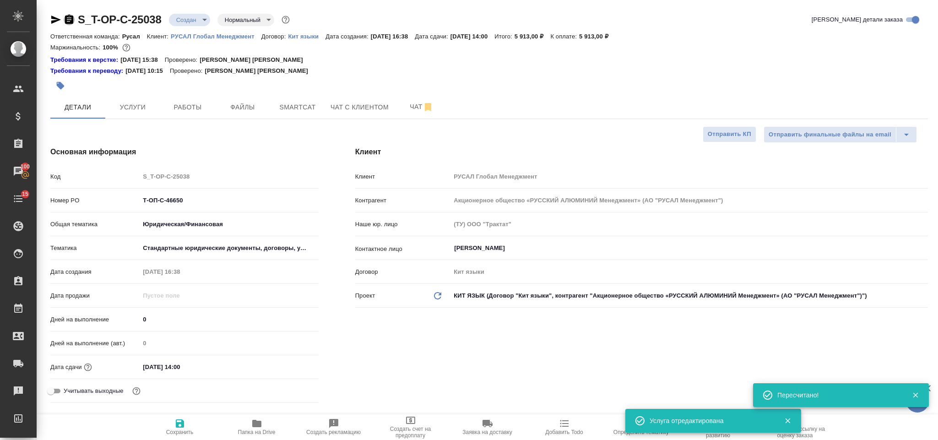
click at [70, 22] on icon "button" at bounding box center [69, 19] width 8 height 9
type textarea "x"
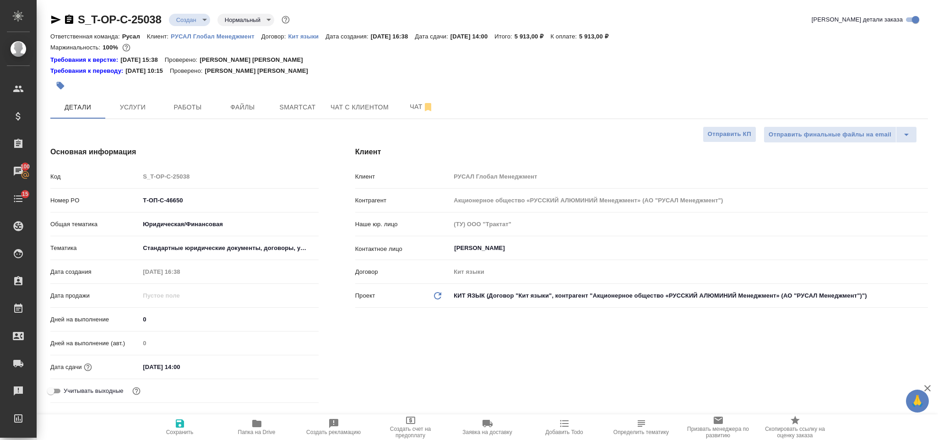
click at [54, 16] on icon "button" at bounding box center [55, 19] width 11 height 11
drag, startPoint x: 202, startPoint y: 197, endPoint x: 129, endPoint y: 201, distance: 73.4
click at [129, 201] on div "Номер PO Т-ОП-С-46650" at bounding box center [184, 200] width 268 height 16
select select "RU"
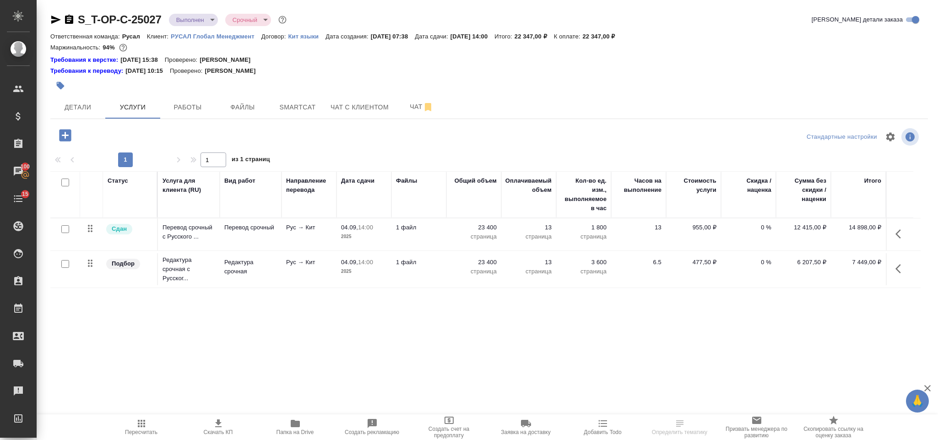
click at [899, 265] on icon "button" at bounding box center [900, 268] width 11 height 11
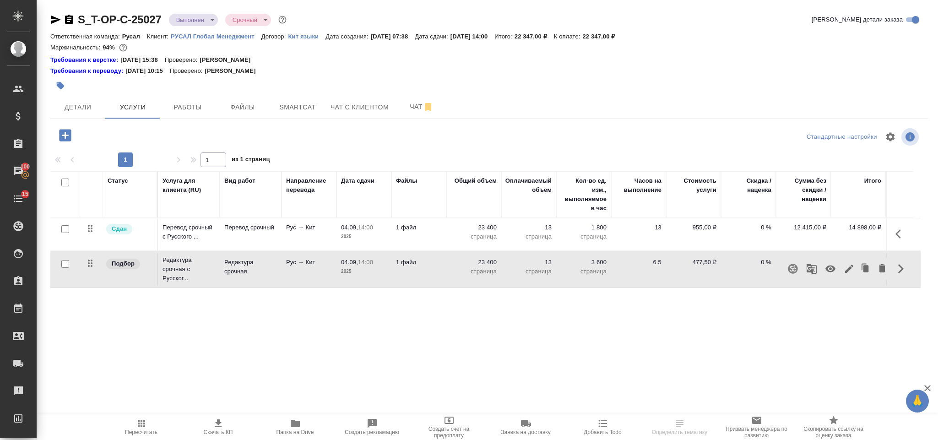
drag, startPoint x: 536, startPoint y: 354, endPoint x: 445, endPoint y: 327, distance: 95.0
click at [536, 355] on div "Статус Услуга для клиента (RU) Вид работ Направление перевода Дата сдачи Файлы …" at bounding box center [485, 269] width 870 height 197
click at [70, 134] on icon "button" at bounding box center [65, 135] width 12 height 12
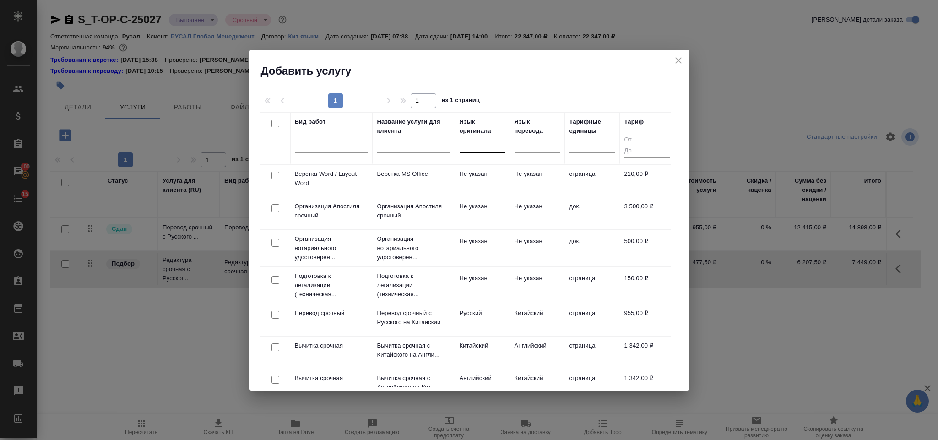
click at [497, 143] on div at bounding box center [483, 143] width 46 height 13
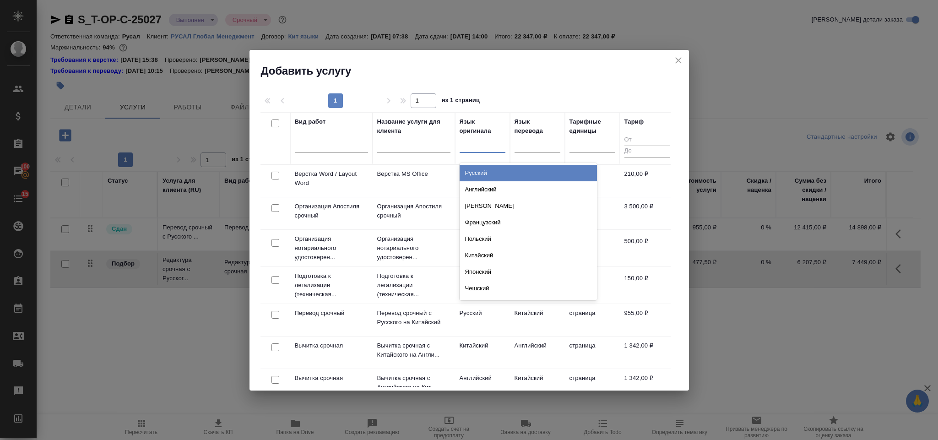
click at [498, 173] on div "Русский" at bounding box center [528, 173] width 137 height 16
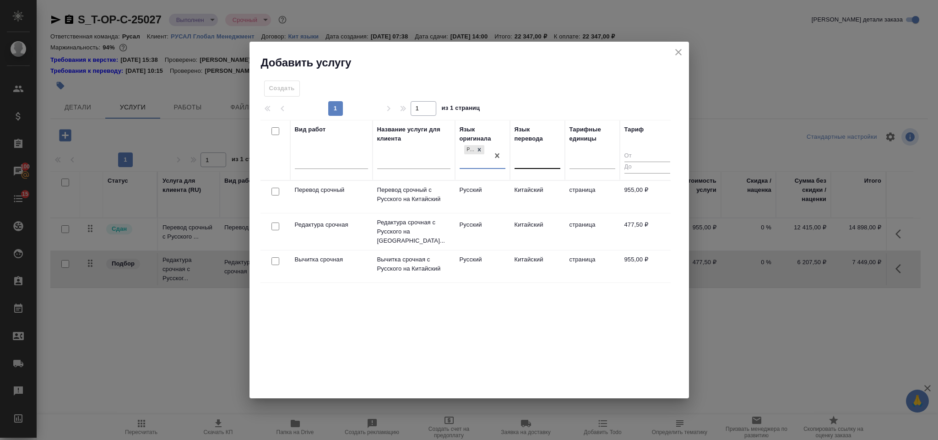
click at [529, 157] on div at bounding box center [537, 159] width 46 height 13
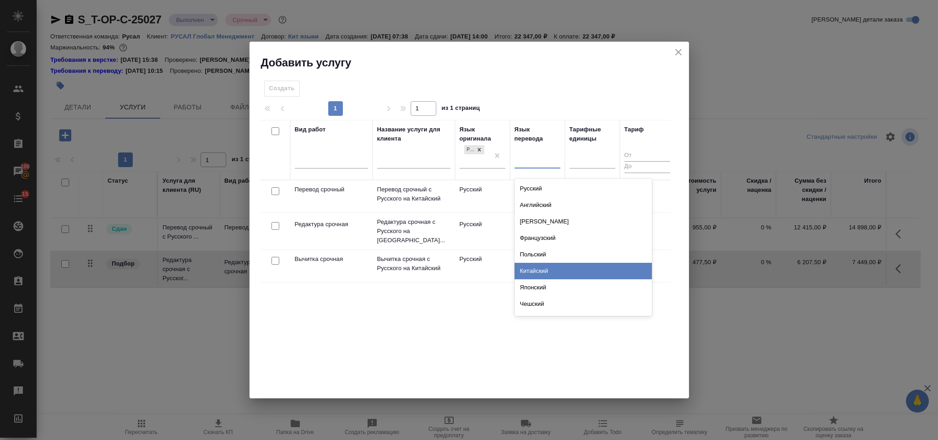
click at [545, 272] on div "Китайский" at bounding box center [582, 271] width 137 height 16
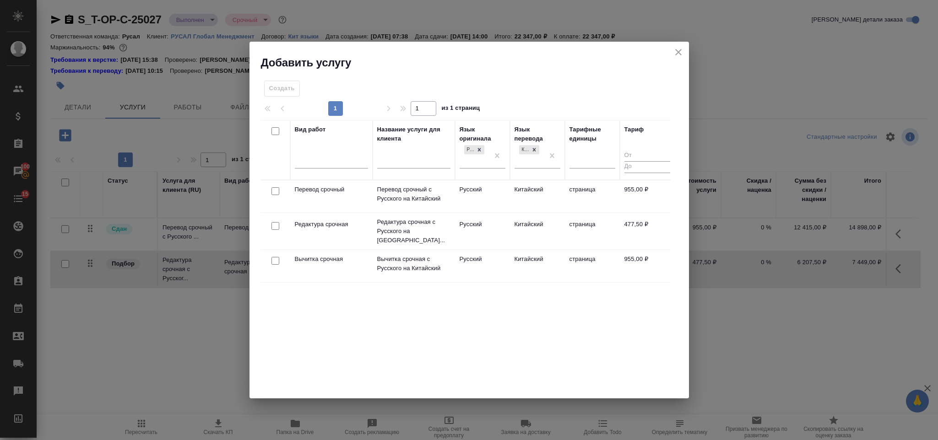
click at [276, 257] on input "checkbox" at bounding box center [275, 261] width 8 height 8
checkbox input "true"
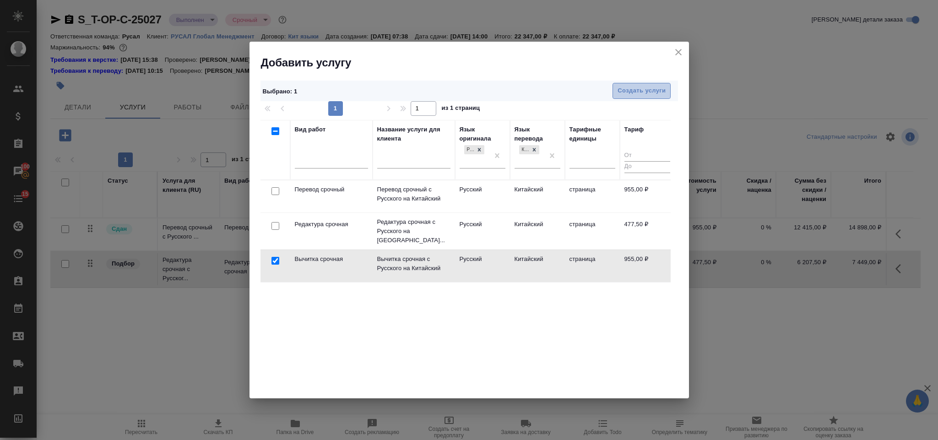
click at [643, 92] on span "Создать услуги" at bounding box center [641, 91] width 48 height 11
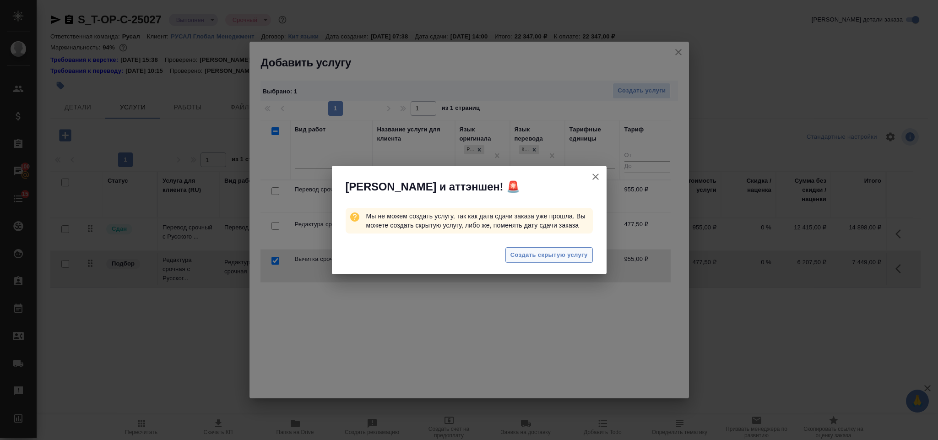
click at [530, 255] on span "Создать скрытую услугу" at bounding box center [548, 255] width 77 height 11
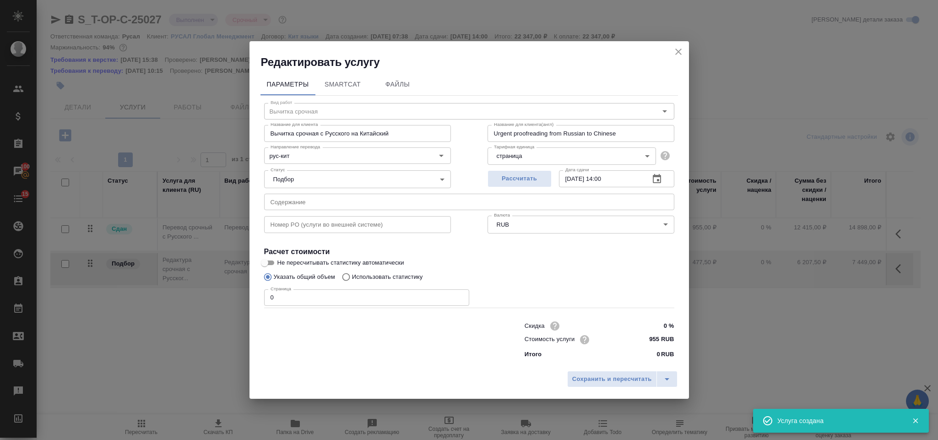
click at [316, 303] on input "0" at bounding box center [366, 297] width 205 height 16
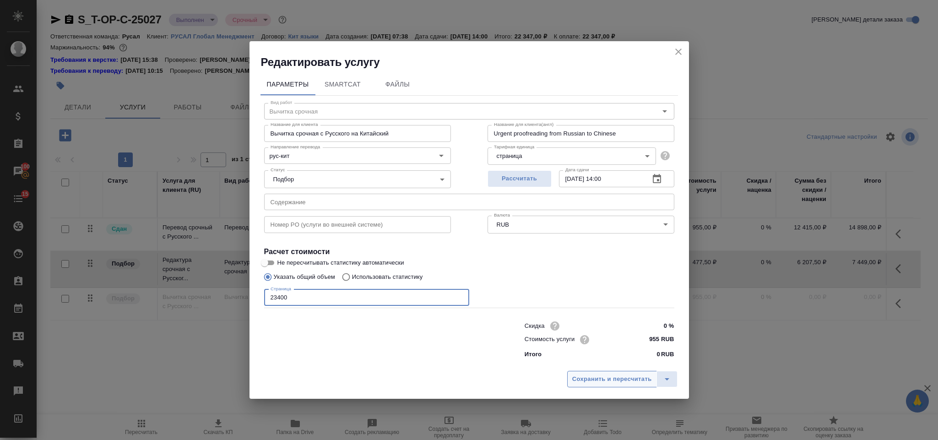
type input "23400"
click at [599, 371] on button "Сохранить и пересчитать" at bounding box center [612, 379] width 90 height 16
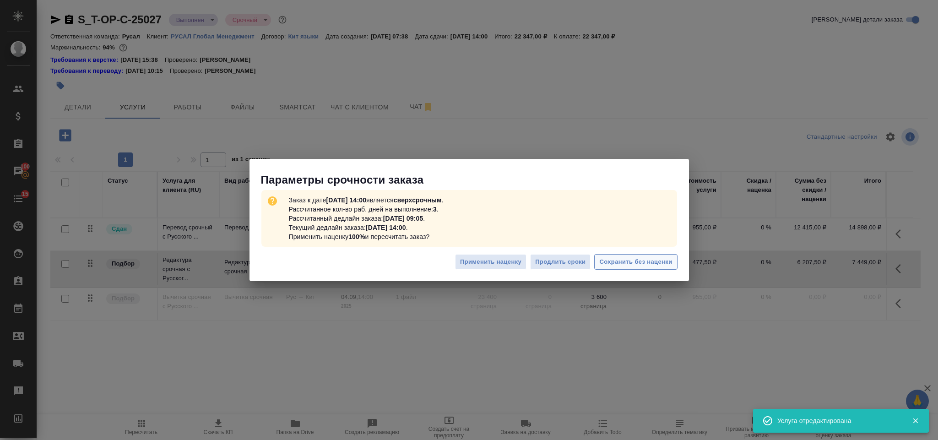
click at [614, 263] on span "Сохранить без наценки" at bounding box center [635, 262] width 73 height 11
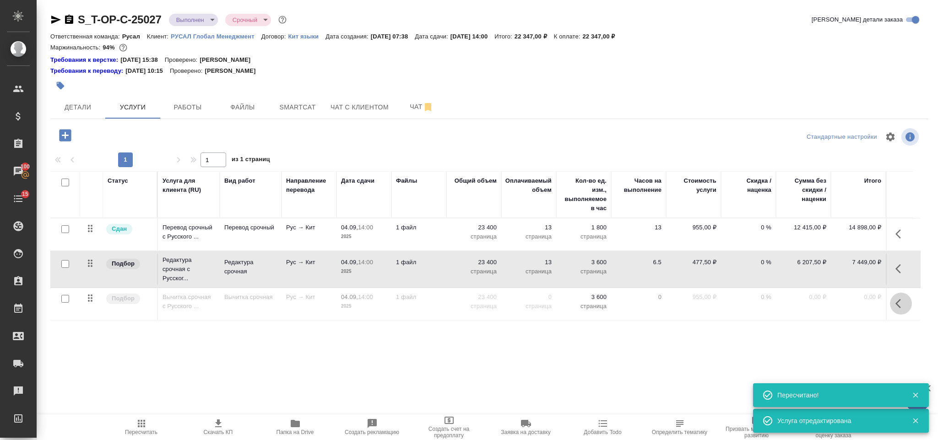
click at [900, 305] on icon "button" at bounding box center [900, 303] width 11 height 11
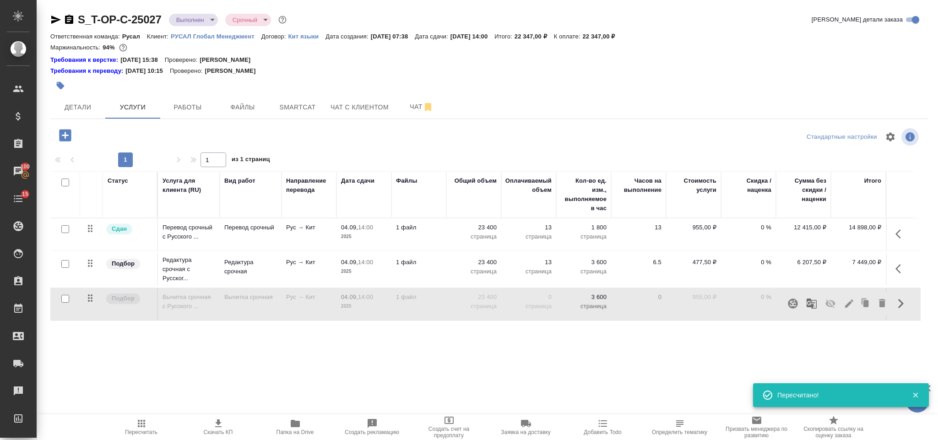
click at [828, 304] on icon "button" at bounding box center [830, 303] width 10 height 9
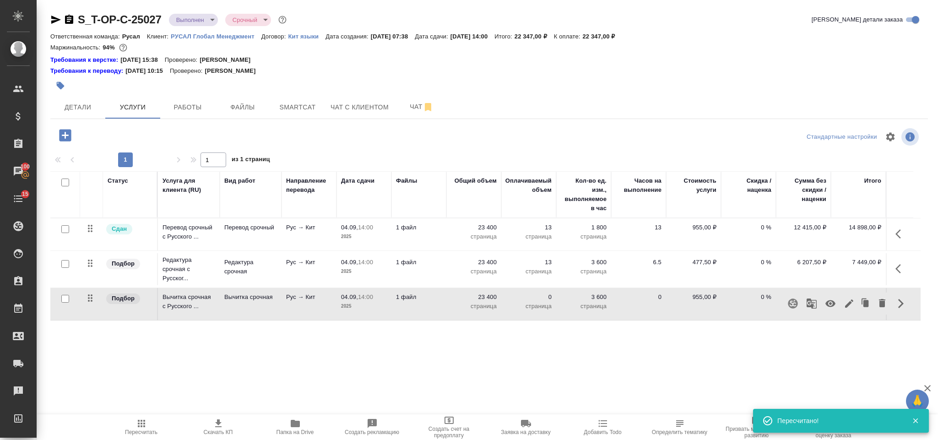
click at [150, 426] on span "Пересчитать" at bounding box center [141, 426] width 66 height 17
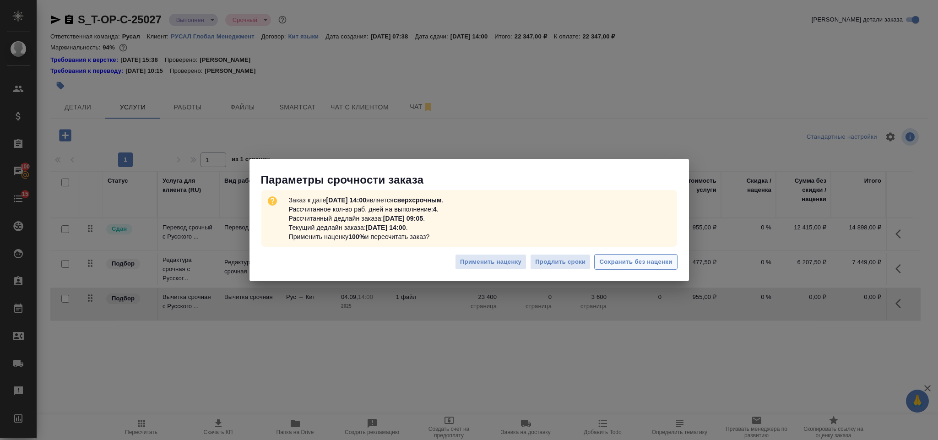
click at [635, 270] on div "Применить наценку Продлить сроки Сохранить без наценки" at bounding box center [468, 265] width 439 height 32
click at [636, 264] on span "Сохранить без наценки" at bounding box center [635, 262] width 73 height 11
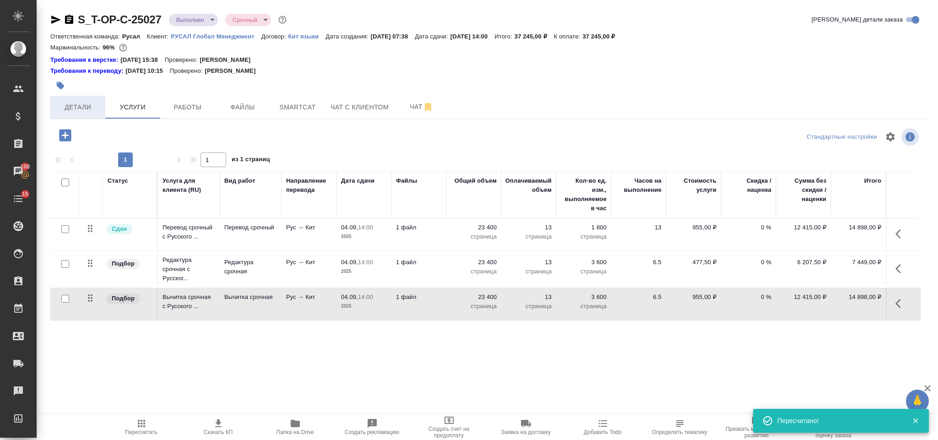
click at [86, 116] on button "Детали" at bounding box center [77, 107] width 55 height 23
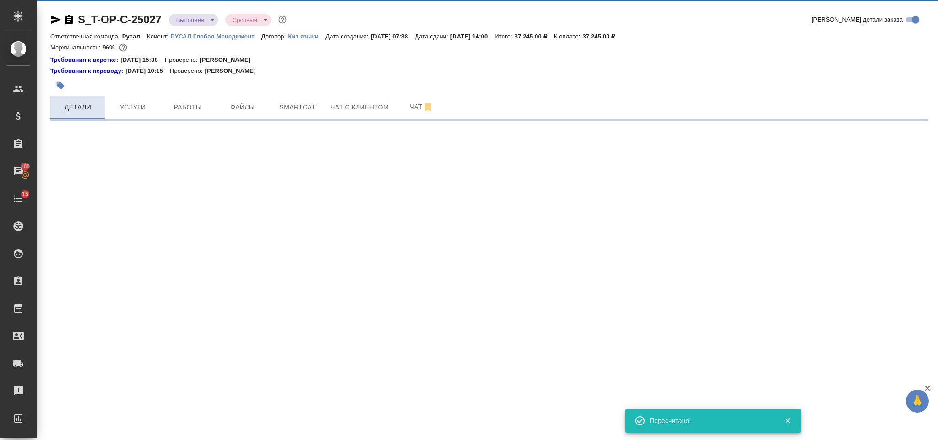
select select "RU"
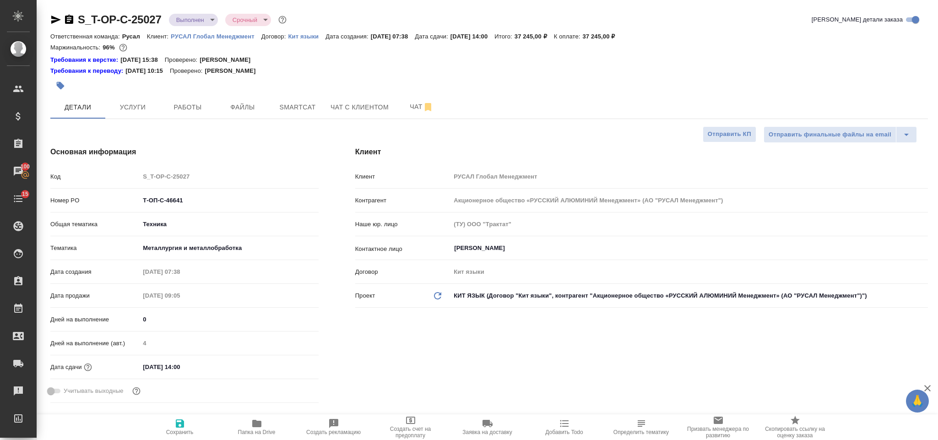
type textarea "x"
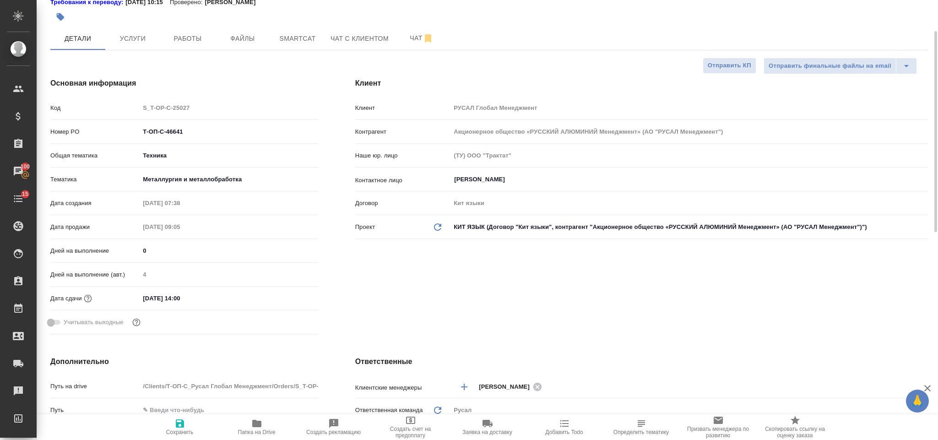
click at [210, 296] on input "[DATE] 14:00" at bounding box center [180, 298] width 80 height 13
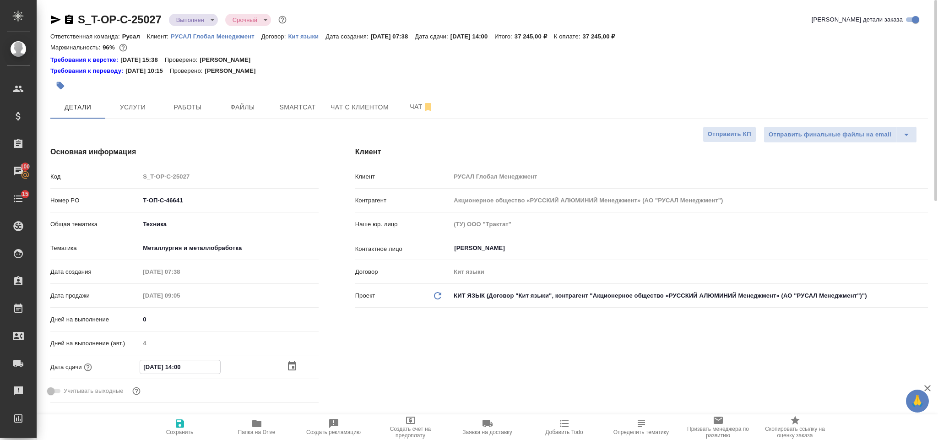
type input "[DATE] 14:0_"
type textarea "x"
type input "[DATE] 14:__"
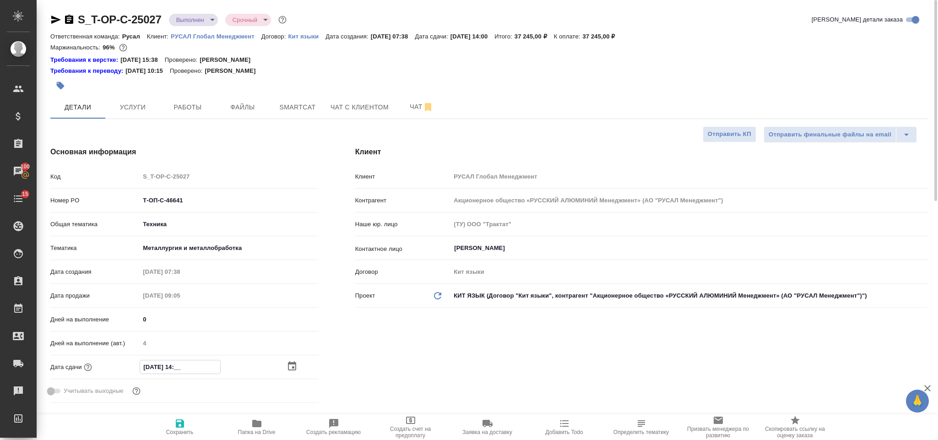
type textarea "x"
type input "[DATE] 1_:__"
type textarea "x"
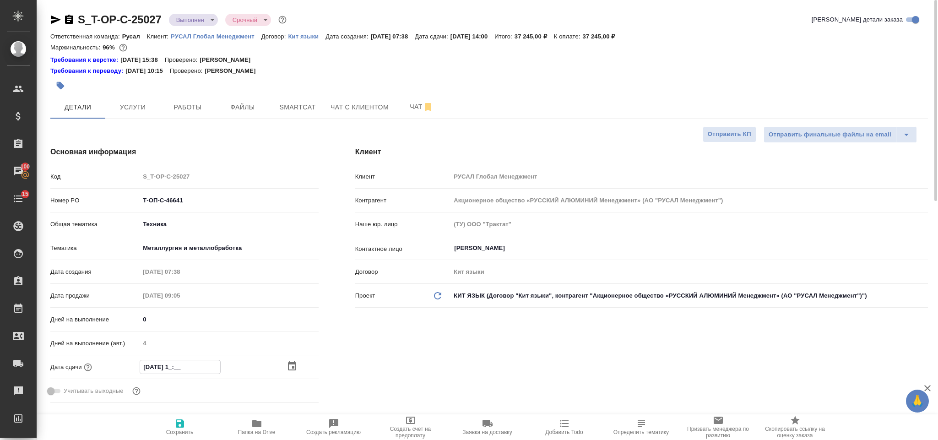
type textarea "x"
type input "[DATE] __:__"
type textarea "x"
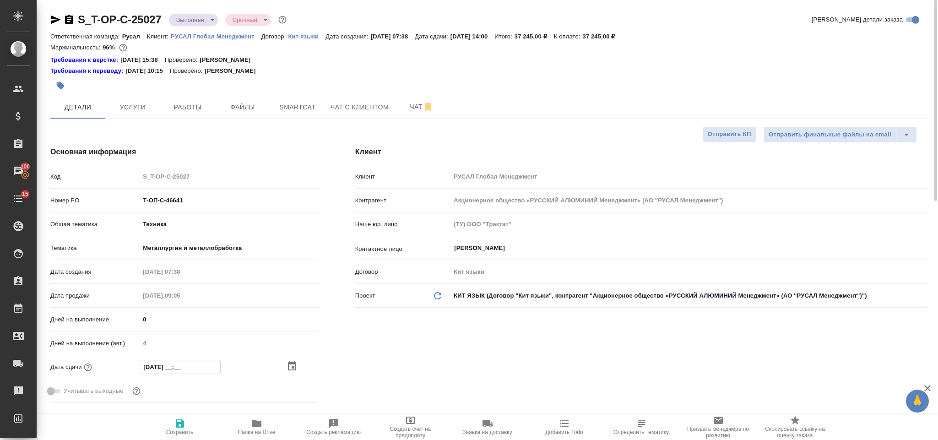
type textarea "x"
type input "[DATE] 1_:__"
type textarea "x"
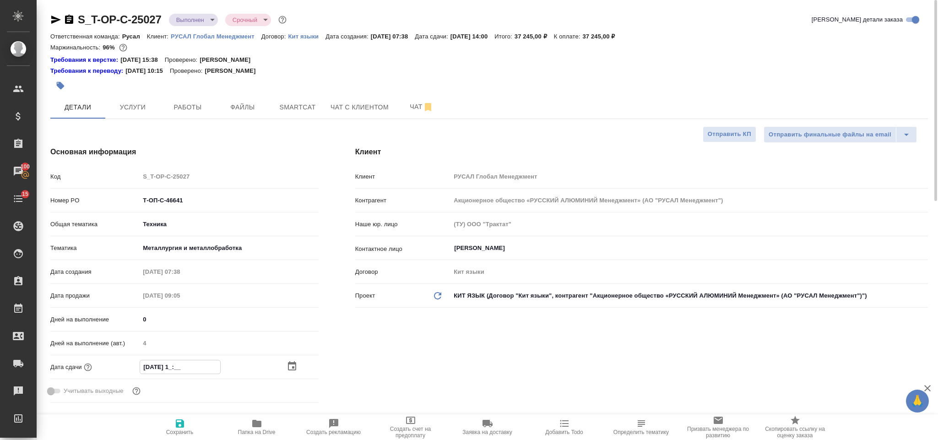
type input "[DATE] 18:__"
type textarea "x"
type input "[DATE] 18:00"
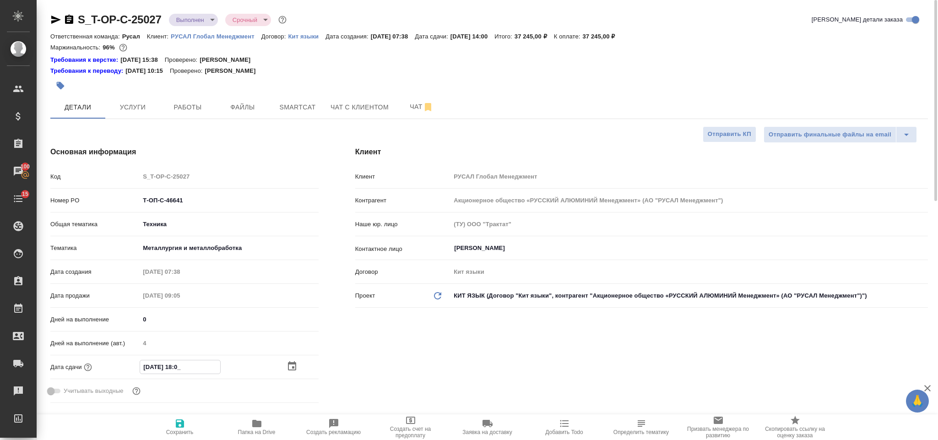
type textarea "x"
type input "[DATE] 18:00"
click at [180, 415] on button "Сохранить" at bounding box center [179, 427] width 77 height 26
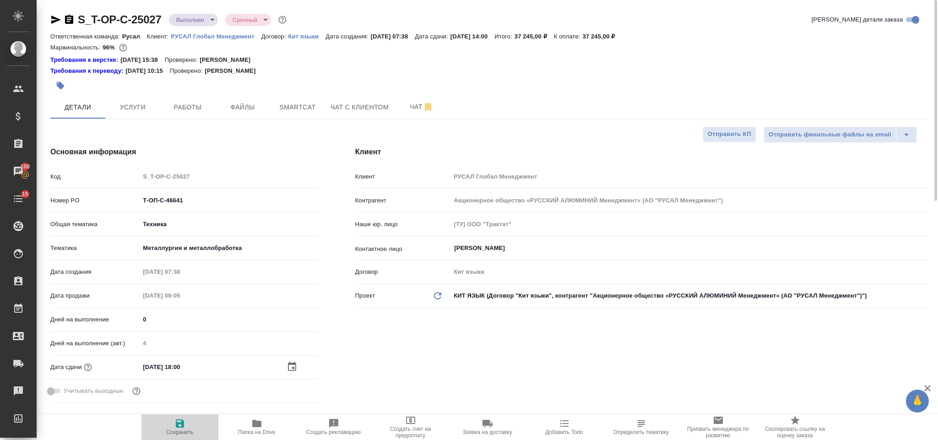
type textarea "x"
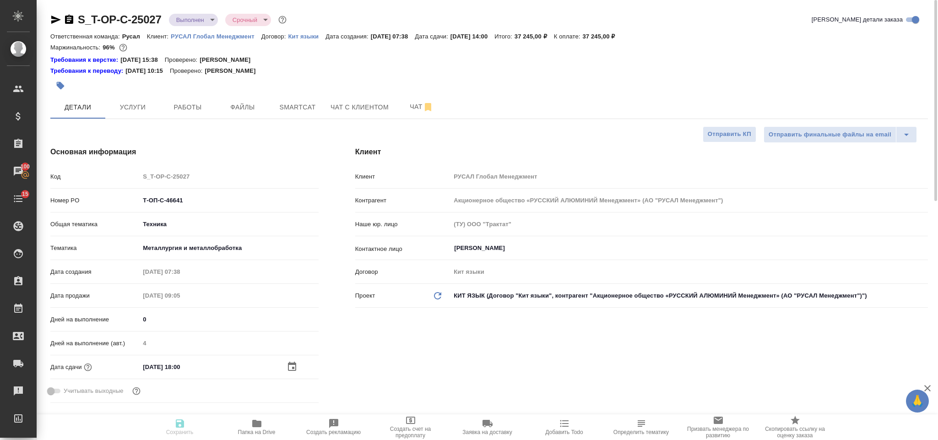
type textarea "x"
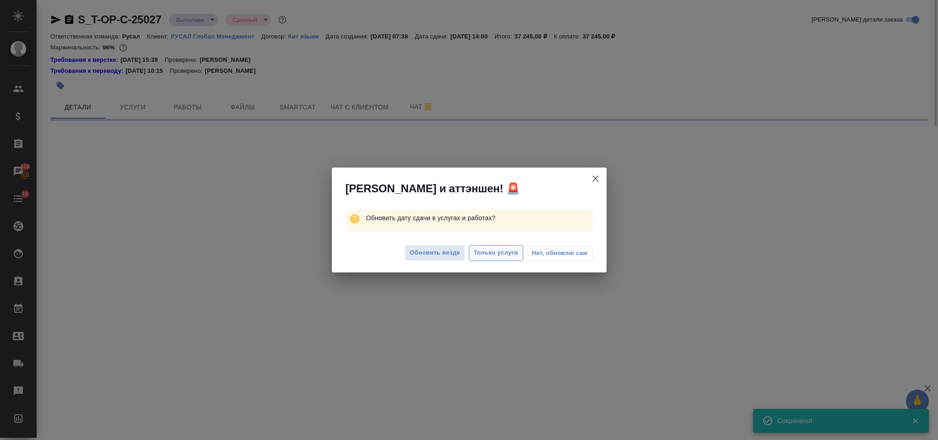
select select "RU"
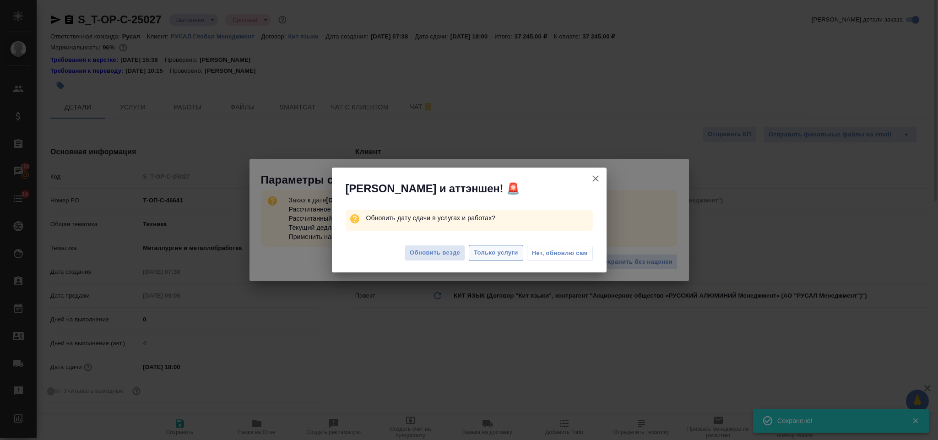
click at [492, 253] on span "Только услуги" at bounding box center [496, 253] width 44 height 11
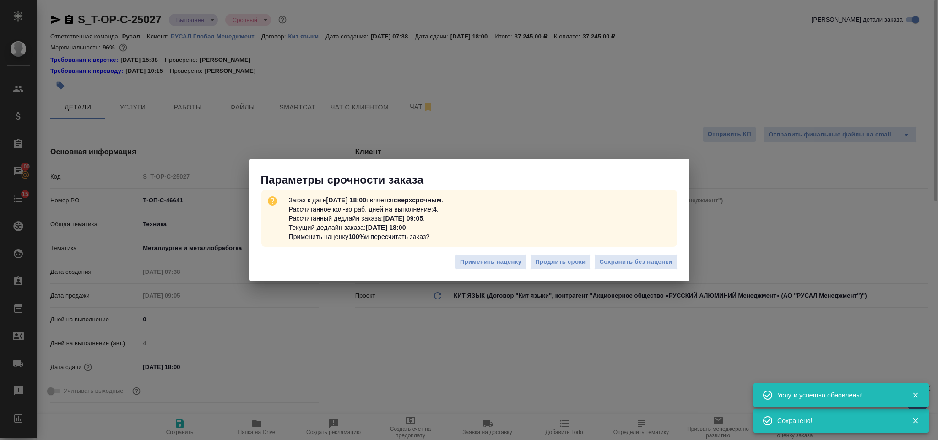
type textarea "x"
click at [622, 262] on span "Сохранить без наценки" at bounding box center [635, 262] width 73 height 11
type textarea "x"
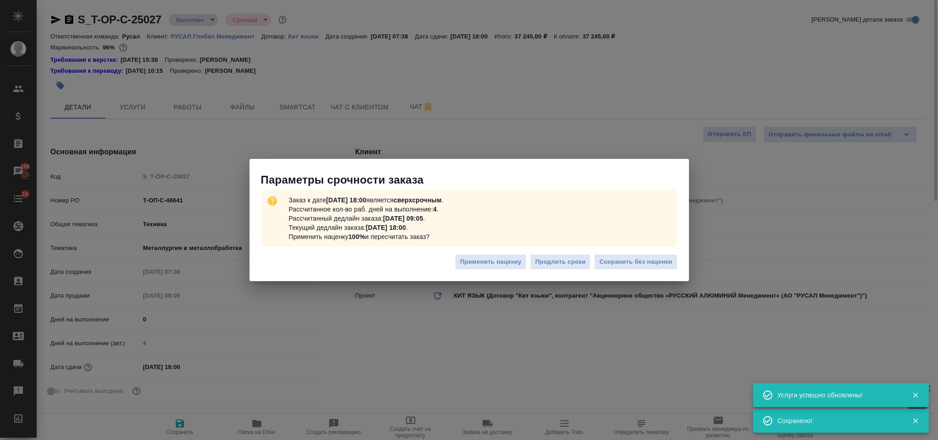
type textarea "x"
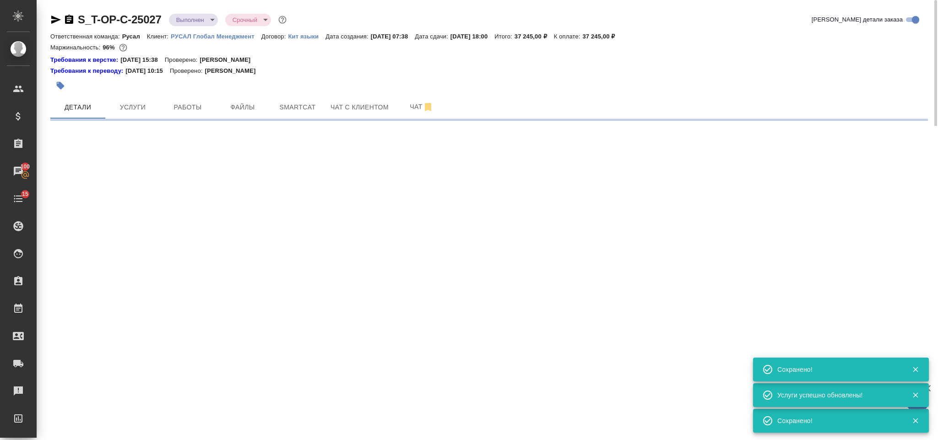
select select "RU"
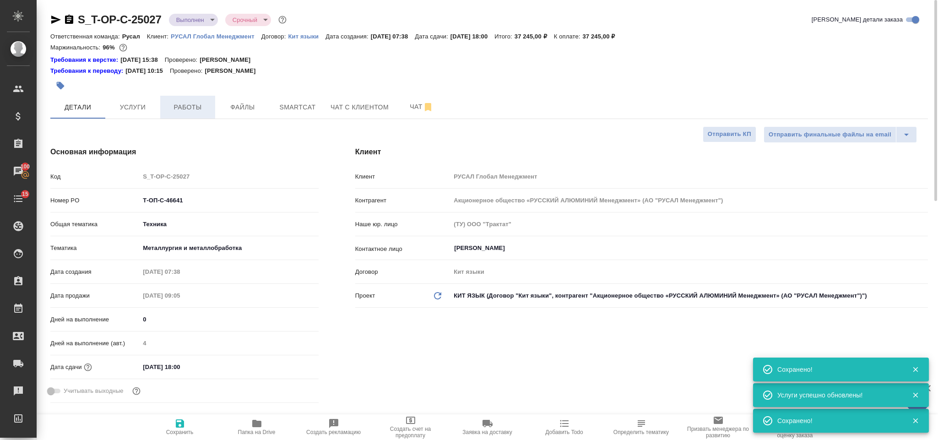
type textarea "x"
click at [180, 109] on span "Работы" at bounding box center [188, 107] width 44 height 11
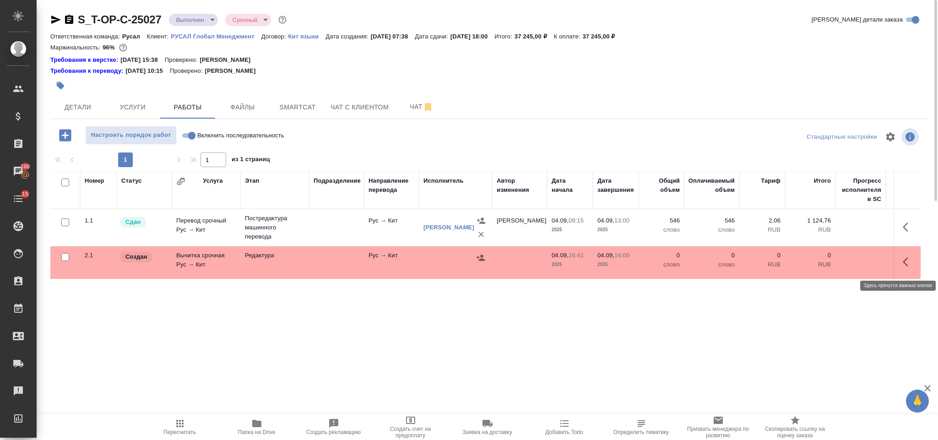
click at [910, 265] on icon "button" at bounding box center [908, 261] width 11 height 11
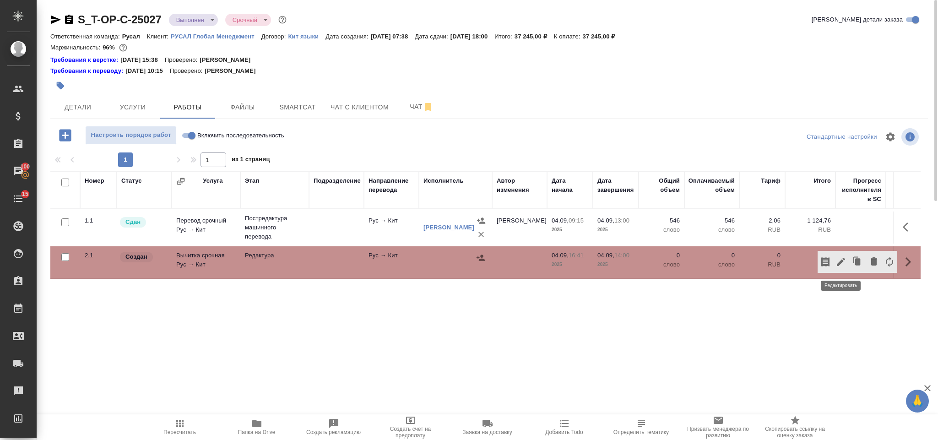
click at [844, 261] on icon "button" at bounding box center [840, 261] width 11 height 11
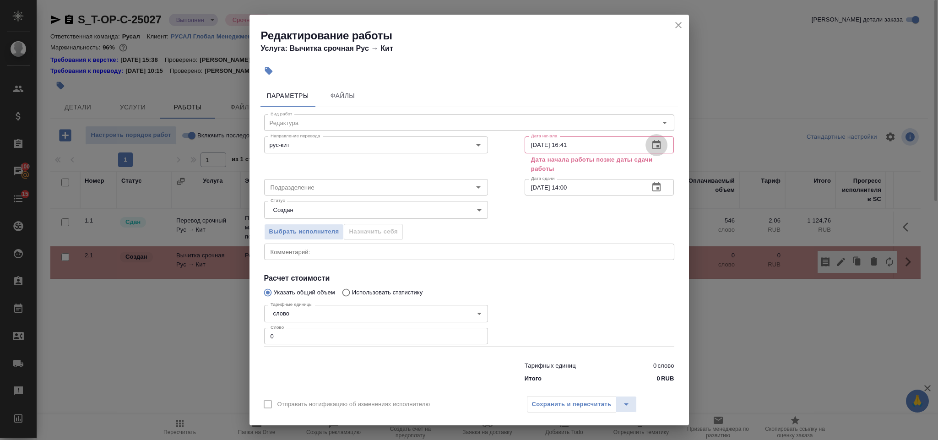
click at [651, 147] on icon "button" at bounding box center [656, 145] width 11 height 11
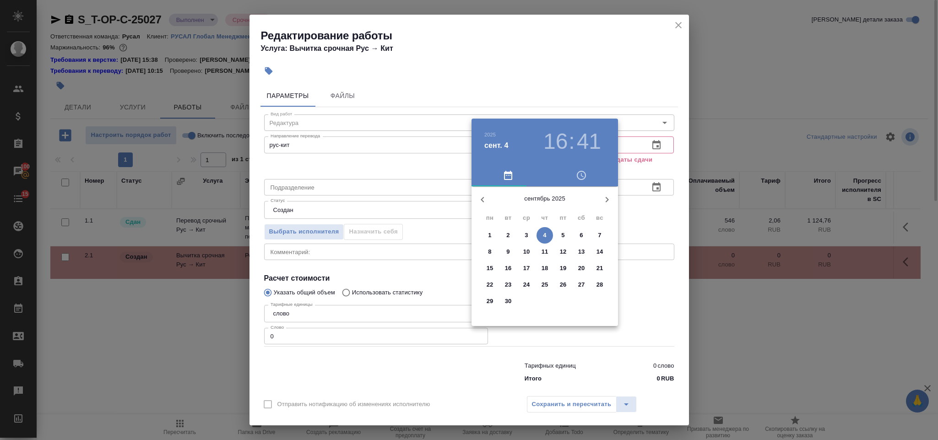
click at [654, 224] on div at bounding box center [469, 220] width 938 height 440
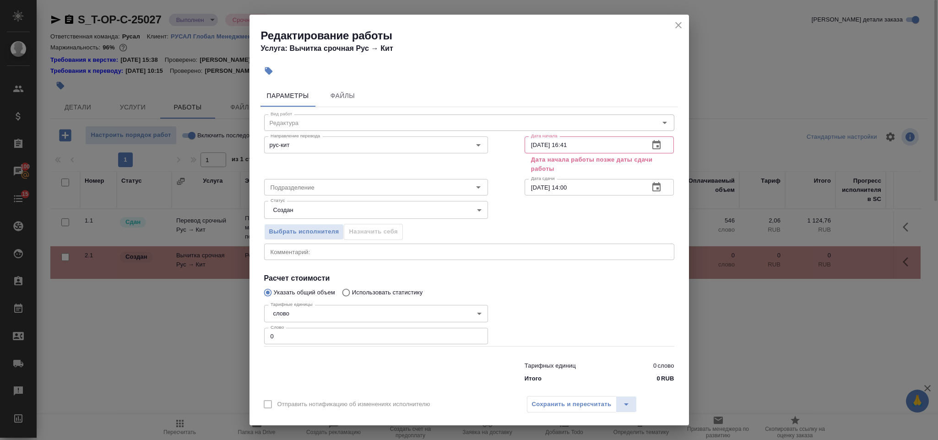
click at [651, 187] on icon "button" at bounding box center [656, 187] width 11 height 11
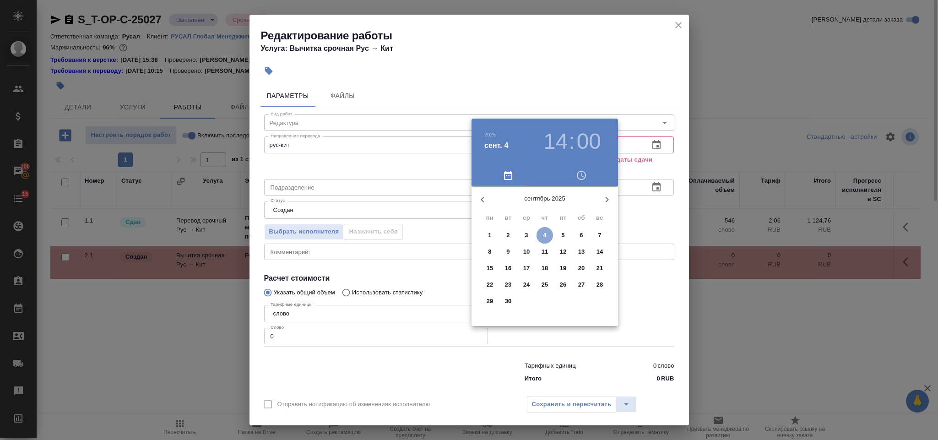
click at [548, 233] on span "4" at bounding box center [544, 235] width 16 height 9
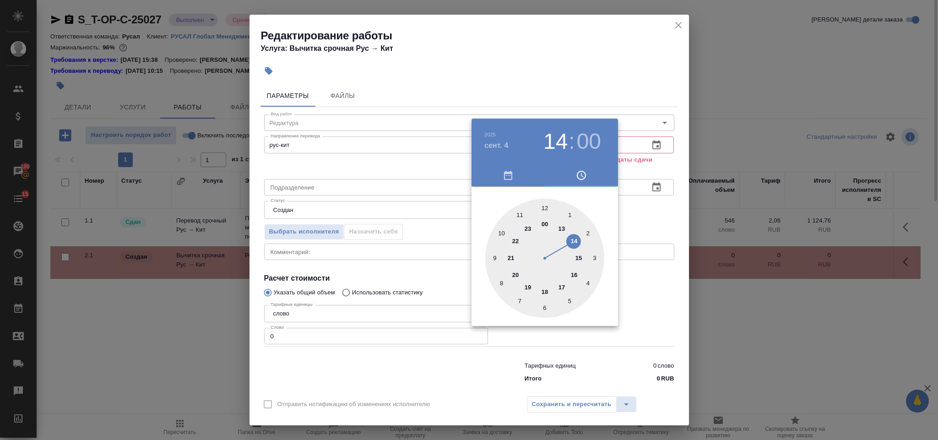
click at [544, 290] on div at bounding box center [544, 258] width 119 height 119
type input "04.09.2025 18:00"
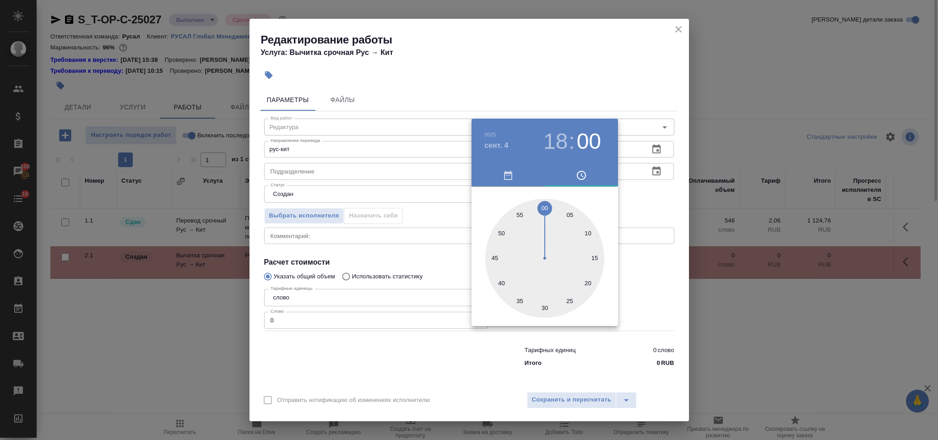
click at [676, 282] on div at bounding box center [469, 220] width 938 height 440
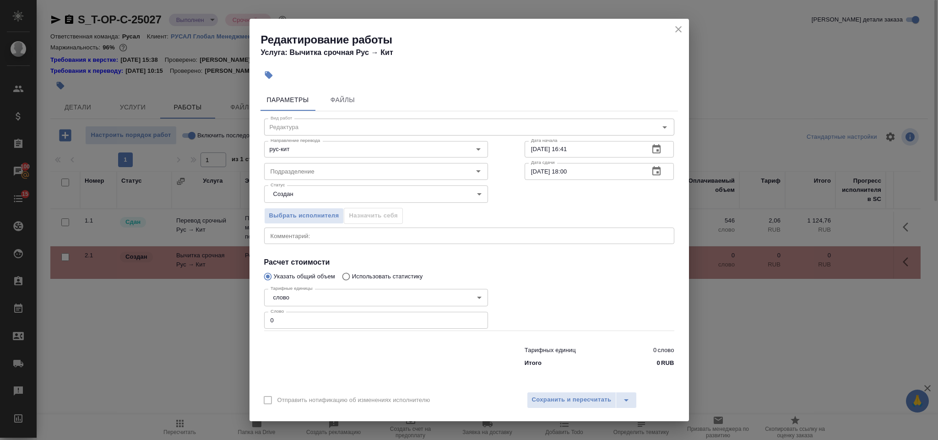
click at [409, 302] on body "🙏 .cls-1 fill:#fff; AWATERA Gorlenko Yuliua Клиенты Спецификации Заказы 100 Чат…" at bounding box center [469, 220] width 938 height 440
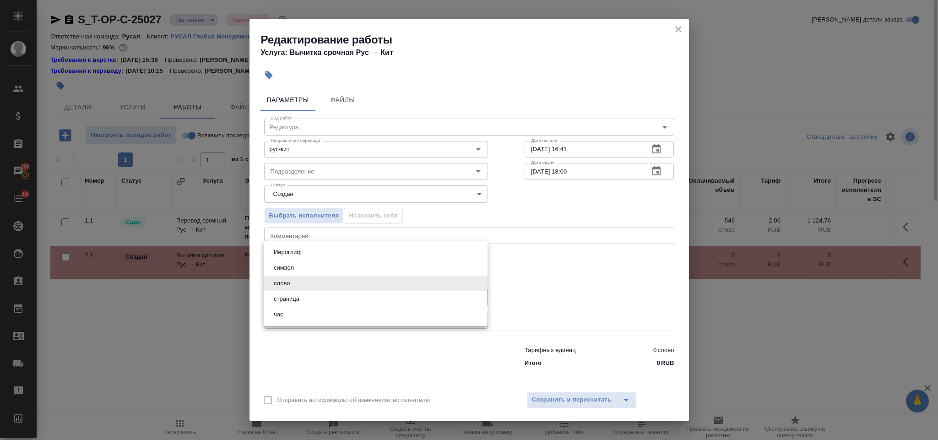
click at [563, 290] on div at bounding box center [469, 220] width 938 height 440
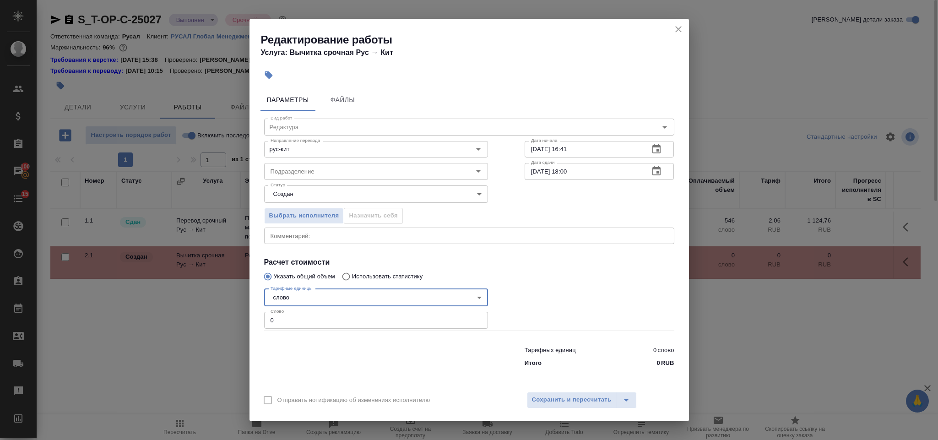
click at [383, 300] on body "🙏 .cls-1 fill:#fff; AWATERA Gorlenko Yuliua Клиенты Спецификации Заказы 100 Чат…" at bounding box center [469, 220] width 938 height 440
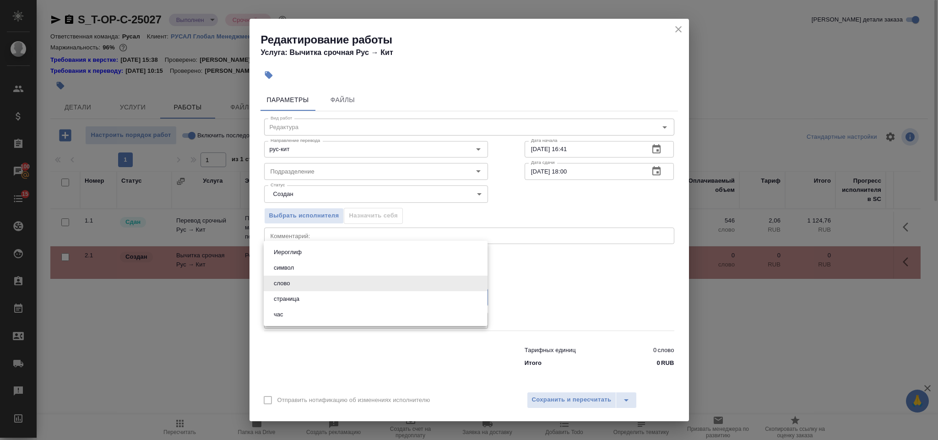
click at [672, 32] on div at bounding box center [469, 220] width 938 height 440
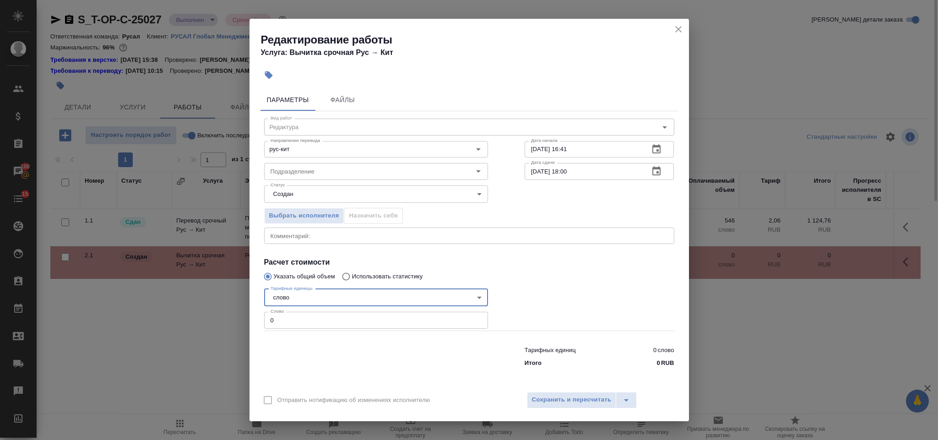
click at [677, 26] on icon "close" at bounding box center [678, 29] width 11 height 11
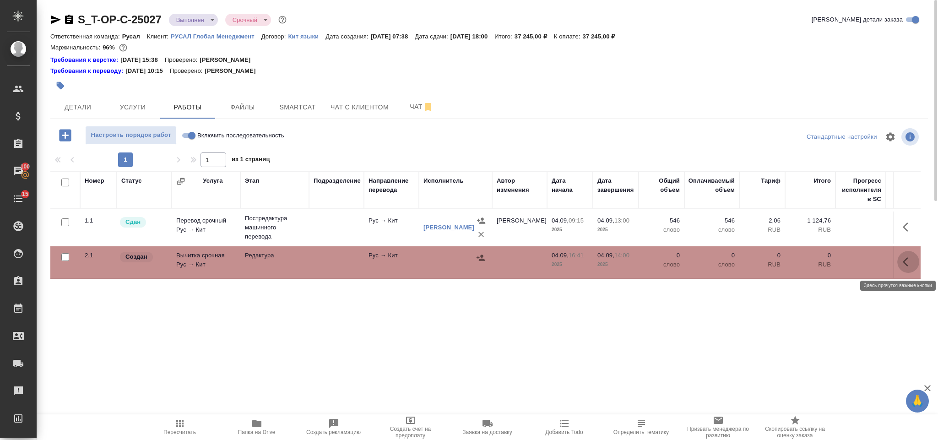
click at [911, 264] on icon "button" at bounding box center [908, 261] width 11 height 11
click at [875, 261] on icon "button" at bounding box center [874, 261] width 6 height 8
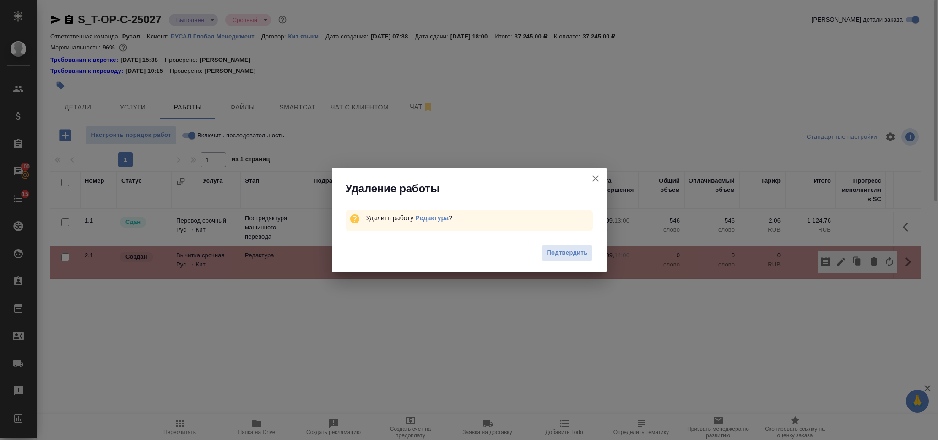
click at [579, 252] on span "Подтвердить" at bounding box center [567, 253] width 41 height 11
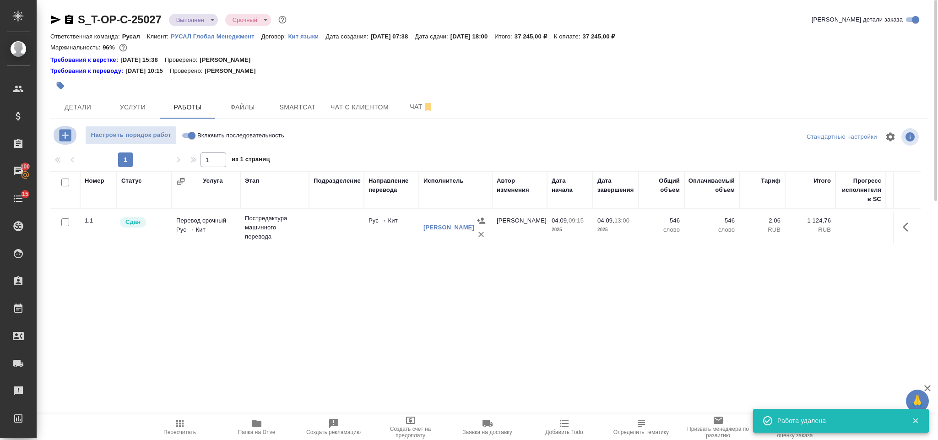
click at [62, 136] on icon "button" at bounding box center [65, 135] width 12 height 12
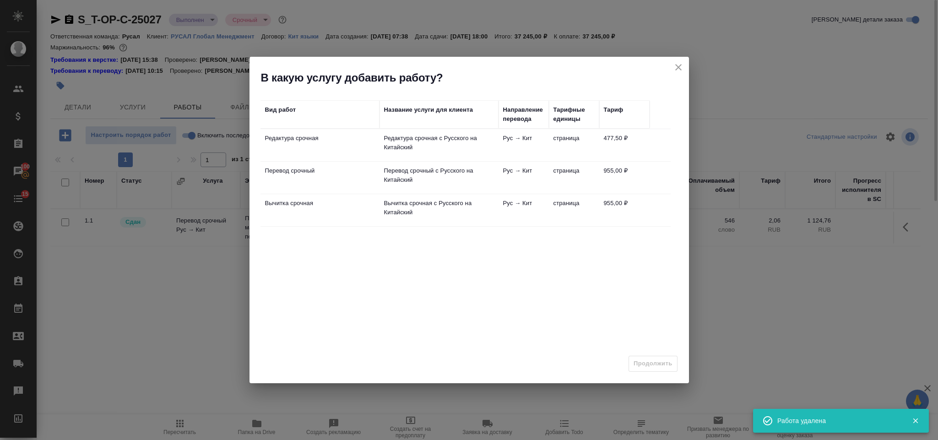
click at [308, 184] on td "Перевод срочный" at bounding box center [319, 178] width 119 height 32
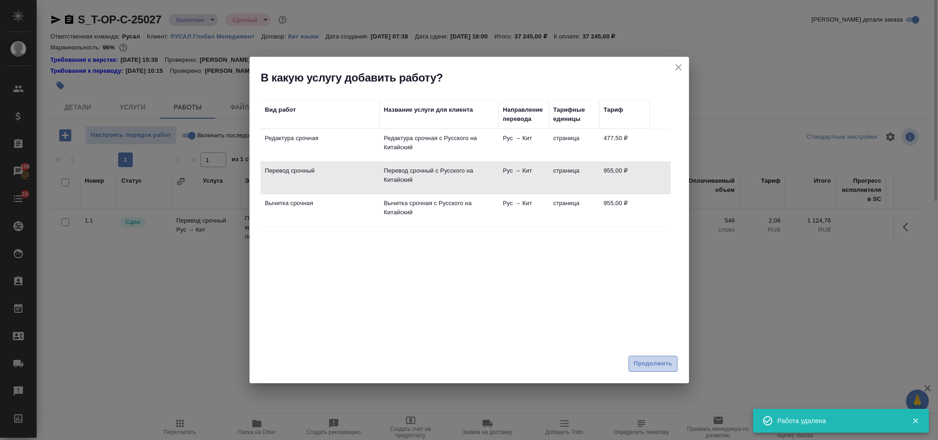
click at [656, 361] on span "Продолжить" at bounding box center [653, 363] width 38 height 11
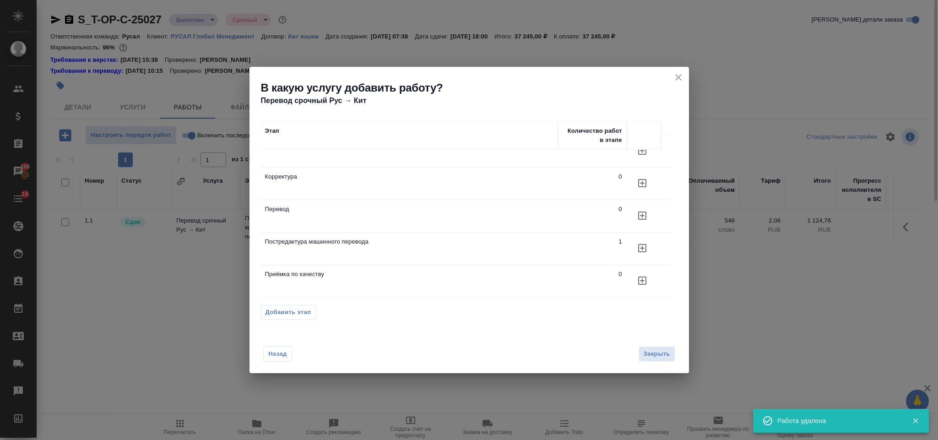
scroll to position [27, 0]
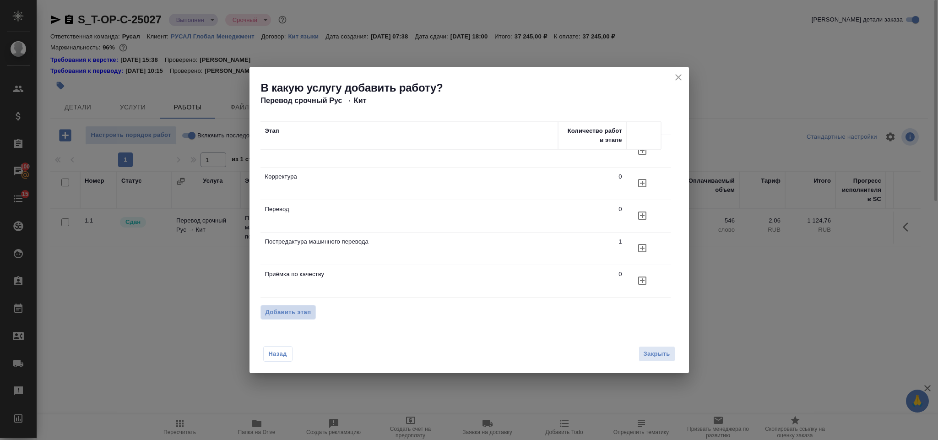
click at [295, 314] on span "Добавить этап" at bounding box center [288, 312] width 46 height 9
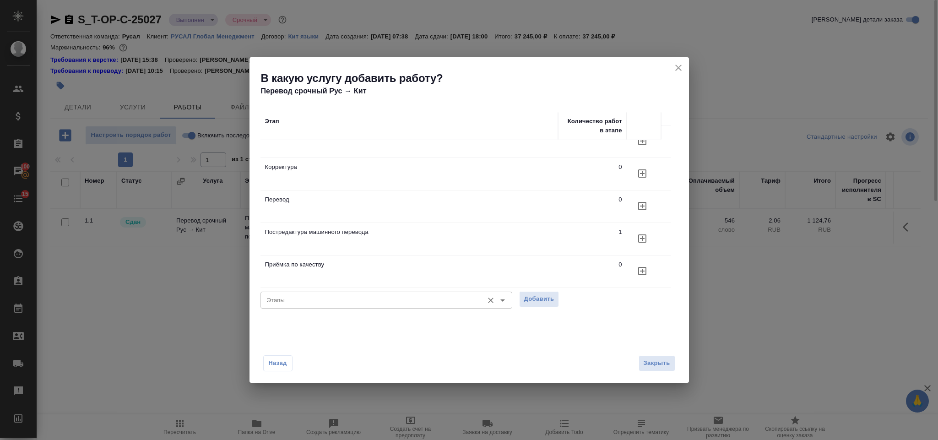
click at [322, 296] on input "Этапы" at bounding box center [371, 299] width 216 height 11
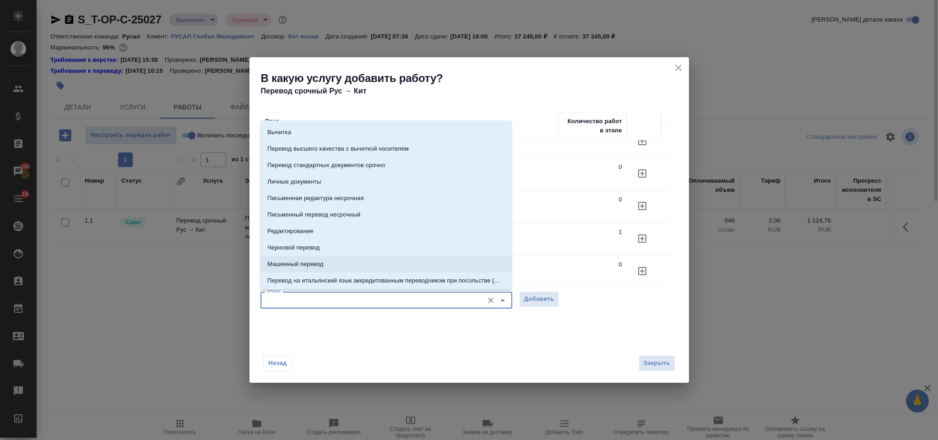
scroll to position [0, 0]
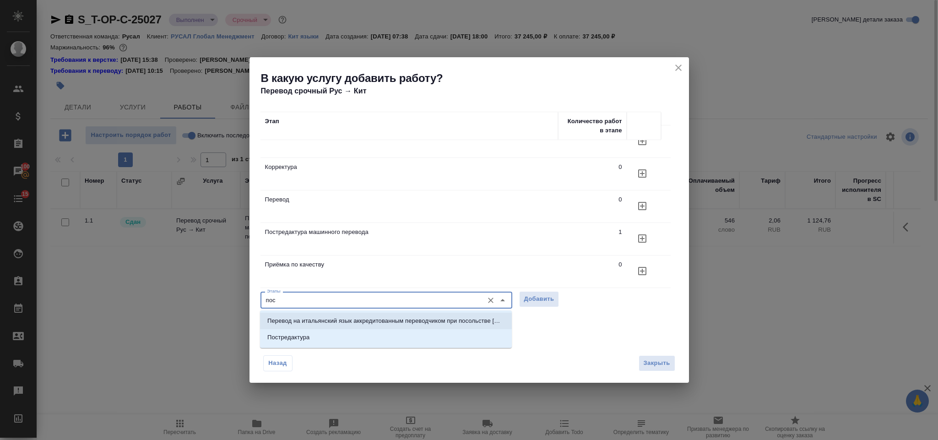
type input "пос"
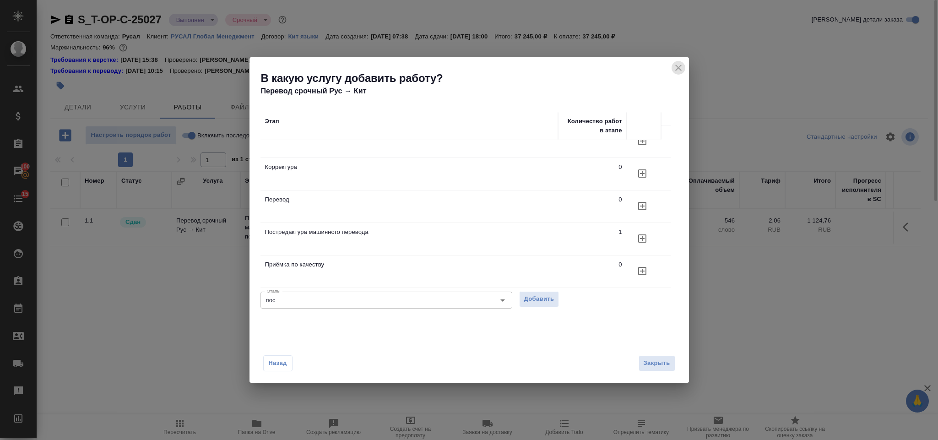
click at [682, 66] on icon "close" at bounding box center [678, 67] width 11 height 11
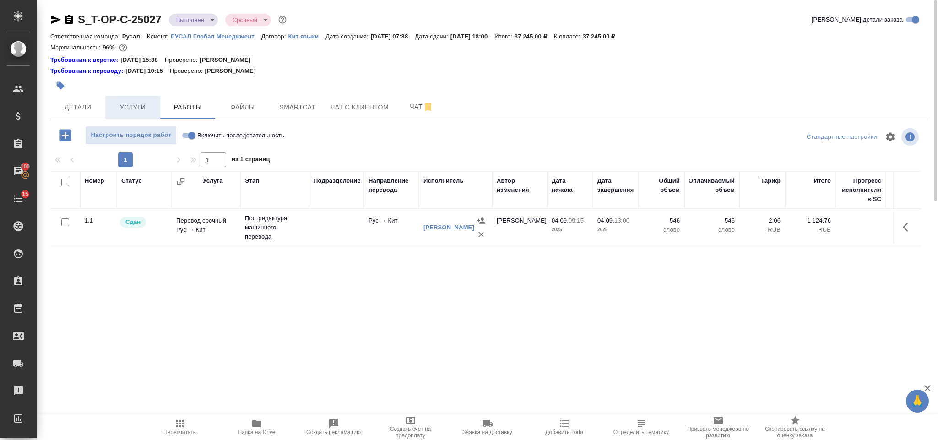
click at [124, 115] on button "Услуги" at bounding box center [132, 107] width 55 height 23
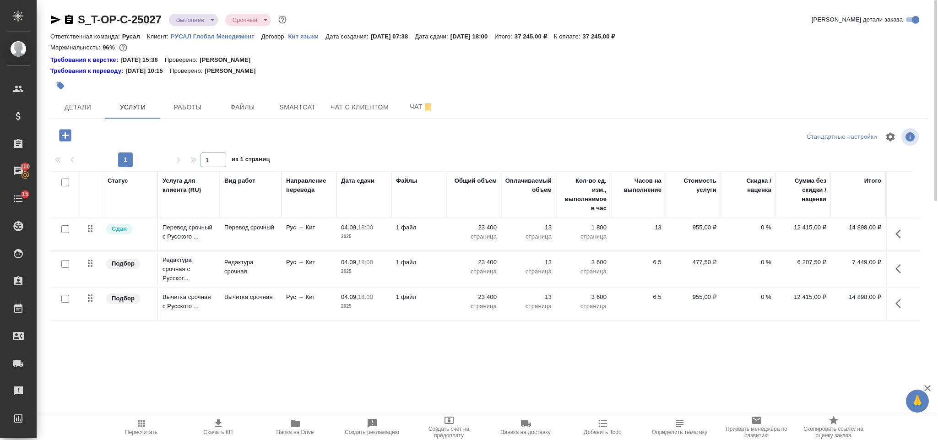
click at [64, 137] on icon "button" at bounding box center [65, 135] width 12 height 12
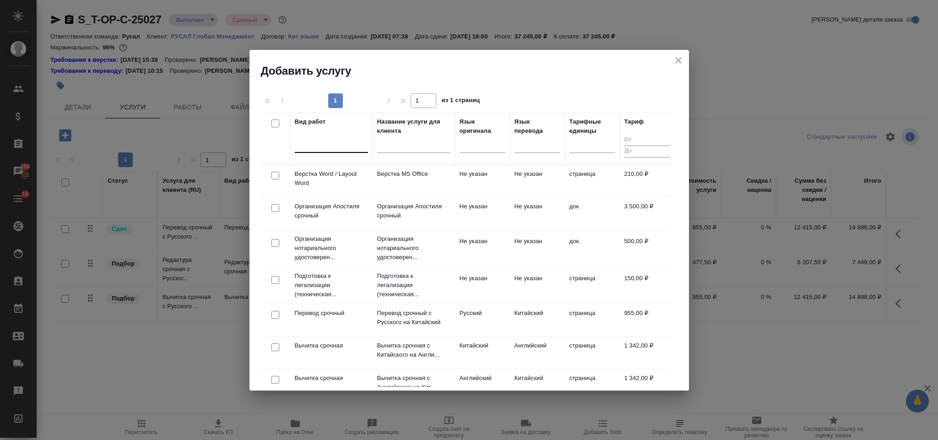
click at [314, 145] on div at bounding box center [331, 143] width 73 height 13
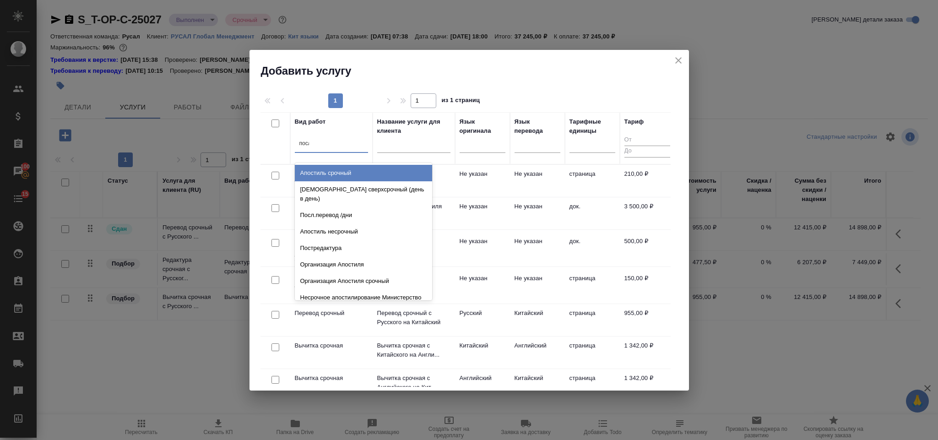
type input "после"
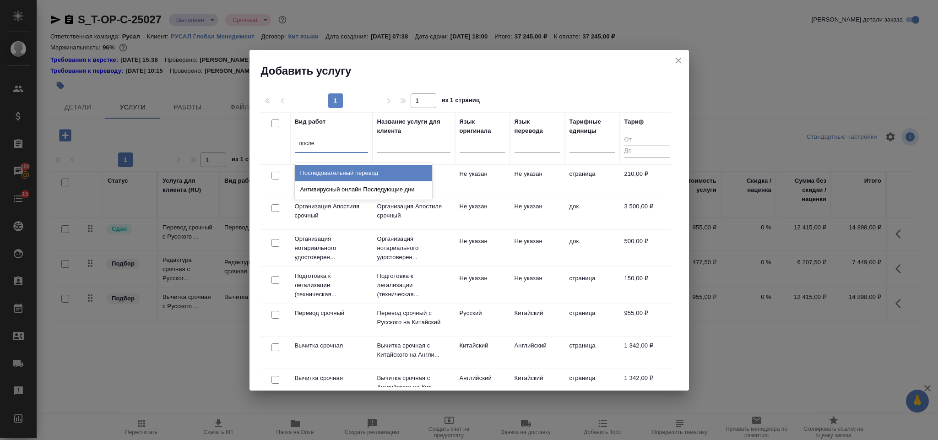
click at [315, 168] on div "Последовательный перевод" at bounding box center [363, 173] width 137 height 16
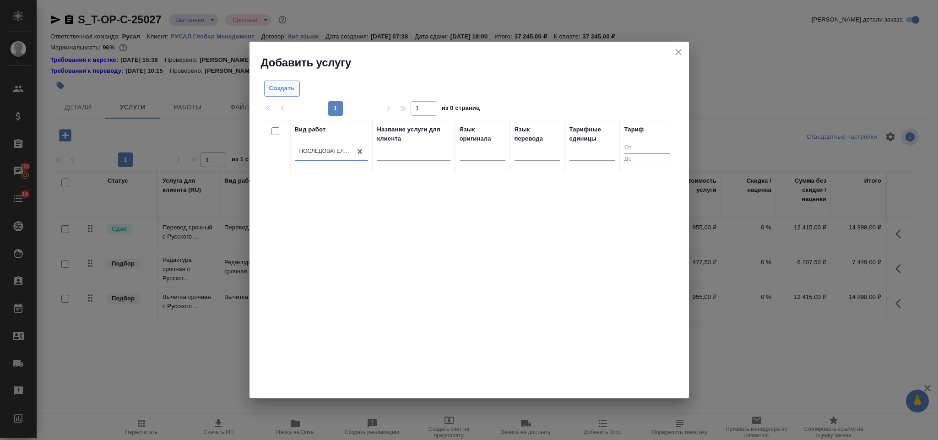
click at [296, 92] on button "Создать" at bounding box center [282, 89] width 36 height 16
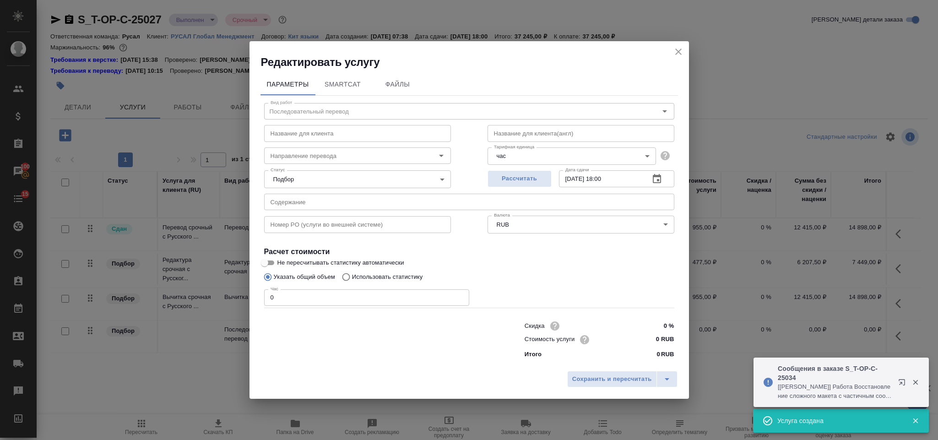
click at [678, 53] on icon "close" at bounding box center [678, 51] width 11 height 11
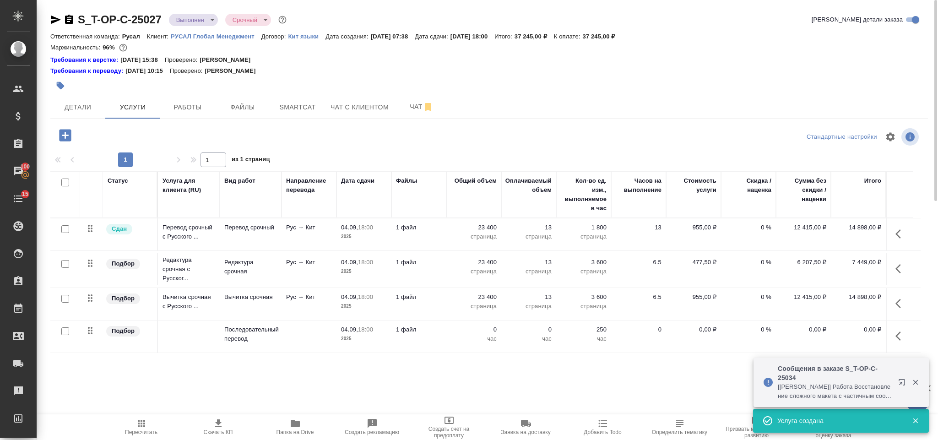
click at [895, 336] on button "button" at bounding box center [901, 336] width 22 height 22
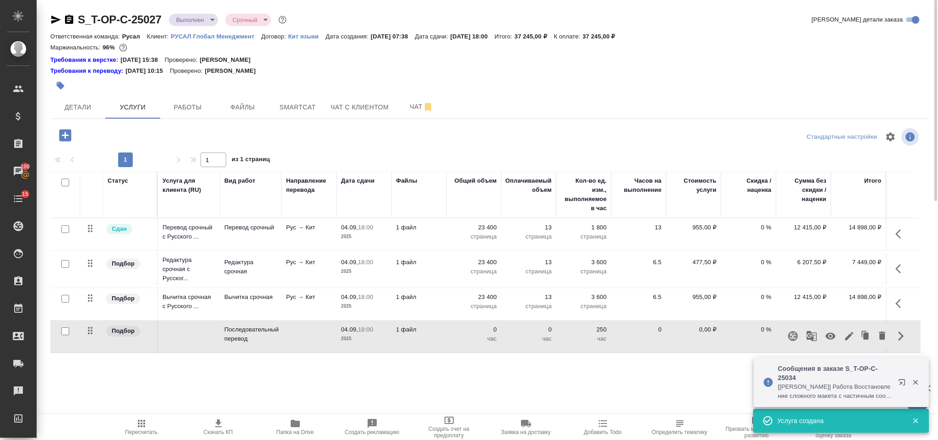
click at [832, 336] on icon "button" at bounding box center [830, 336] width 10 height 7
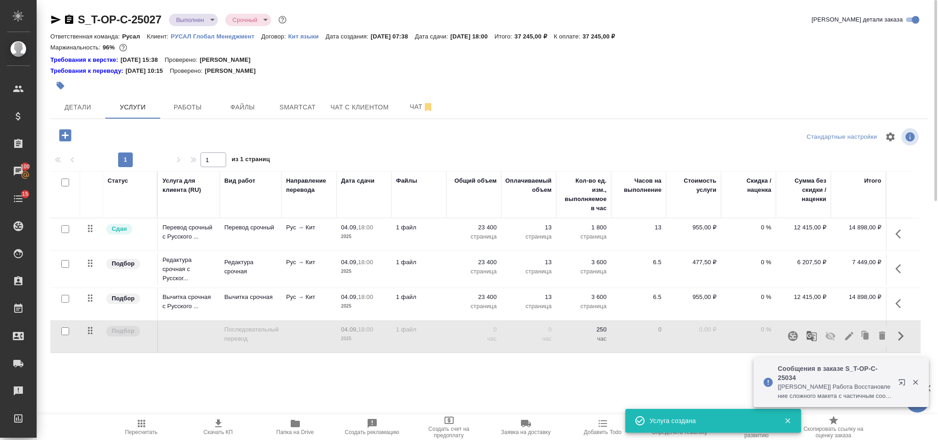
click at [142, 422] on icon "button" at bounding box center [141, 423] width 11 height 11
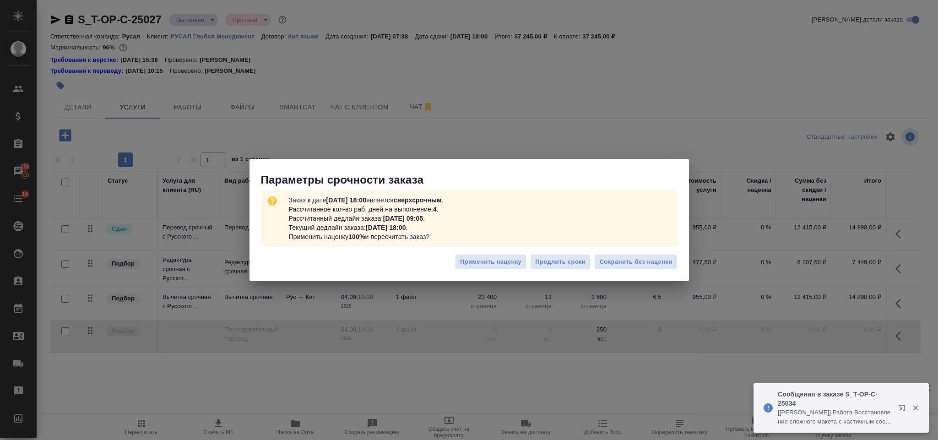
click at [621, 253] on div "Применить наценку Продлить сроки Сохранить без наценки" at bounding box center [468, 265] width 439 height 32
click at [619, 264] on span "Сохранить без наценки" at bounding box center [635, 262] width 73 height 11
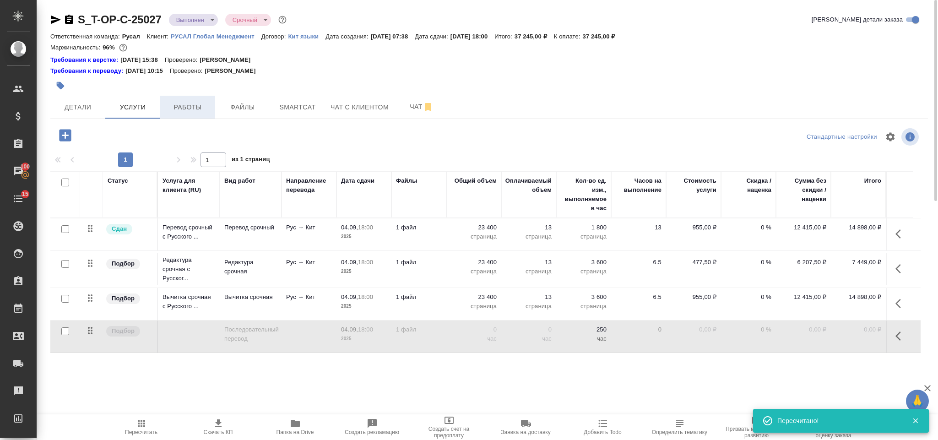
click at [201, 105] on span "Работы" at bounding box center [188, 107] width 44 height 11
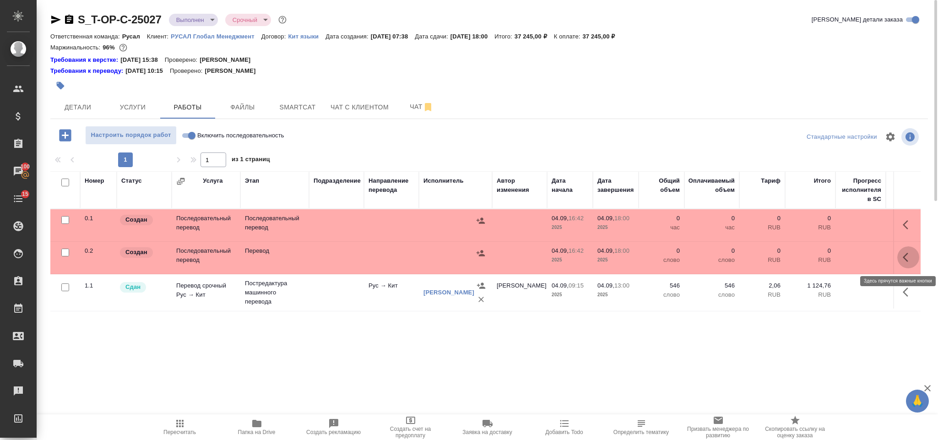
click at [905, 257] on icon "button" at bounding box center [908, 257] width 11 height 11
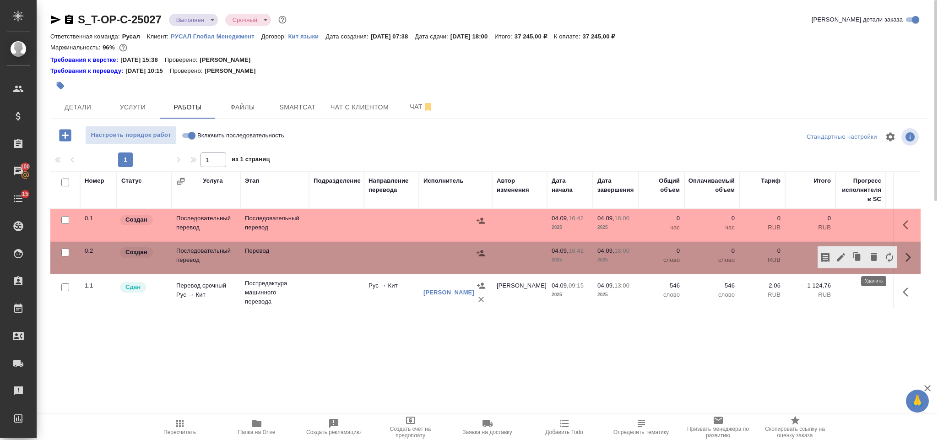
click at [875, 259] on icon "button" at bounding box center [874, 257] width 6 height 8
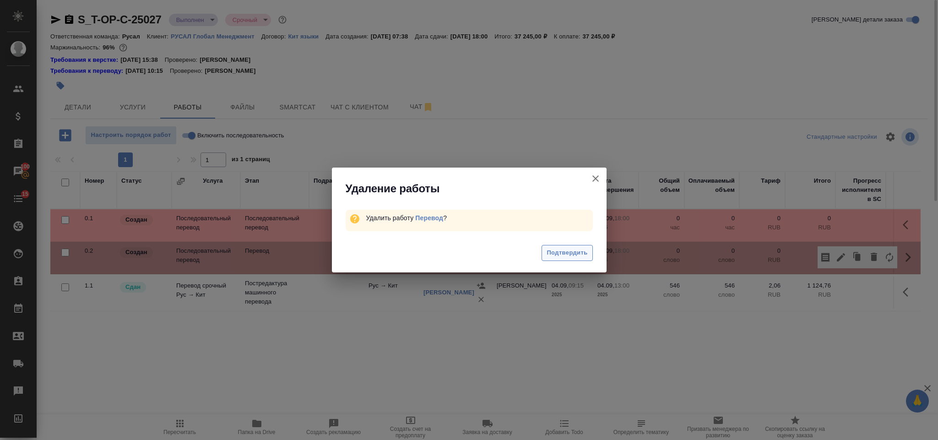
click at [559, 255] on span "Подтвердить" at bounding box center [567, 253] width 41 height 11
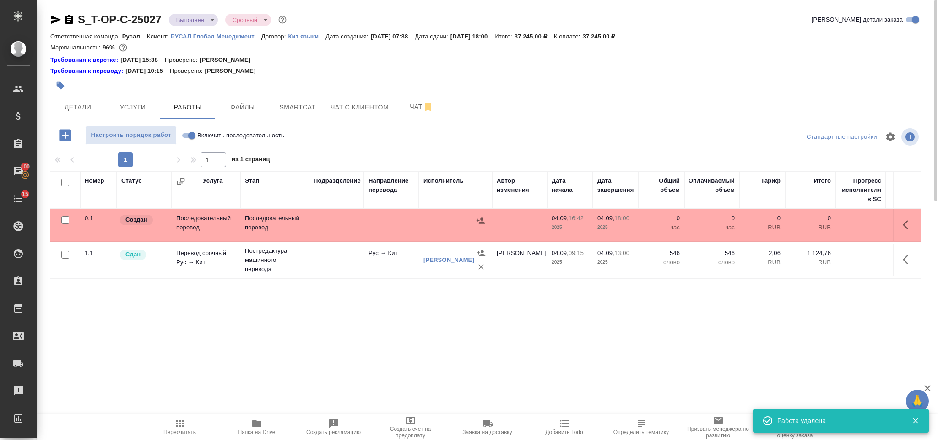
click at [193, 135] on input "Включить последовательность" at bounding box center [191, 135] width 33 height 11
checkbox input "true"
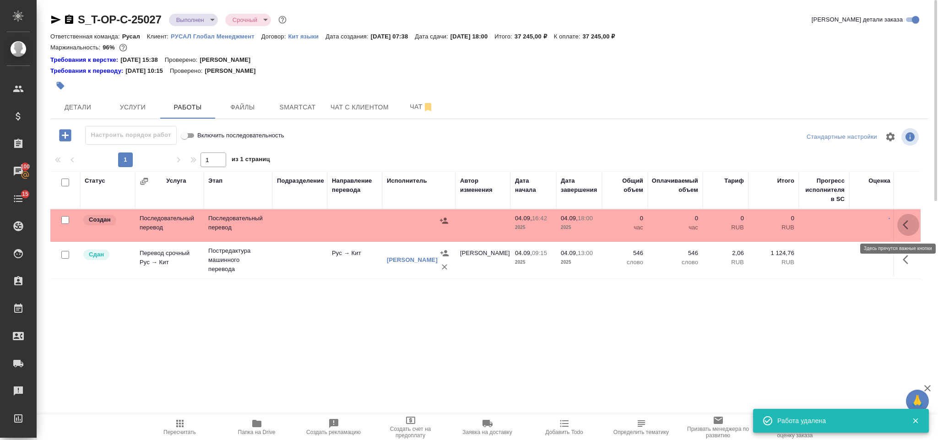
click at [905, 229] on icon "button" at bounding box center [908, 224] width 11 height 11
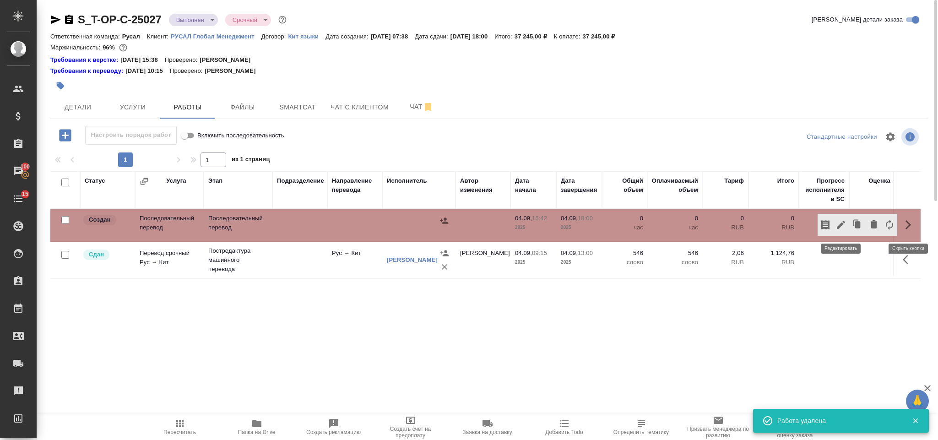
click at [845, 223] on icon "button" at bounding box center [841, 225] width 8 height 8
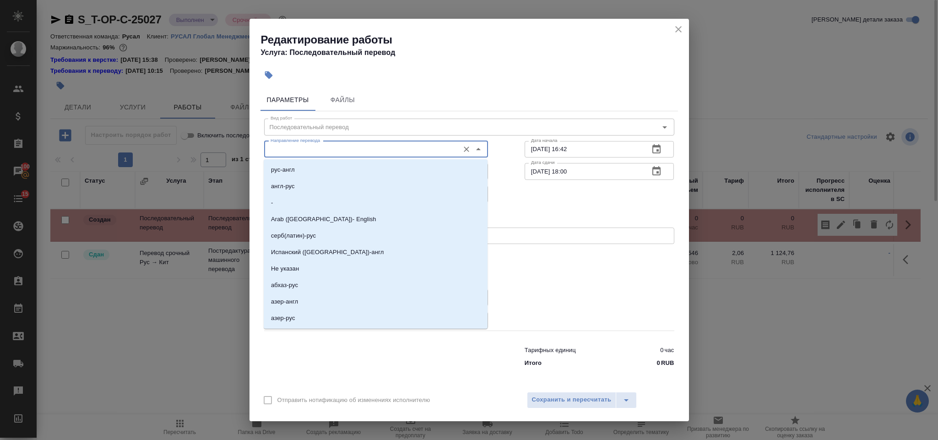
click at [340, 144] on input "Направление перевода" at bounding box center [361, 149] width 188 height 11
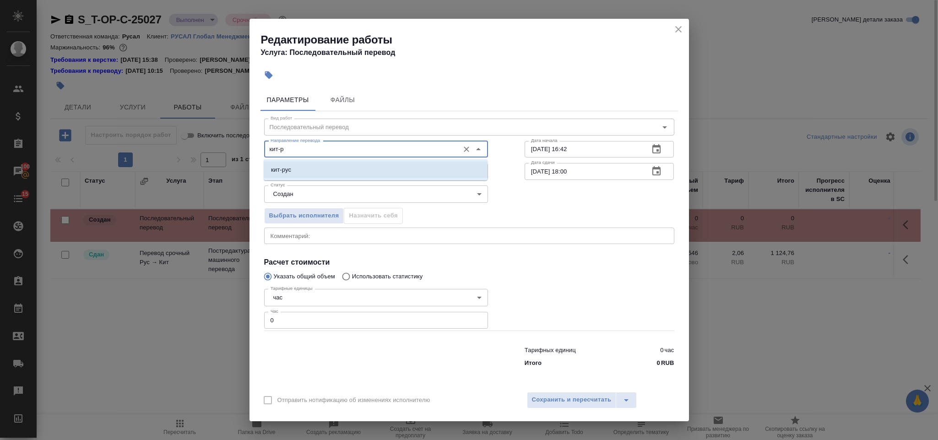
click at [327, 175] on li "кит-рус" at bounding box center [376, 170] width 224 height 16
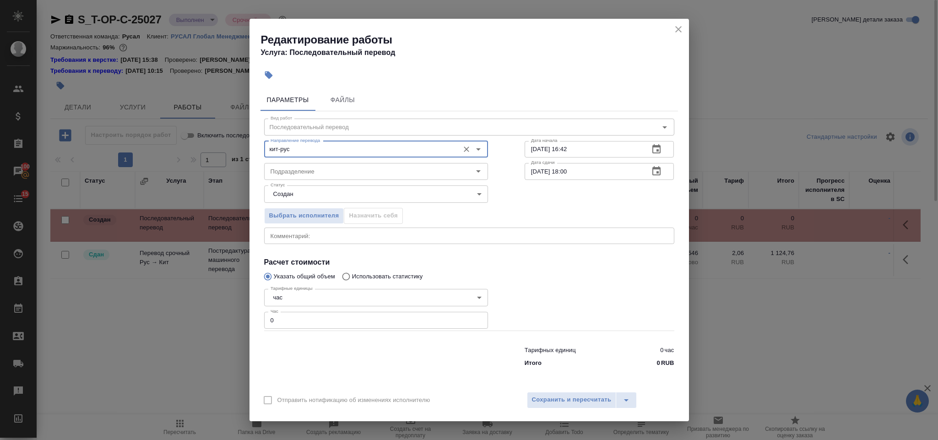
type input "кит-рус"
click at [288, 326] on input "0" at bounding box center [376, 320] width 224 height 16
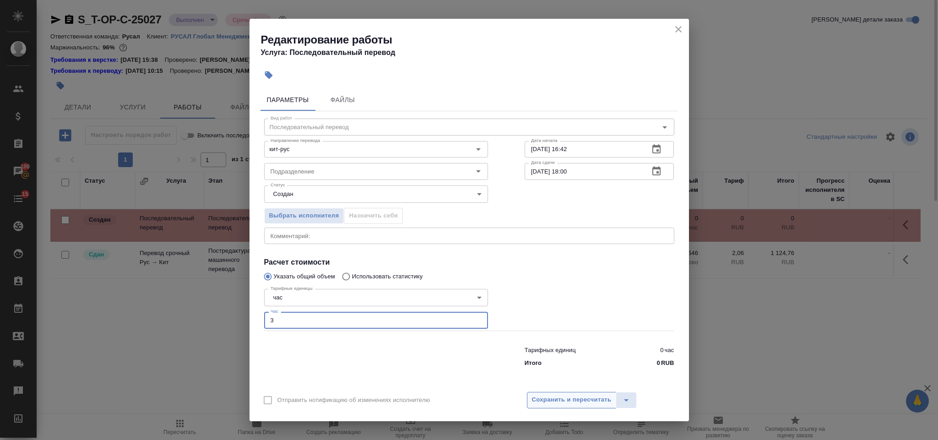
type input "3"
click at [535, 400] on span "Сохранить и пересчитать" at bounding box center [572, 400] width 80 height 11
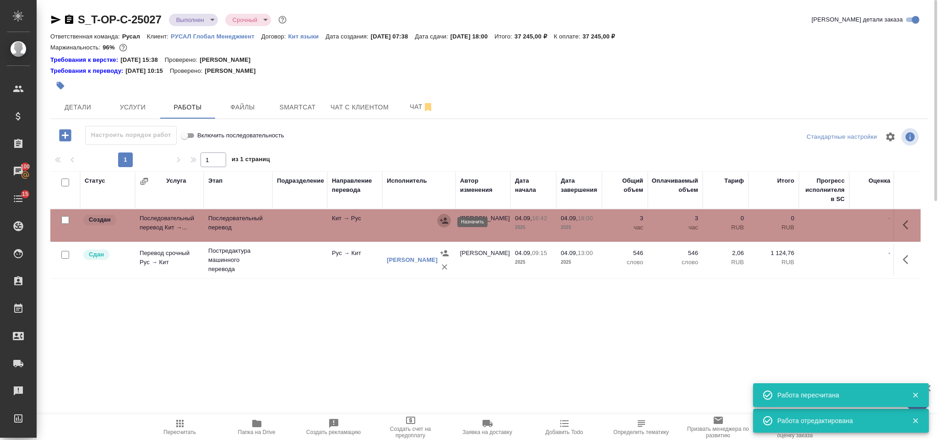
click at [440, 227] on button "button" at bounding box center [444, 221] width 14 height 14
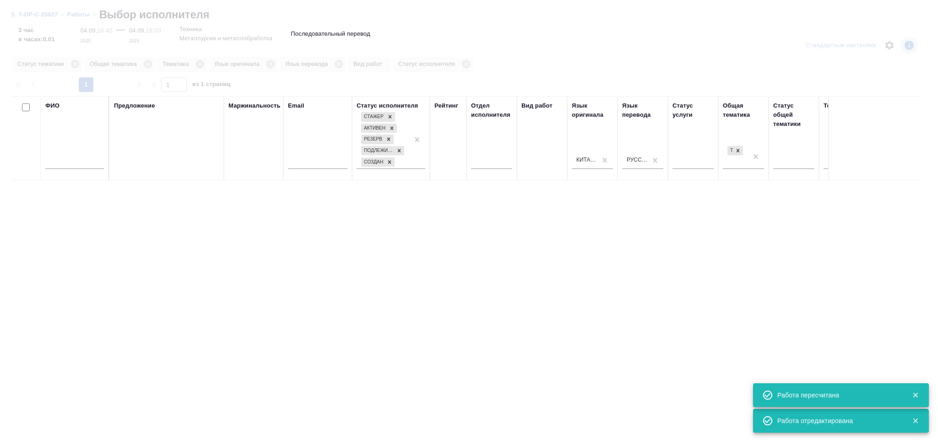
click at [77, 165] on input "text" at bounding box center [74, 162] width 59 height 11
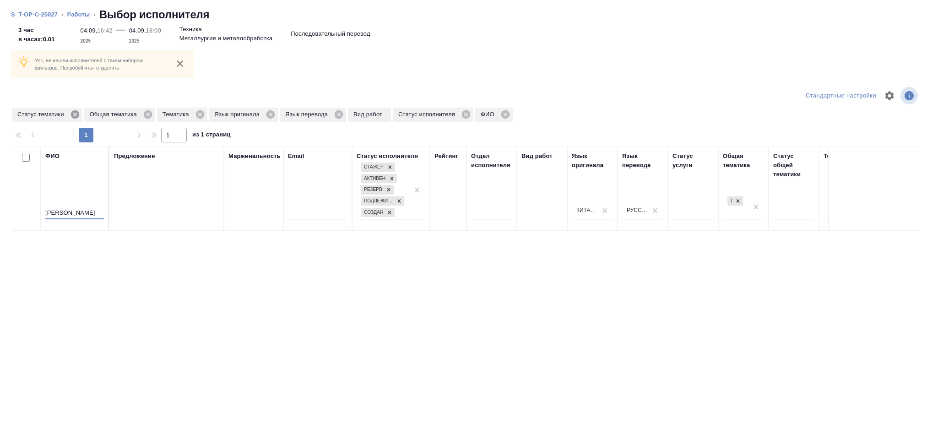
type input "Клипин"
click at [74, 115] on icon at bounding box center [75, 114] width 10 height 10
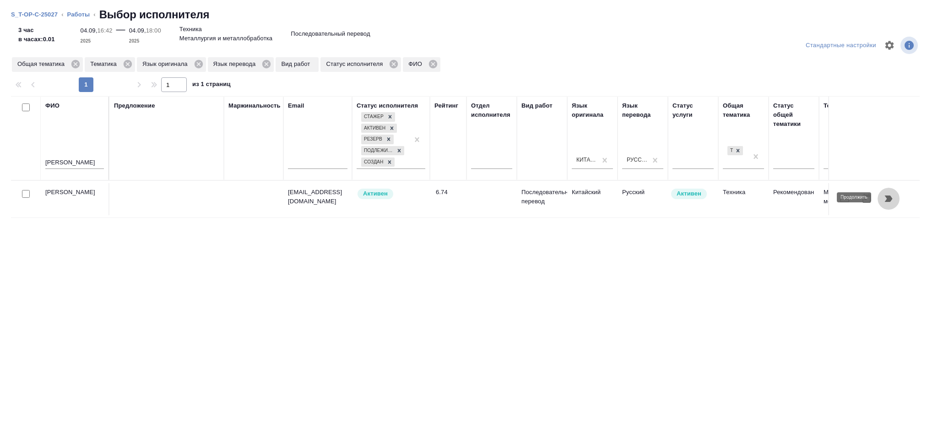
click at [895, 190] on button "button" at bounding box center [888, 199] width 22 height 22
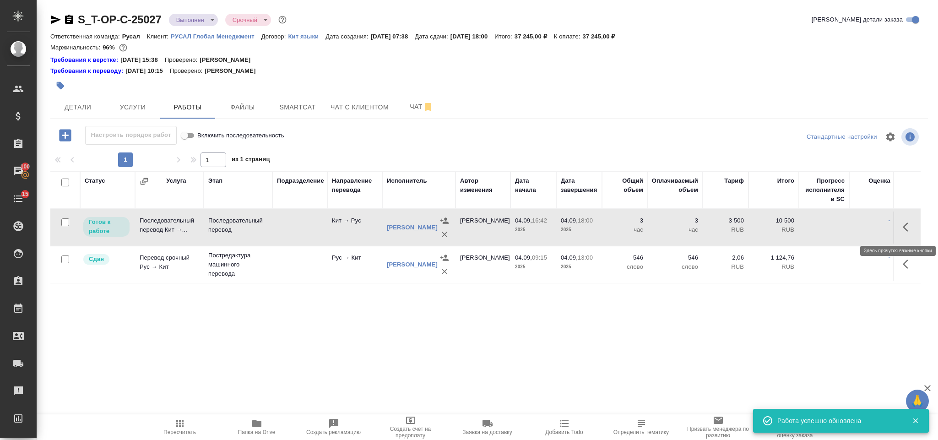
click at [908, 230] on icon "button" at bounding box center [908, 227] width 11 height 11
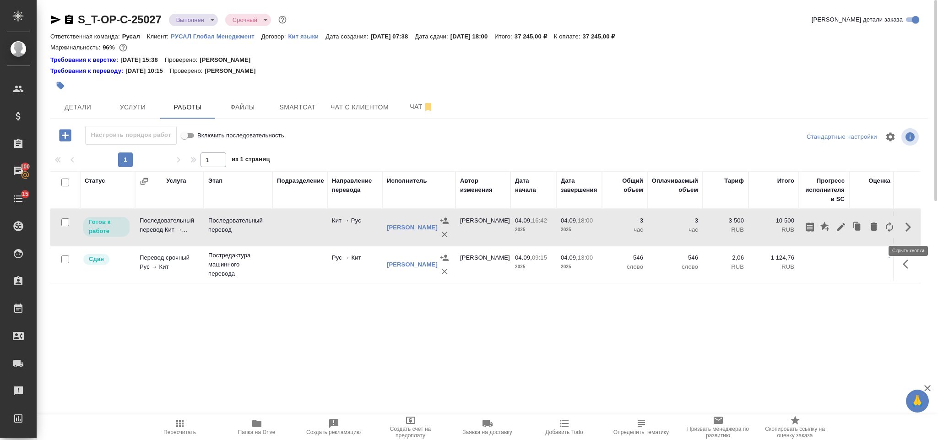
click at [509, 345] on div "Статус Услуга Этап Подразделение Направление перевода Исполнитель Автор изменен…" at bounding box center [485, 274] width 870 height 206
click at [177, 425] on icon "button" at bounding box center [179, 423] width 11 height 11
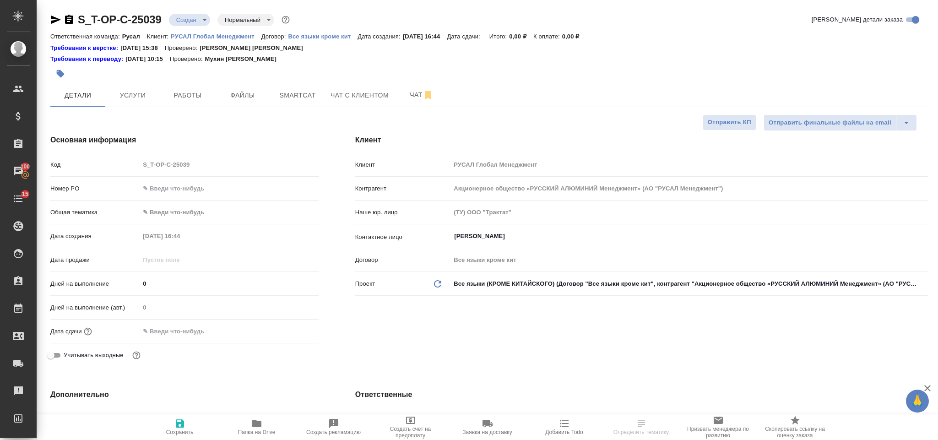
select select "RU"
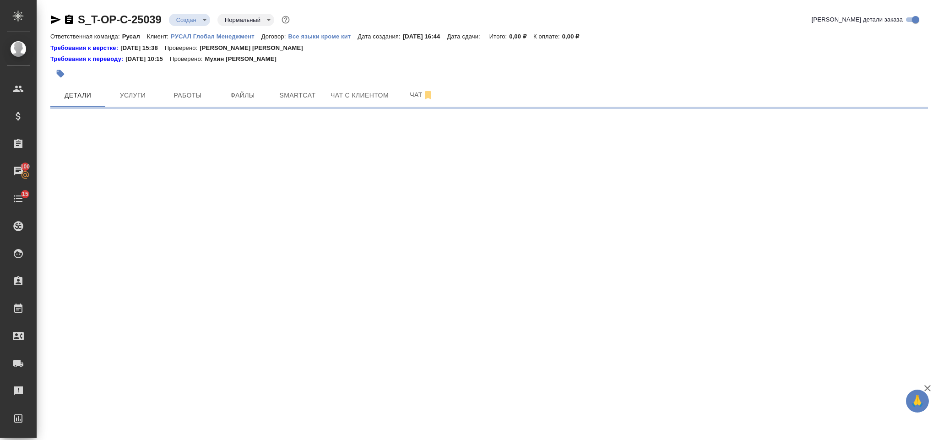
select select "RU"
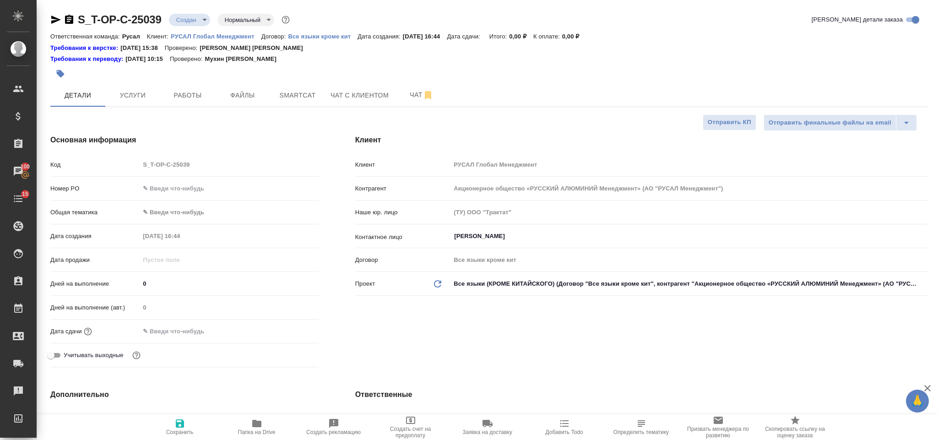
type textarea "x"
click at [223, 187] on input "text" at bounding box center [229, 188] width 179 height 13
paste input "Т-ОП-С-46651"
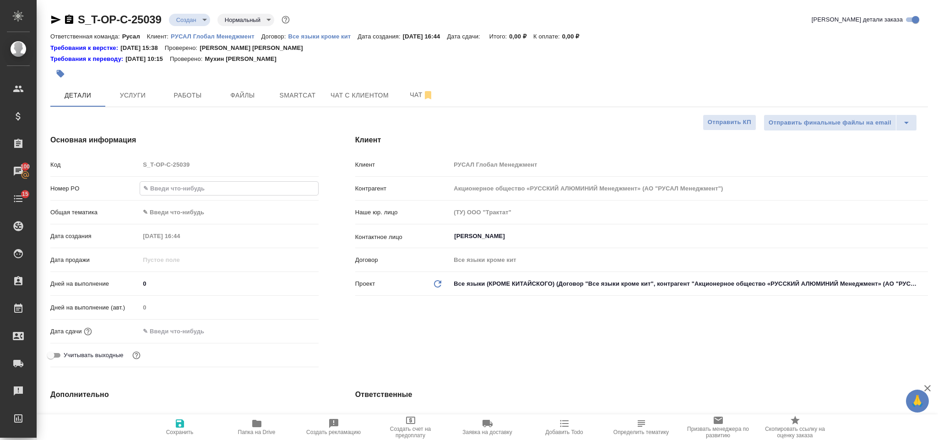
type input "Т-ОП-С-46651"
type textarea "x"
type input "Т-ОП-С-46651"
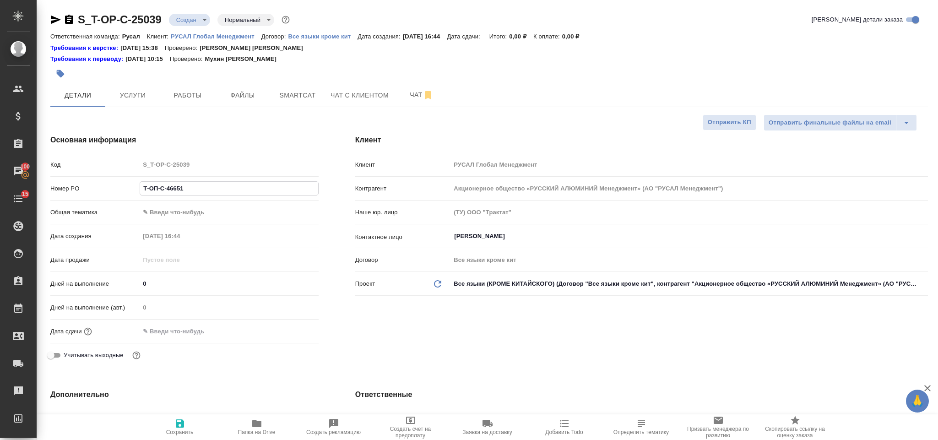
click at [216, 216] on body "🙏 .cls-1 fill:#fff; AWATERA [PERSON_NAME] Спецификации Заказы 100 Чаты 15 Todo …" at bounding box center [469, 220] width 938 height 440
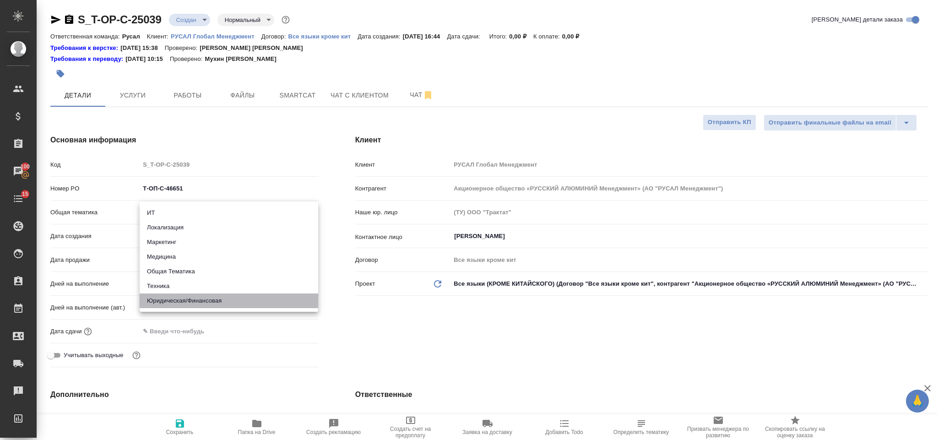
click at [232, 297] on li "Юридическая/Финансовая" at bounding box center [229, 300] width 179 height 15
type input "yr-fn"
type textarea "x"
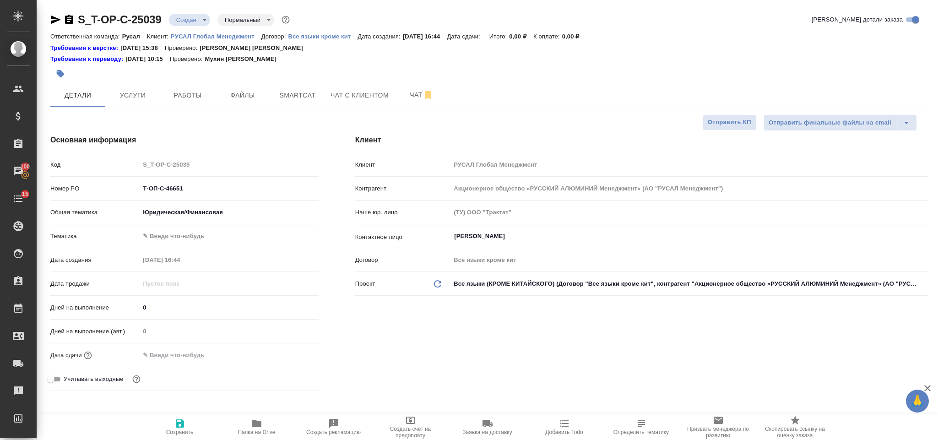
click at [220, 236] on body "🙏 .cls-1 fill:#fff; AWATERA [PERSON_NAME] Спецификации Заказы 100 Чаты 15 Todo …" at bounding box center [469, 220] width 938 height 440
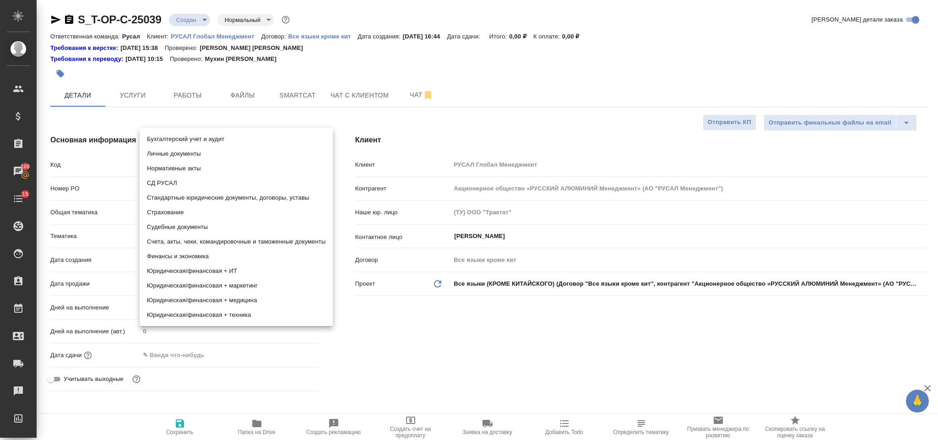
click at [230, 197] on li "Стандартные юридические документы, договоры, уставы" at bounding box center [236, 197] width 193 height 15
type textarea "x"
type input "5f647205b73bc97568ca66bf"
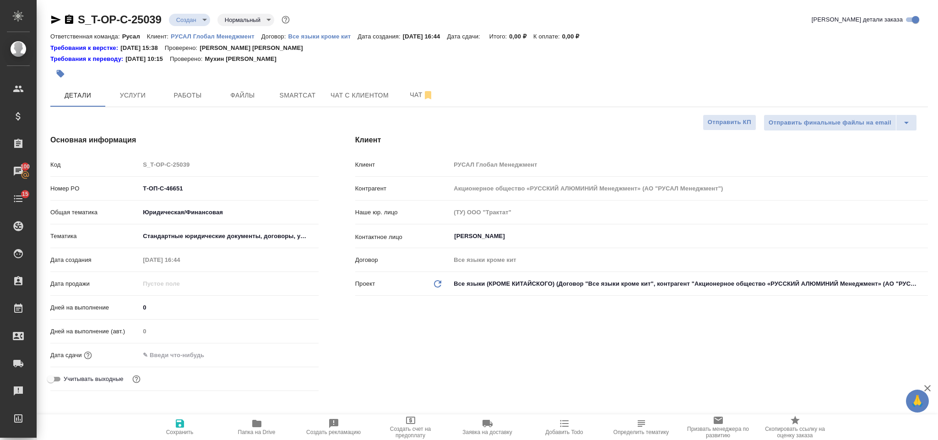
click at [212, 354] on input "text" at bounding box center [180, 354] width 80 height 13
click at [288, 353] on icon "button" at bounding box center [292, 354] width 8 height 9
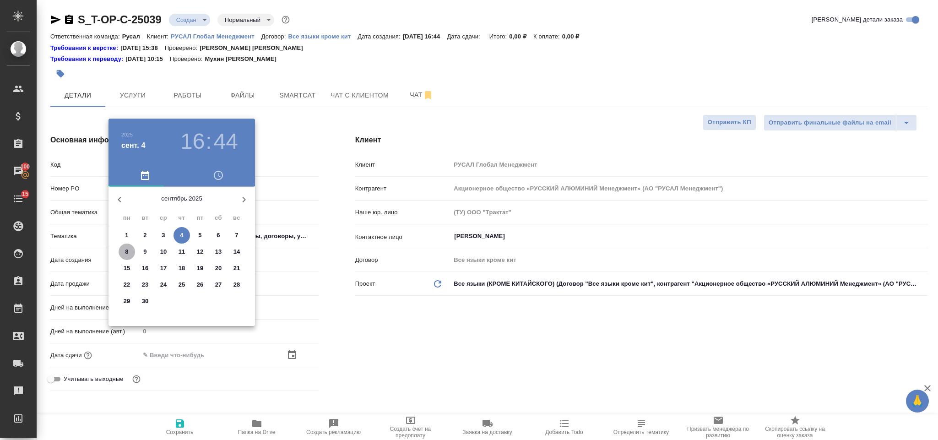
click at [127, 249] on p "8" at bounding box center [126, 251] width 3 height 9
type input "08.09.2025 16:44"
type textarea "x"
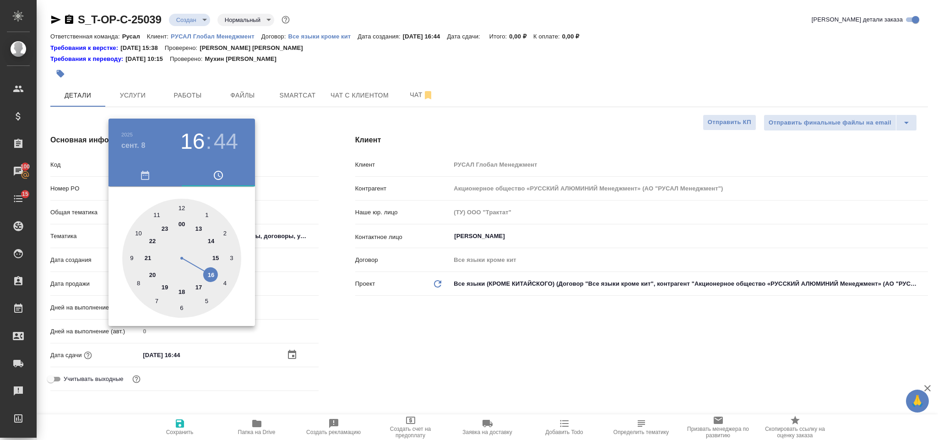
click at [159, 213] on div at bounding box center [181, 258] width 119 height 119
type input "08.09.2025 11:44"
type textarea "x"
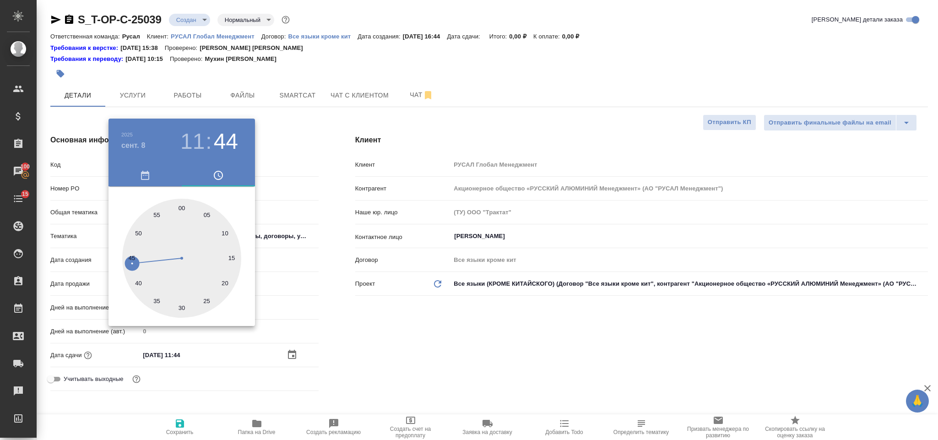
click at [180, 312] on div at bounding box center [181, 258] width 119 height 119
type input "08.09.2025 11:30"
type textarea "x"
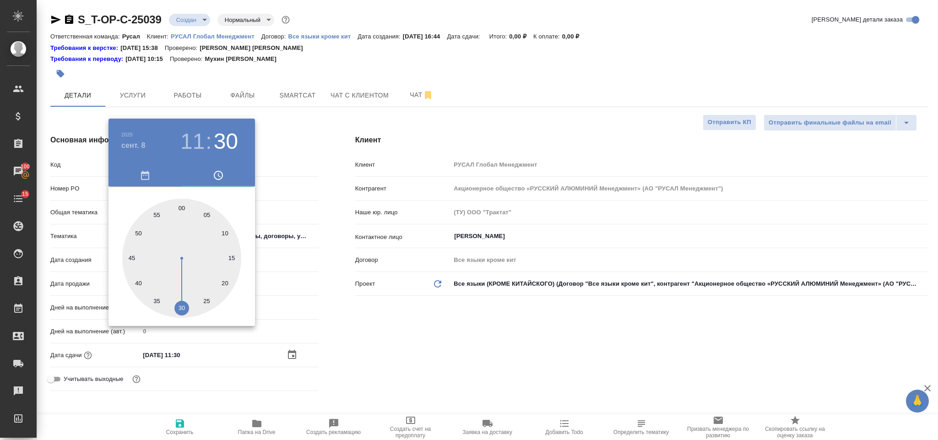
click at [443, 338] on div at bounding box center [469, 220] width 938 height 440
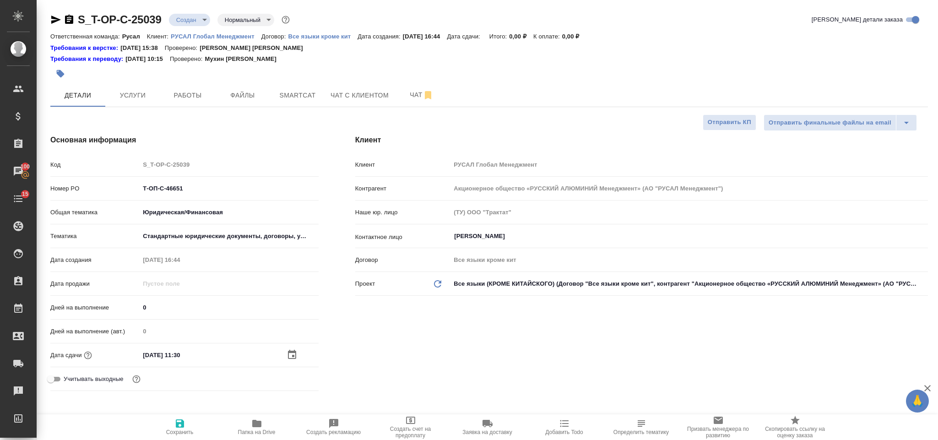
click at [180, 423] on icon "button" at bounding box center [180, 423] width 8 height 8
type textarea "x"
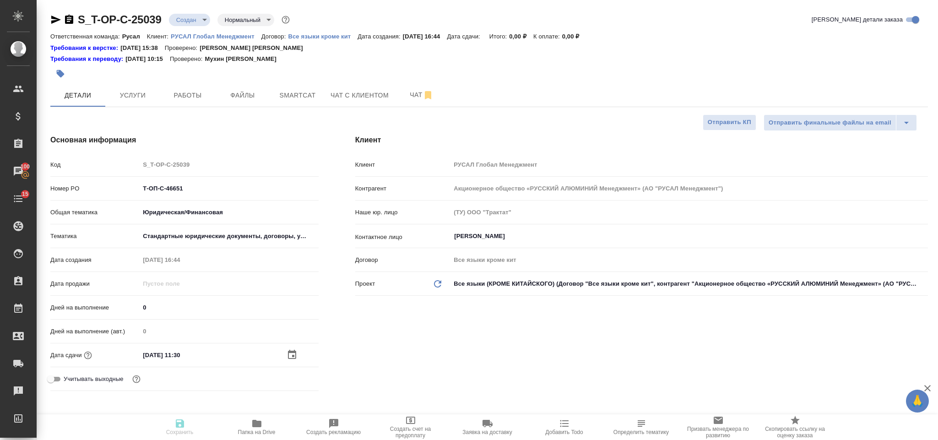
type textarea "x"
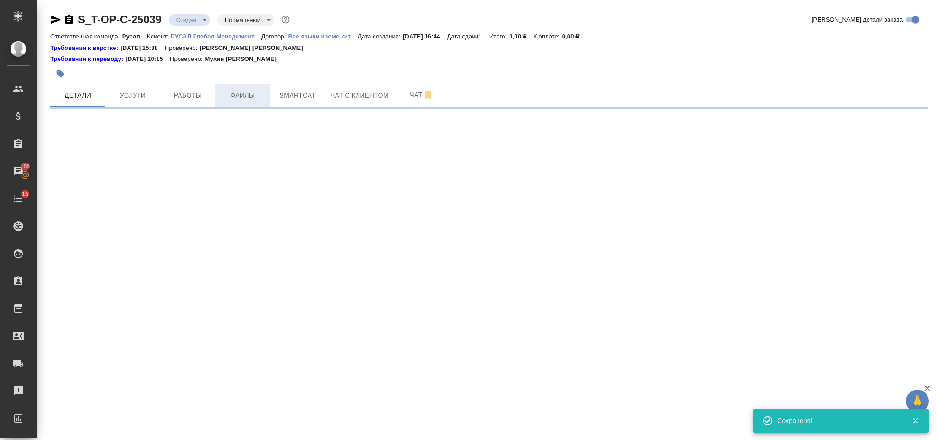
select select "RU"
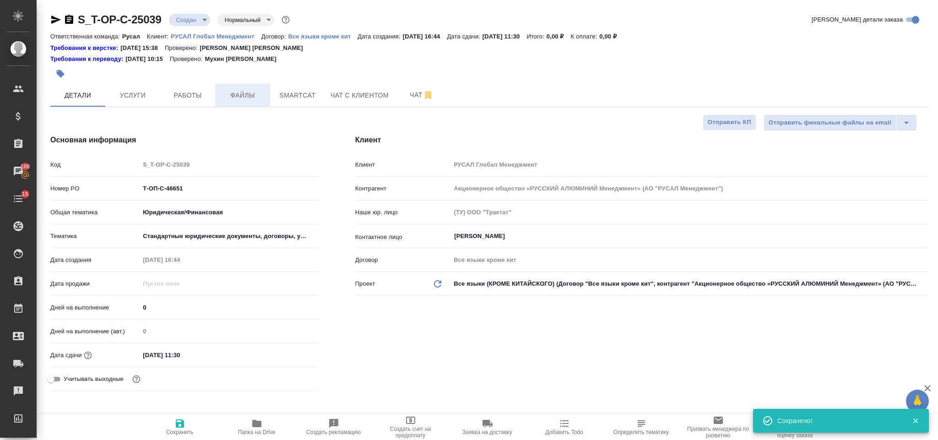
type textarea "x"
click at [251, 97] on span "Файлы" at bounding box center [243, 95] width 44 height 11
type textarea "x"
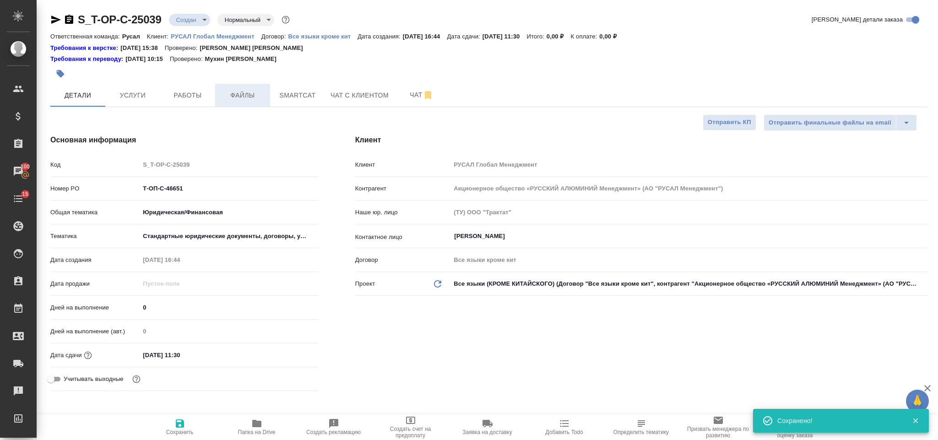
type textarea "x"
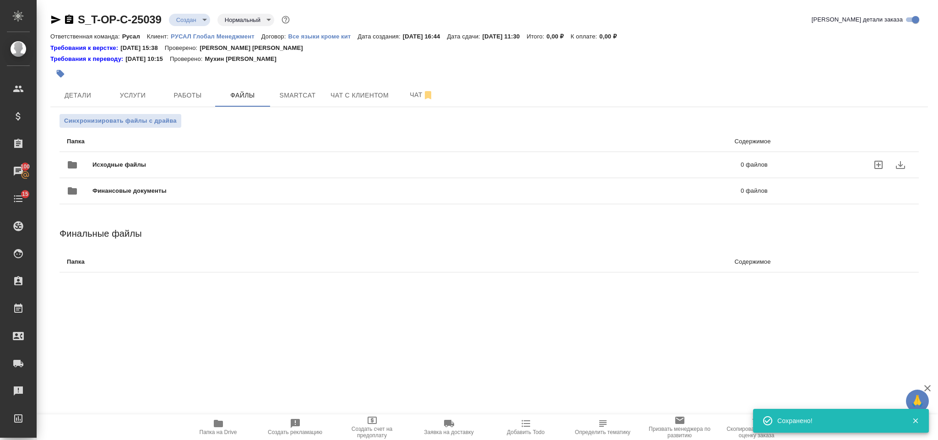
click at [159, 161] on span "Исходные файлы" at bounding box center [267, 164] width 351 height 9
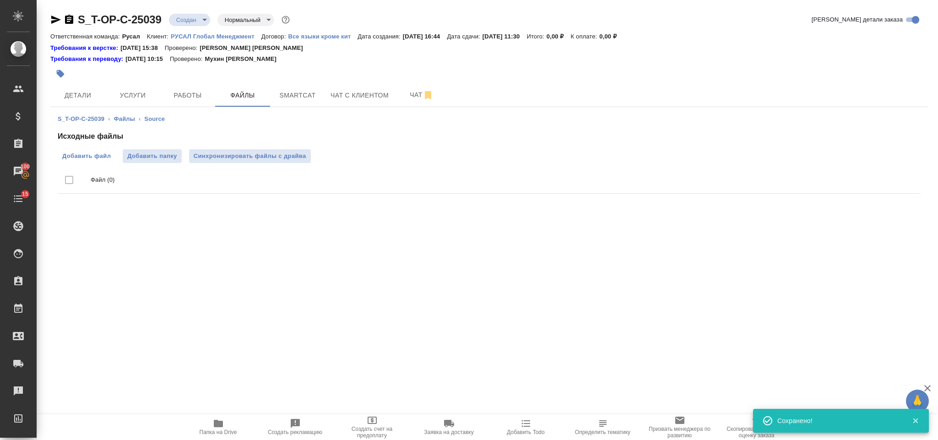
click at [85, 152] on span "Добавить файл" at bounding box center [86, 156] width 49 height 9
click at [0, 0] on input "Добавить файл" at bounding box center [0, 0] width 0 height 0
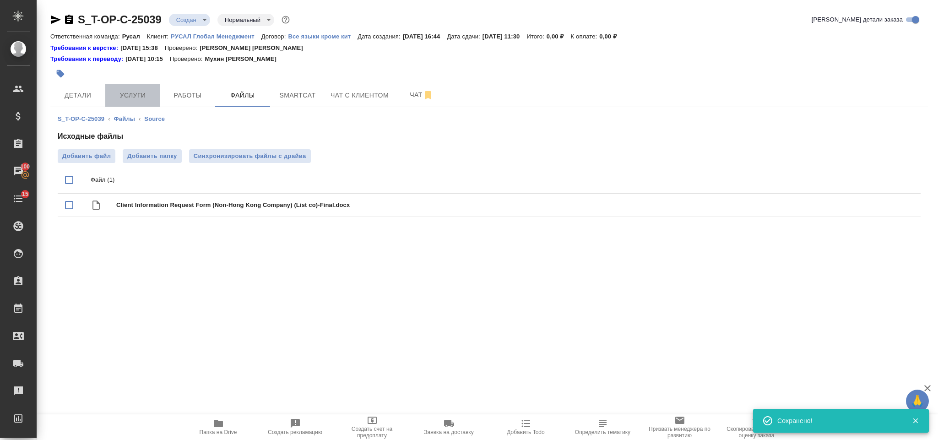
click at [132, 100] on span "Услуги" at bounding box center [133, 95] width 44 height 11
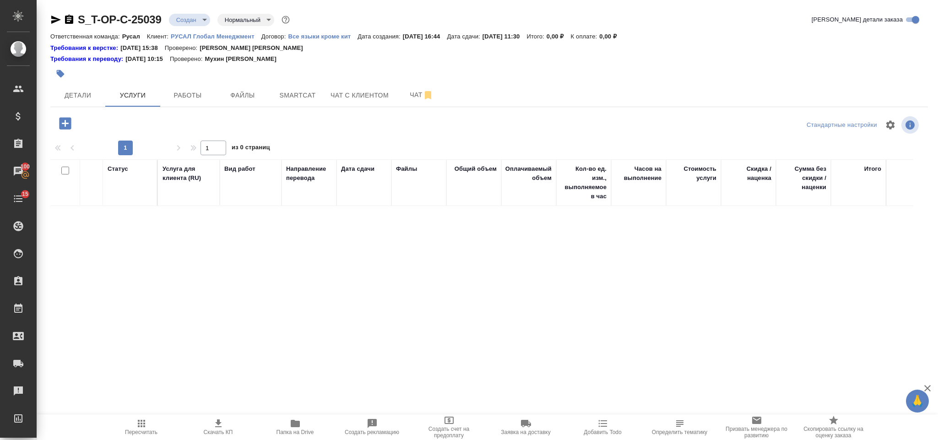
click at [64, 119] on icon "button" at bounding box center [65, 123] width 12 height 12
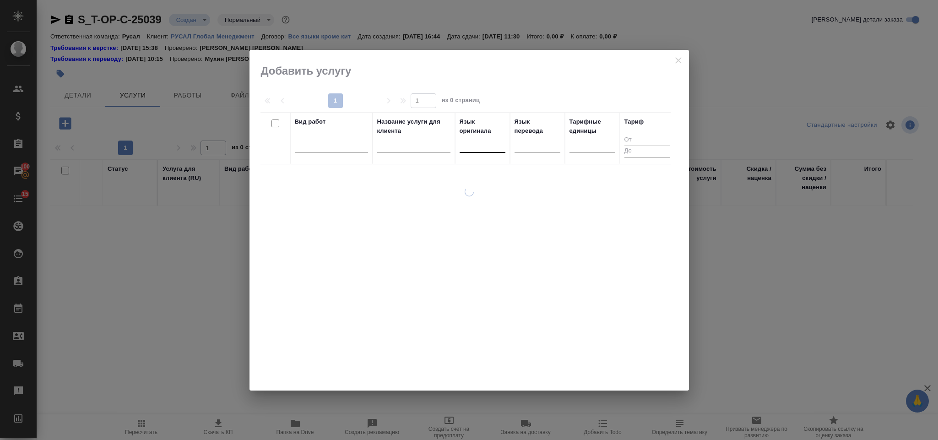
click at [465, 147] on div at bounding box center [483, 143] width 46 height 13
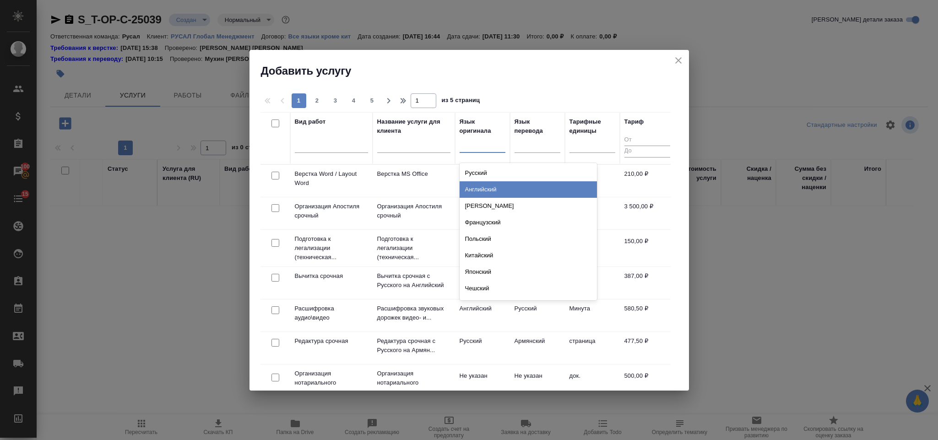
click at [492, 186] on div "Английский" at bounding box center [528, 189] width 137 height 16
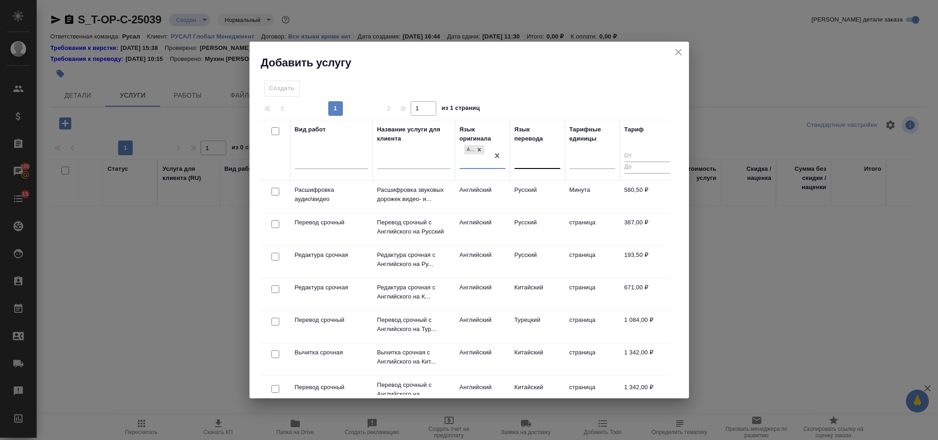
click at [531, 158] on div at bounding box center [537, 159] width 46 height 13
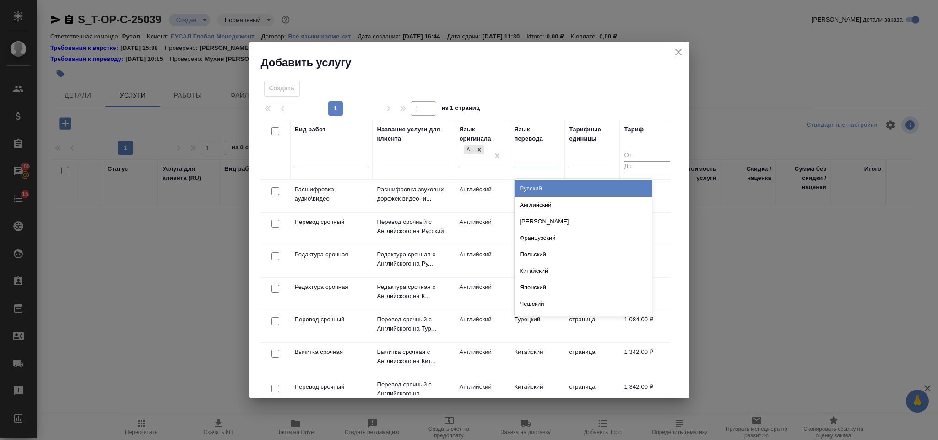
click at [550, 189] on div "Русский" at bounding box center [582, 188] width 137 height 16
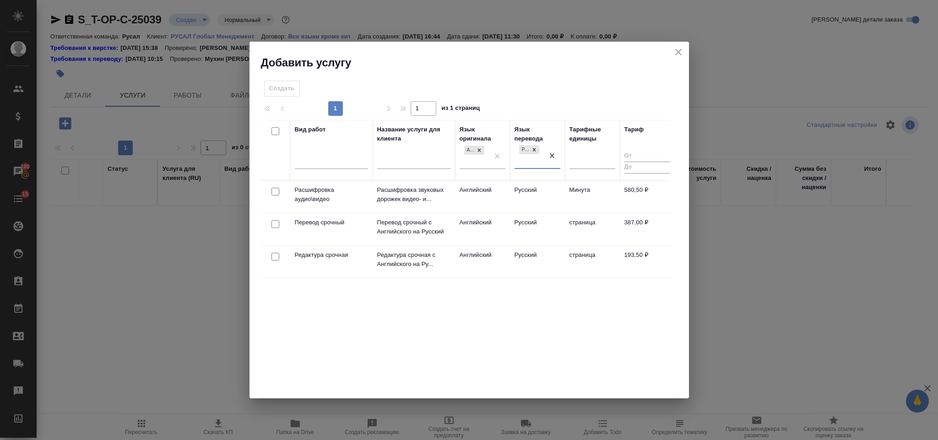
click at [276, 225] on input "checkbox" at bounding box center [275, 224] width 8 height 8
checkbox input "true"
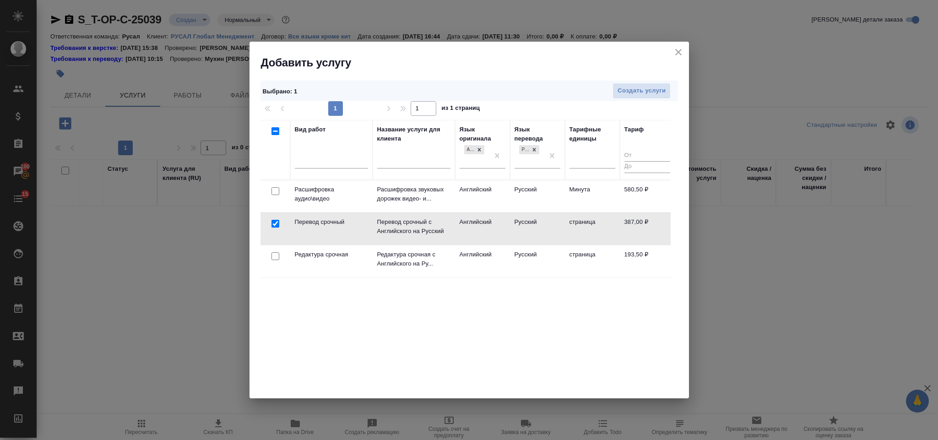
drag, startPoint x: 273, startPoint y: 254, endPoint x: 314, endPoint y: 236, distance: 44.2
click at [273, 255] on input "checkbox" at bounding box center [275, 256] width 8 height 8
checkbox input "true"
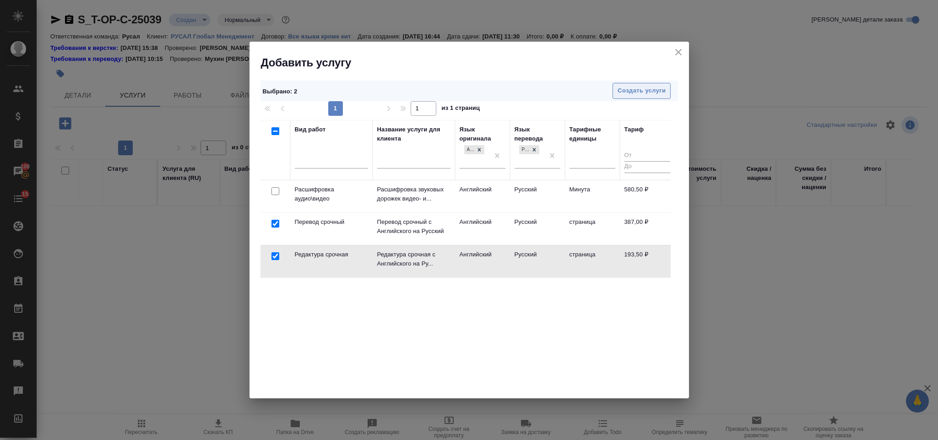
click at [637, 84] on button "Создать услуги" at bounding box center [641, 91] width 58 height 16
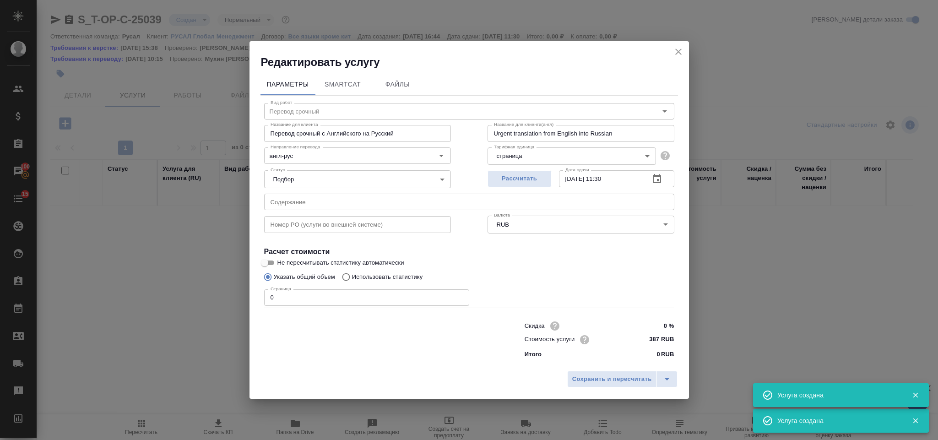
type input "Перевод срочный"
type input "Перевод срочный с Английского на Русский"
type input "Urgent translation from English into Russian"
type input "387 RUB"
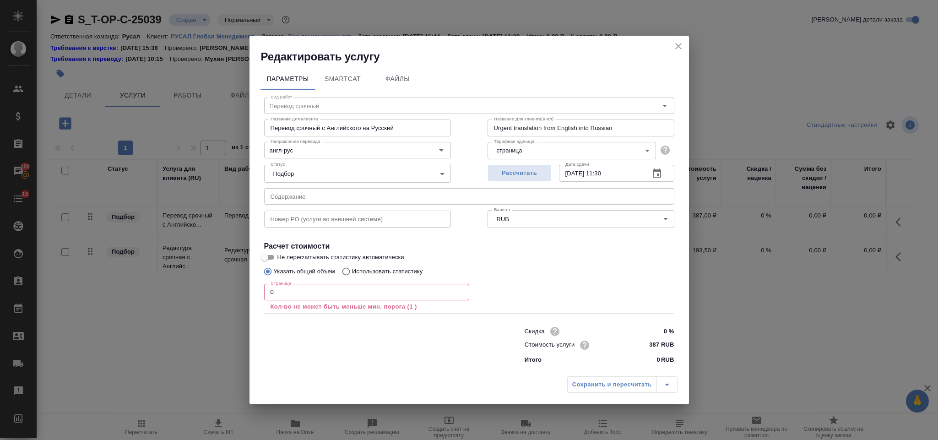
click at [382, 204] on input "text" at bounding box center [469, 196] width 410 height 16
paste input "Client Information Request Form (Non-Hong Kong Company) (List co)-Final"
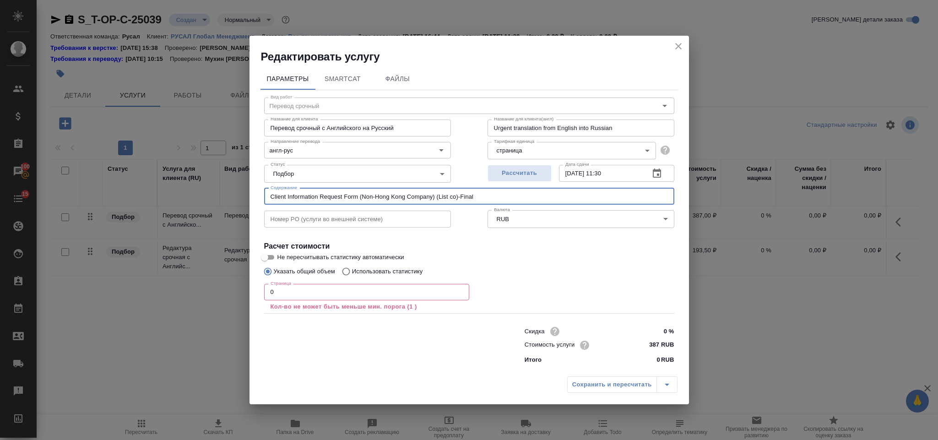
type input "Client Information Request Form (Non-Hong Kong Company) (List co)-Final"
click at [283, 289] on input "0" at bounding box center [366, 292] width 205 height 16
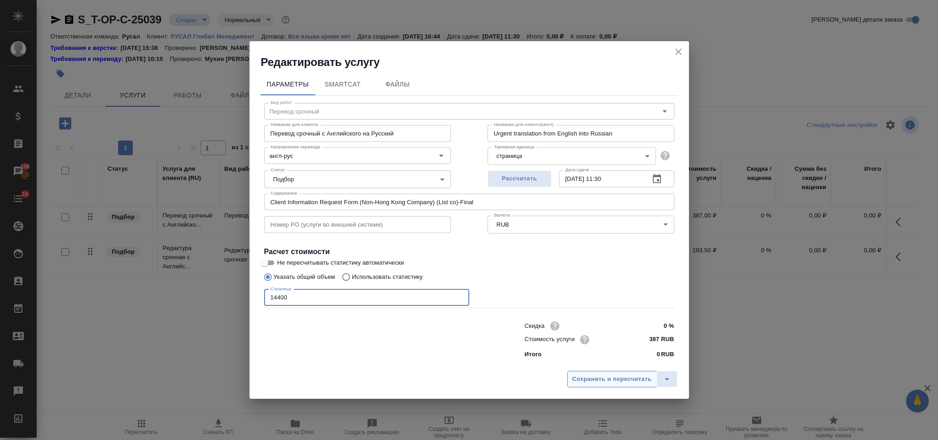
type input "14400"
click at [585, 385] on button "Сохранить и пересчитать" at bounding box center [612, 379] width 90 height 16
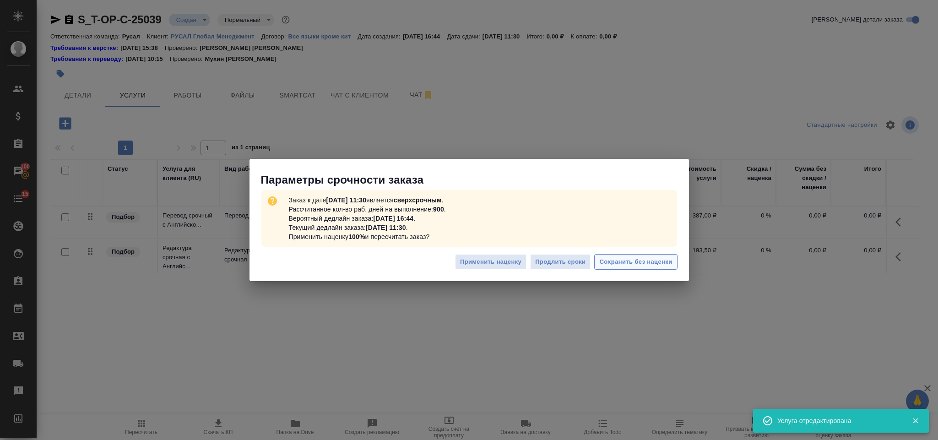
click at [612, 267] on span "Сохранить без наценки" at bounding box center [635, 262] width 73 height 11
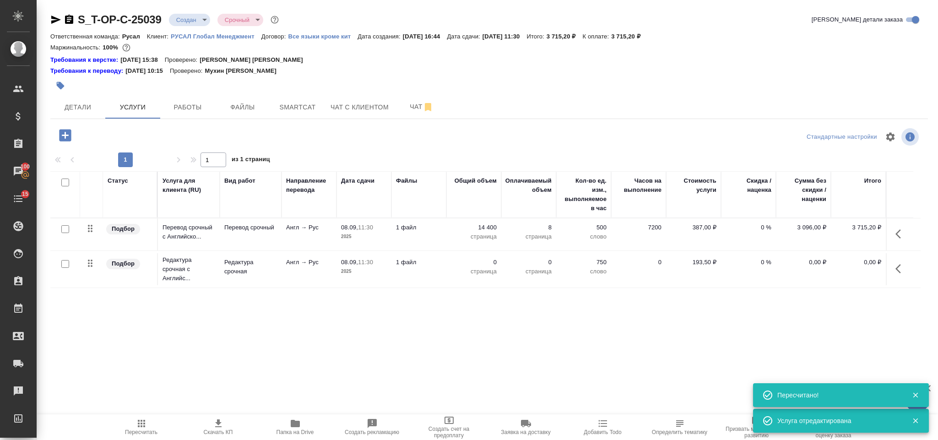
type input "urgent"
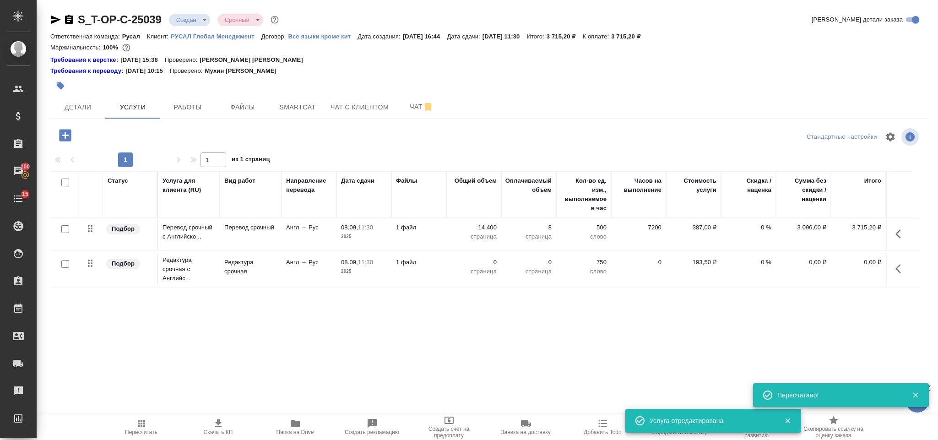
click at [900, 265] on icon "button" at bounding box center [900, 268] width 11 height 11
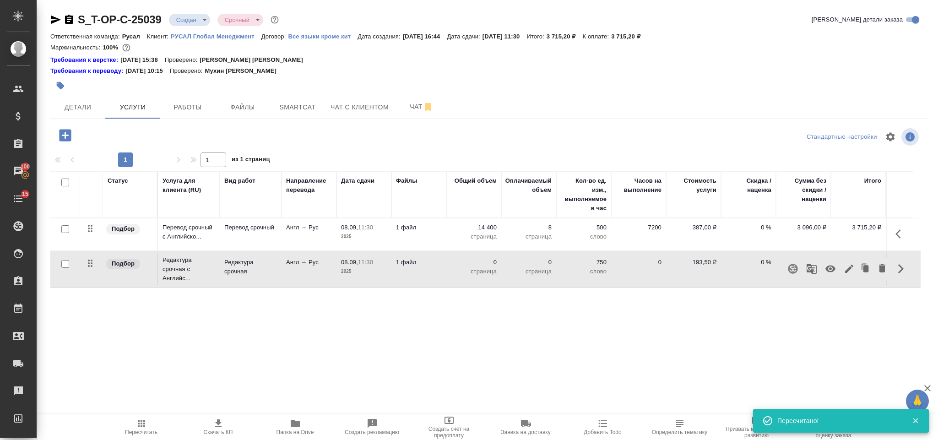
click at [850, 268] on icon "button" at bounding box center [849, 269] width 8 height 8
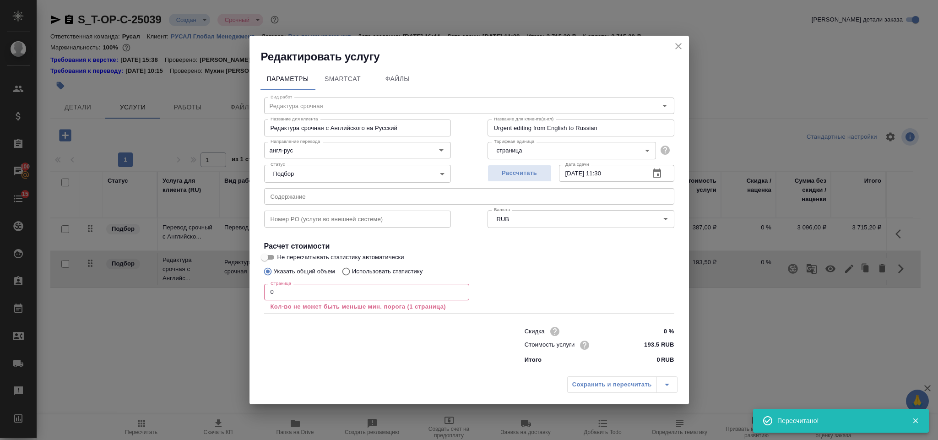
click at [368, 291] on input "0" at bounding box center [366, 292] width 205 height 16
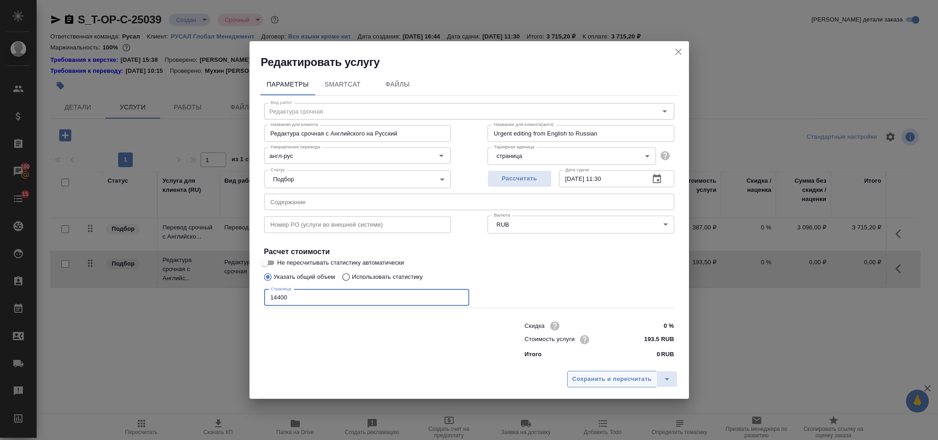
type input "14400"
click at [581, 379] on span "Сохранить и пересчитать" at bounding box center [612, 379] width 80 height 11
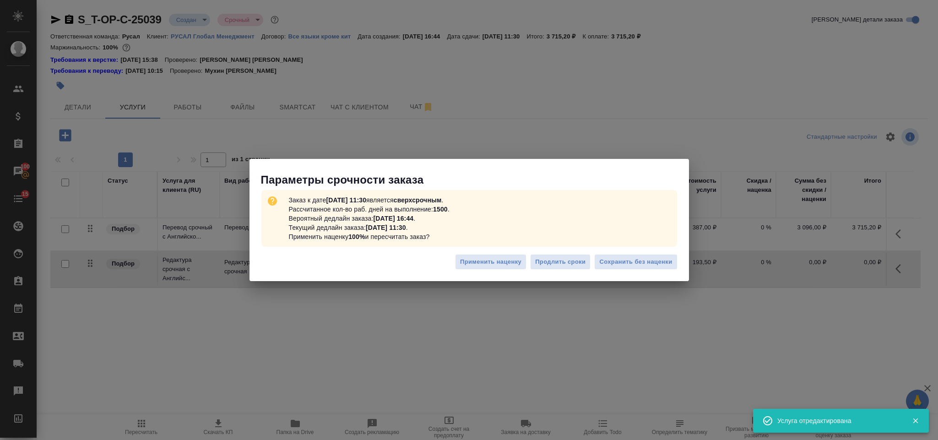
click at [593, 264] on div "Применить наценку Продлить сроки Сохранить без наценки" at bounding box center [468, 265] width 439 height 32
click at [607, 257] on span "Сохранить без наценки" at bounding box center [635, 262] width 73 height 11
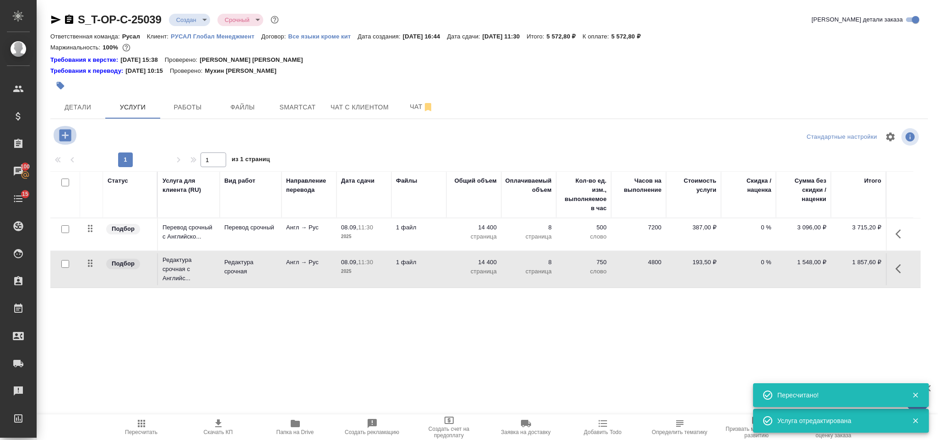
click at [64, 135] on icon "button" at bounding box center [65, 135] width 12 height 12
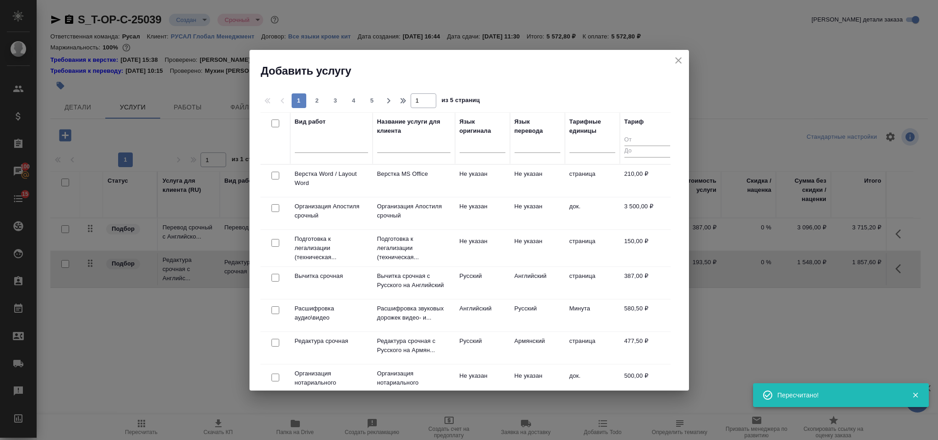
click at [275, 176] on input "checkbox" at bounding box center [275, 176] width 8 height 8
checkbox input "true"
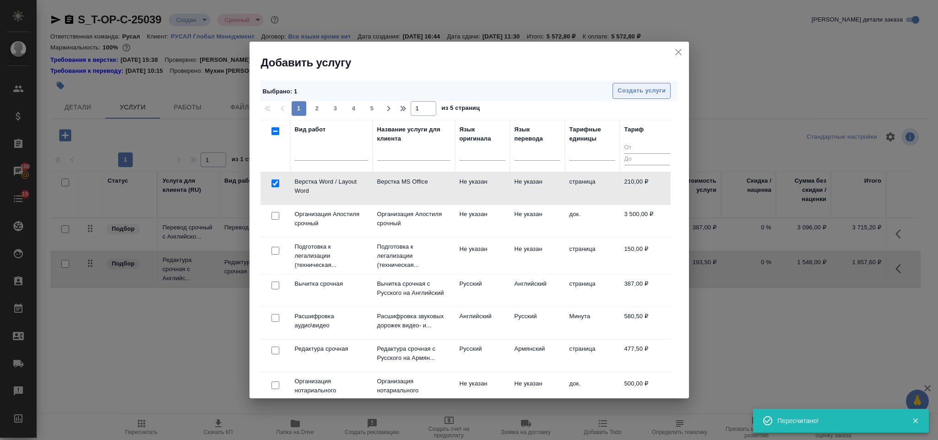
click at [666, 87] on button "Создать услуги" at bounding box center [641, 91] width 58 height 16
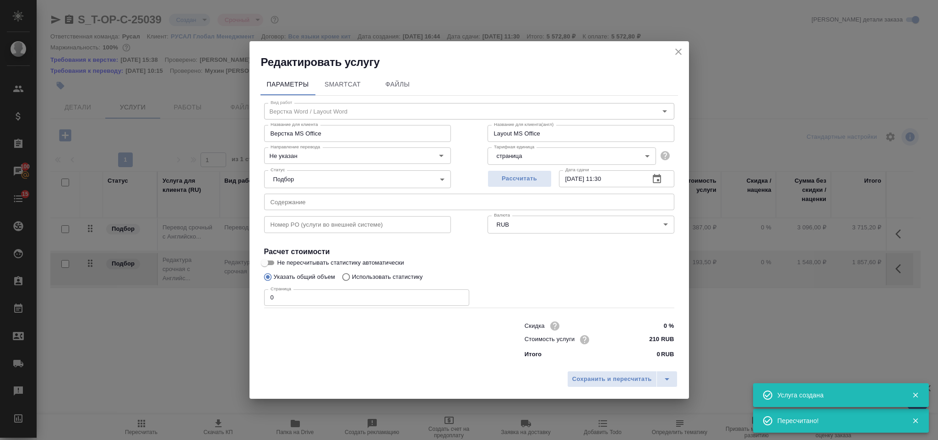
click at [327, 290] on input "0" at bounding box center [366, 297] width 205 height 16
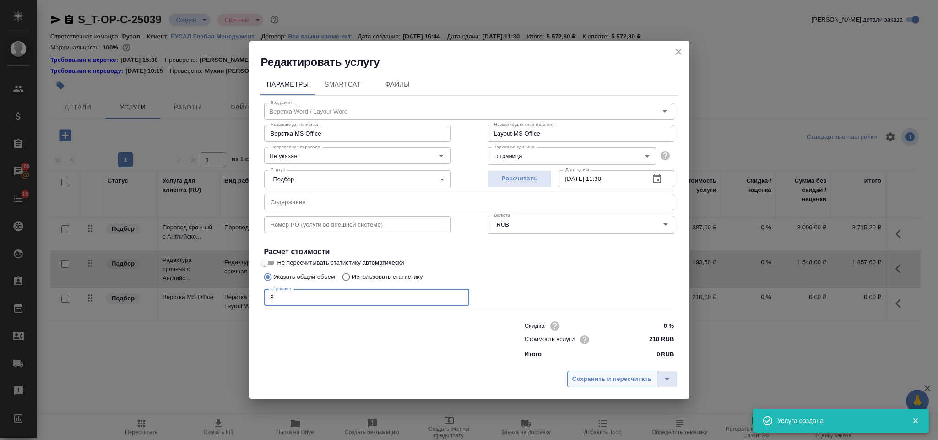
type input "8"
click at [606, 384] on button "Сохранить и пересчитать" at bounding box center [612, 379] width 90 height 16
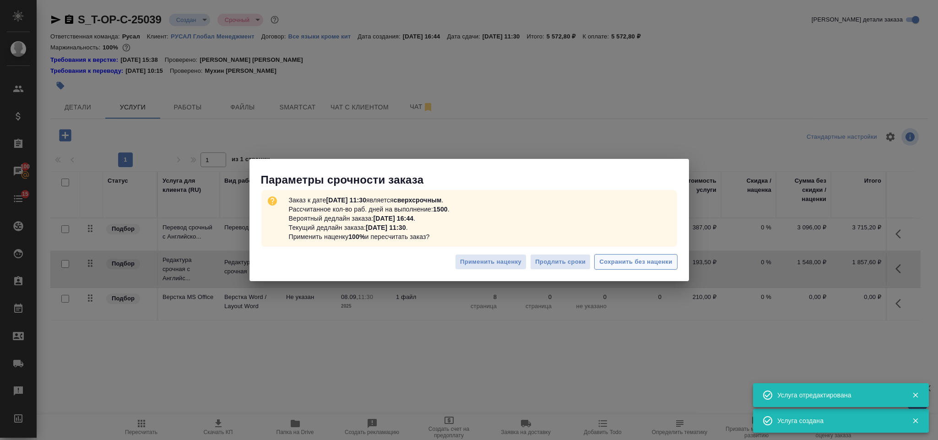
click at [645, 259] on span "Сохранить без наценки" at bounding box center [635, 262] width 73 height 11
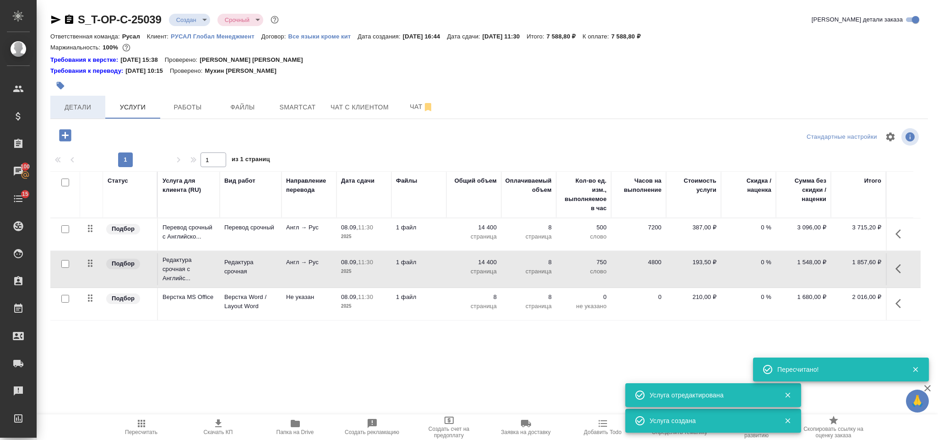
click at [73, 108] on span "Детали" at bounding box center [78, 107] width 44 height 11
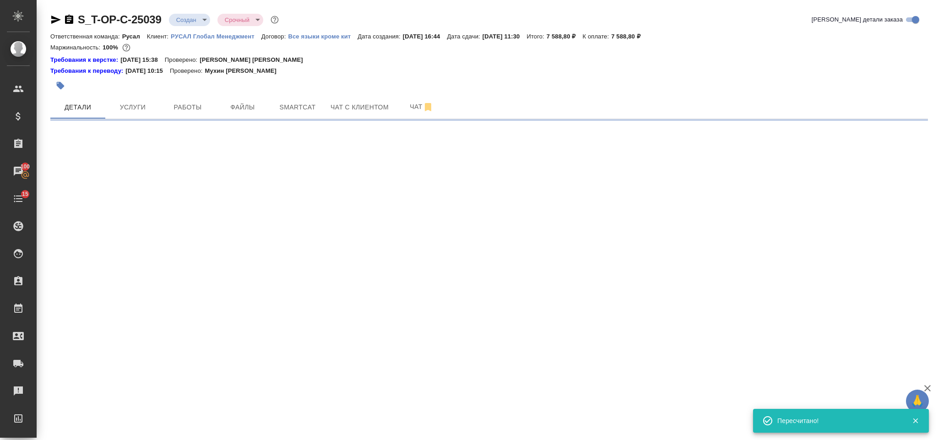
select select "RU"
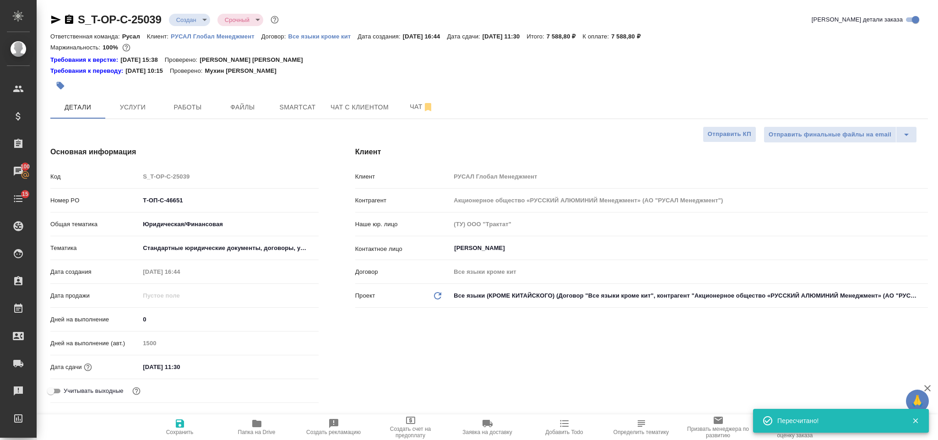
click at [70, 14] on icon "button" at bounding box center [69, 19] width 11 height 11
type textarea "x"
click at [55, 16] on icon "button" at bounding box center [55, 19] width 11 height 11
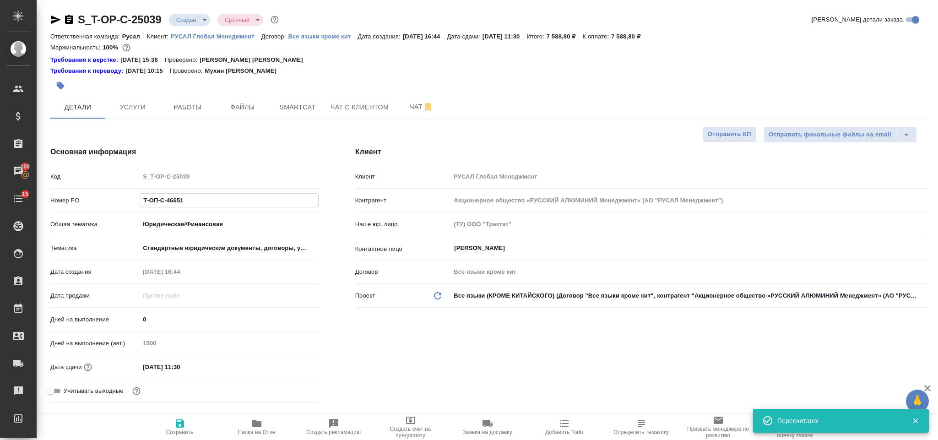
drag, startPoint x: 213, startPoint y: 198, endPoint x: 141, endPoint y: 196, distance: 71.4
click at [141, 196] on input "Т-ОП-С-46651" at bounding box center [229, 200] width 178 height 13
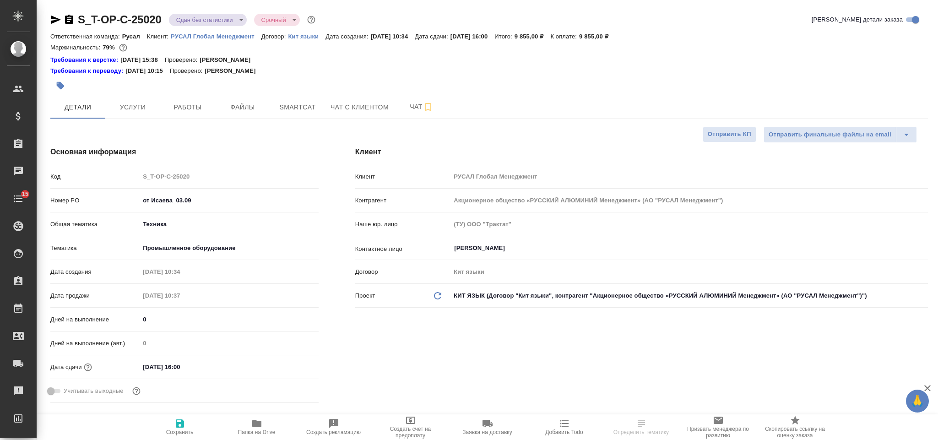
select select "RU"
click at [281, 103] on span "Smartcat" at bounding box center [298, 107] width 44 height 11
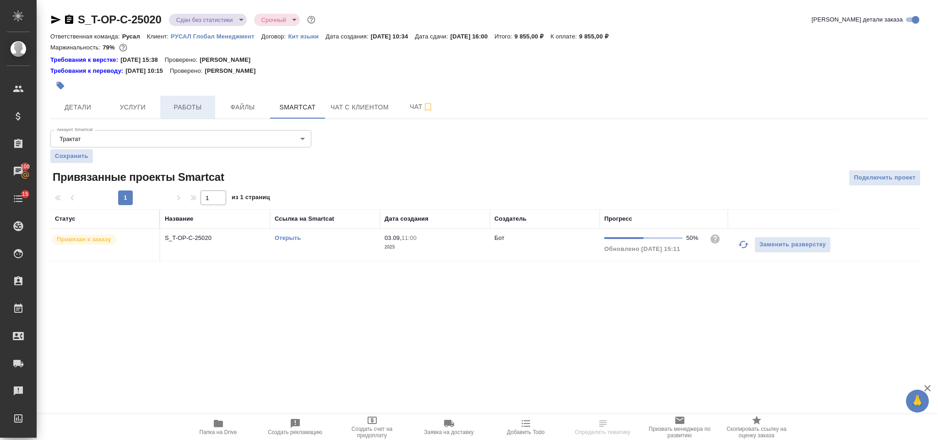
click at [200, 101] on button "Работы" at bounding box center [187, 107] width 55 height 23
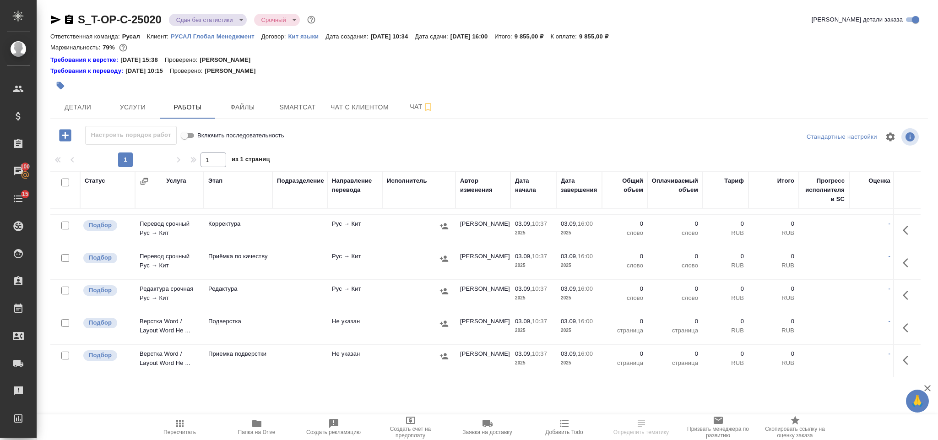
scroll to position [179, 0]
